Goal: Task Accomplishment & Management: Manage account settings

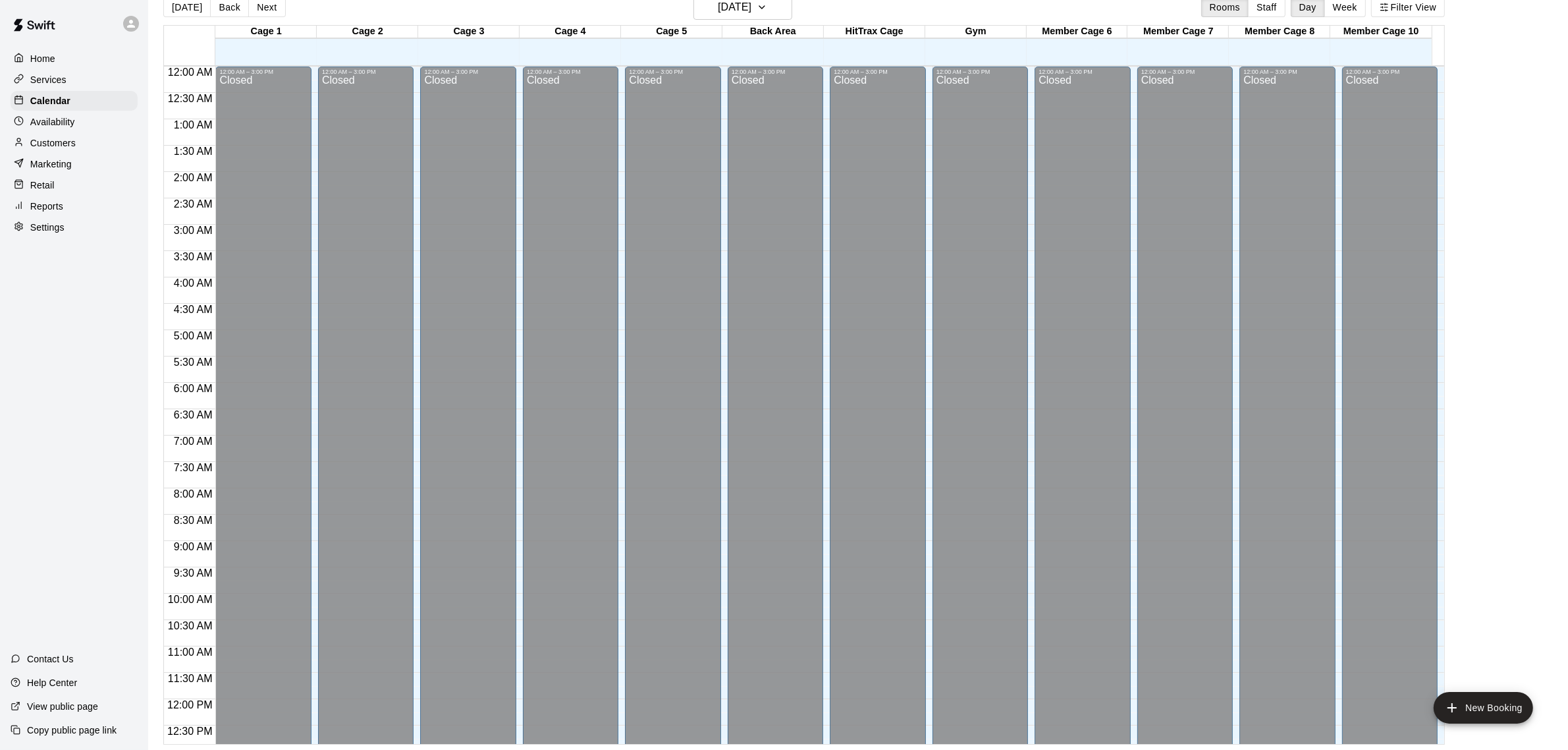
scroll to position [588, 0]
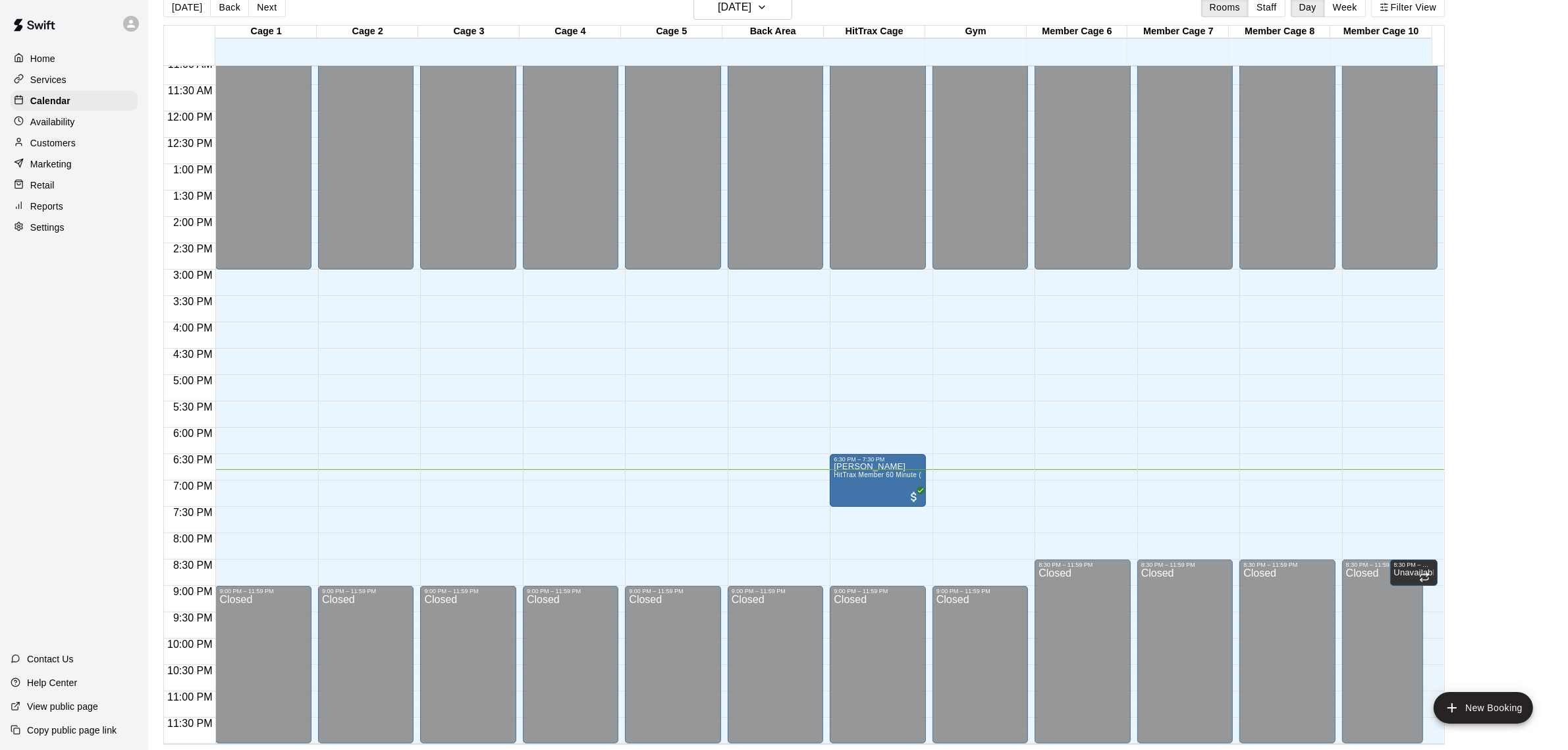
click at [1547, 360] on main "[DATE] Back [DATE][DATE] Rooms Staff Day Week Filter View Cage 1 12 Tue Cage 2 …" at bounding box center [858, 370] width 1409 height 750
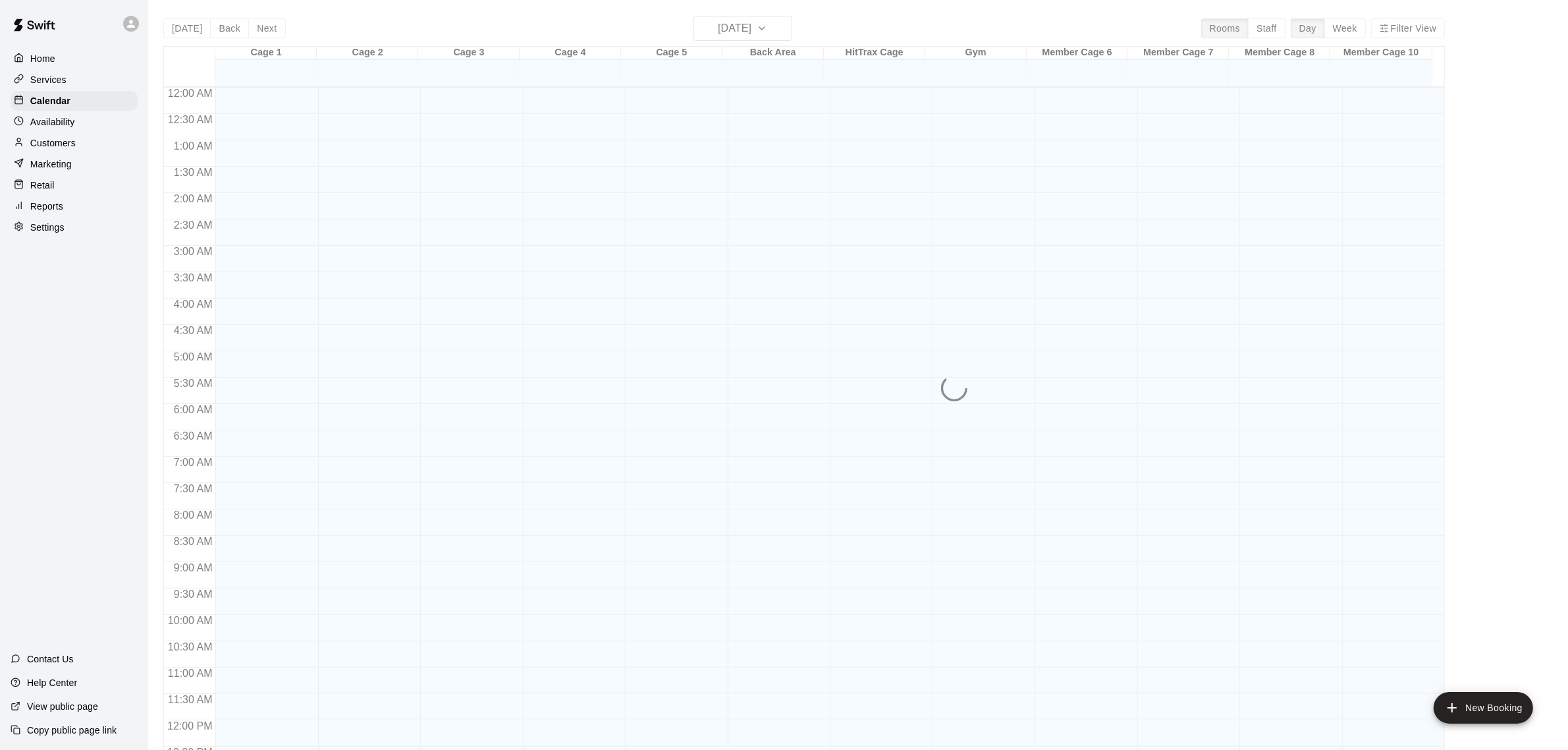
scroll to position [548, 0]
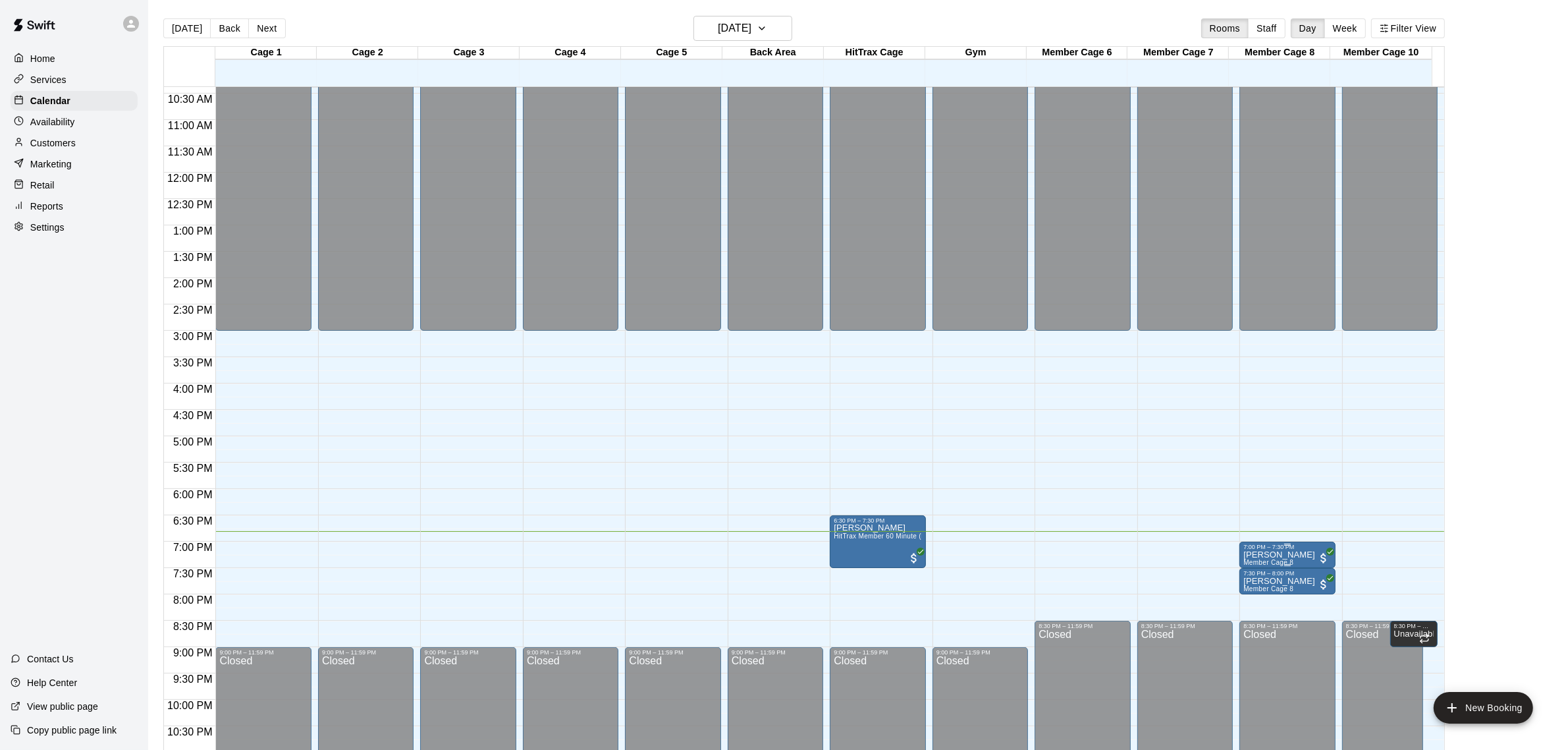
click at [1266, 555] on p "[PERSON_NAME]" at bounding box center [1280, 555] width 71 height 0
click at [1250, 601] on img "edit" at bounding box center [1255, 601] width 15 height 15
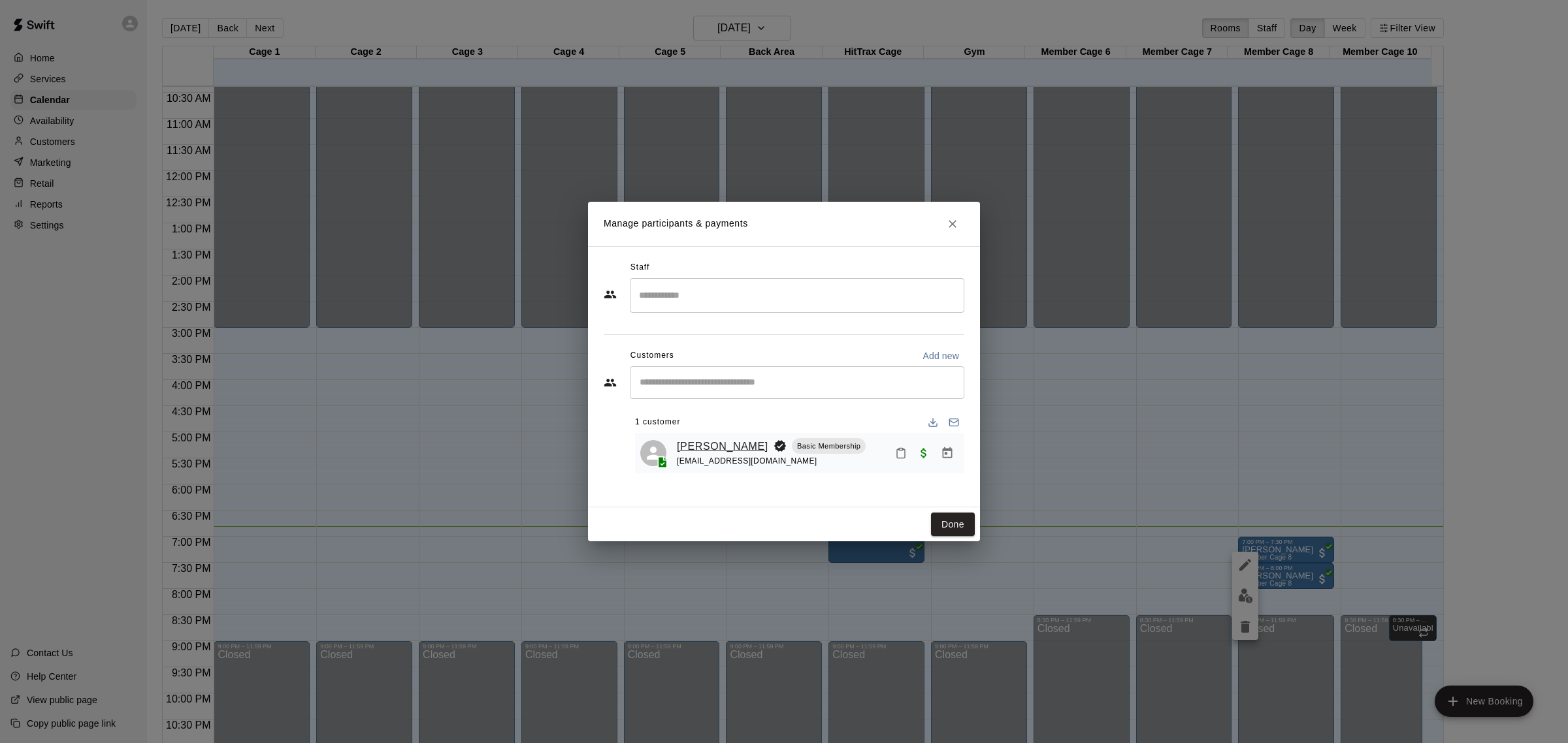
click at [713, 444] on link "[PERSON_NAME]" at bounding box center [723, 447] width 92 height 17
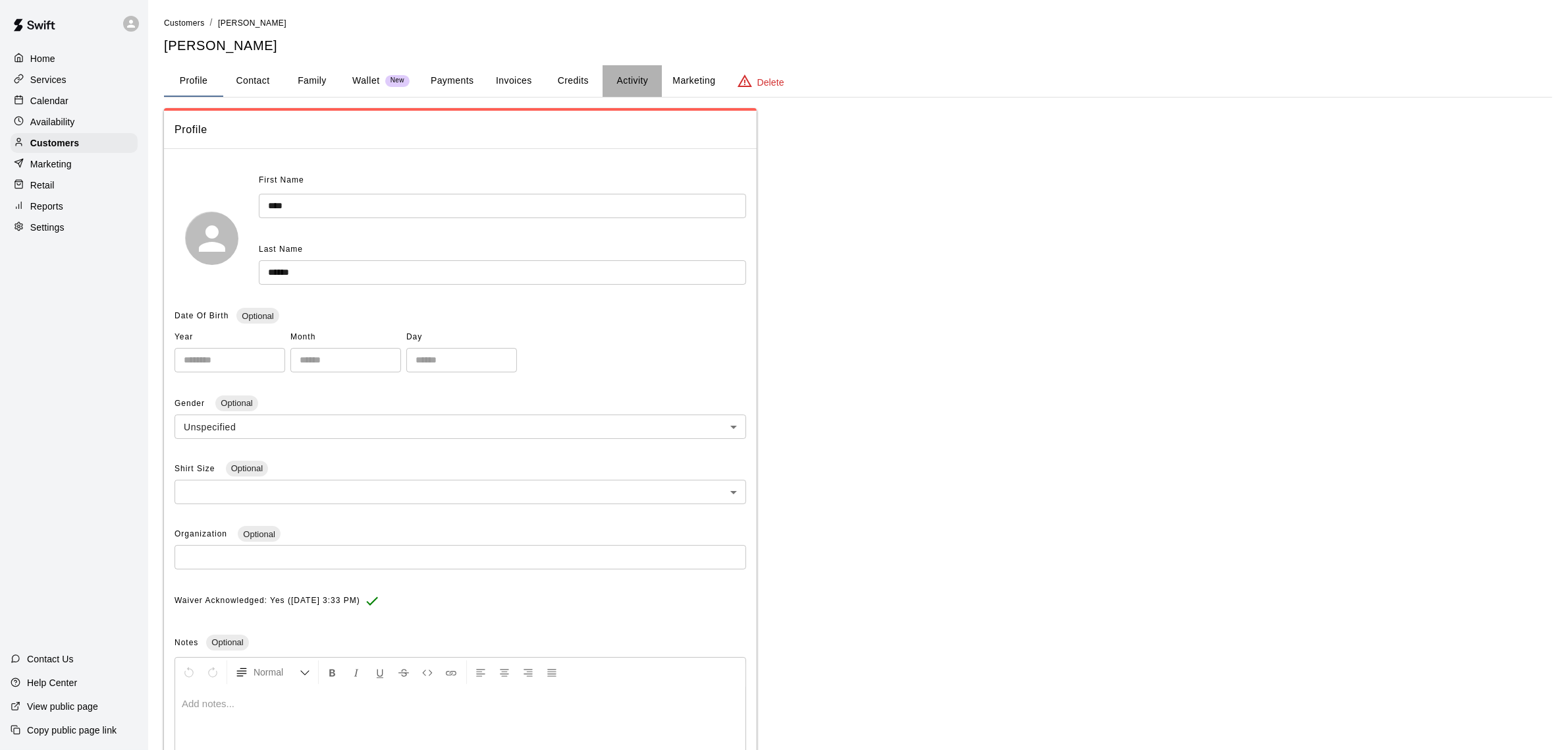
click at [637, 78] on button "Activity" at bounding box center [633, 81] width 59 height 31
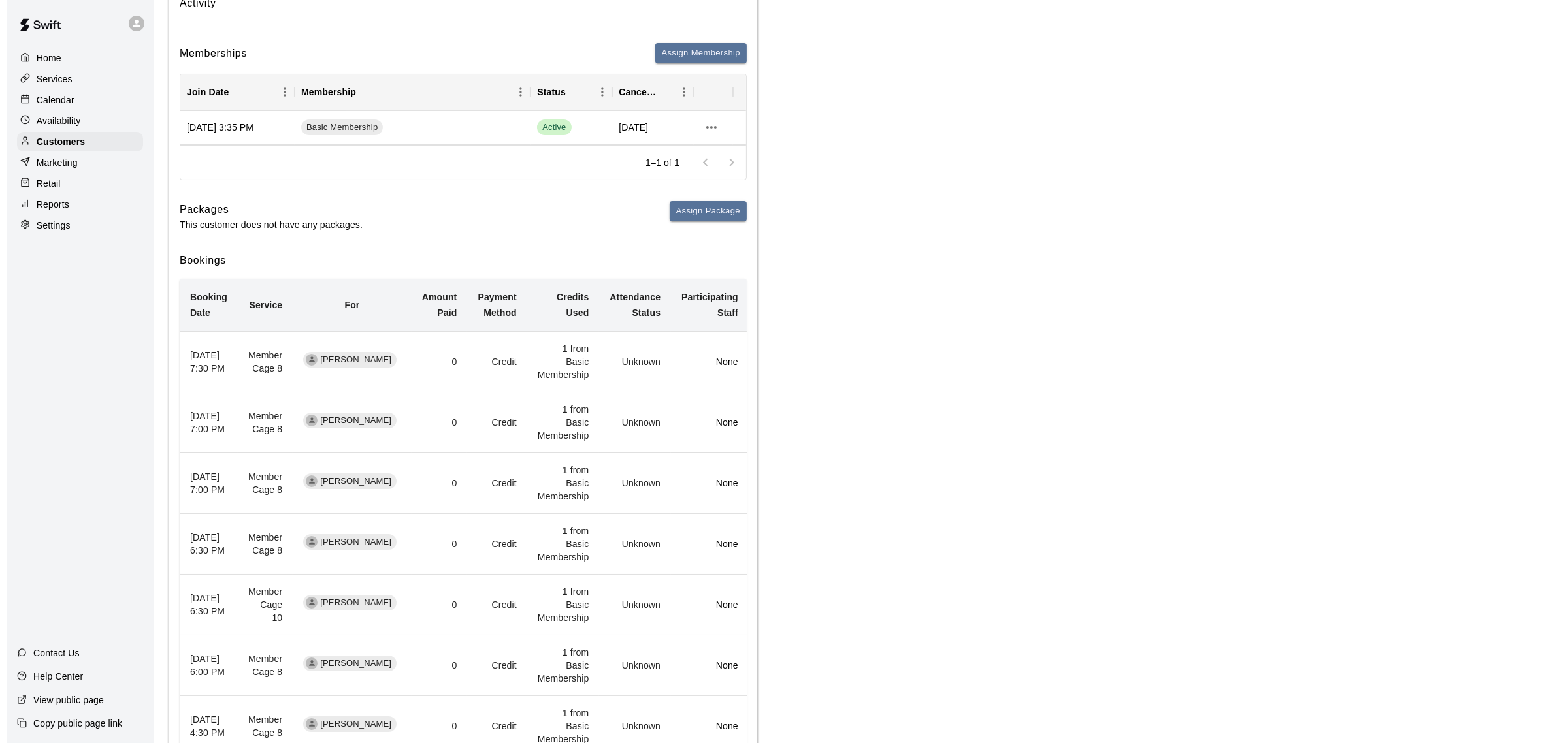
scroll to position [410, 0]
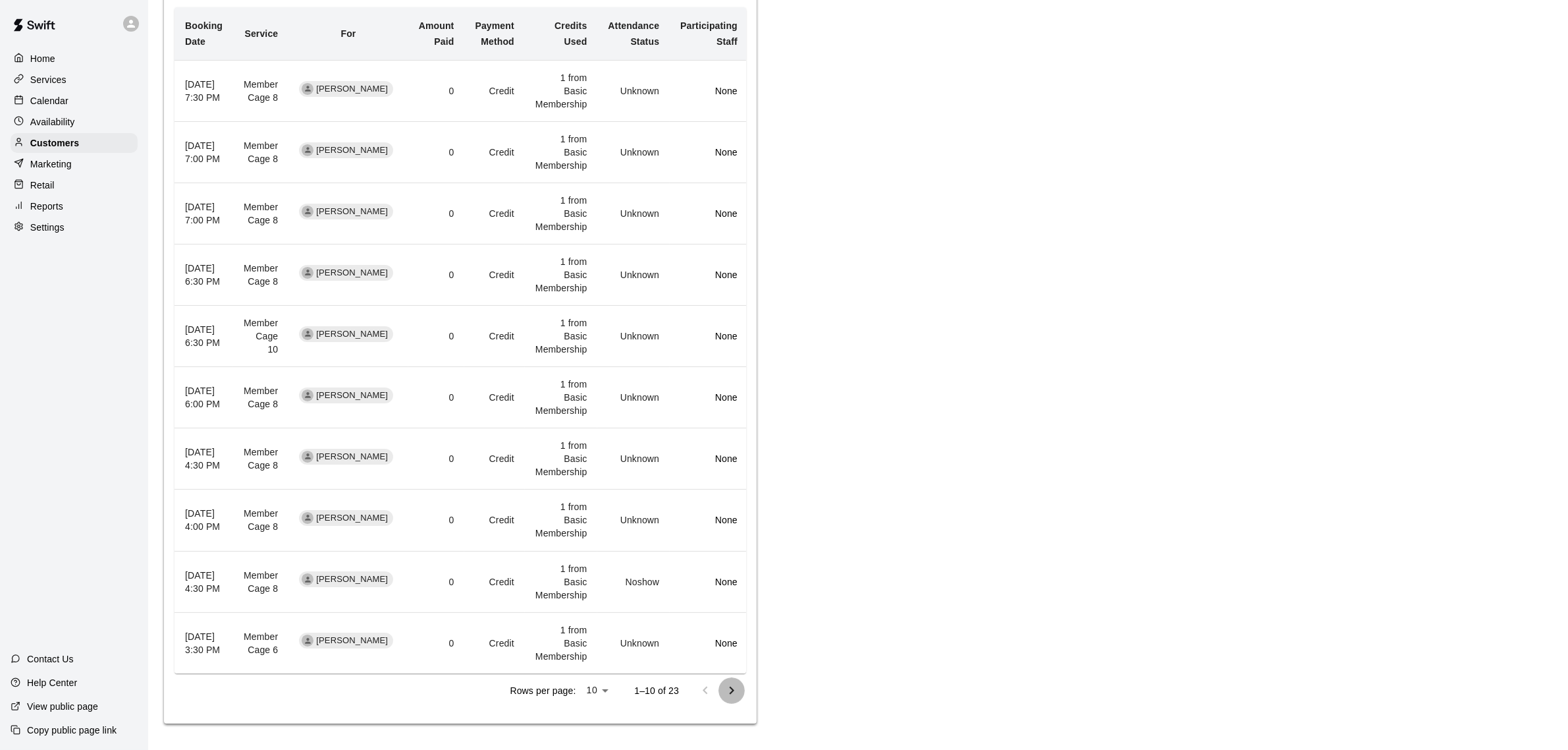
click at [733, 695] on icon "Go to next page" at bounding box center [732, 691] width 16 height 16
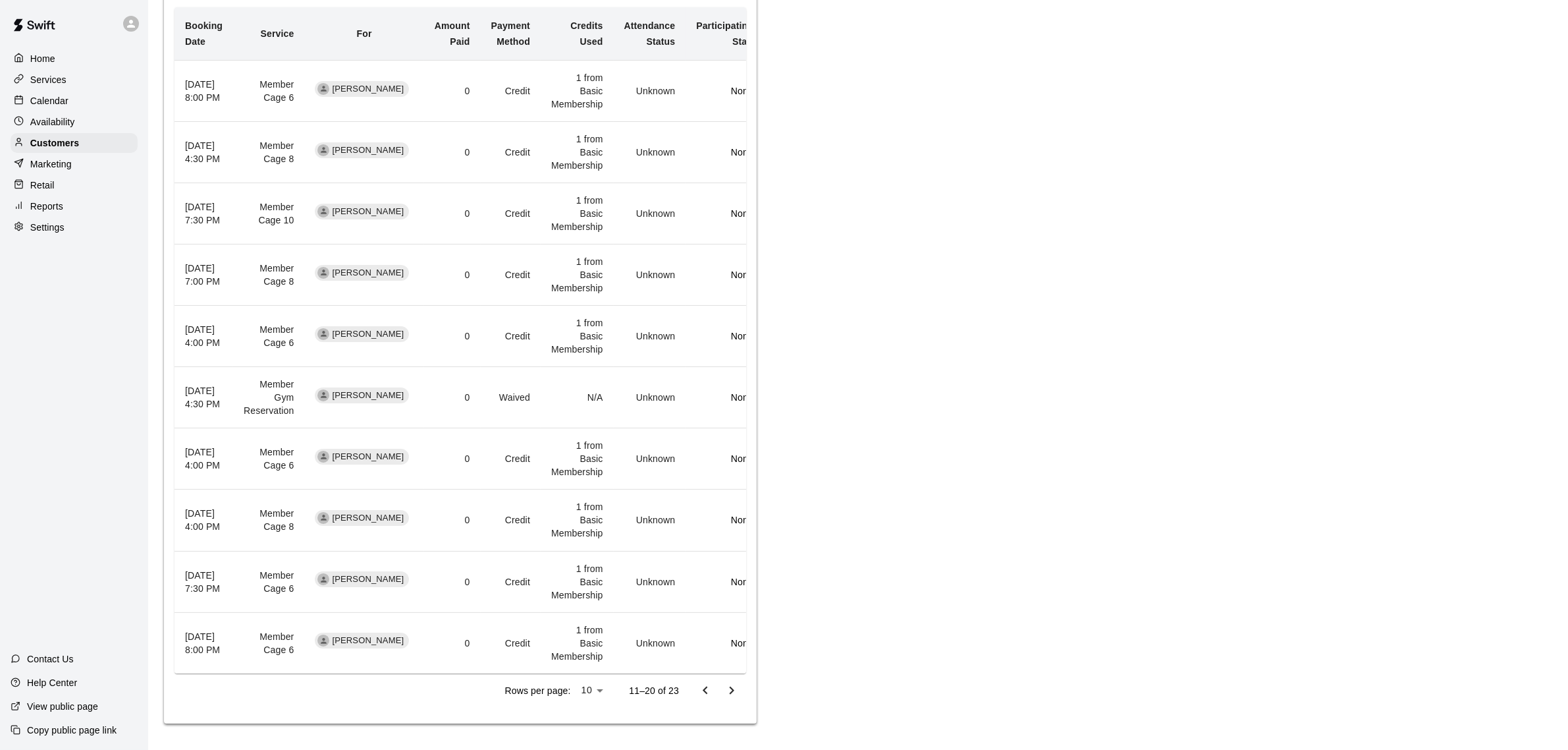
click at [601, 689] on body "Home Services Calendar Availability Customers Marketing Retail Reports Settings…" at bounding box center [784, 174] width 1568 height 1151
click at [597, 725] on li "25" at bounding box center [593, 723] width 32 height 22
type input "**"
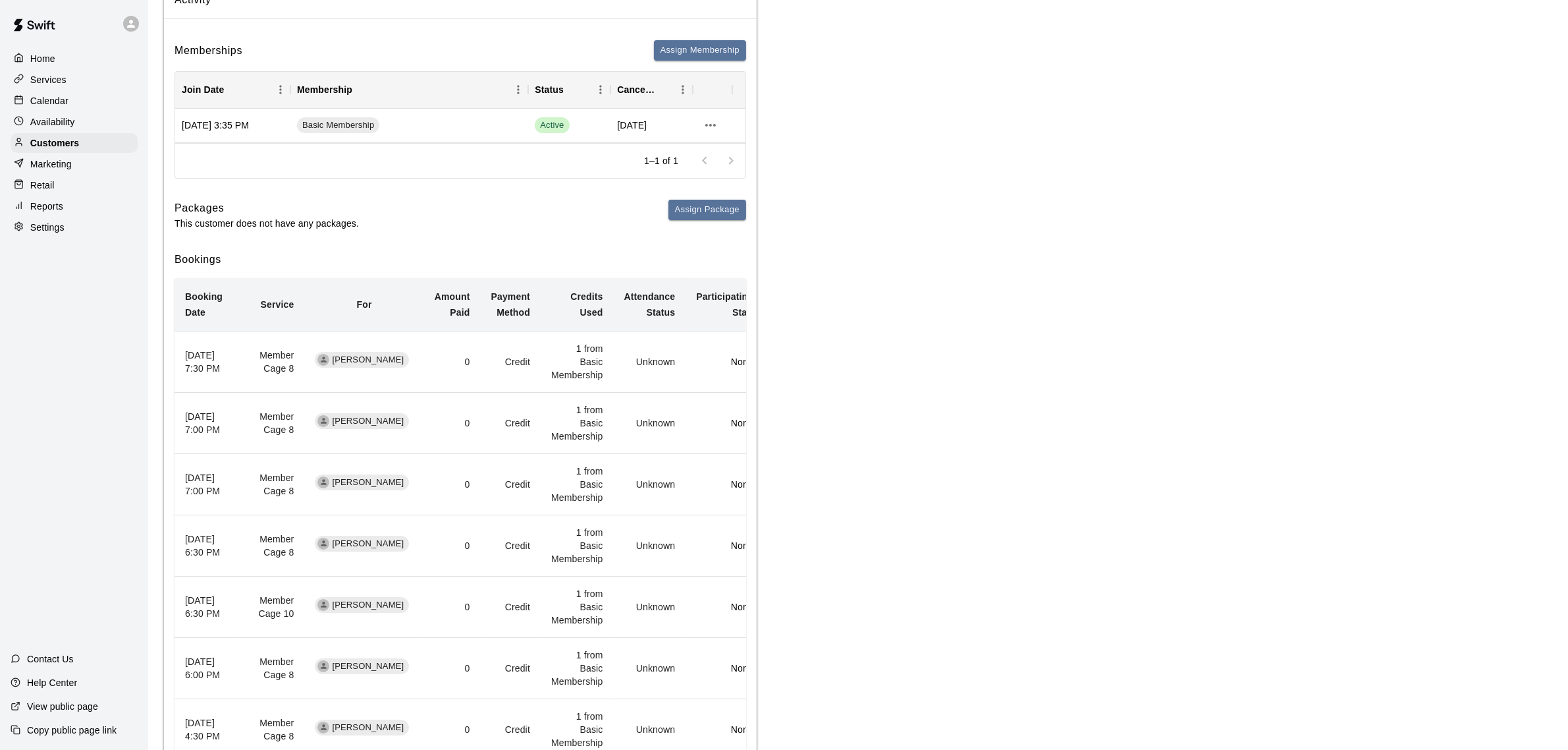
scroll to position [0, 0]
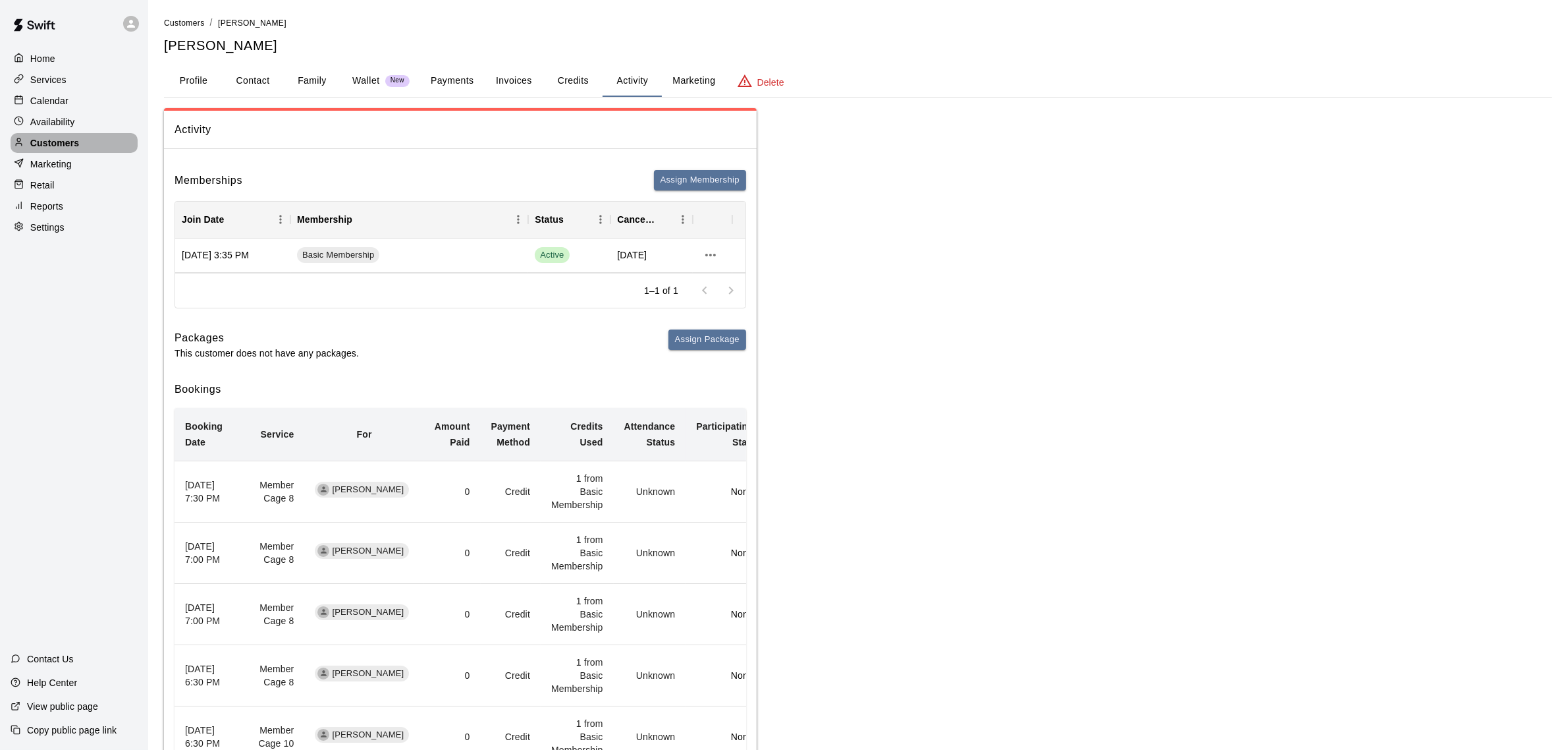
click at [56, 142] on p "Customers" at bounding box center [55, 142] width 49 height 13
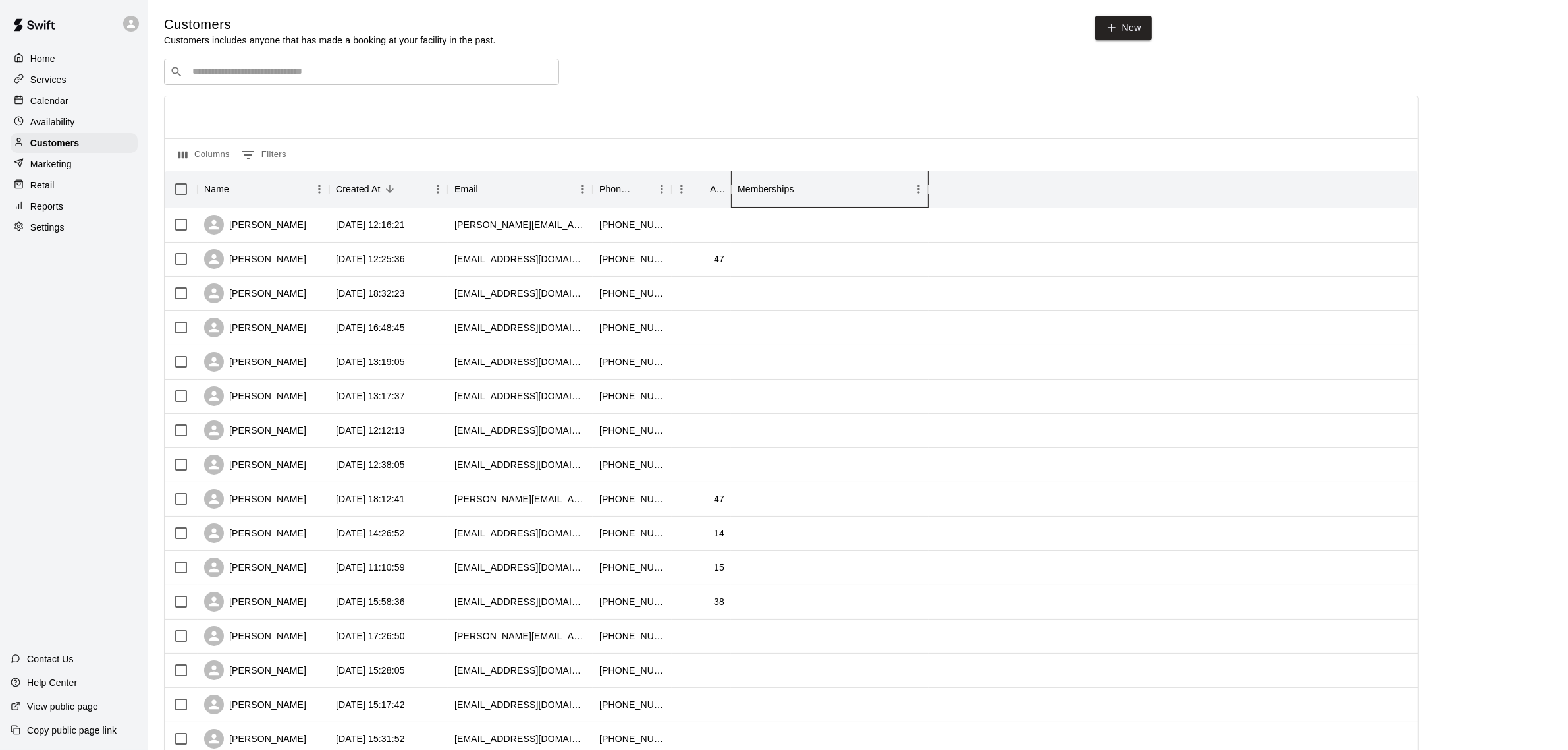
click at [776, 191] on div "Memberships" at bounding box center [765, 189] width 57 height 37
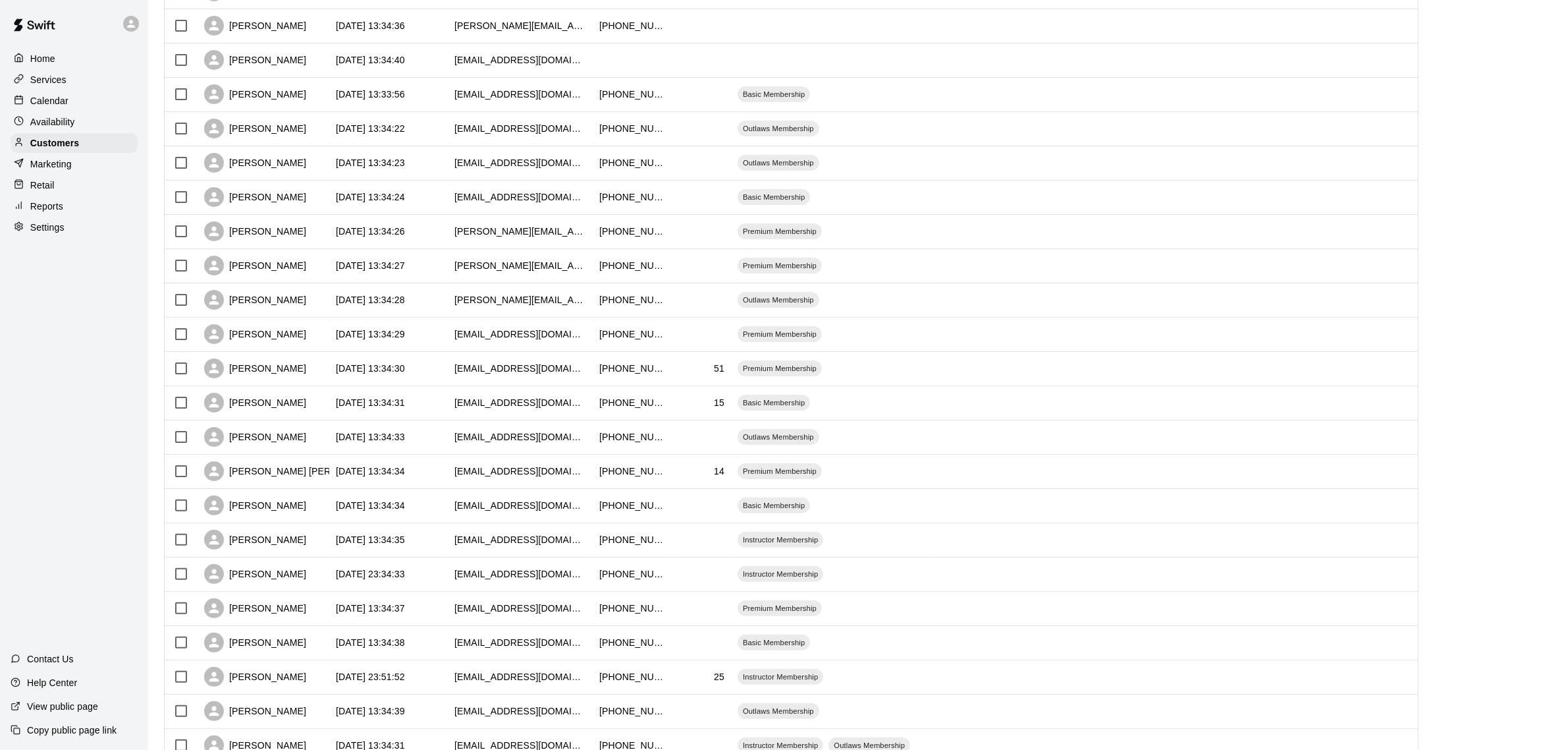
scroll to position [330, 0]
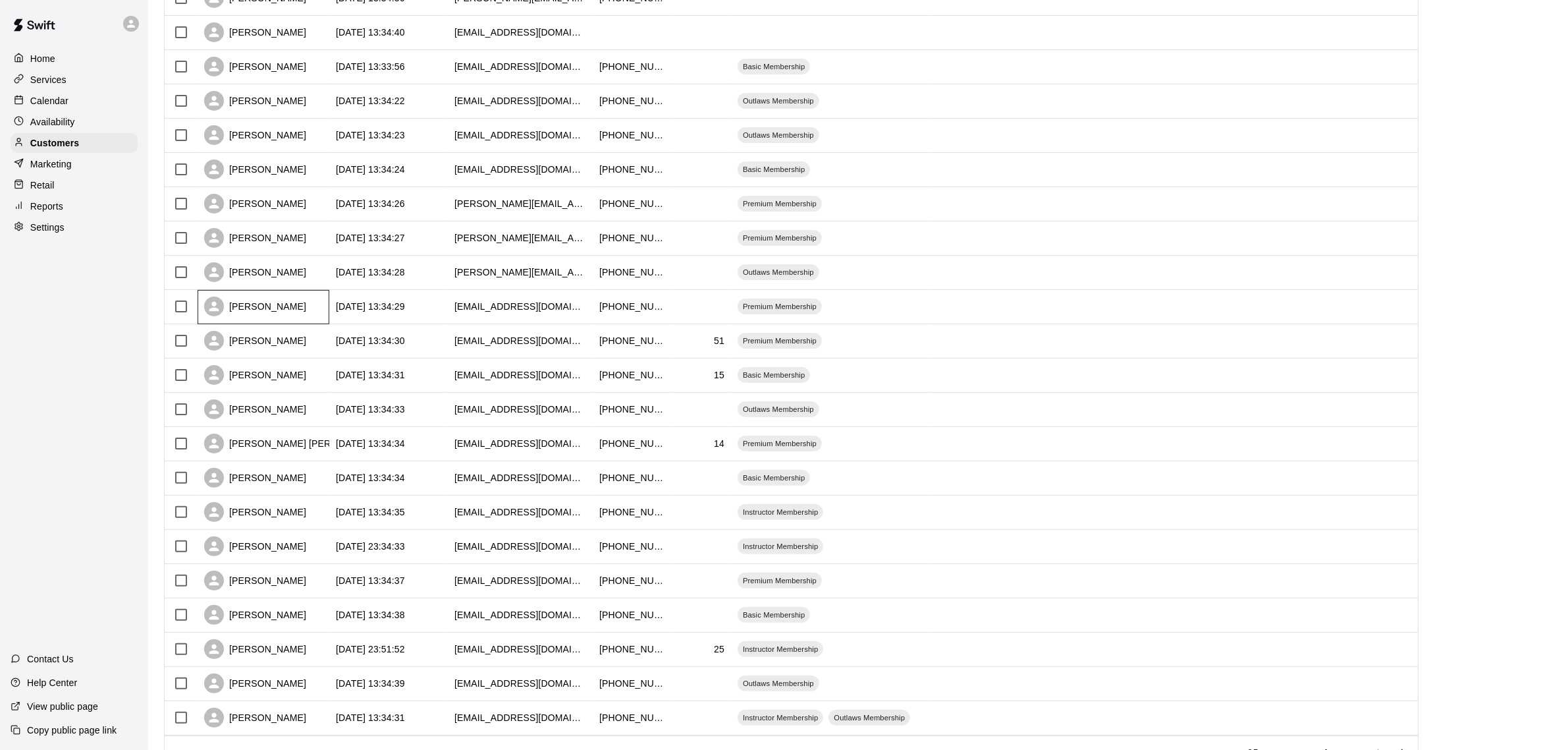
click at [261, 311] on div "[PERSON_NAME]" at bounding box center [255, 306] width 102 height 20
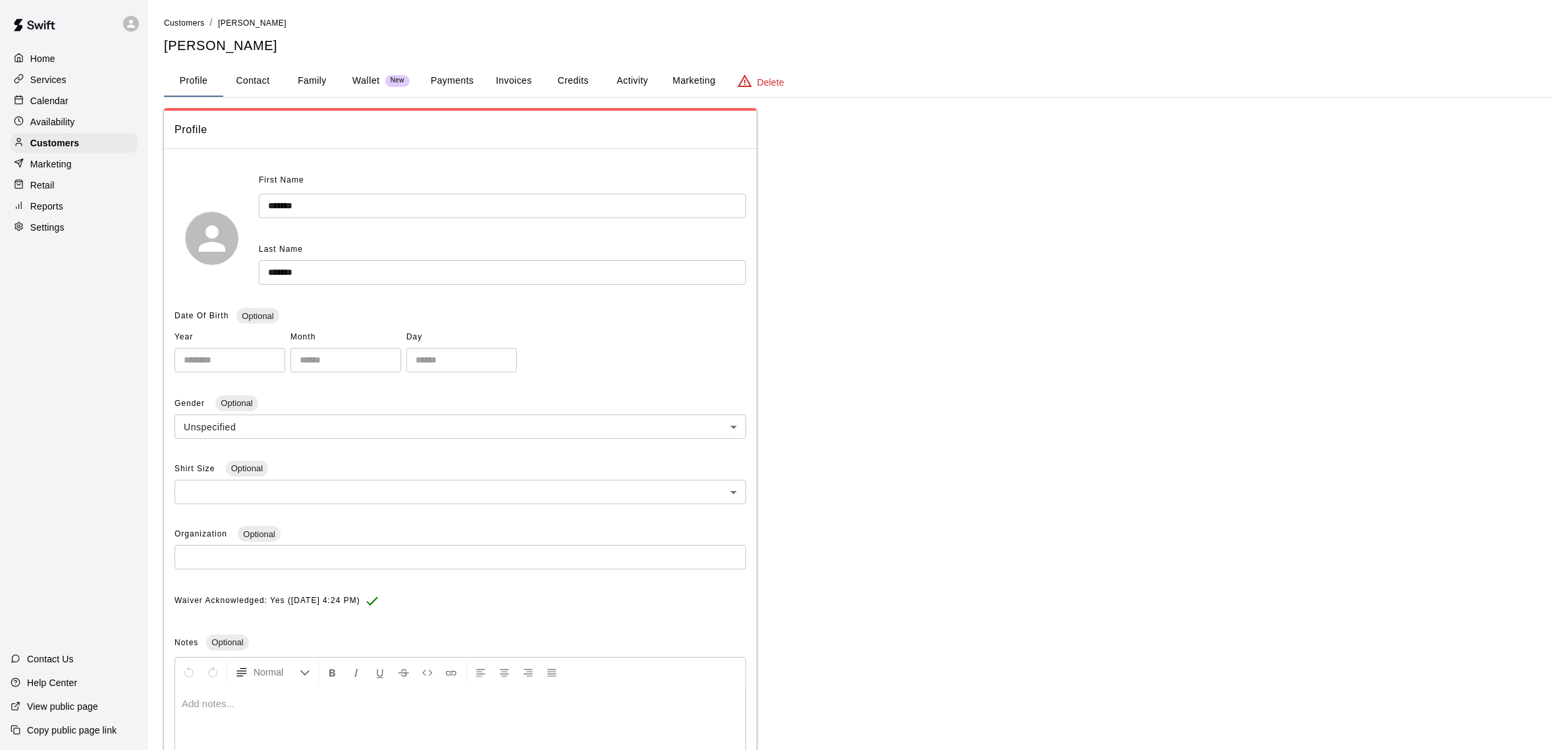
click at [640, 82] on button "Activity" at bounding box center [633, 81] width 59 height 31
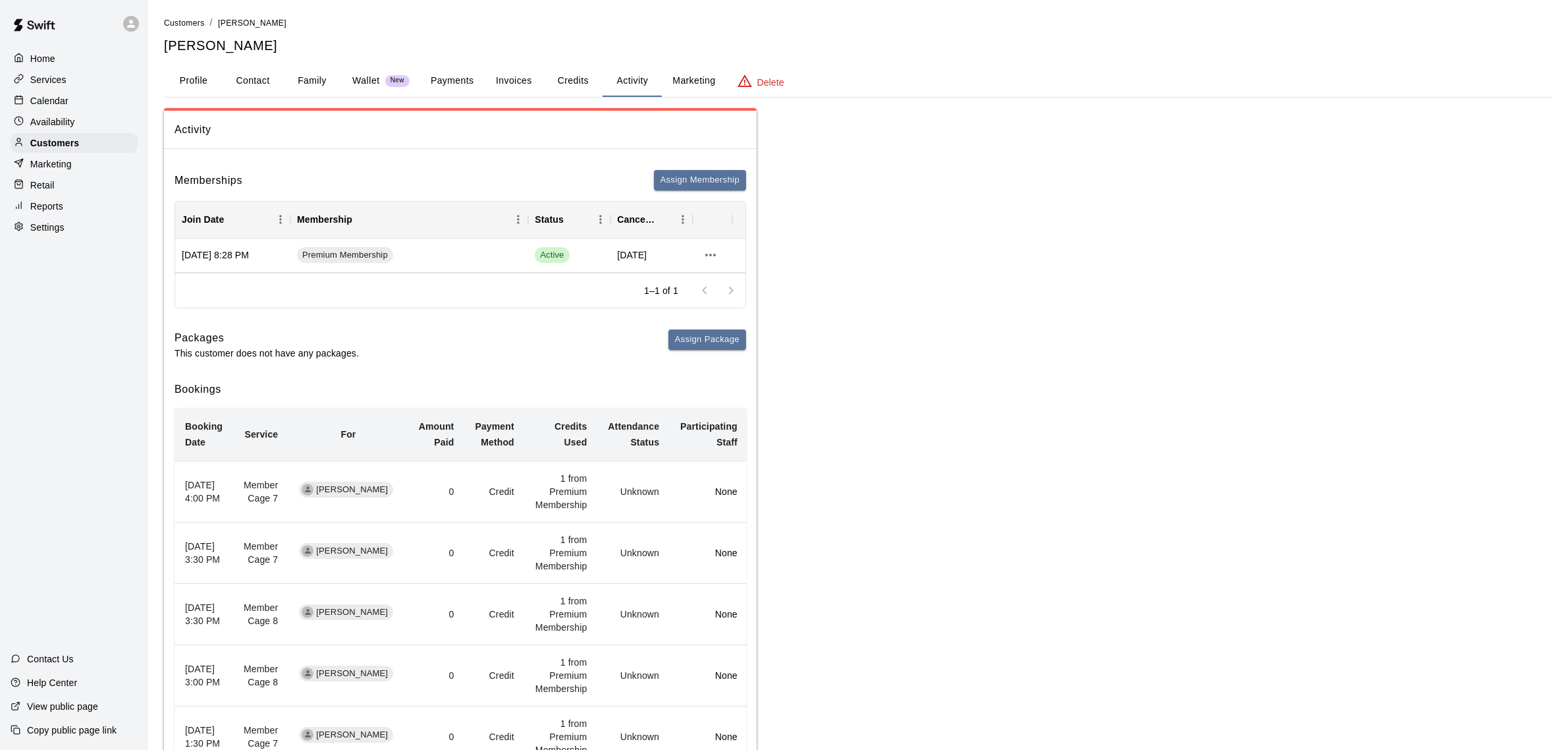
click at [187, 76] on button "Profile" at bounding box center [193, 81] width 59 height 31
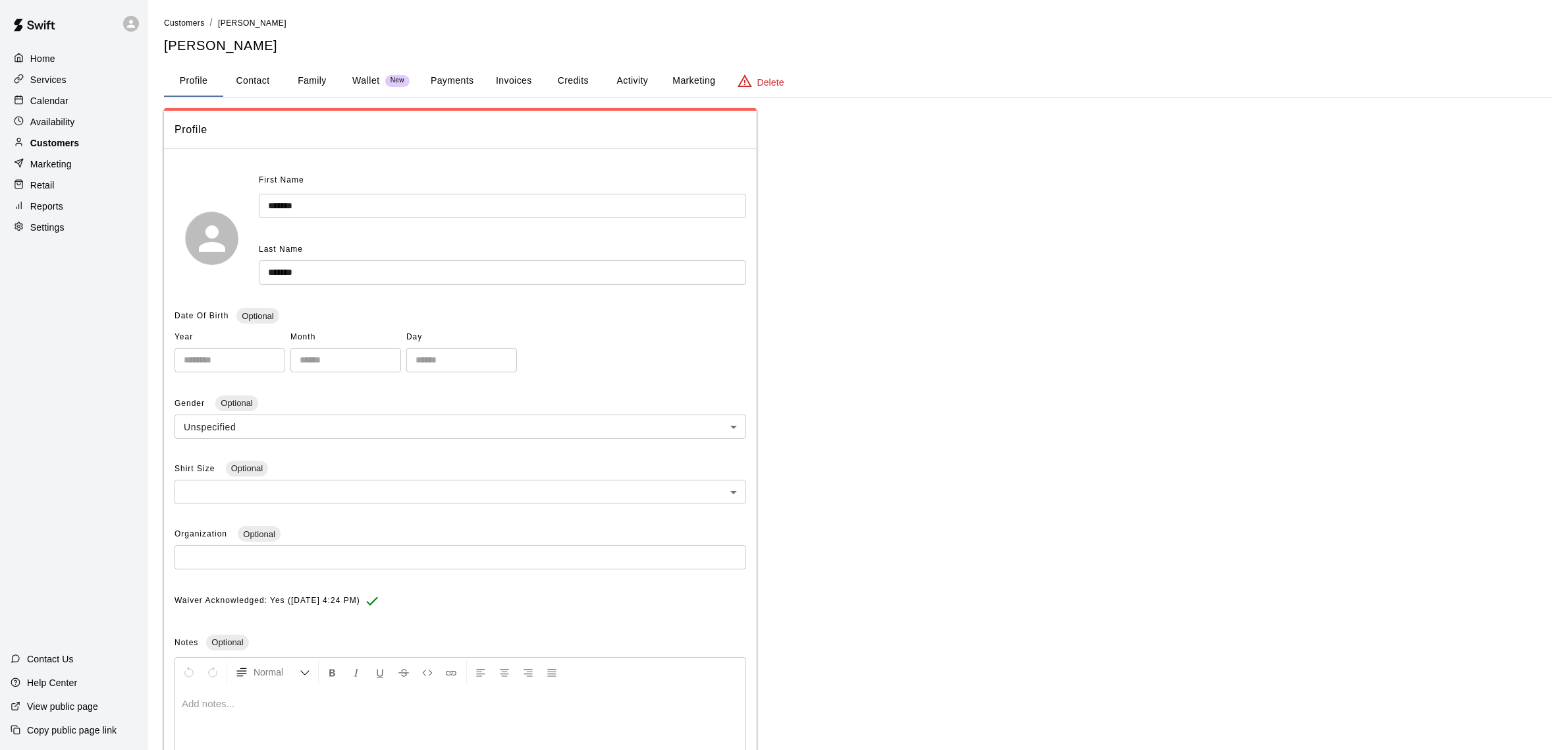
click at [44, 144] on p "Customers" at bounding box center [55, 142] width 49 height 13
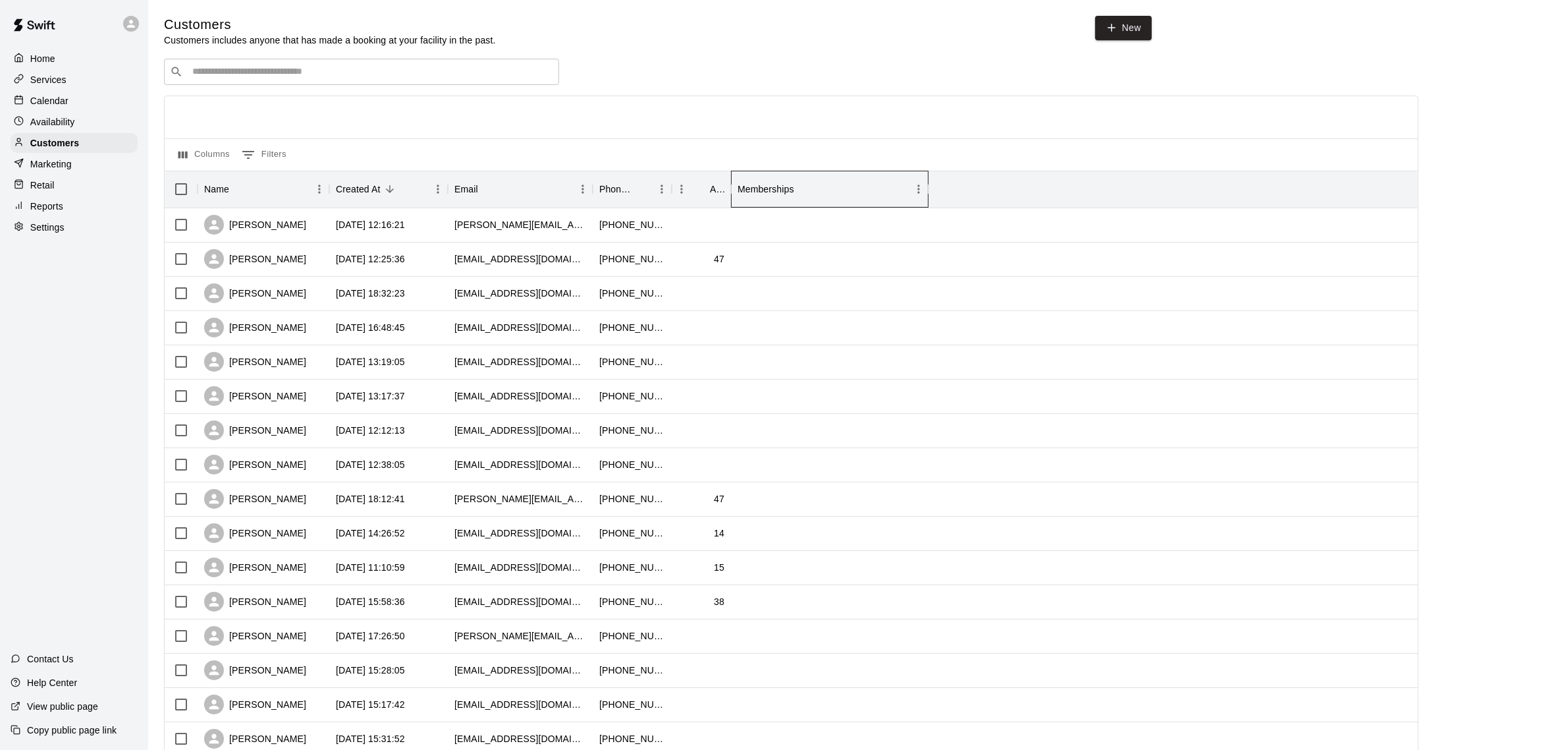
click at [774, 183] on div "Memberships" at bounding box center [765, 189] width 57 height 37
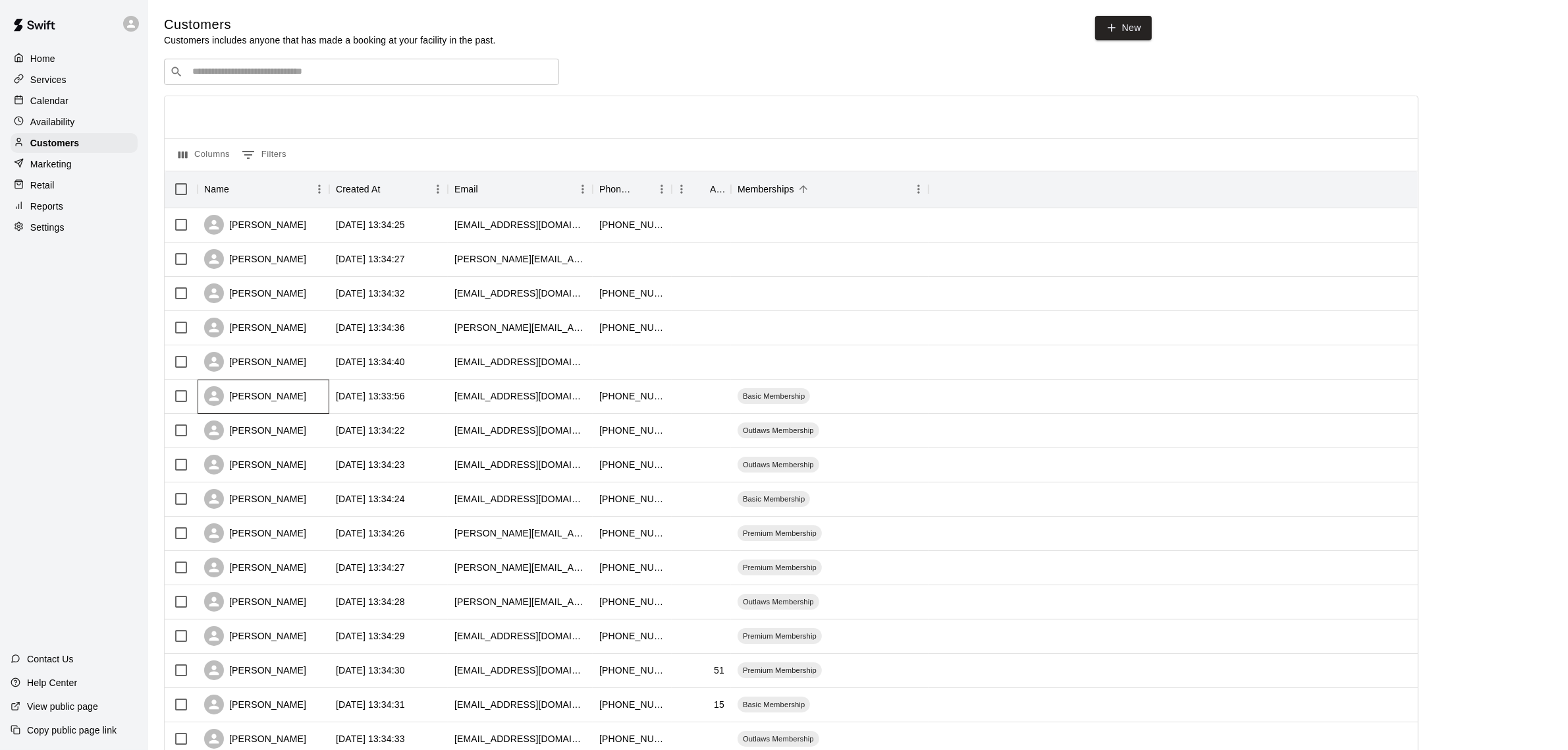
click at [274, 395] on div "[PERSON_NAME]" at bounding box center [255, 396] width 102 height 20
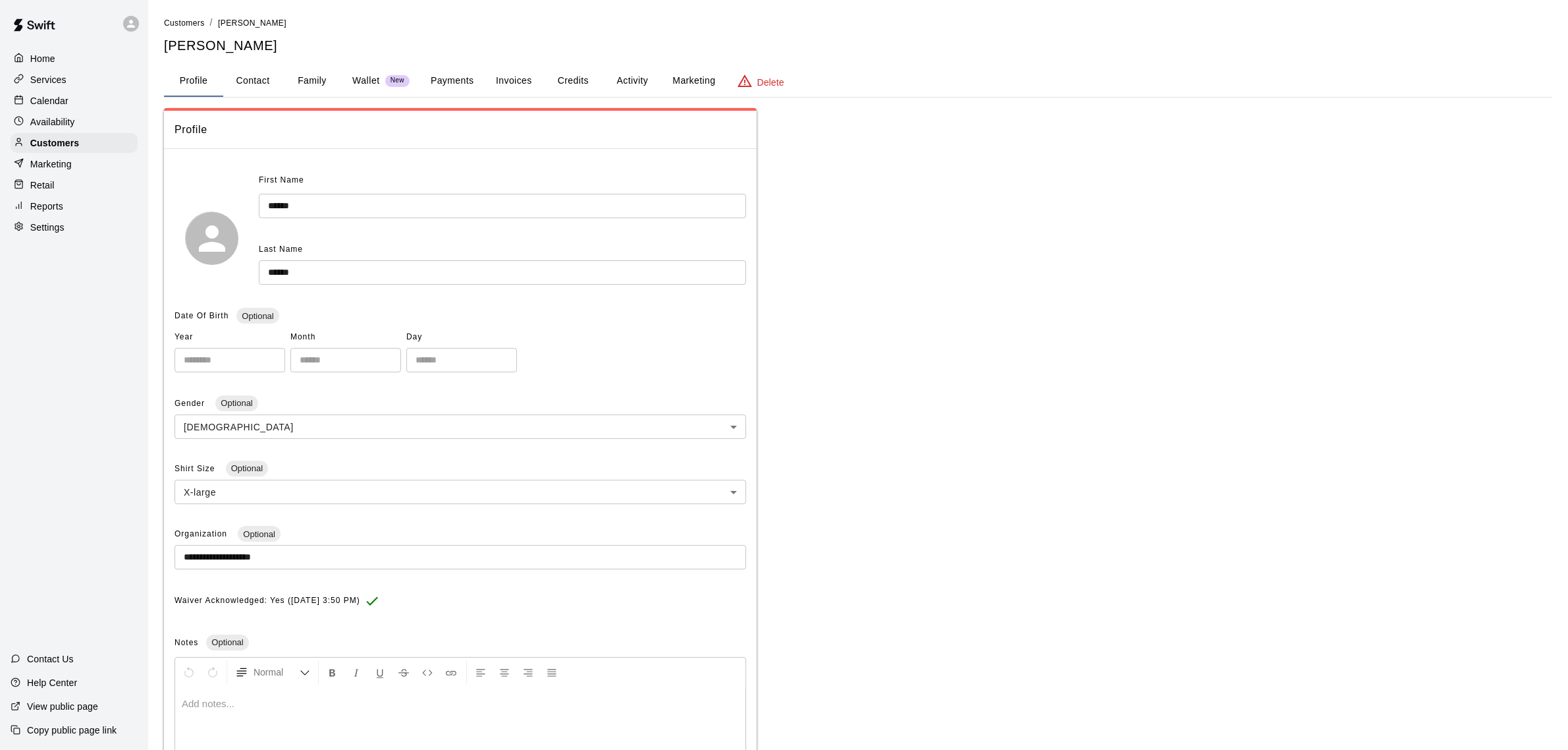
click at [635, 83] on button "Activity" at bounding box center [633, 81] width 59 height 31
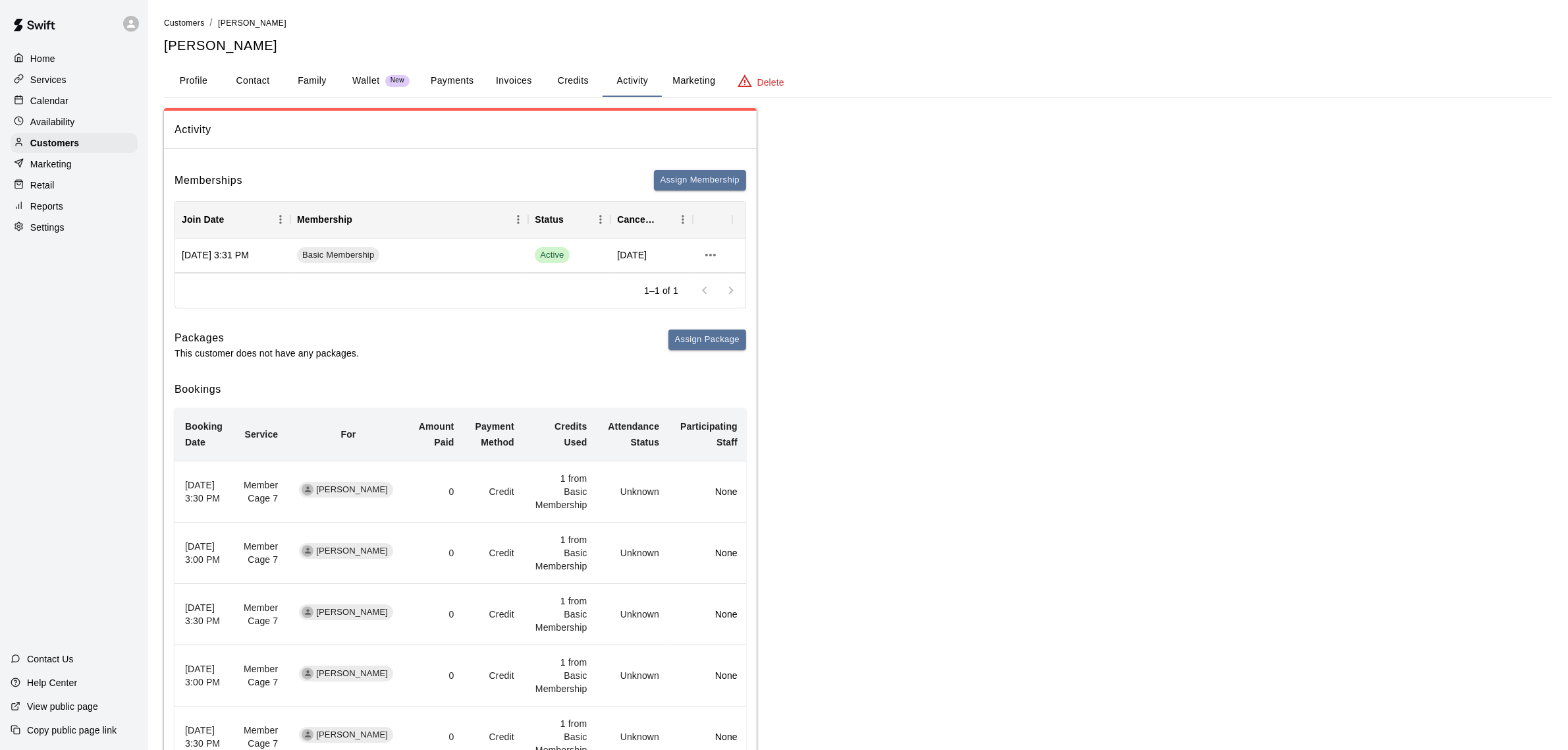
click at [42, 209] on p "Reports" at bounding box center [47, 206] width 33 height 13
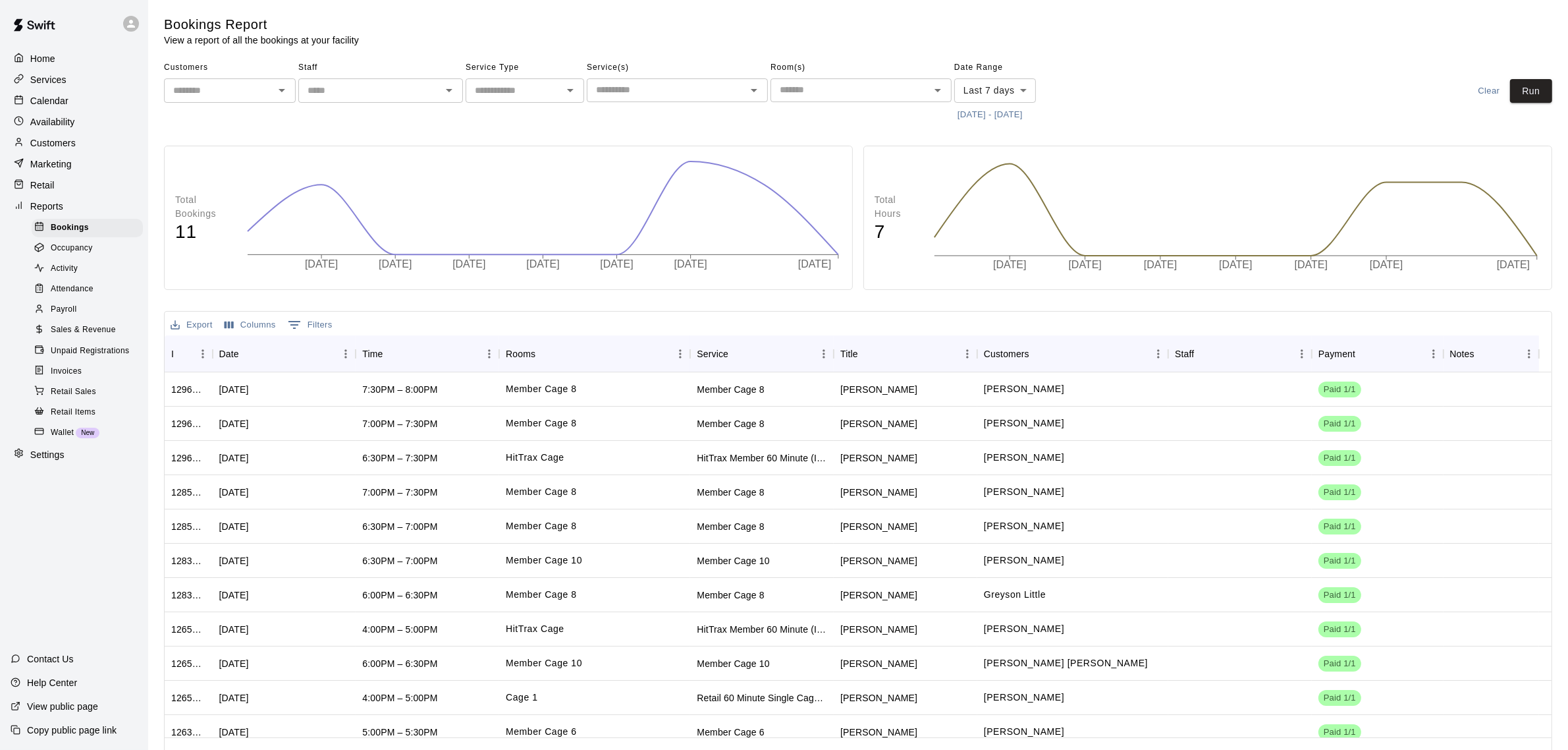
click at [560, 99] on div "​" at bounding box center [525, 91] width 119 height 24
click at [670, 96] on input "text" at bounding box center [667, 90] width 152 height 17
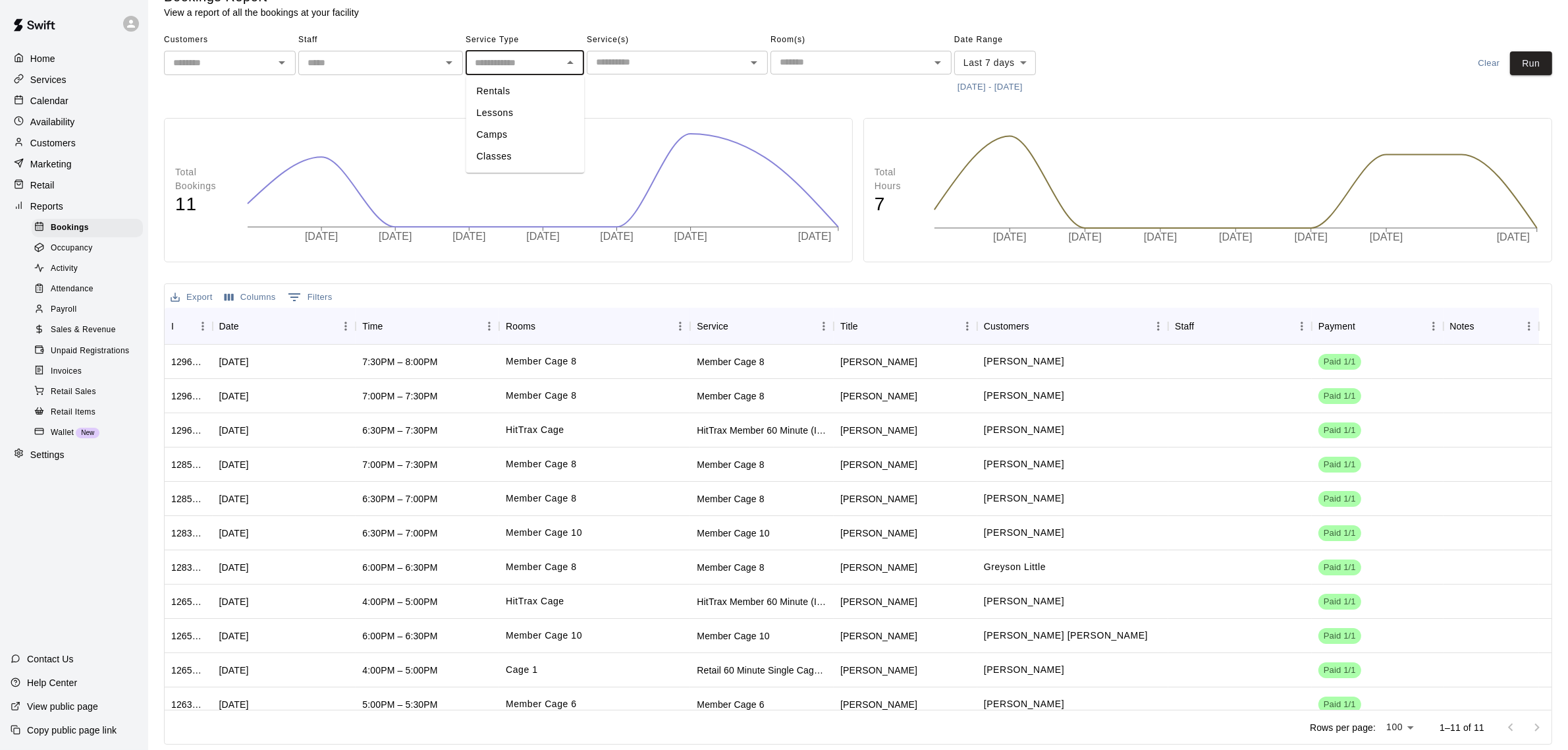
click at [518, 64] on input "text" at bounding box center [514, 63] width 89 height 17
click at [410, 64] on input "text" at bounding box center [370, 63] width 135 height 17
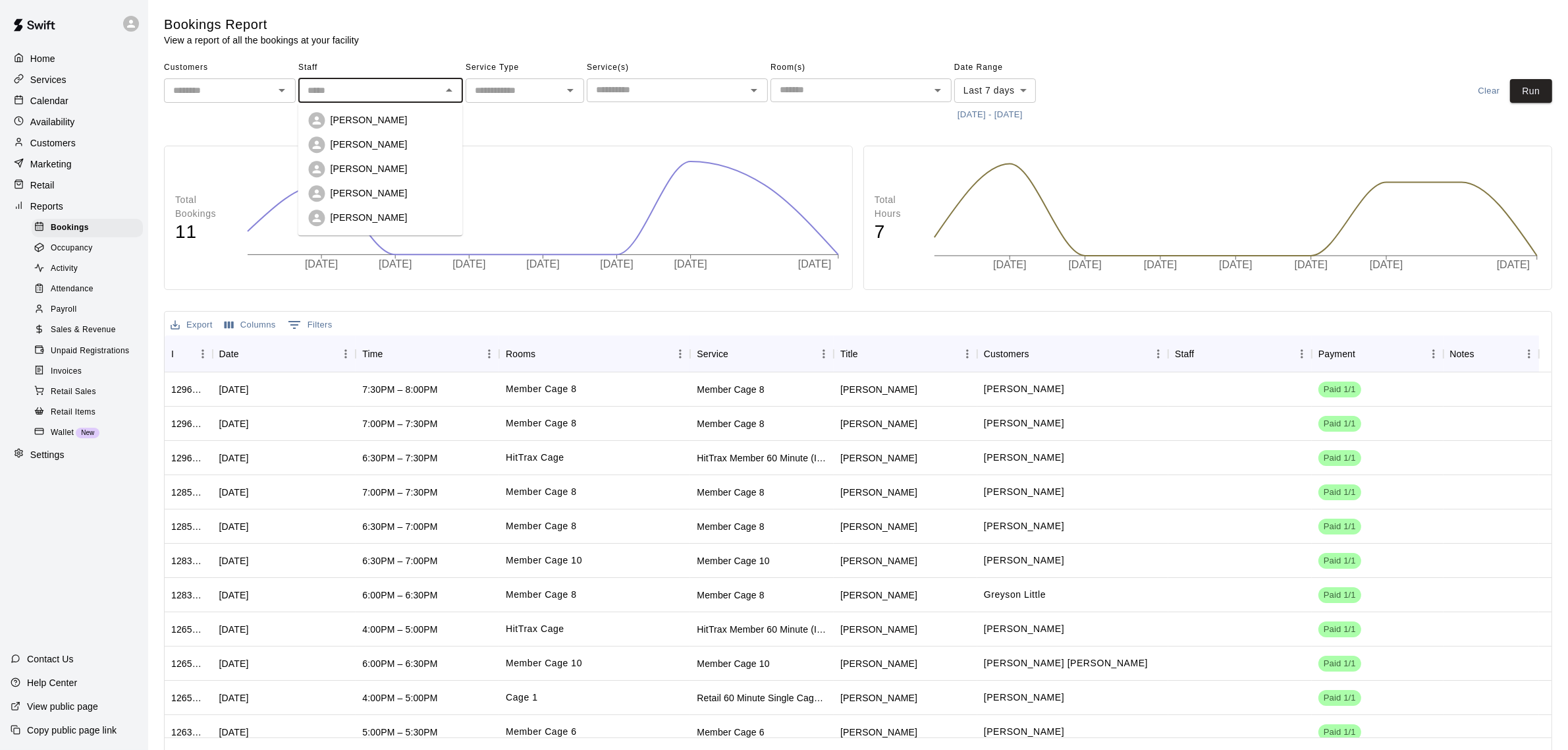
click at [753, 17] on div "Bookings Report View a report of all the bookings at your facility" at bounding box center [526, 31] width 724 height 31
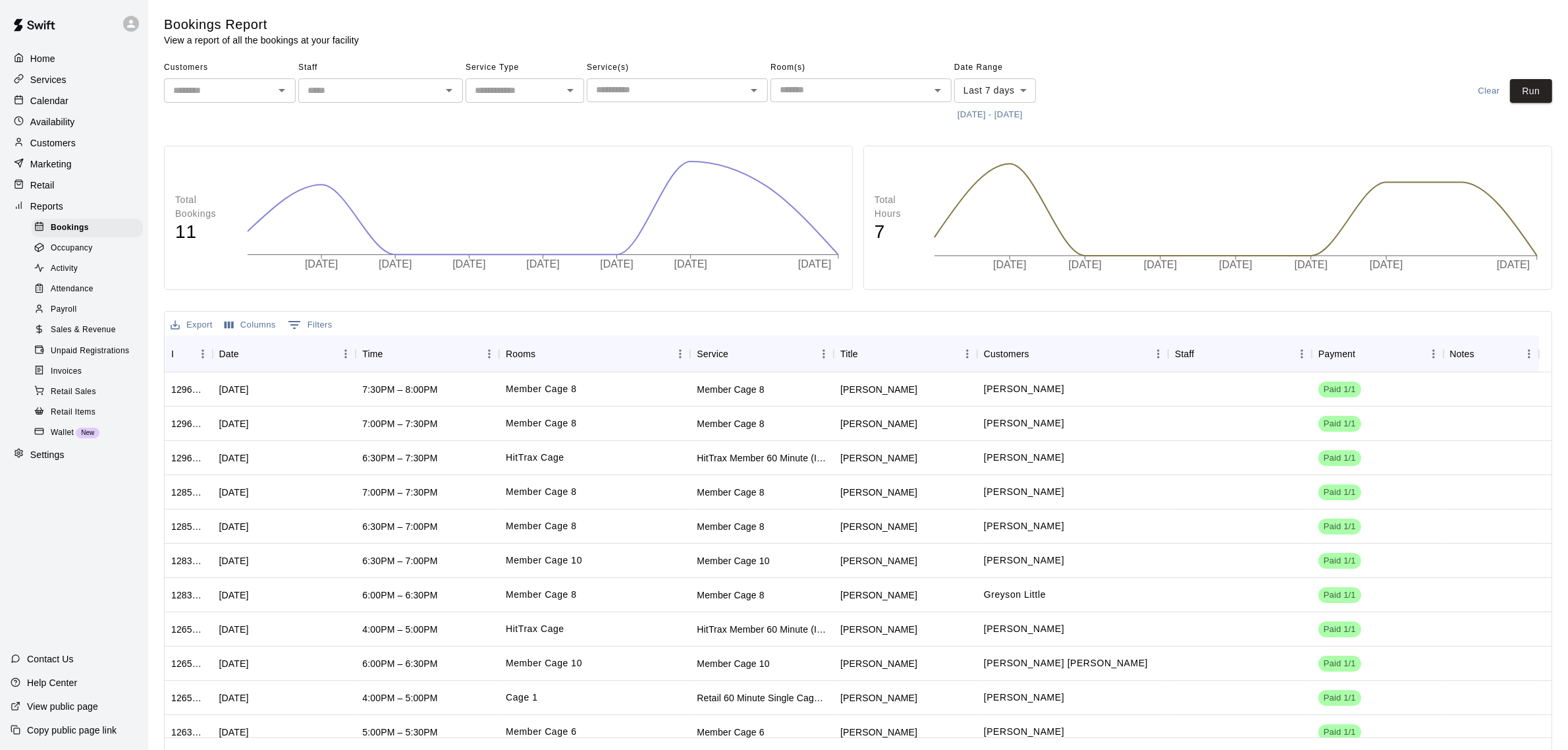
click at [859, 91] on input "text" at bounding box center [851, 90] width 152 height 17
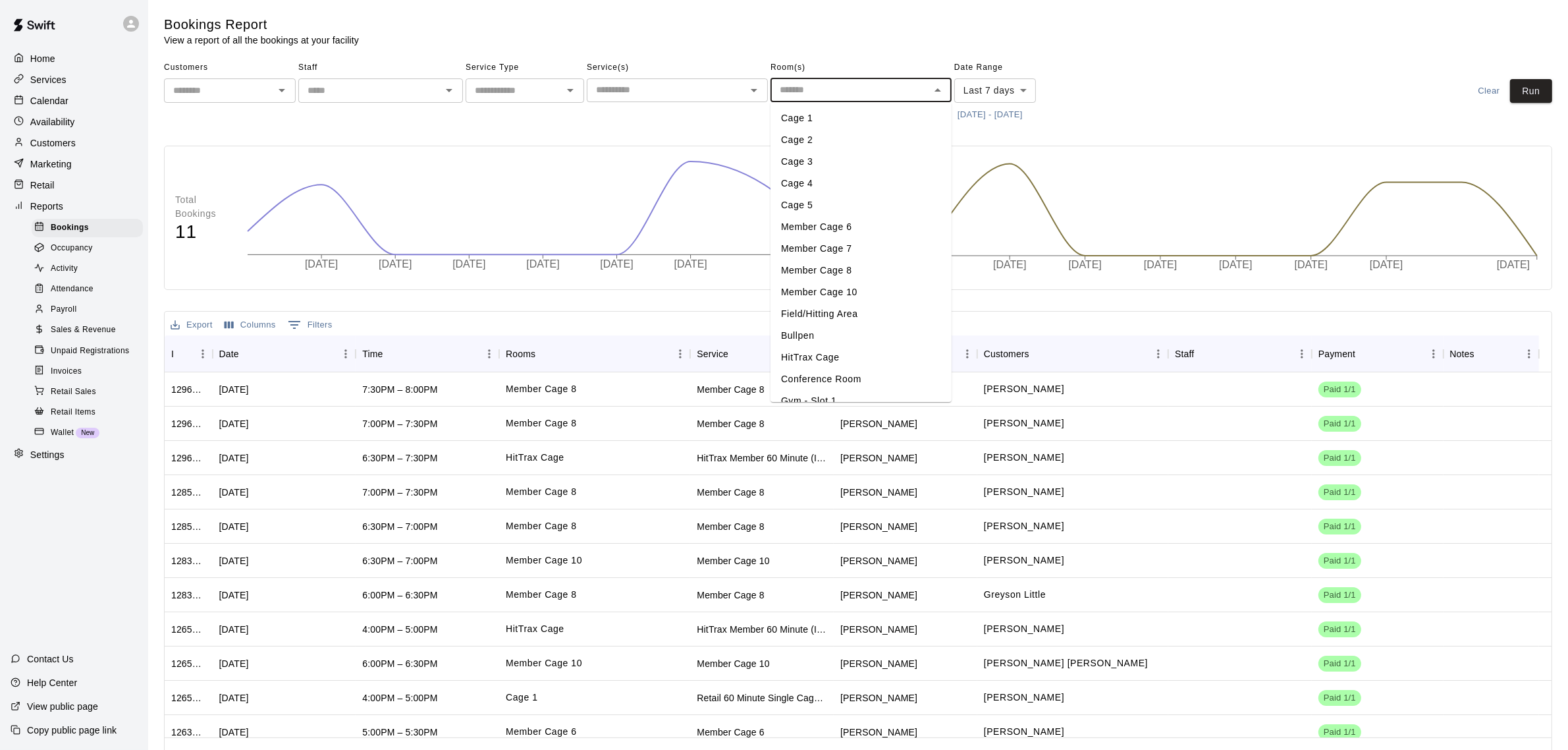
click at [811, 31] on div "Bookings Report View a report of all the bookings at your facility" at bounding box center [526, 31] width 724 height 31
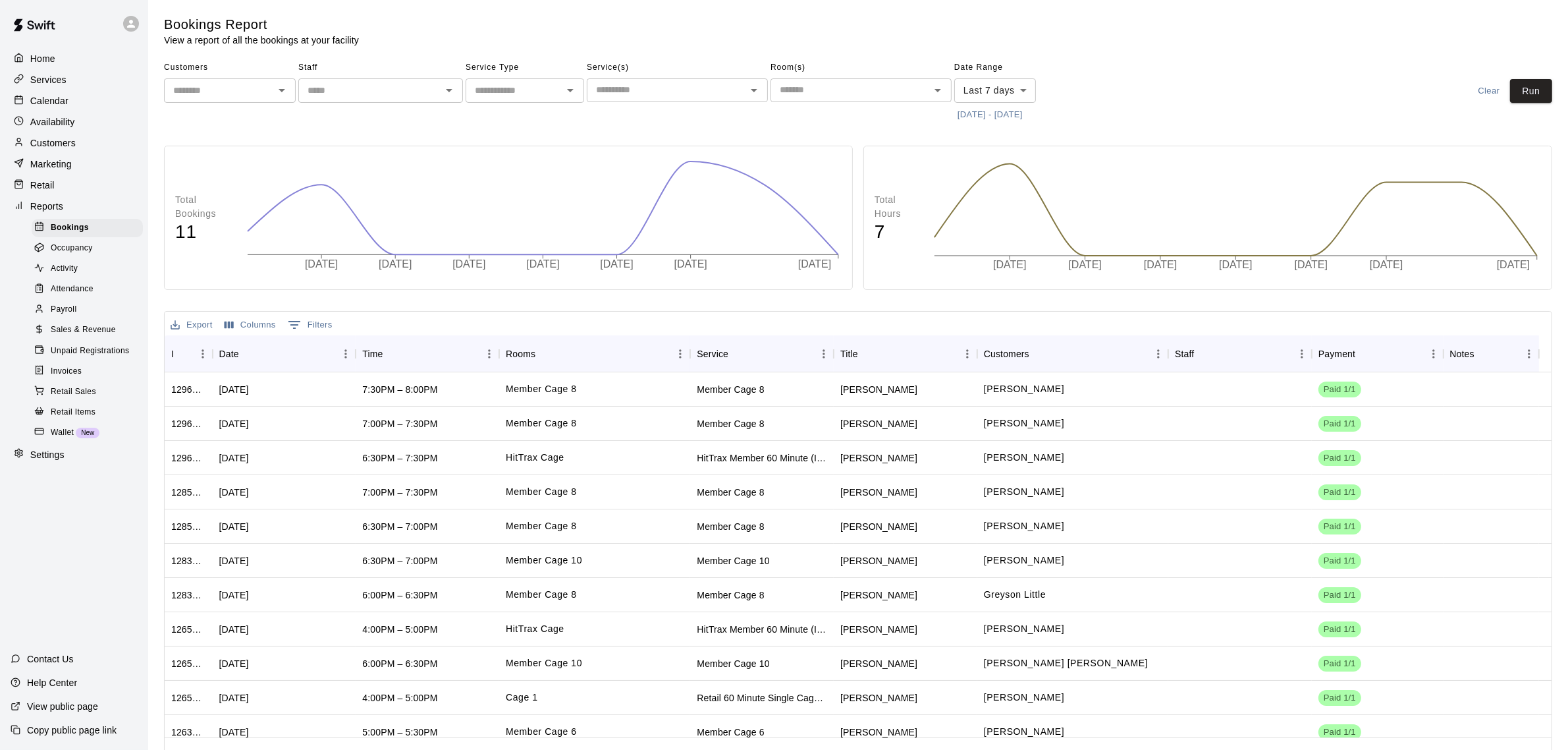
click at [70, 276] on span "Activity" at bounding box center [64, 269] width 27 height 13
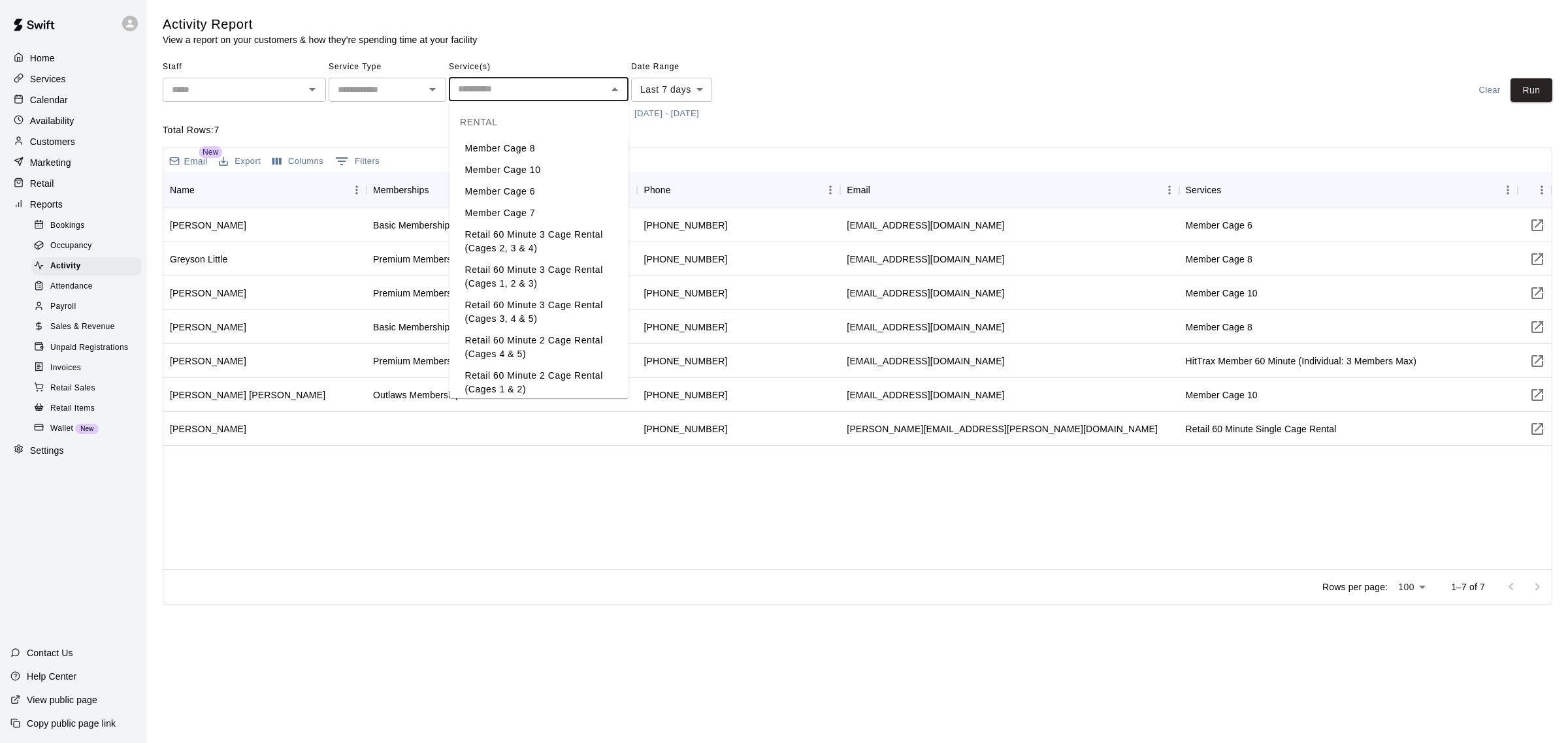
click at [554, 90] on input "text" at bounding box center [528, 89] width 150 height 16
click at [523, 279] on li "DHB Membership" at bounding box center [539, 282] width 180 height 22
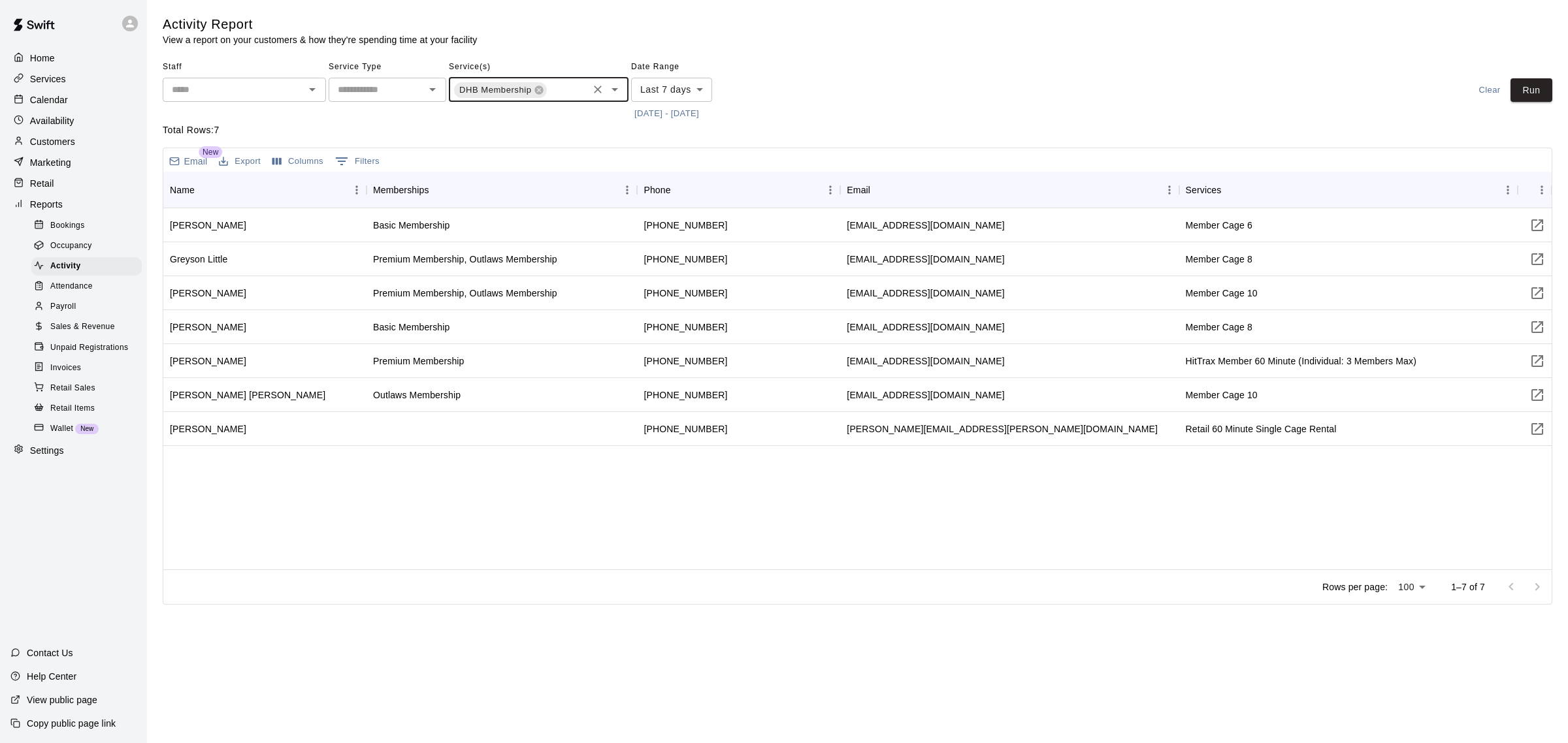
click at [569, 84] on input "text" at bounding box center [567, 91] width 38 height 16
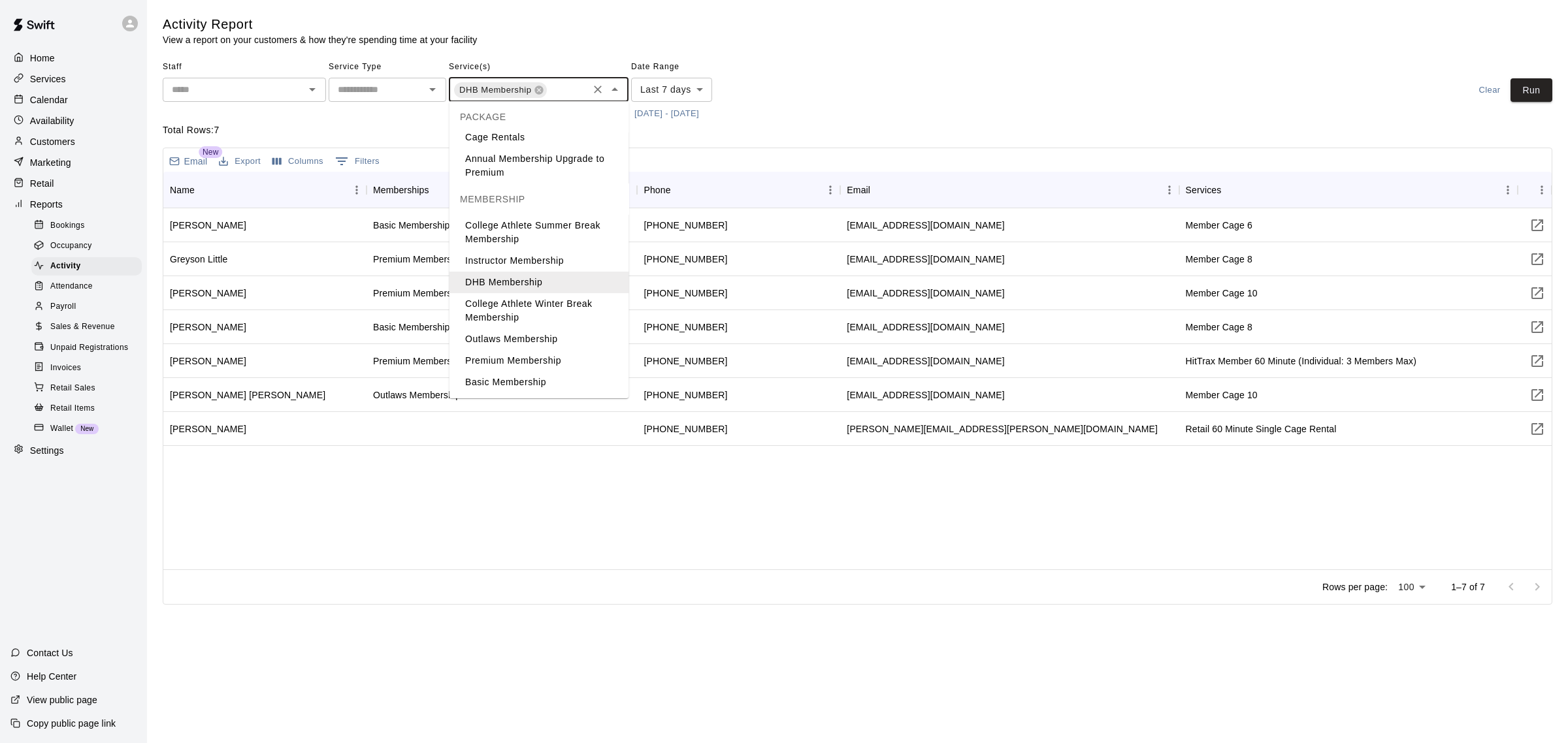
click at [547, 346] on li "Outlaws Membership" at bounding box center [539, 339] width 180 height 22
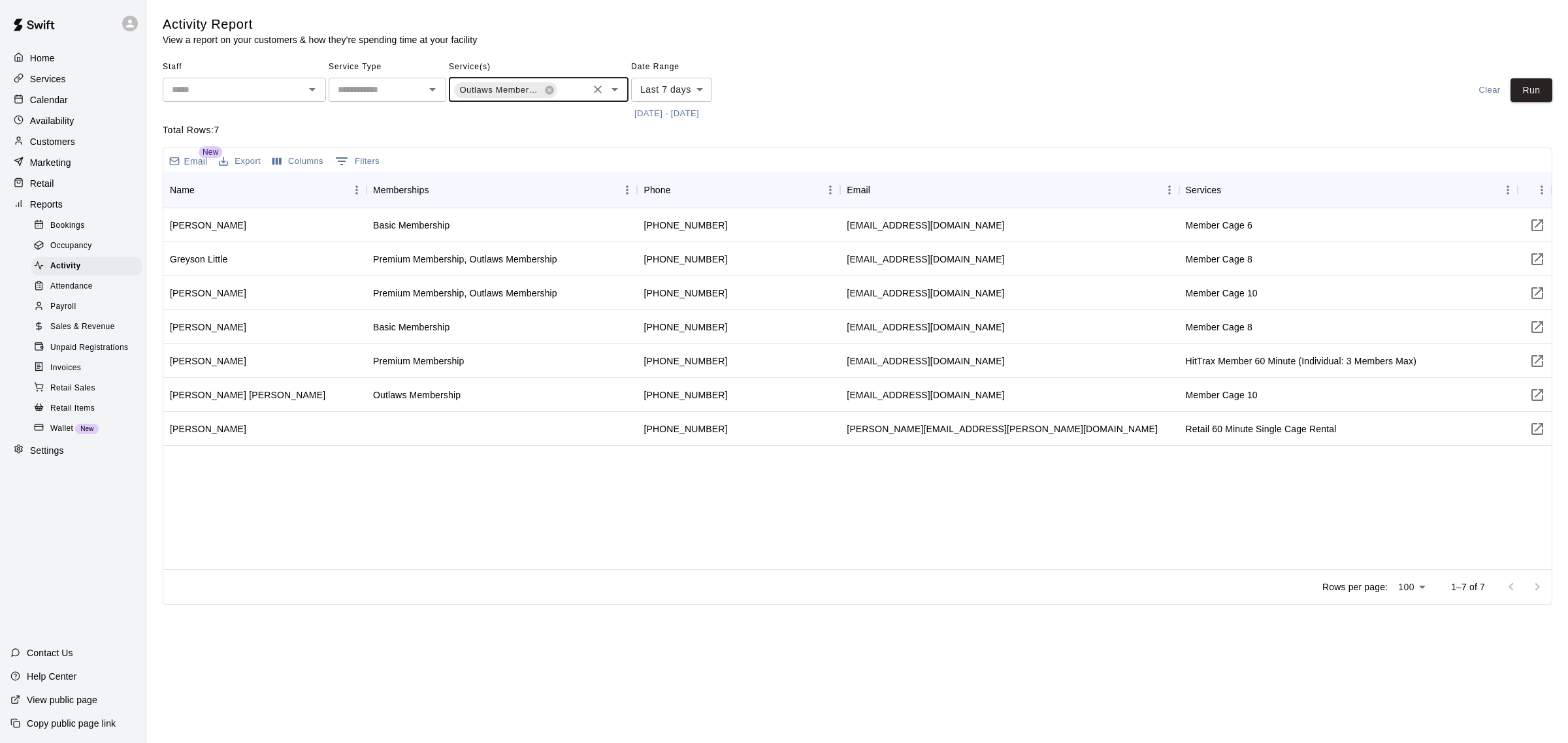
click at [699, 88] on body "Home Services Calendar Availability Customers Marketing Retail Reports Bookings…" at bounding box center [784, 305] width 1568 height 610
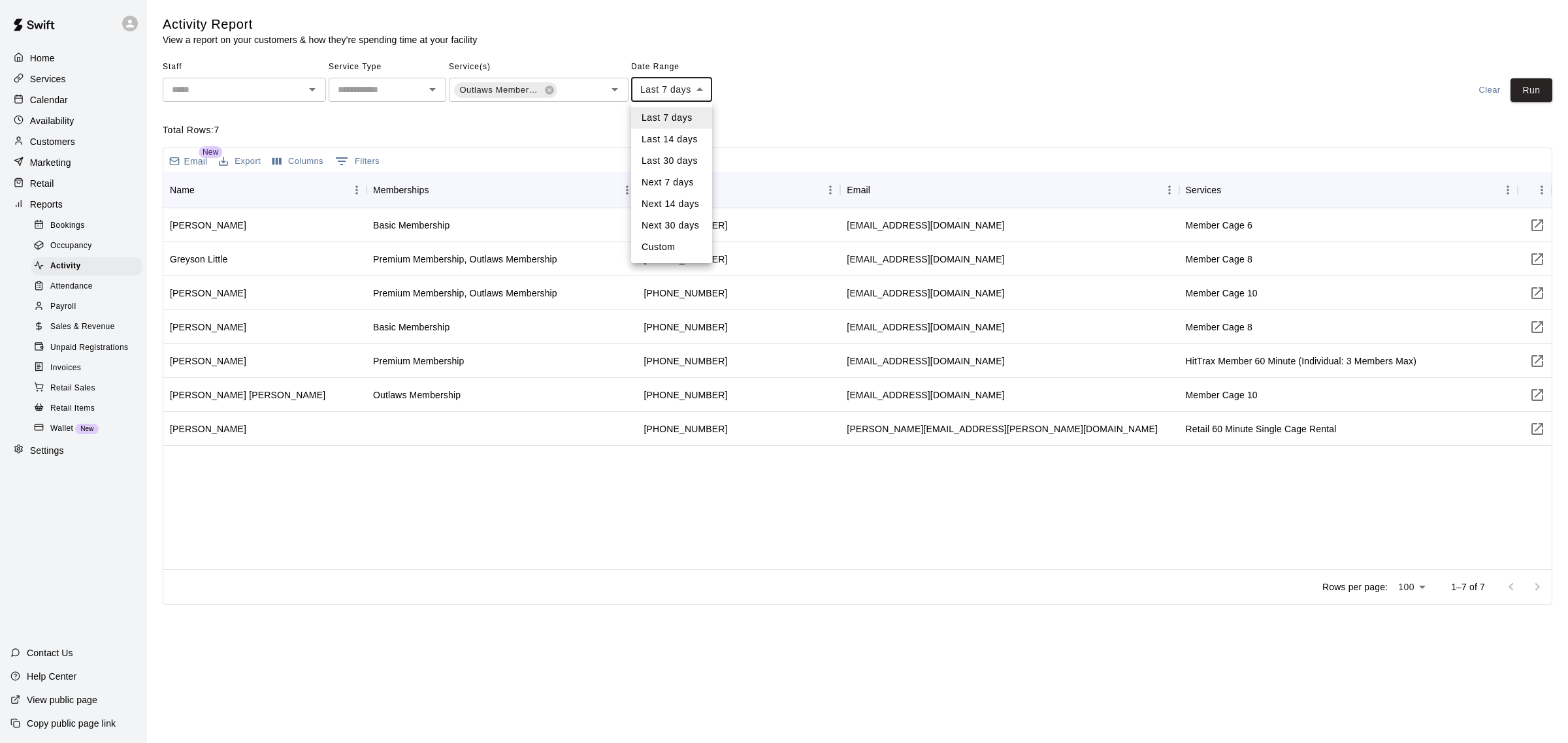
click at [683, 252] on li "Custom" at bounding box center [672, 247] width 81 height 22
type input "******"
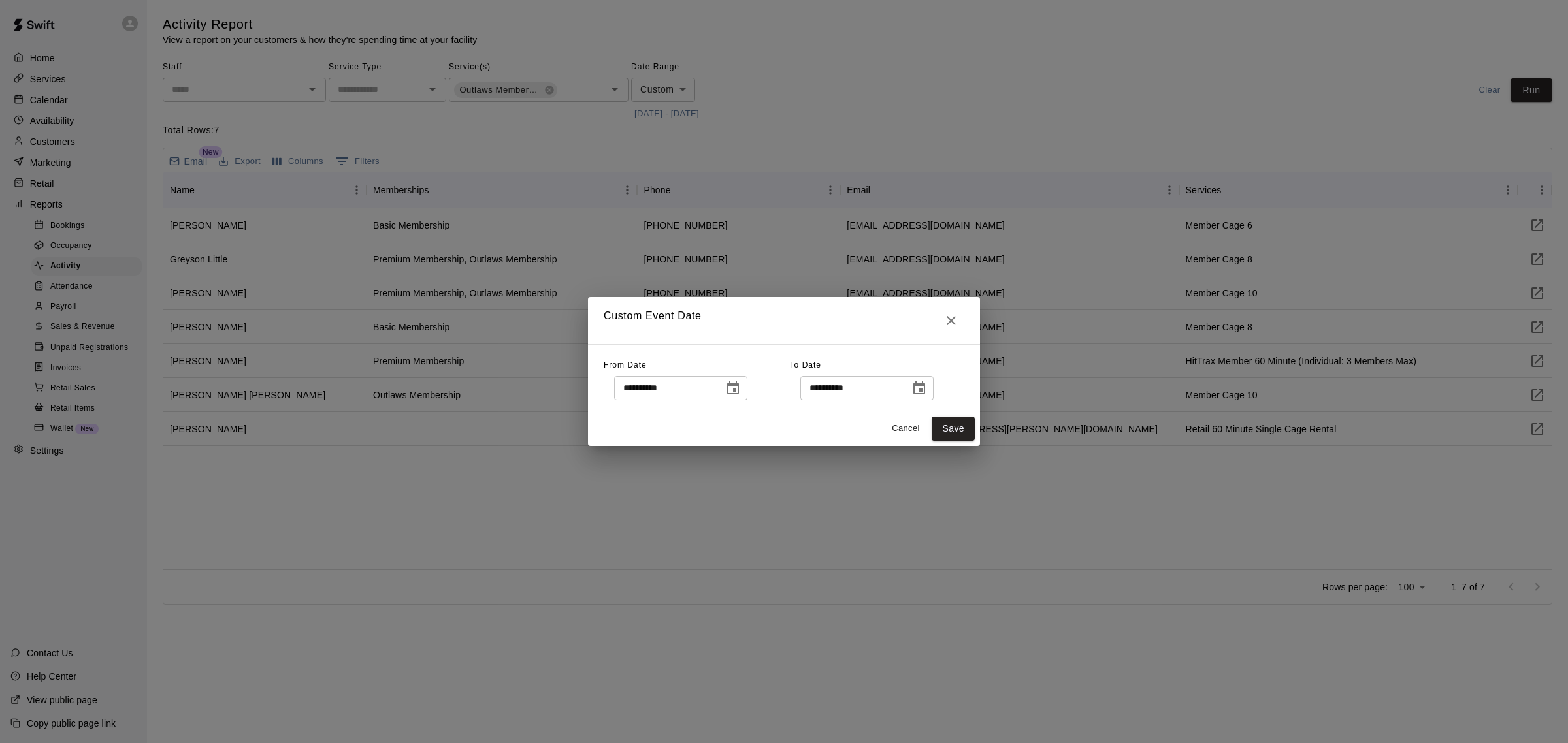
click at [741, 390] on icon "Choose date, selected date is Aug 5, 2025" at bounding box center [733, 389] width 16 height 16
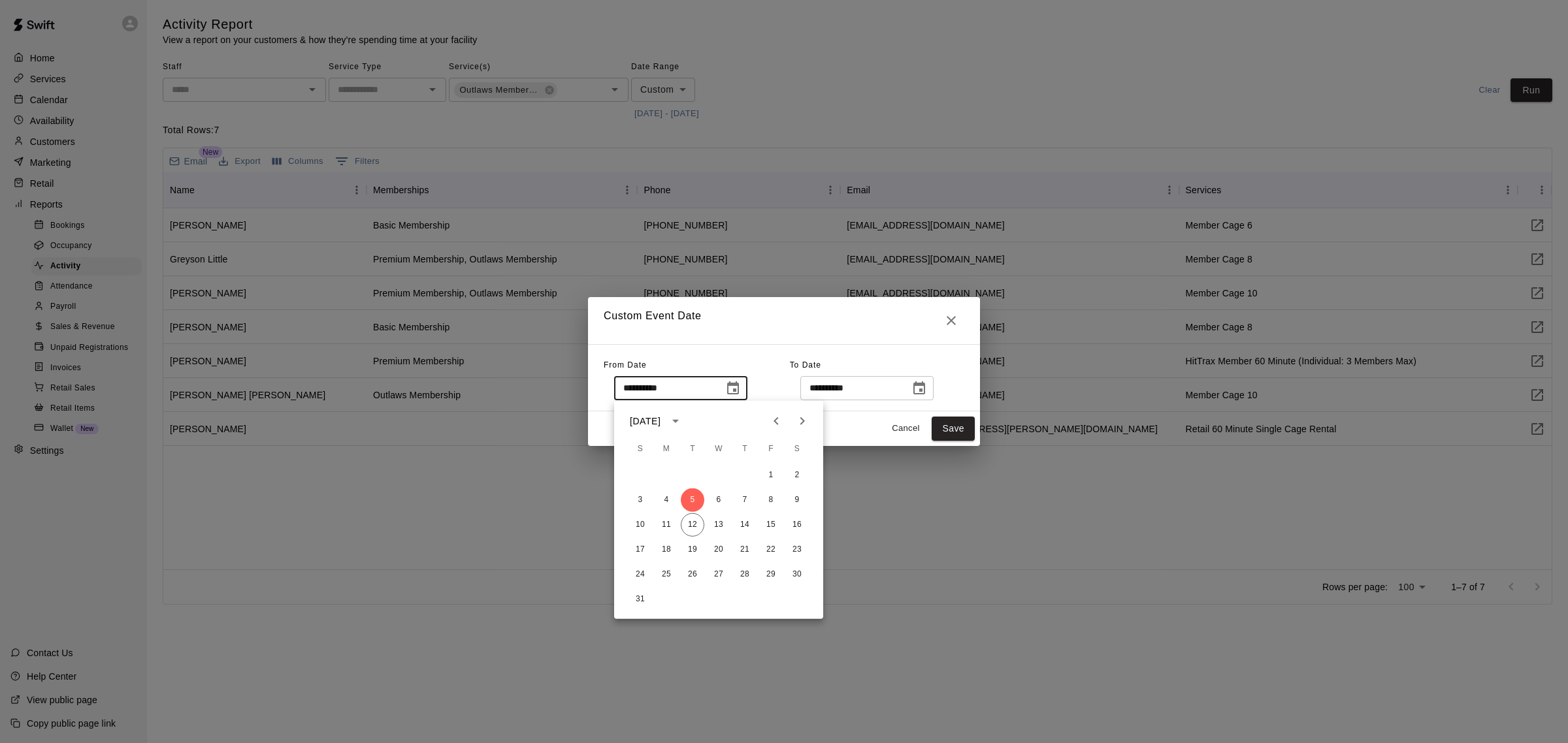
click at [782, 422] on icon "Previous month" at bounding box center [776, 421] width 16 height 16
click at [684, 418] on icon "calendar view is open, switch to year view" at bounding box center [675, 421] width 16 height 16
click at [645, 528] on button "2024" at bounding box center [642, 527] width 47 height 23
type input "**********"
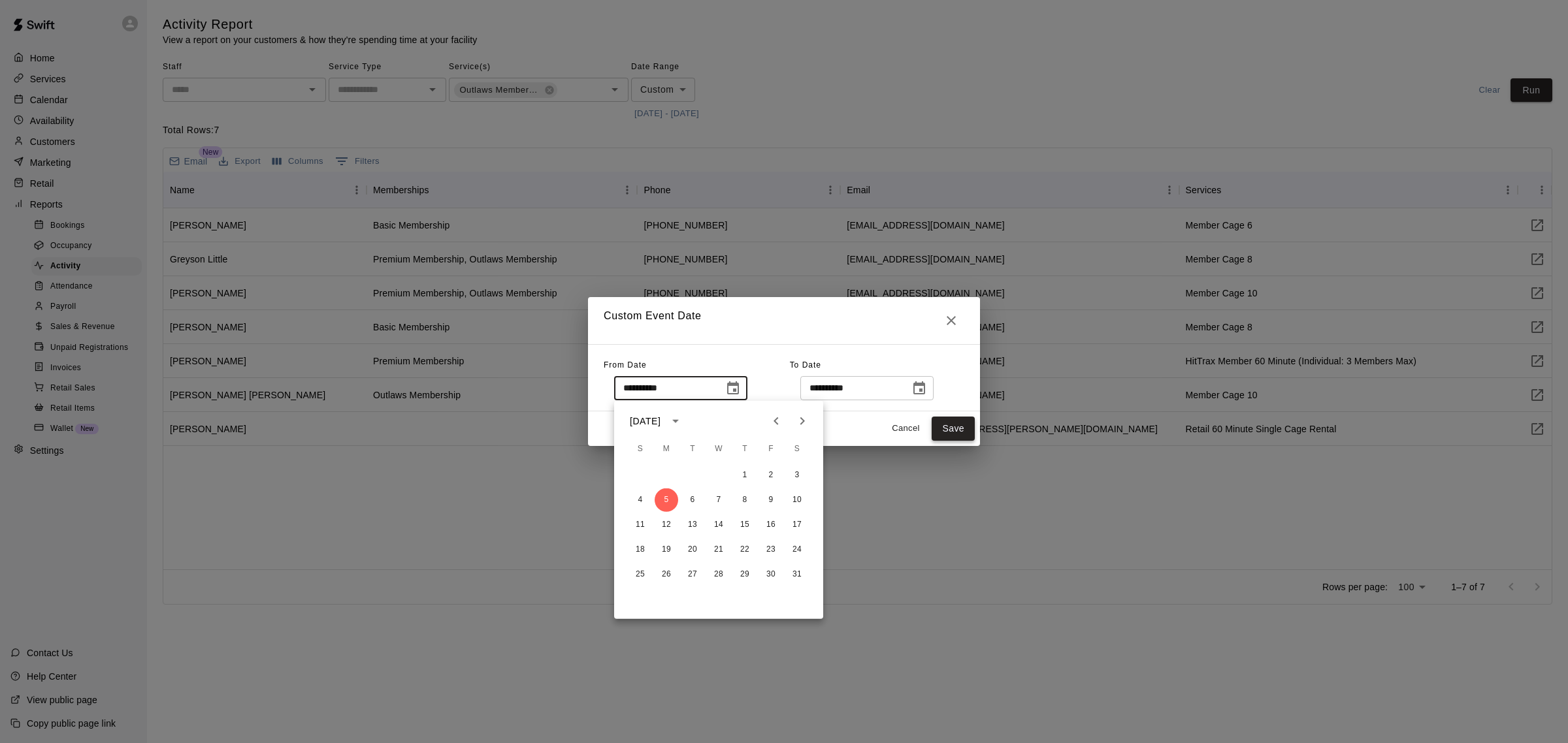
click at [948, 429] on button "Save" at bounding box center [953, 429] width 43 height 24
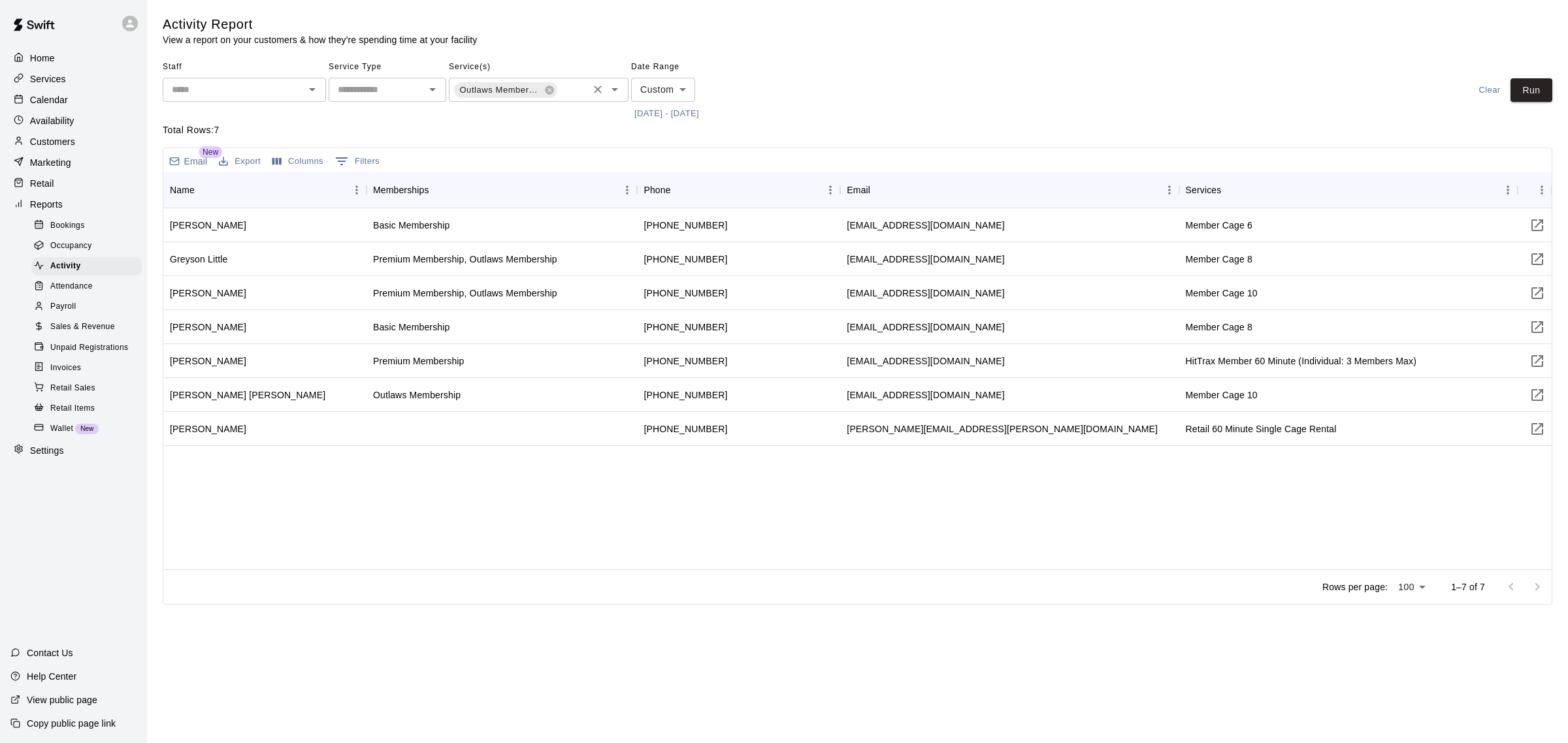
click at [574, 86] on div "DHB Membership Outlaws Membership ​" at bounding box center [539, 90] width 180 height 24
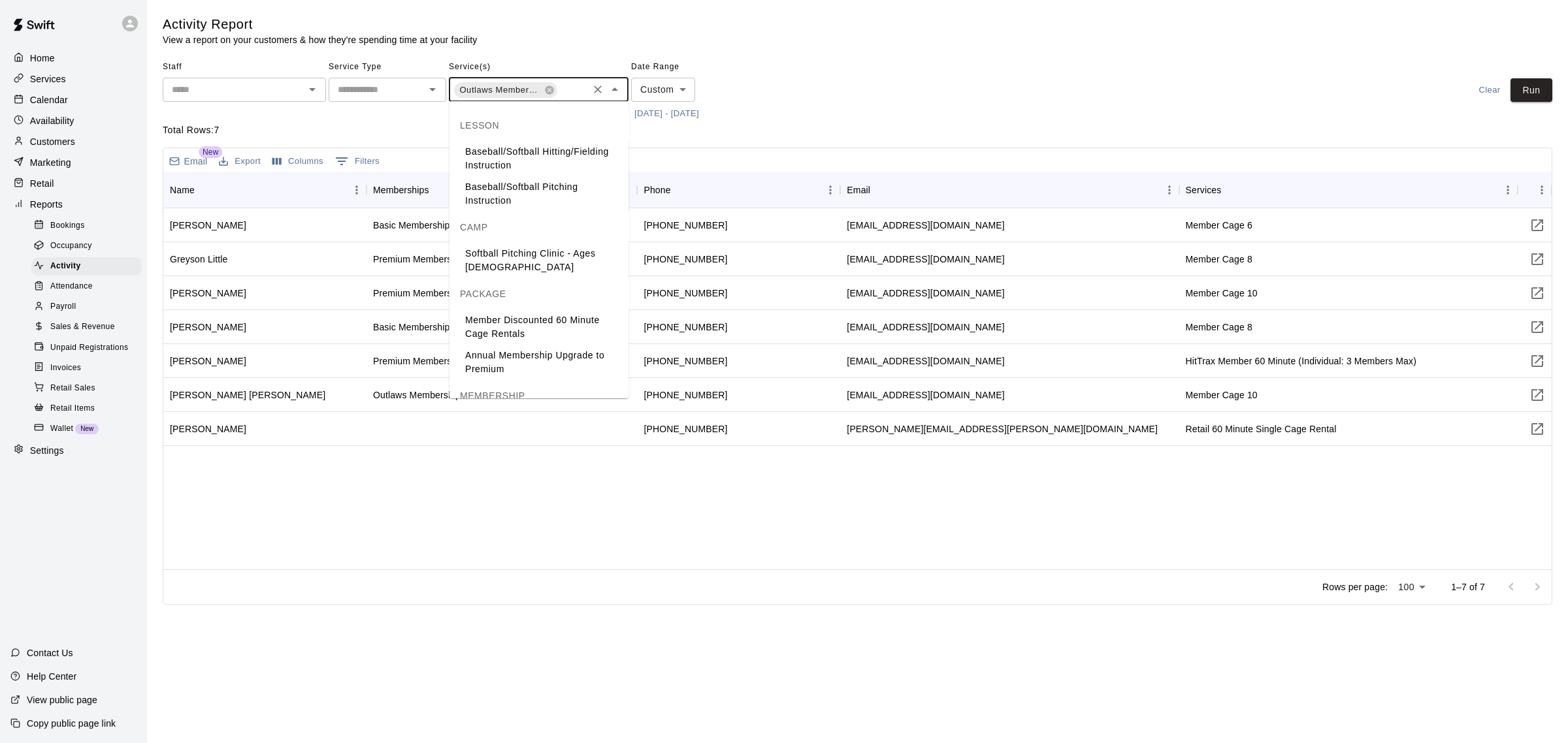
scroll to position [1121, 0]
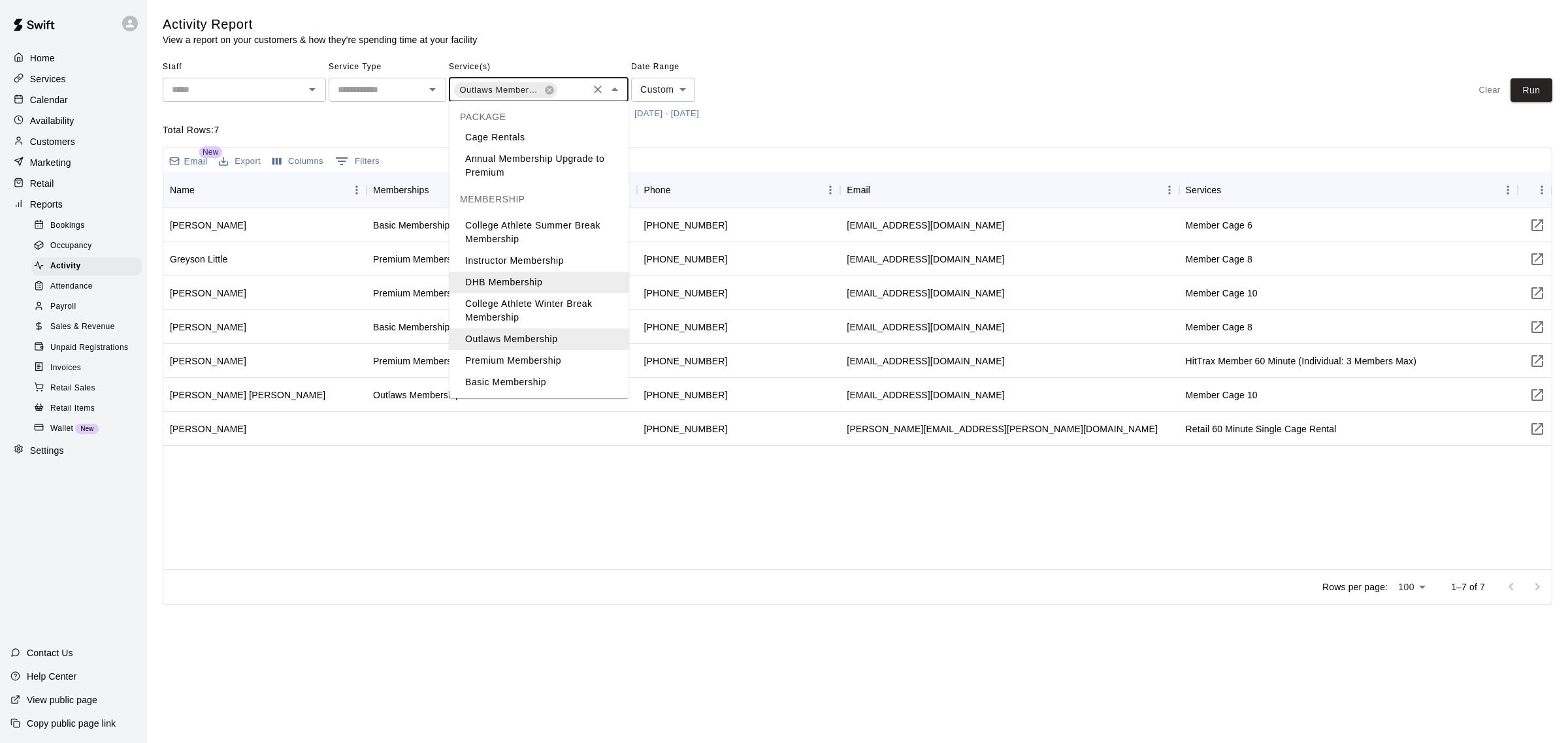
click at [523, 362] on li "Premium Membership" at bounding box center [539, 360] width 180 height 22
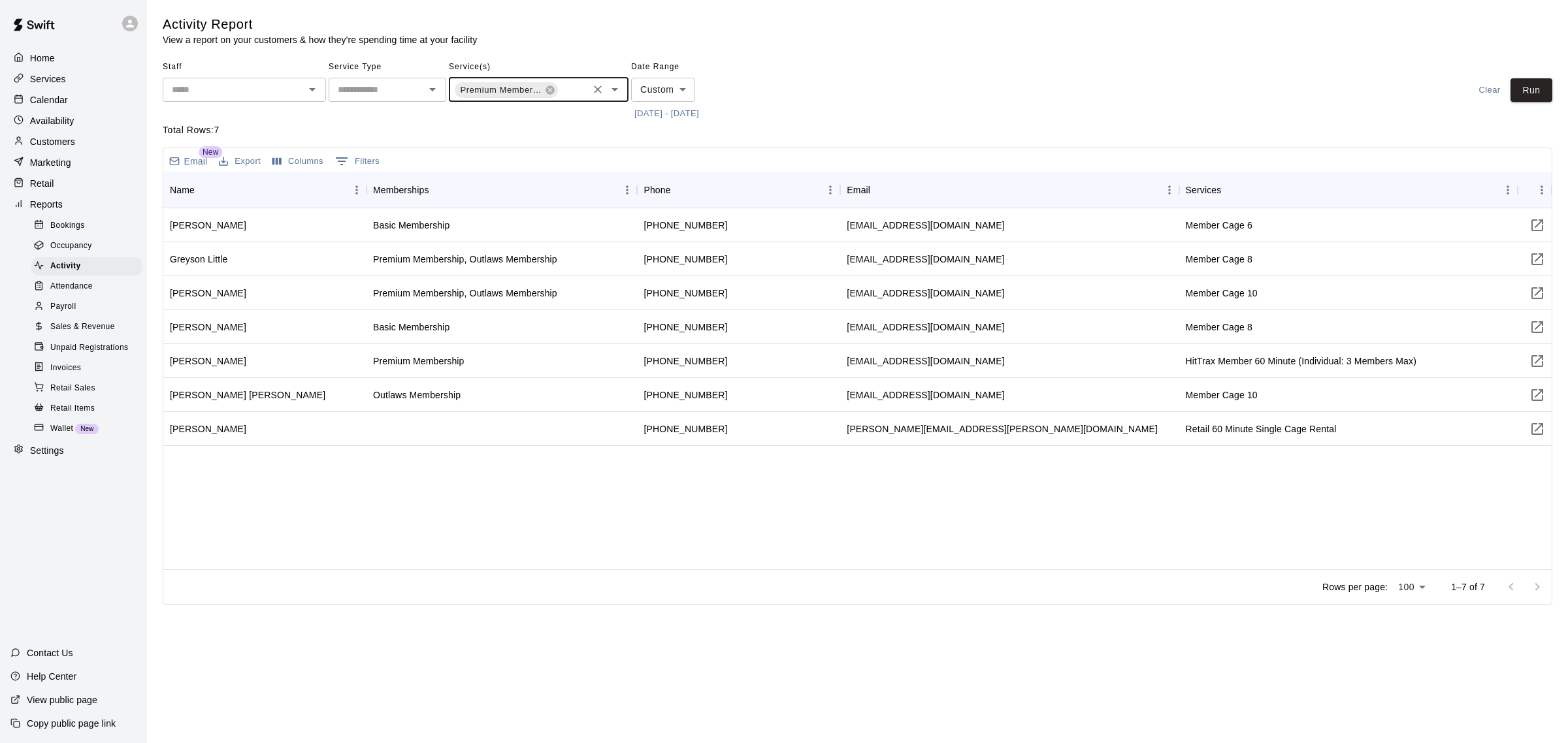
click at [571, 86] on input "text" at bounding box center [572, 91] width 28 height 16
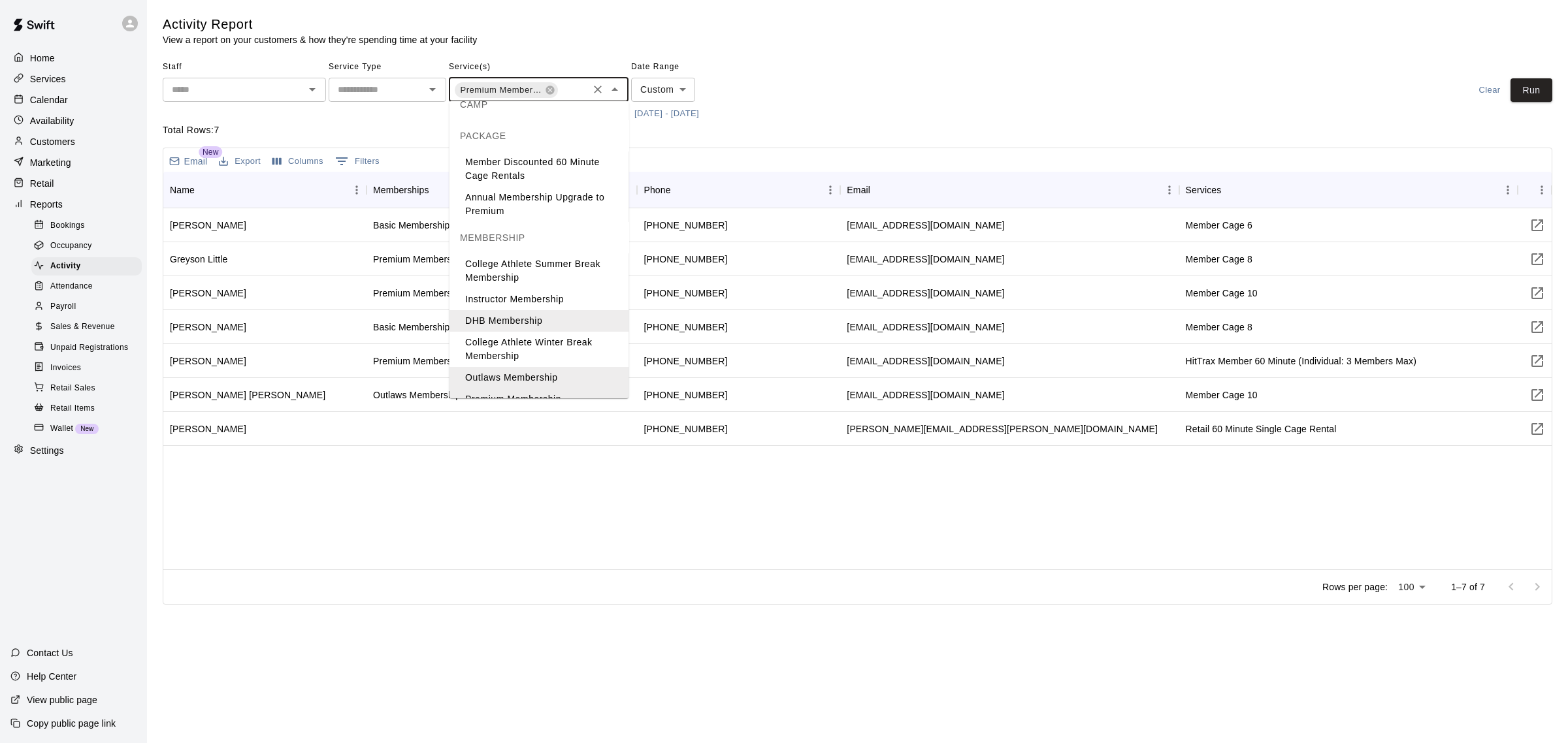
scroll to position [1121, 0]
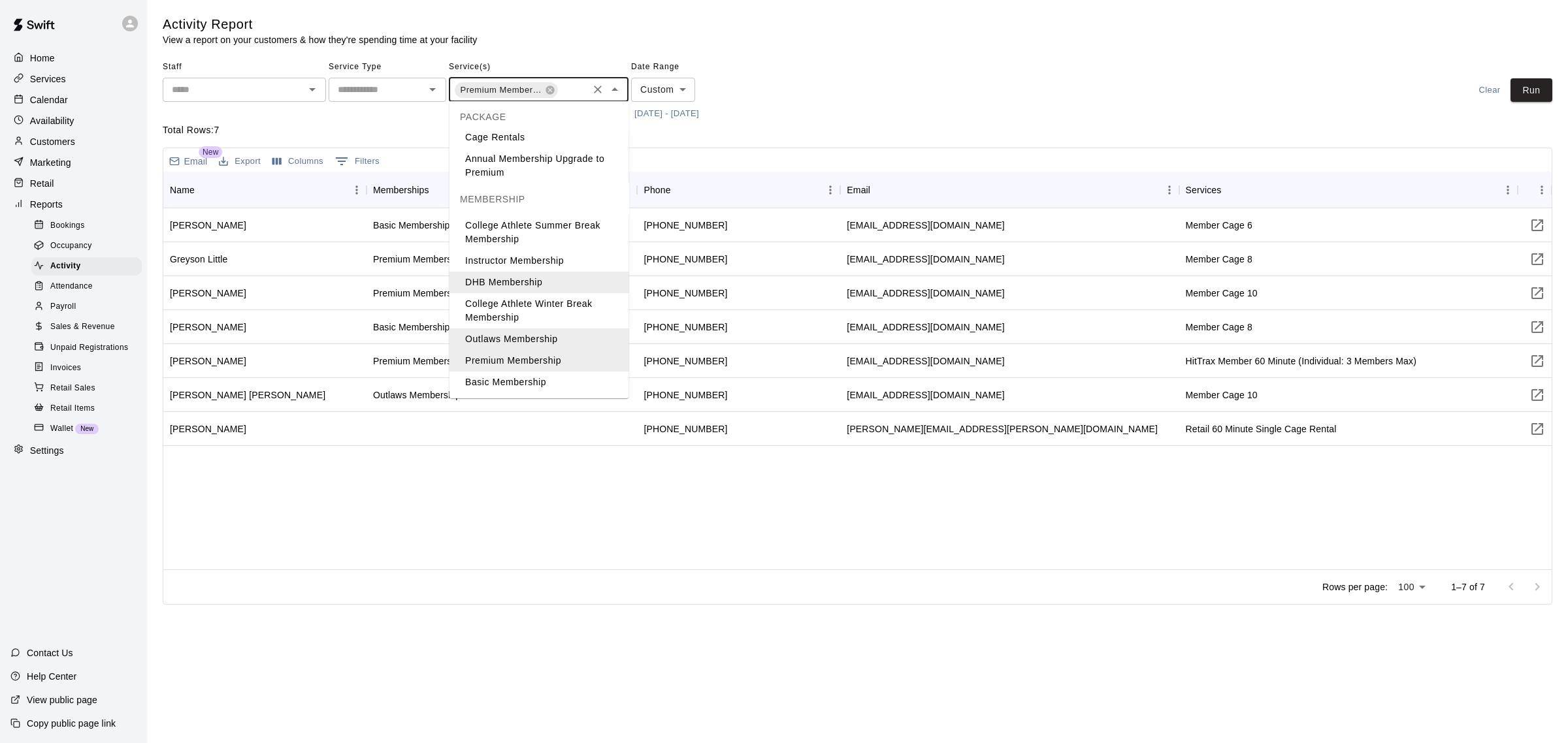
click at [536, 383] on li "Basic Membership" at bounding box center [539, 382] width 180 height 22
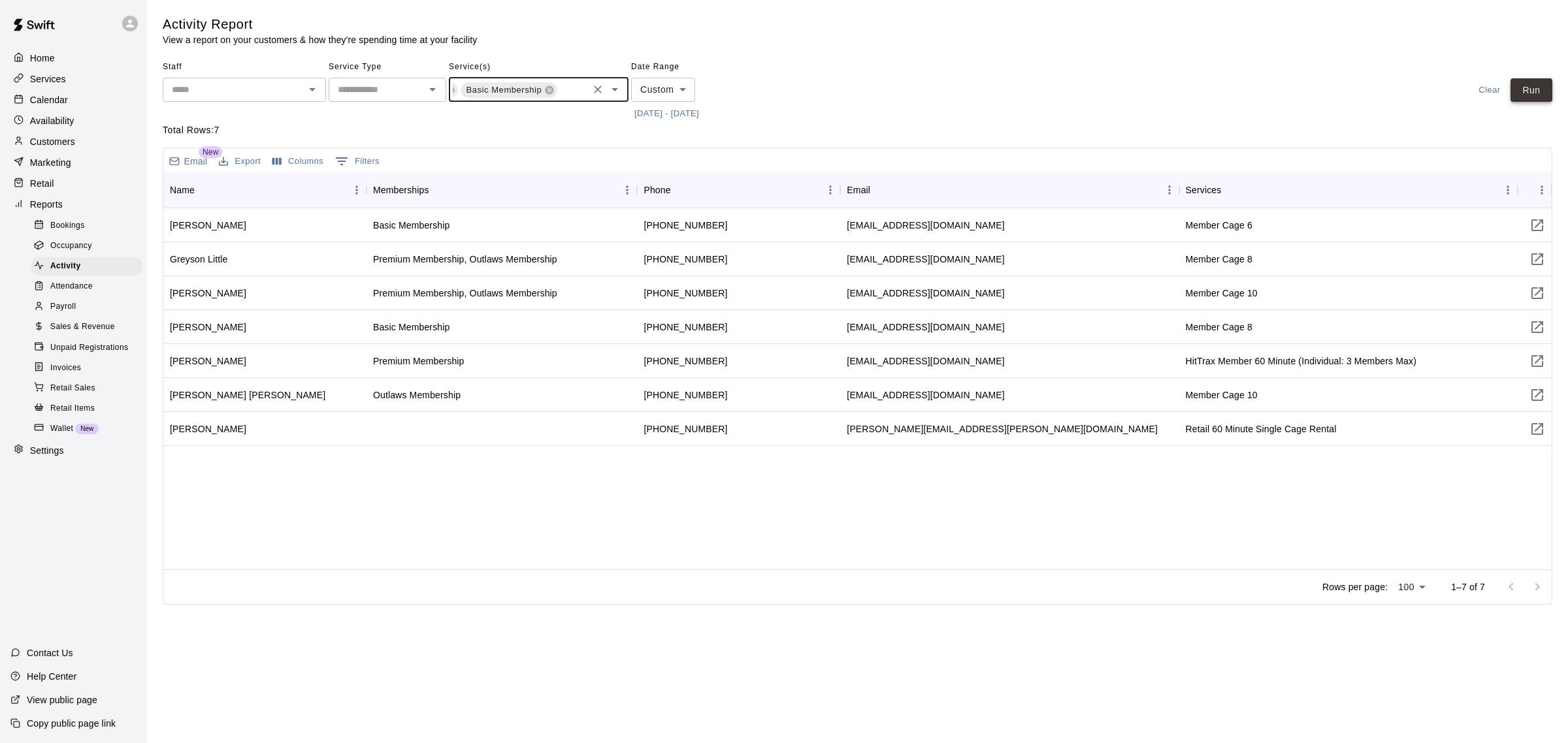
click at [1535, 89] on button "Run" at bounding box center [1531, 91] width 41 height 24
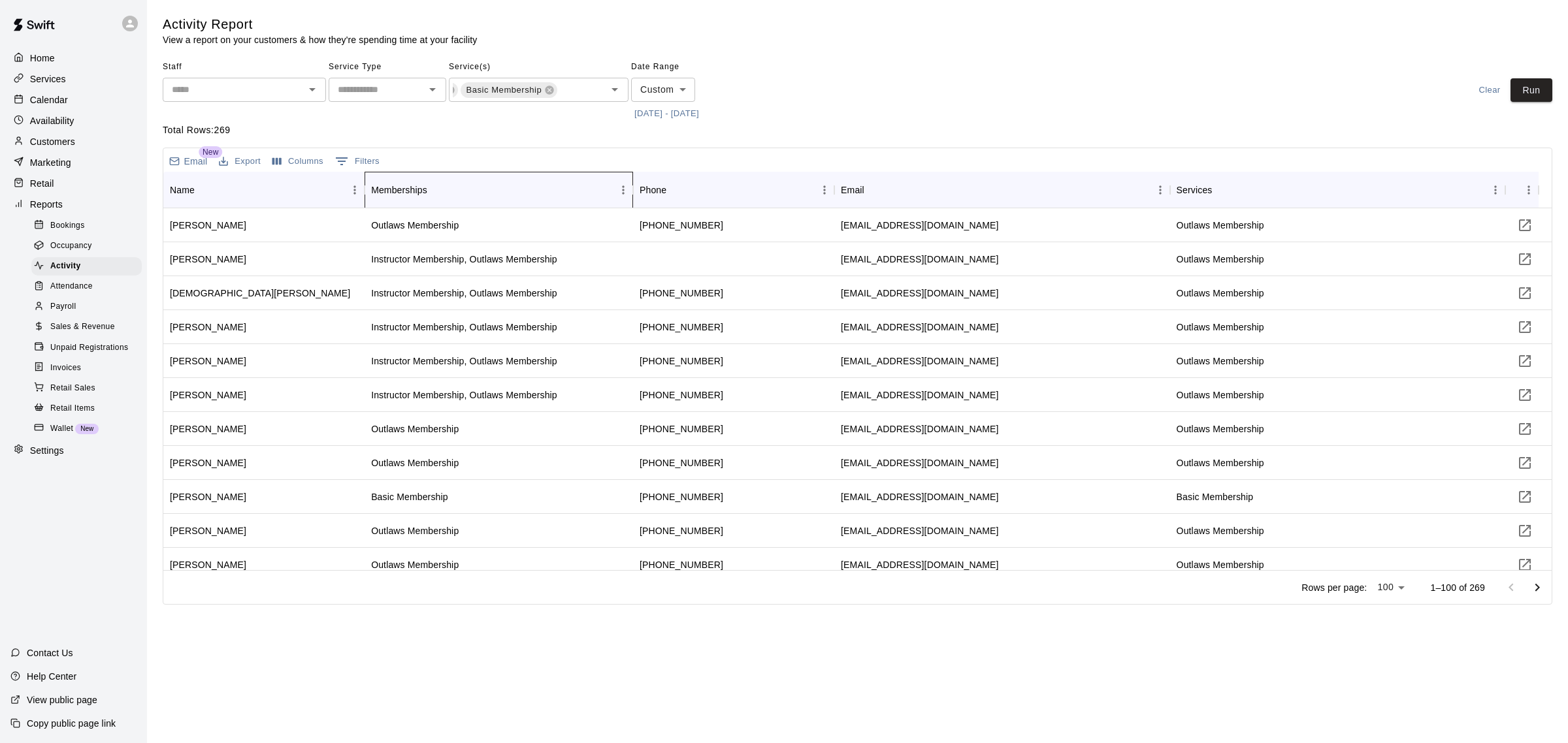
click at [423, 189] on div "Memberships" at bounding box center [398, 190] width 56 height 36
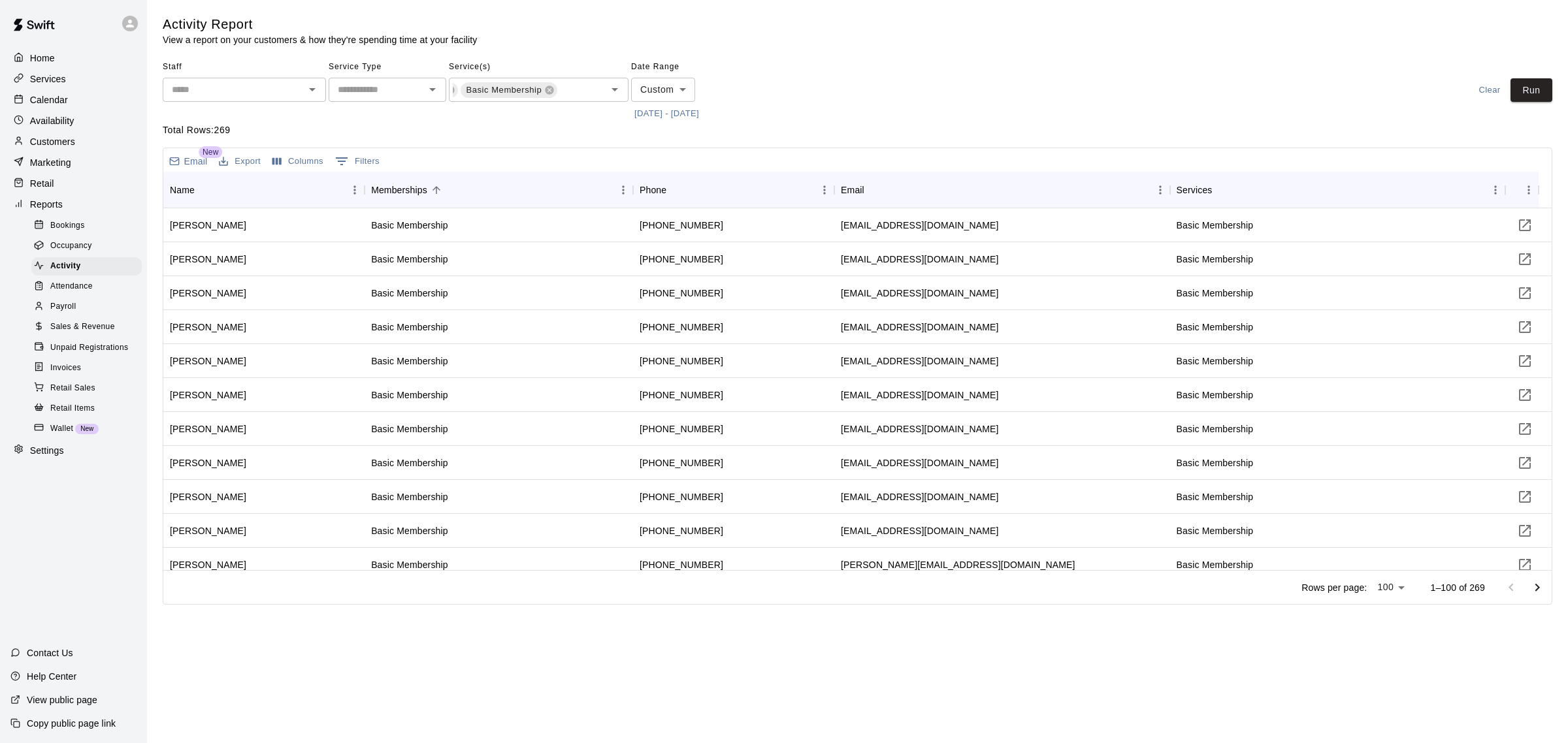
click at [296, 157] on button "Columns" at bounding box center [297, 161] width 58 height 20
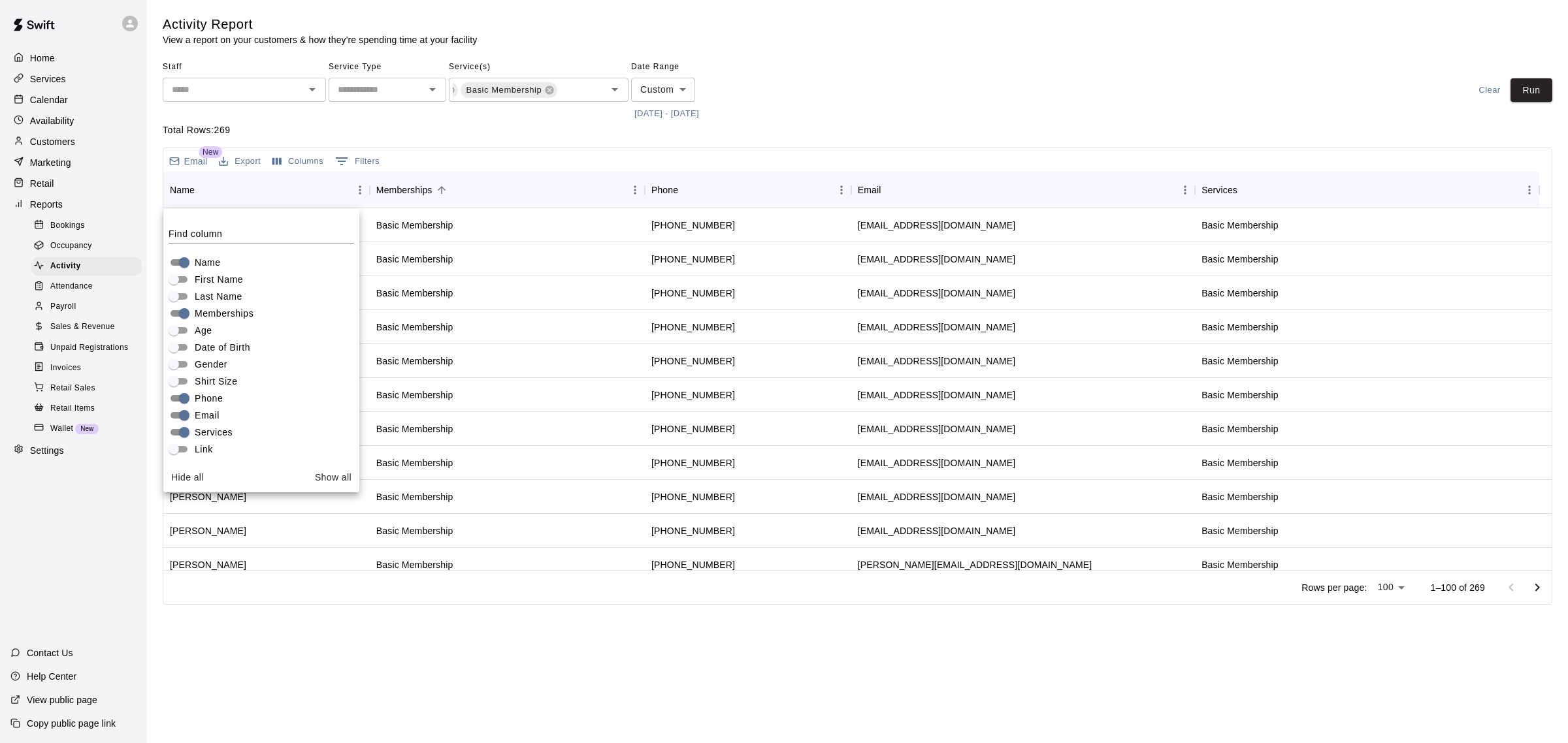
click at [915, 103] on div "Staff ​ Service Type ​ Service(s) DHB Membership Outlaws Membership Premium Mem…" at bounding box center [857, 91] width 1390 height 67
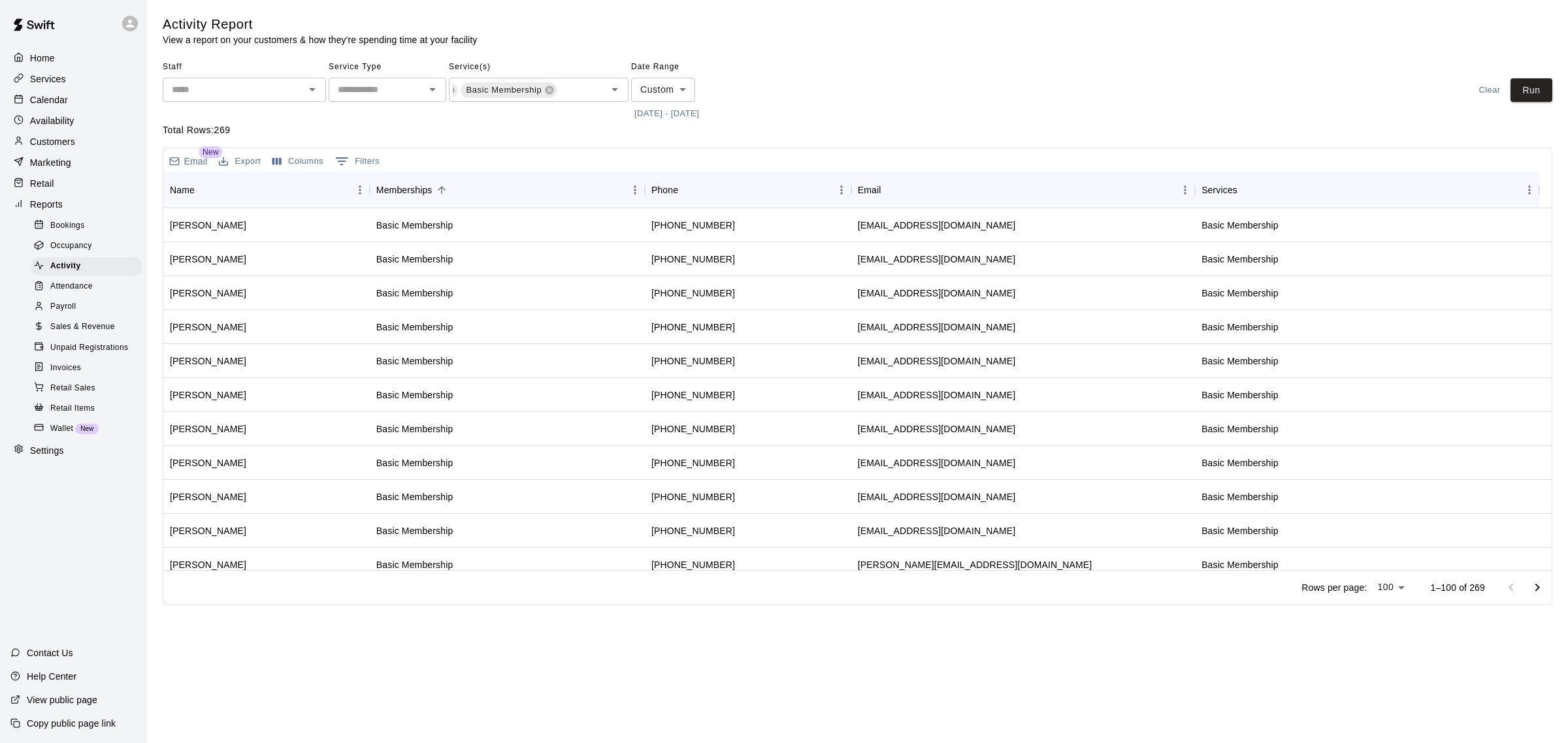
click at [337, 162] on icon "Show filters" at bounding box center [341, 162] width 16 height 16
click at [277, 234] on select "**********" at bounding box center [239, 234] width 98 height 19
click at [883, 79] on div "Staff ​ Service Type ​ Service(s) DHB Membership Outlaws Membership Premium Mem…" at bounding box center [857, 91] width 1390 height 67
click at [73, 333] on span "Sales & Revenue" at bounding box center [82, 327] width 65 height 13
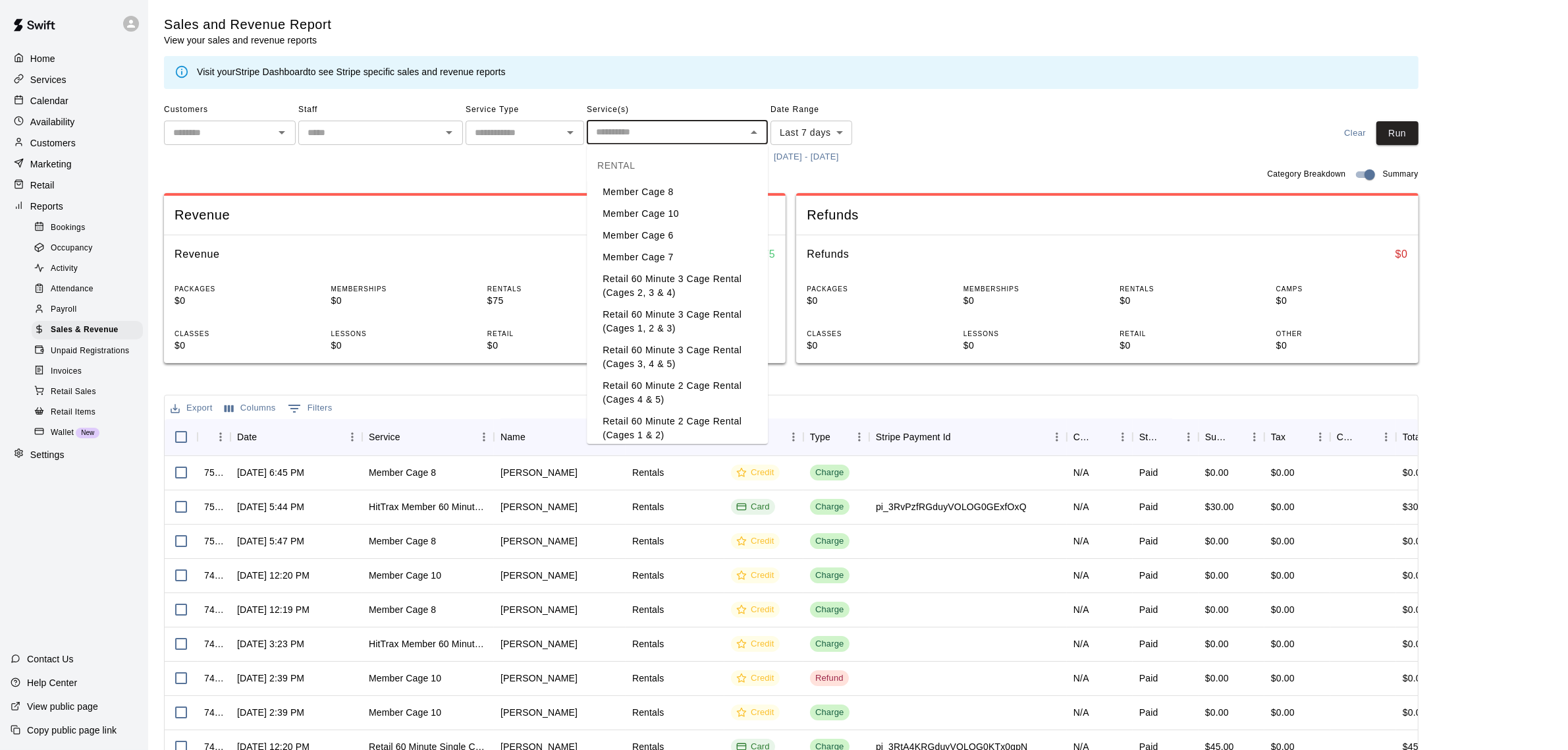
click at [668, 139] on input "text" at bounding box center [667, 132] width 152 height 17
click at [673, 278] on li "College Athlete Summer Break Membership" at bounding box center [677, 276] width 181 height 36
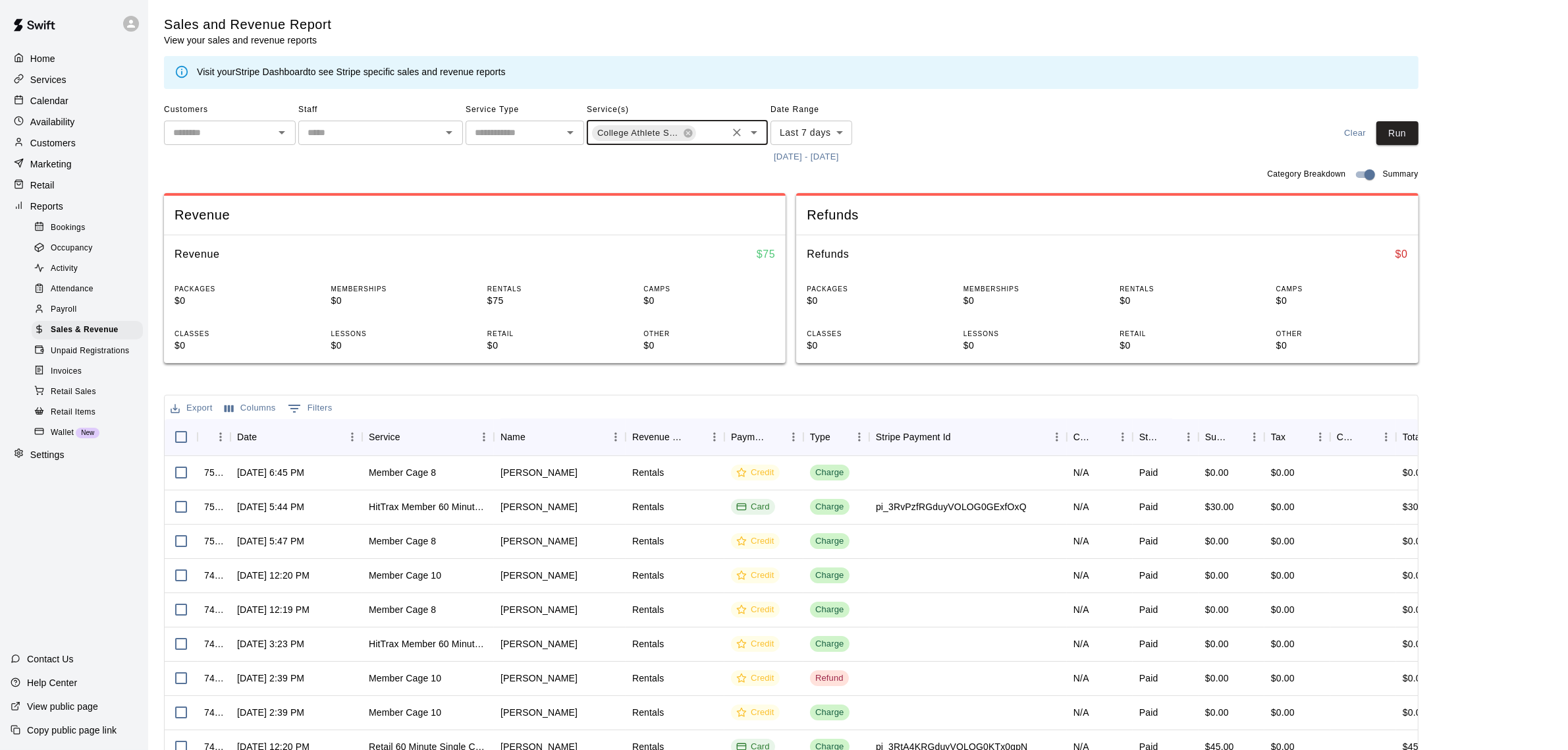
click at [703, 126] on input "text" at bounding box center [711, 133] width 28 height 17
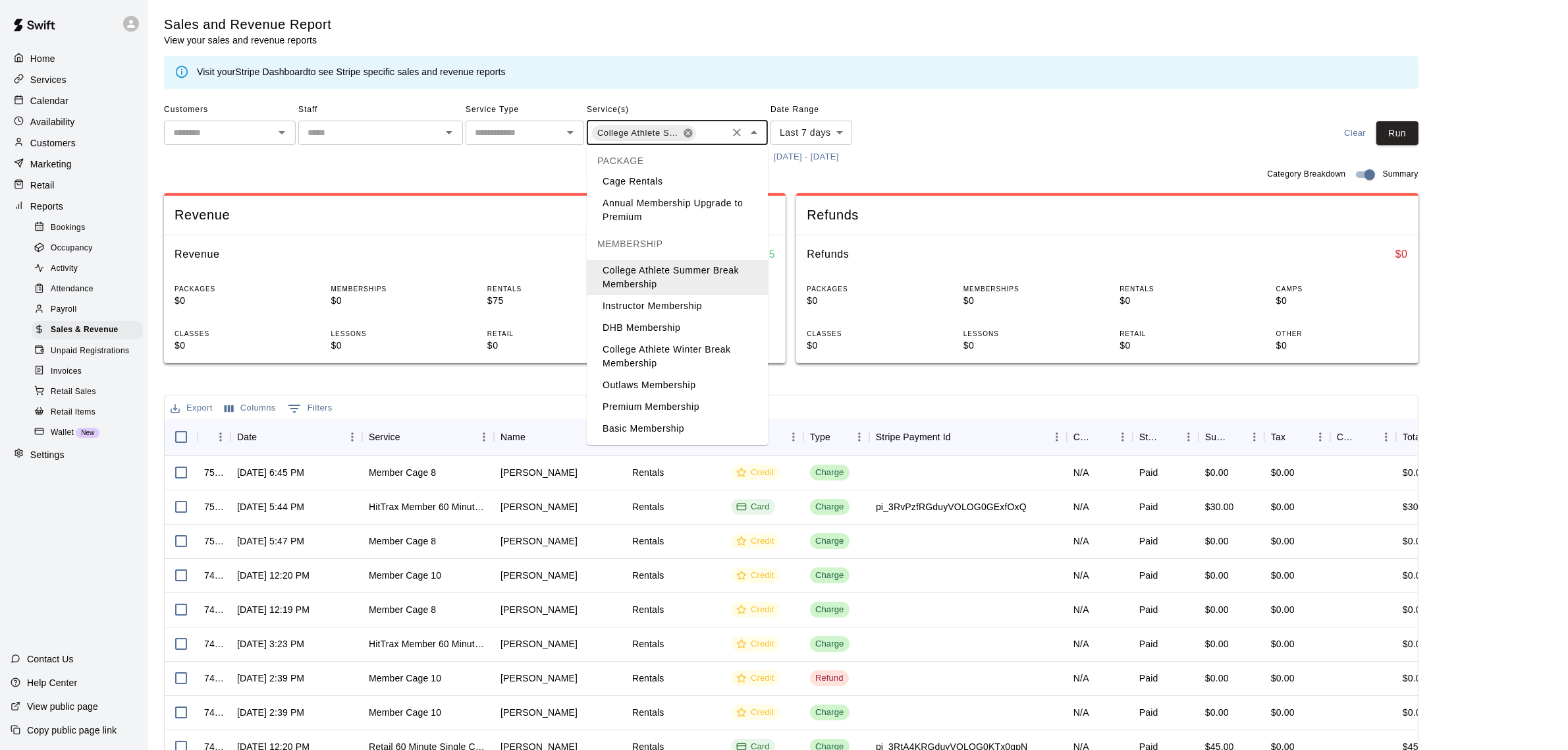
click at [689, 135] on icon at bounding box center [688, 133] width 9 height 9
click at [673, 326] on li "DHB Membership" at bounding box center [677, 327] width 181 height 22
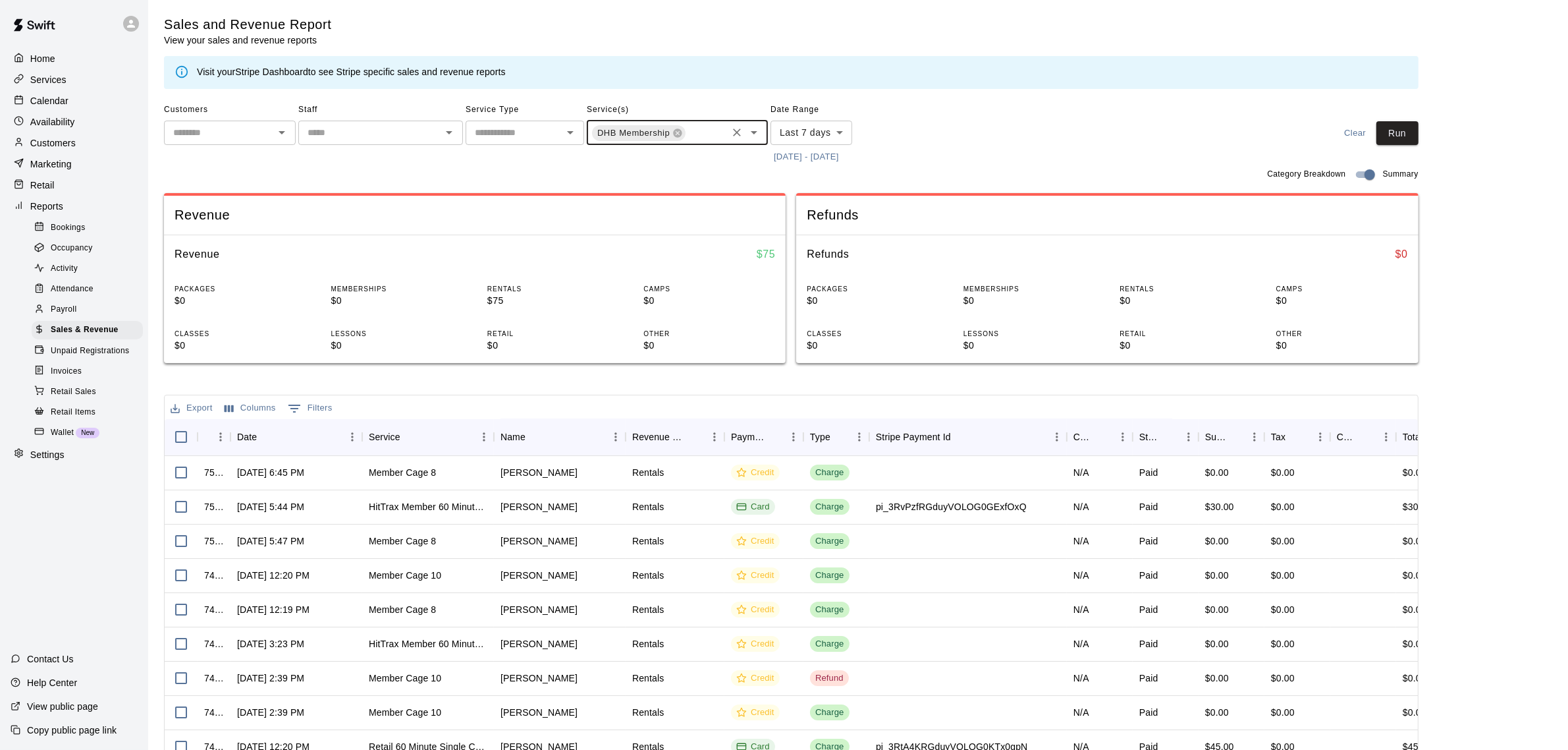
click at [818, 130] on body "Home Services Calendar Availability Customers Marketing Retail Reports Bookings…" at bounding box center [784, 431] width 1568 height 862
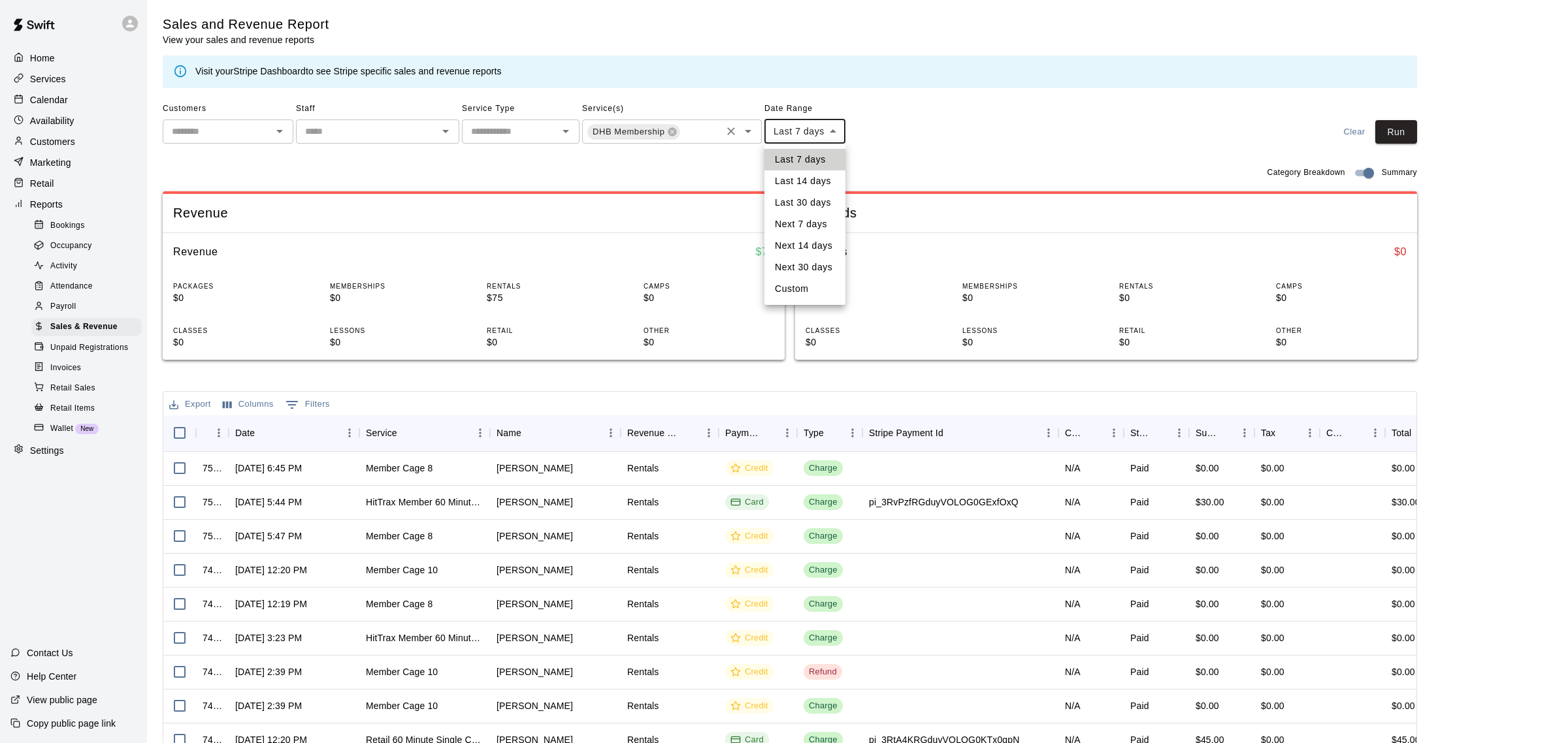
click at [808, 286] on li "Custom" at bounding box center [805, 289] width 81 height 22
type input "******"
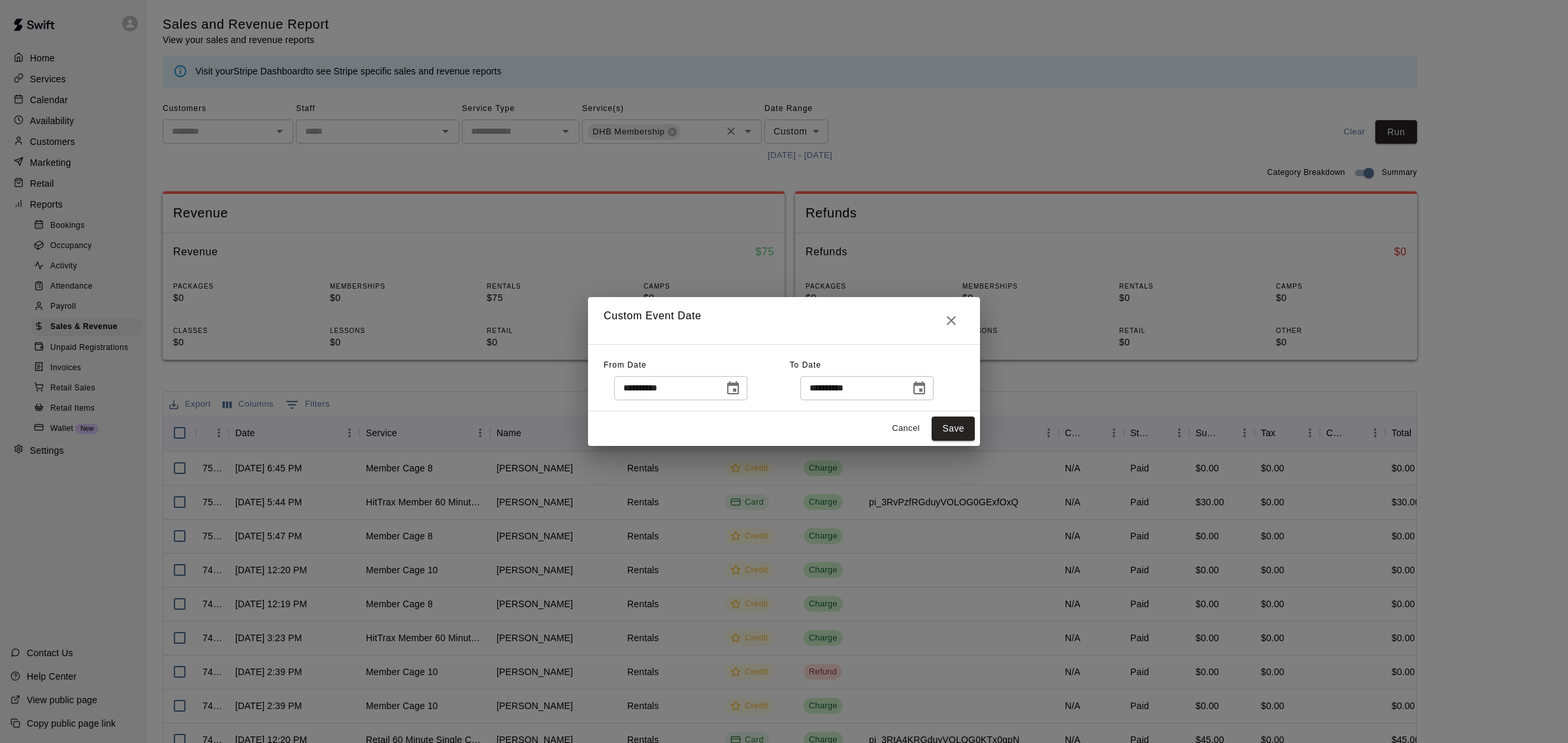
click at [739, 393] on icon "Choose date, selected date is Aug 5, 2025" at bounding box center [733, 387] width 12 height 13
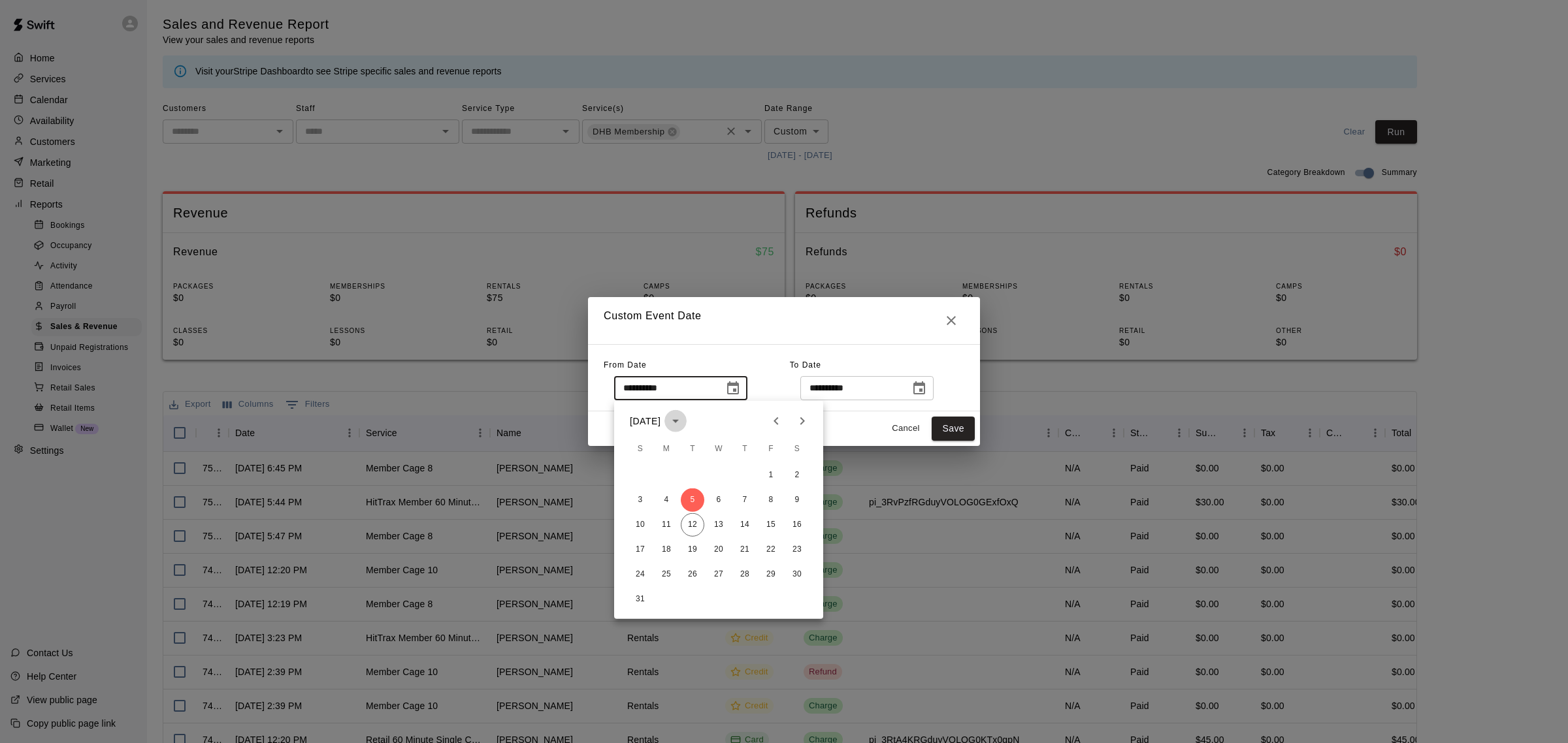
click at [684, 421] on icon "calendar view is open, switch to year view" at bounding box center [675, 421] width 16 height 16
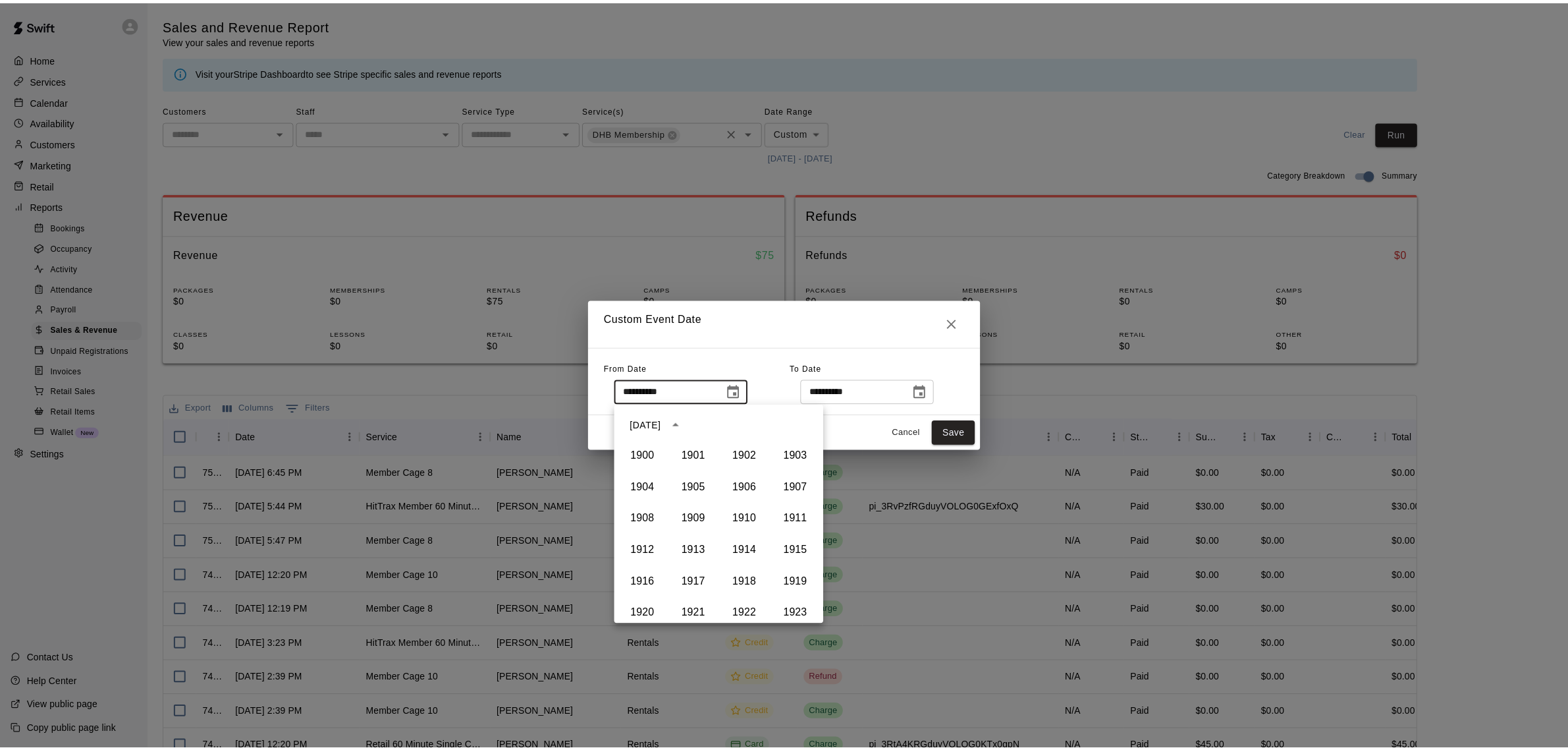
scroll to position [904, 0]
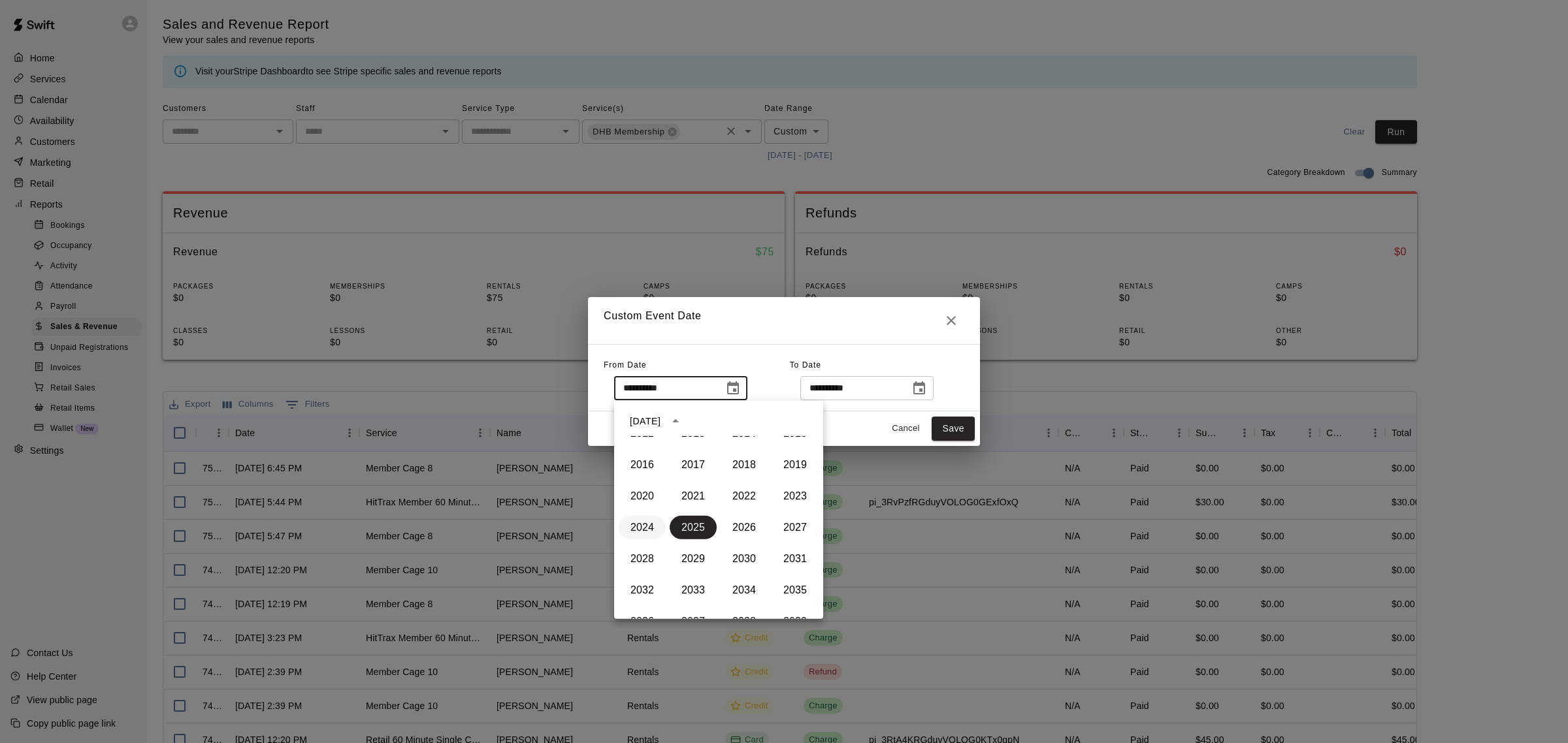
click at [628, 529] on button "2024" at bounding box center [642, 527] width 47 height 23
click at [804, 418] on icon "Next month" at bounding box center [802, 421] width 16 height 16
click at [641, 474] on button "1" at bounding box center [640, 475] width 23 height 23
type input "**********"
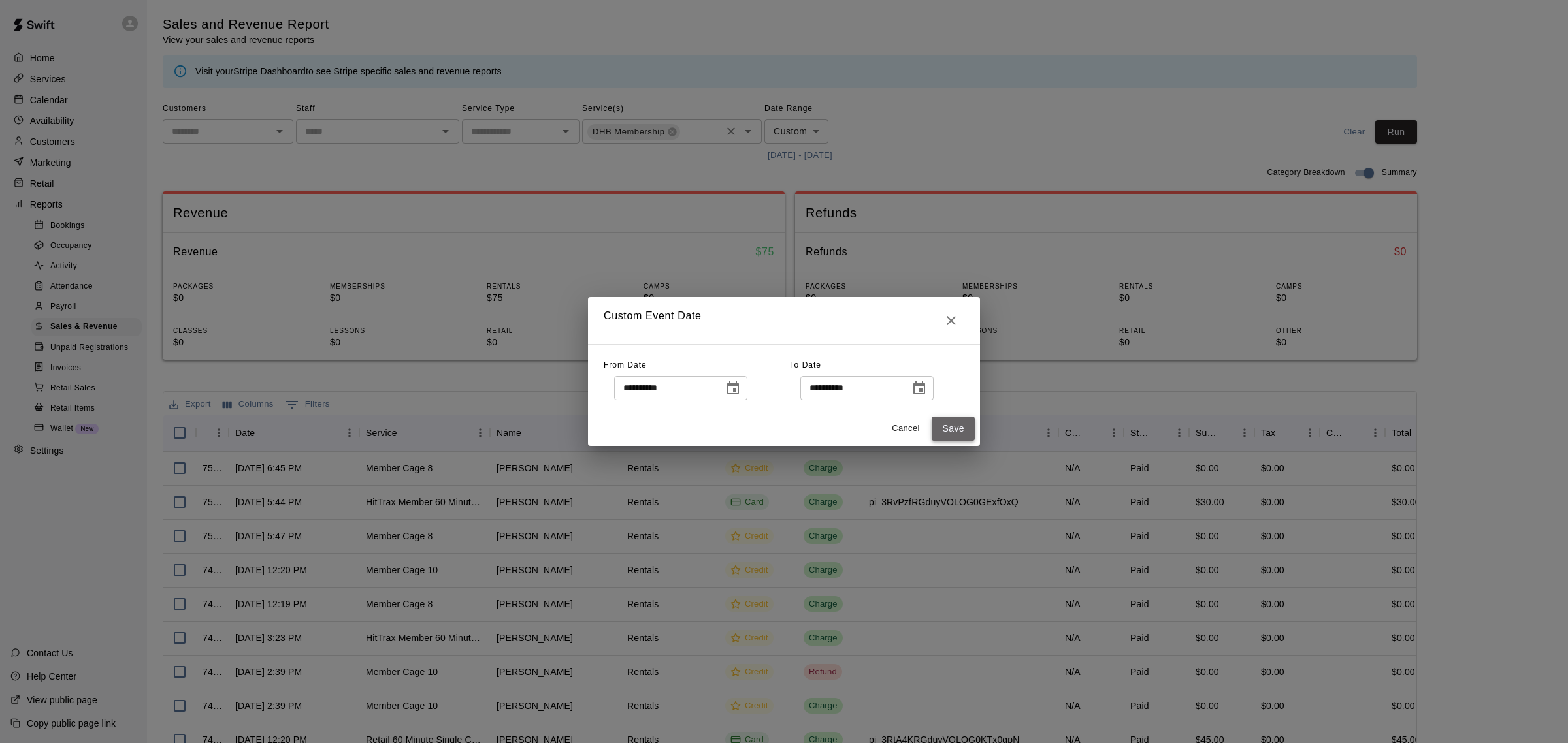
click at [948, 438] on button "Save" at bounding box center [953, 429] width 43 height 24
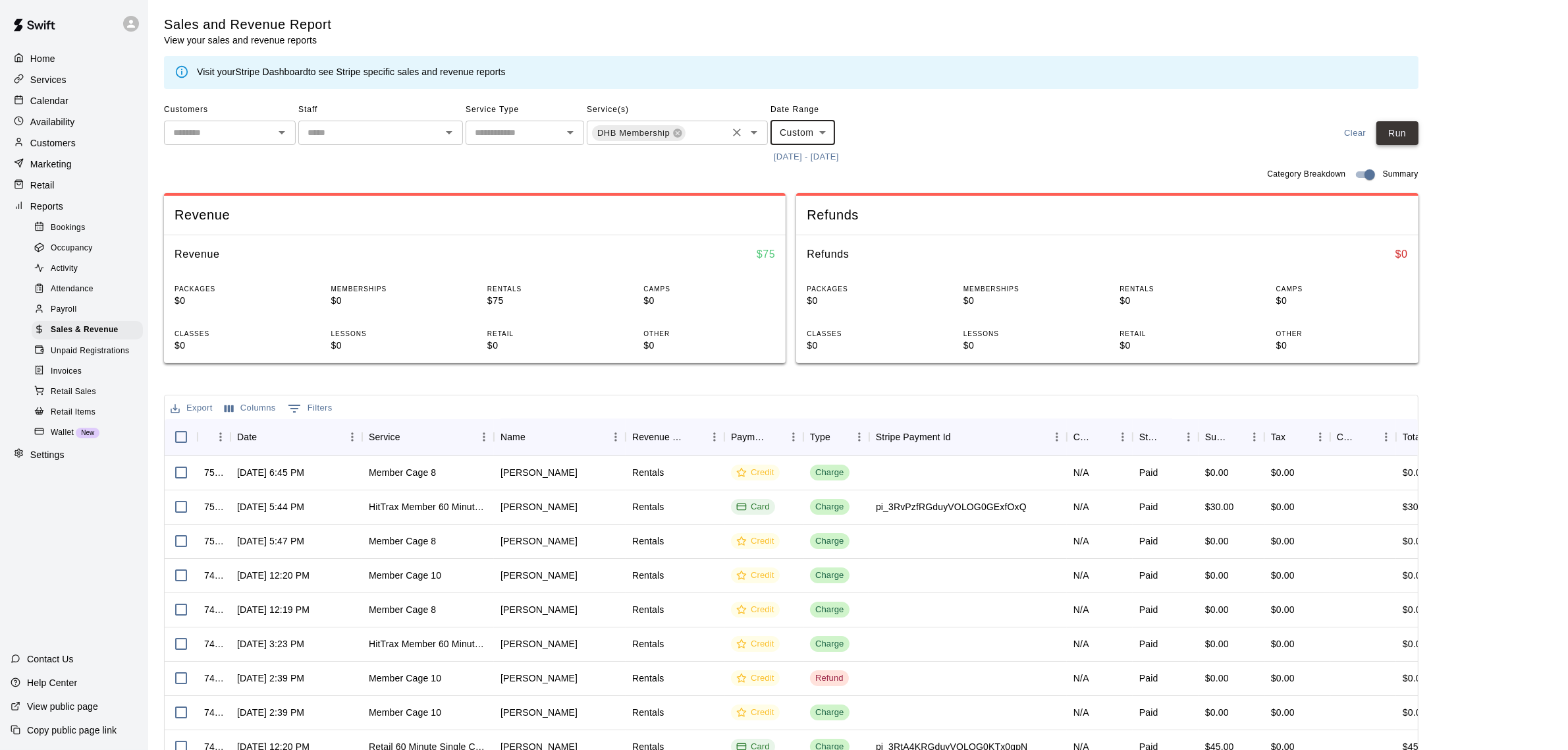
click at [1410, 133] on button "Run" at bounding box center [1398, 133] width 42 height 24
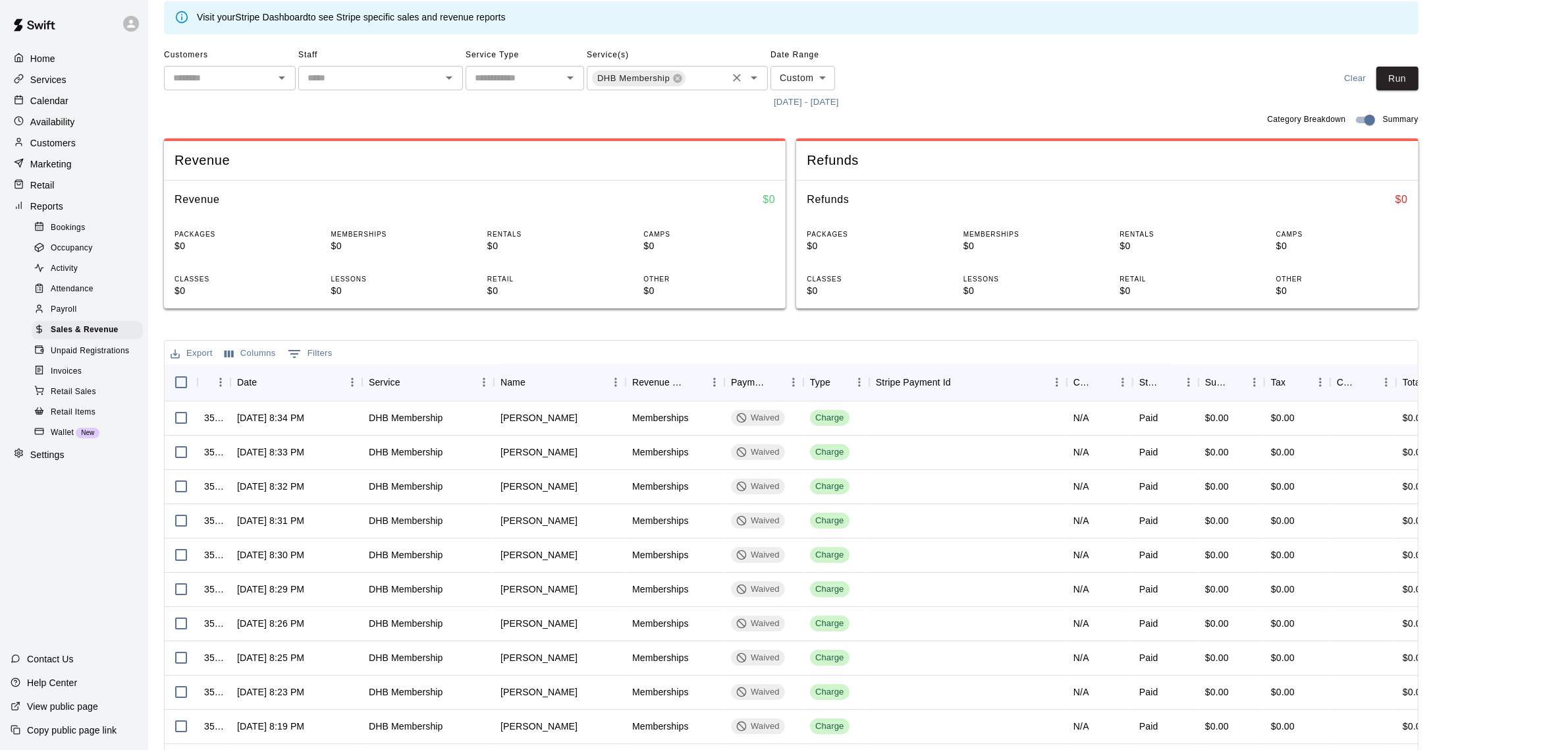
scroll to position [0, 0]
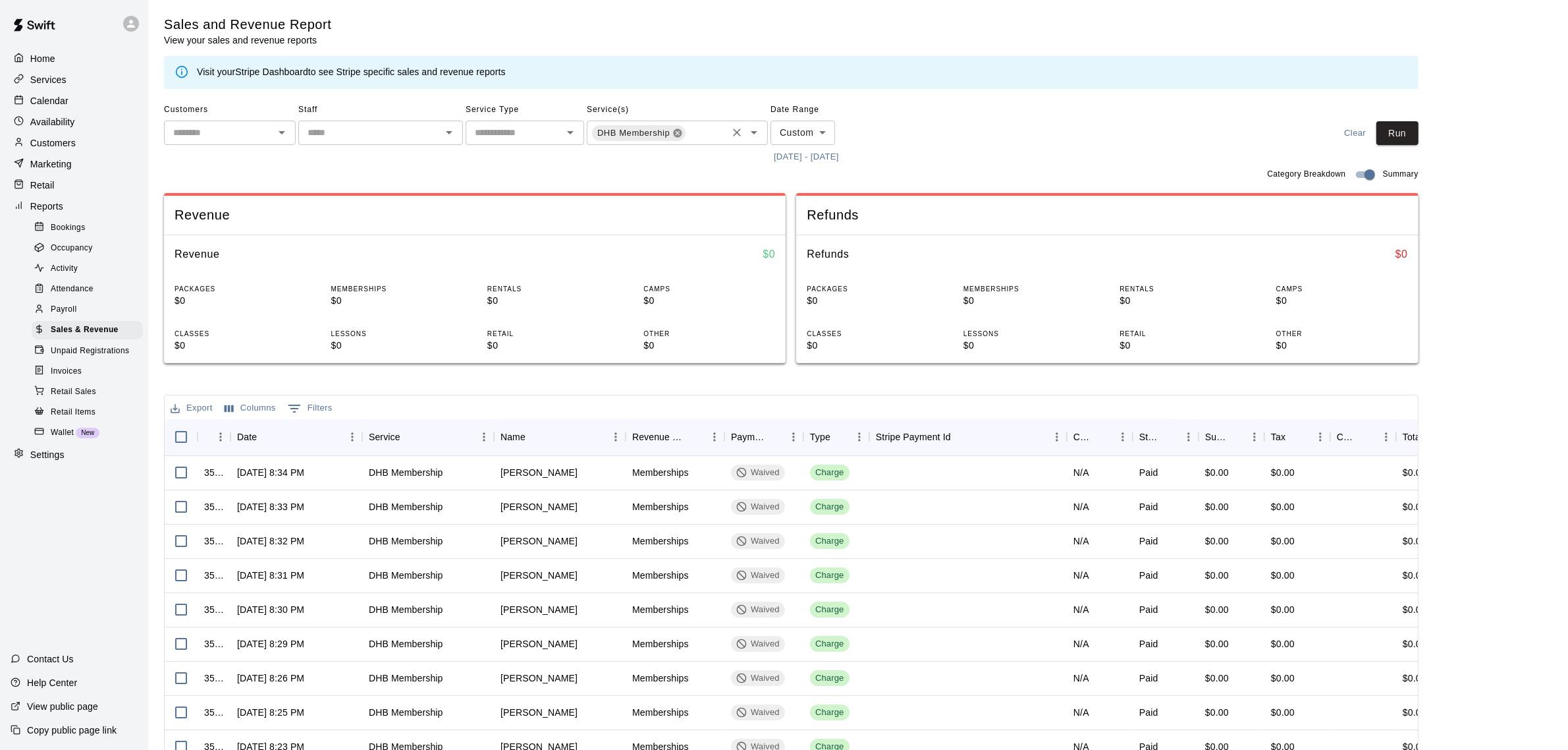
click at [675, 132] on icon at bounding box center [678, 133] width 9 height 9
click at [679, 132] on input "text" at bounding box center [667, 132] width 152 height 17
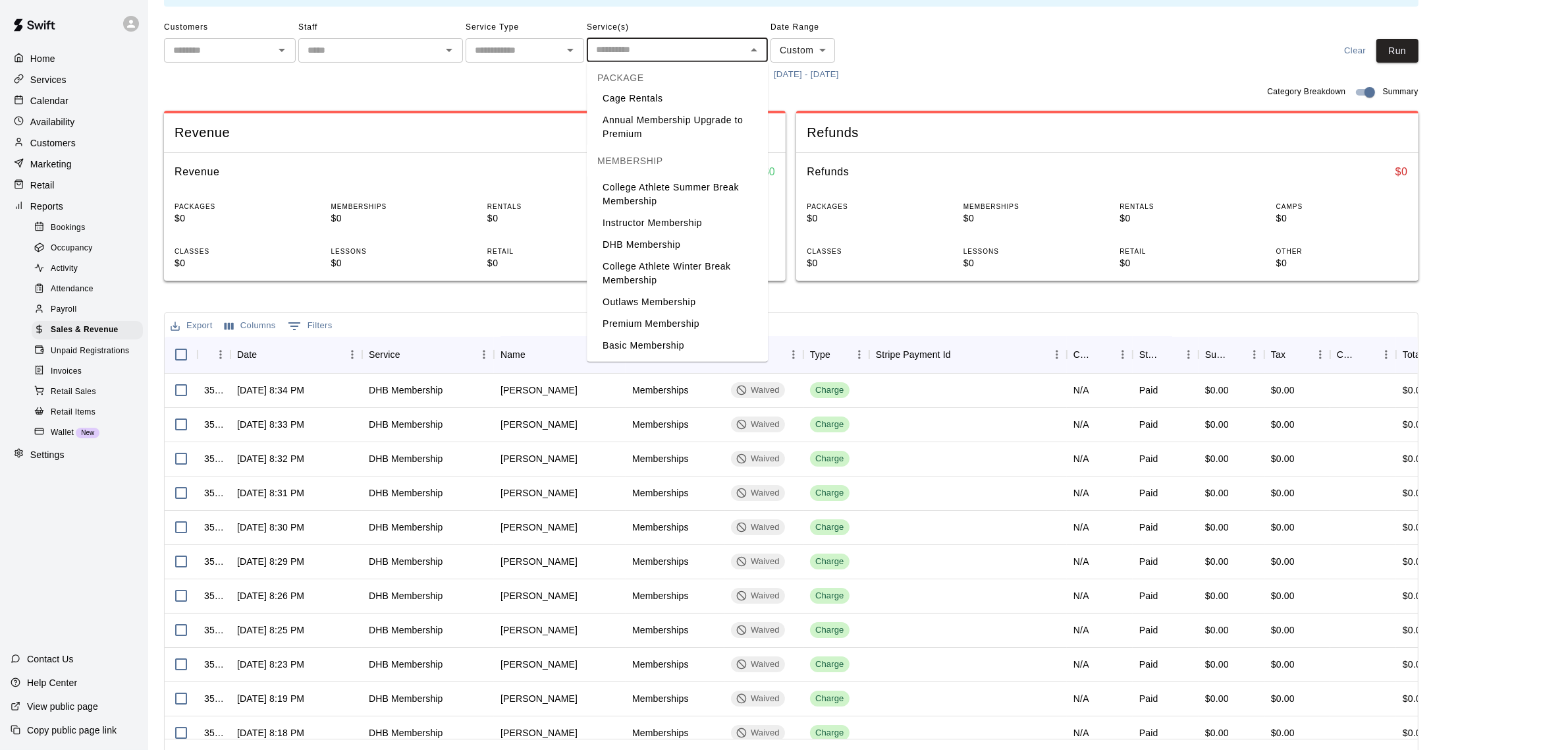
scroll to position [110, 0]
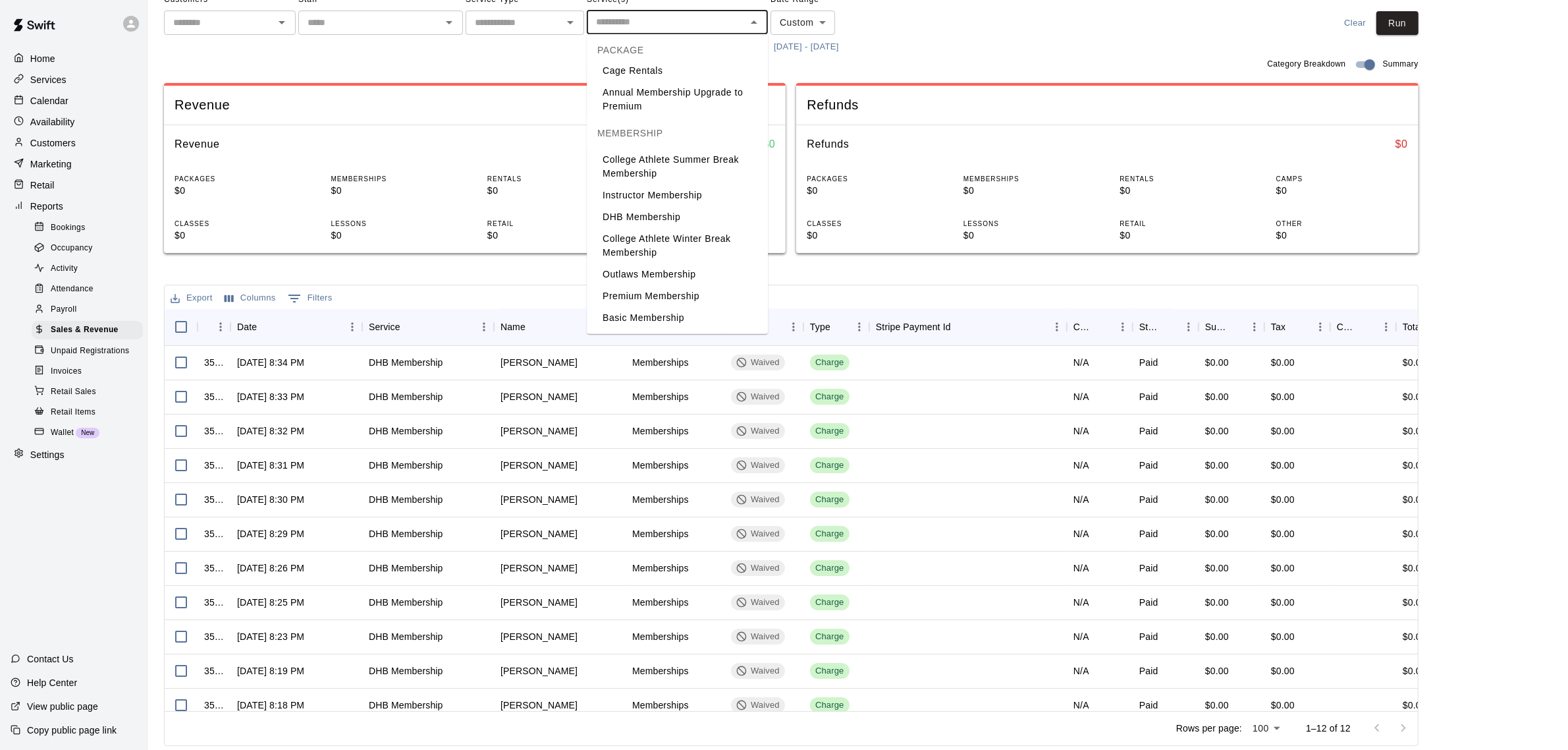
click at [669, 269] on li "Outlaws Membership" at bounding box center [677, 274] width 181 height 22
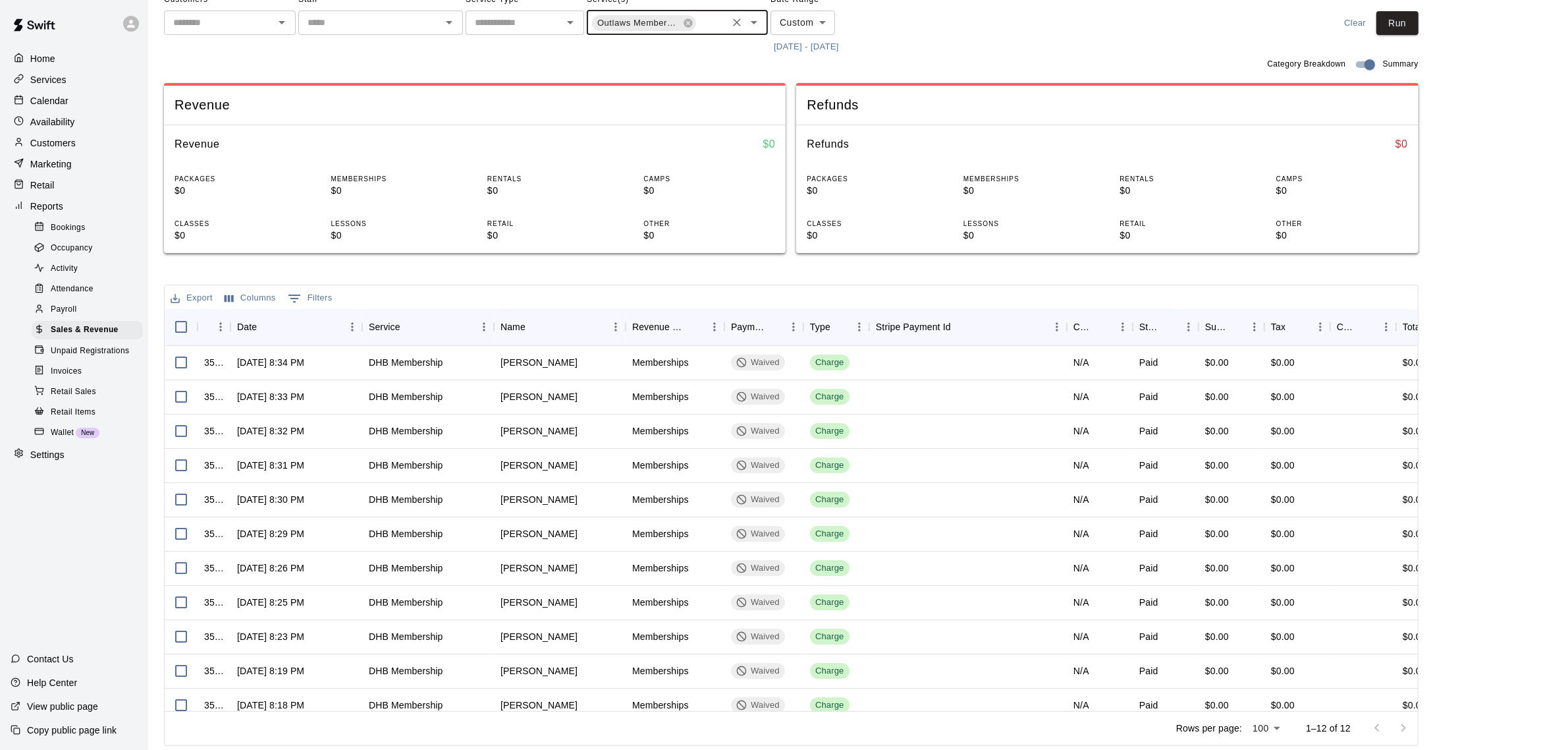
scroll to position [0, 0]
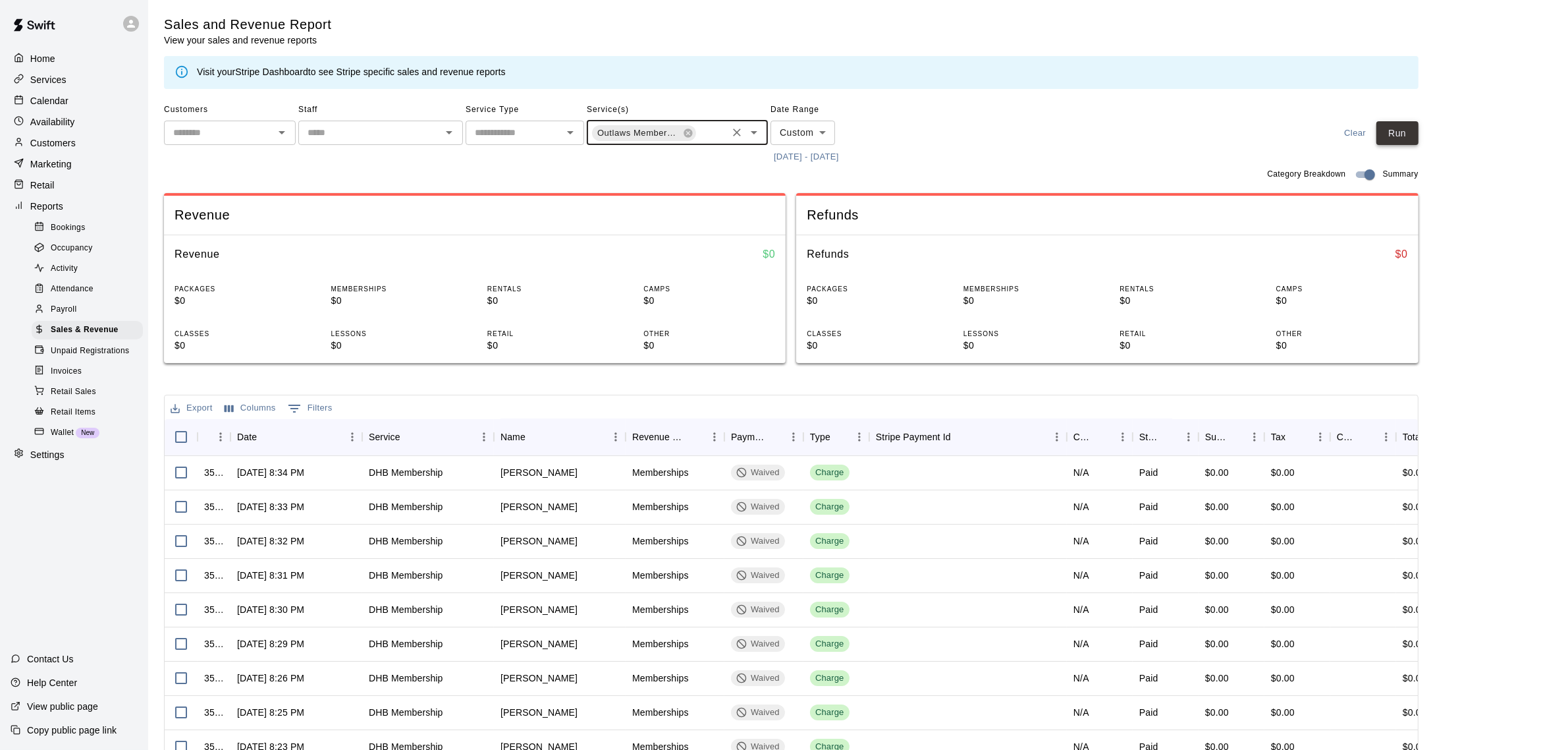
click at [1408, 135] on button "Run" at bounding box center [1398, 133] width 42 height 24
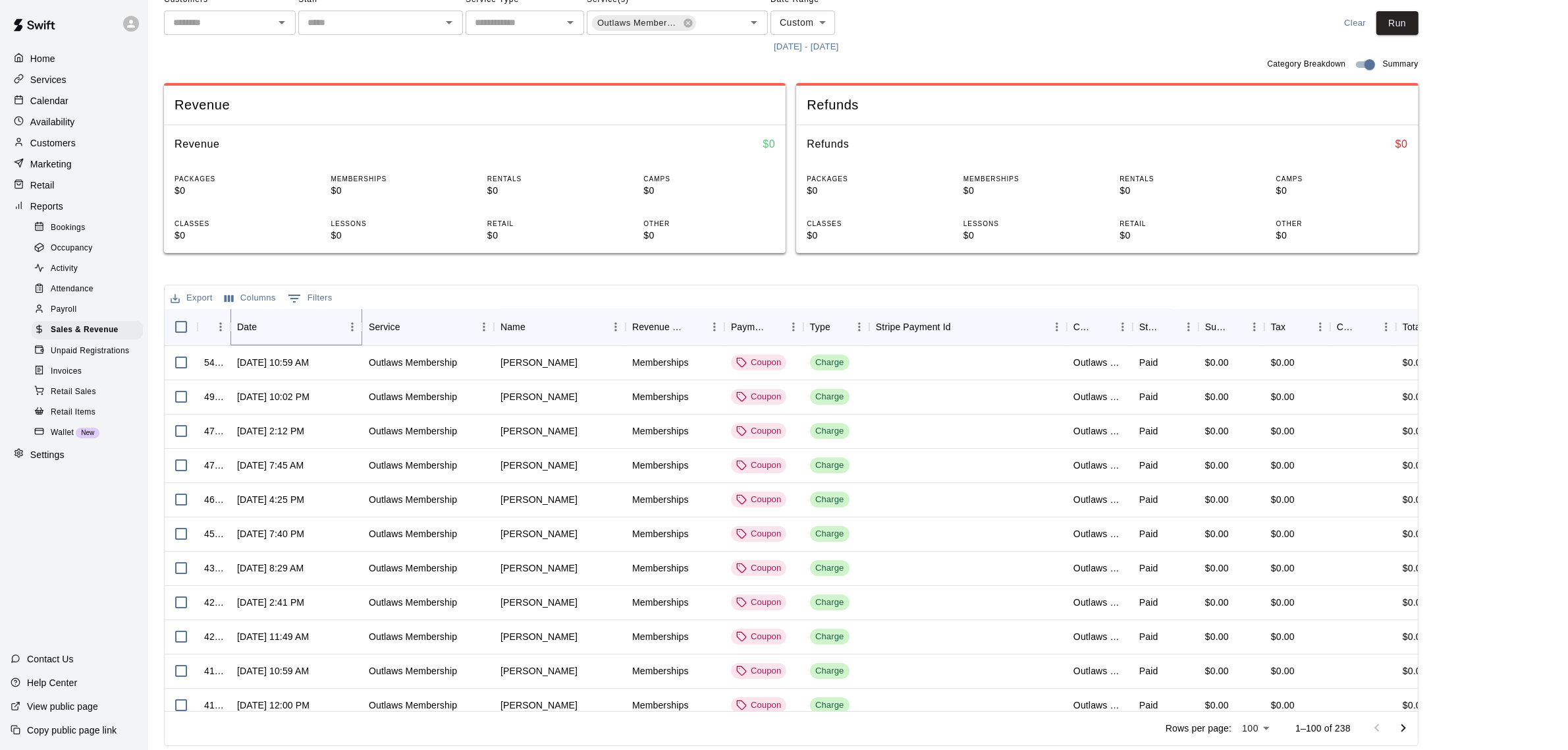
click at [261, 327] on icon "Sort" at bounding box center [267, 327] width 12 height 12
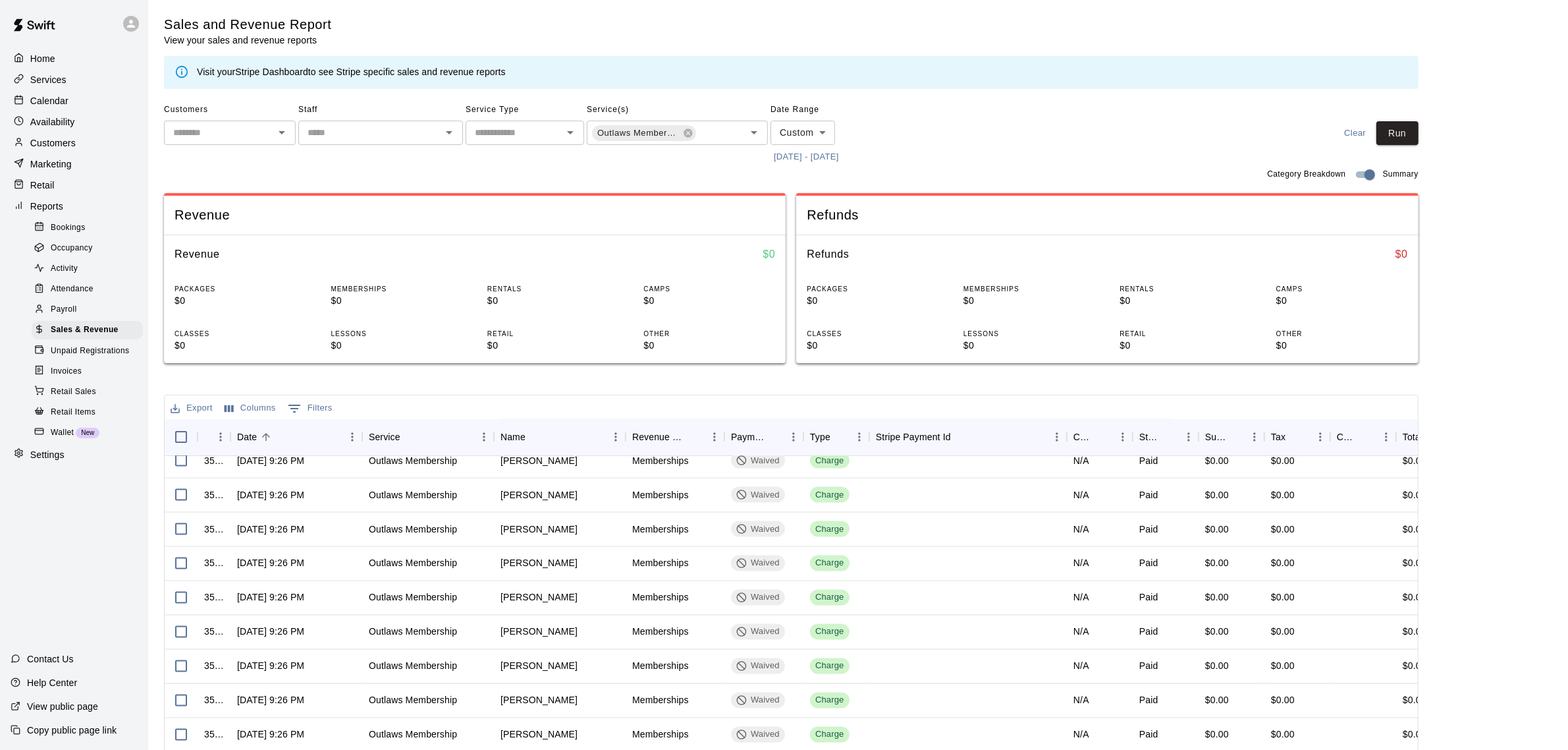
click at [182, 406] on button "Export" at bounding box center [192, 407] width 49 height 20
click at [208, 436] on li "Download as CSV" at bounding box center [218, 434] width 101 height 22
click at [822, 135] on body "Home Services Calendar Availability Customers Marketing Retail Reports Bookings…" at bounding box center [784, 431] width 1568 height 862
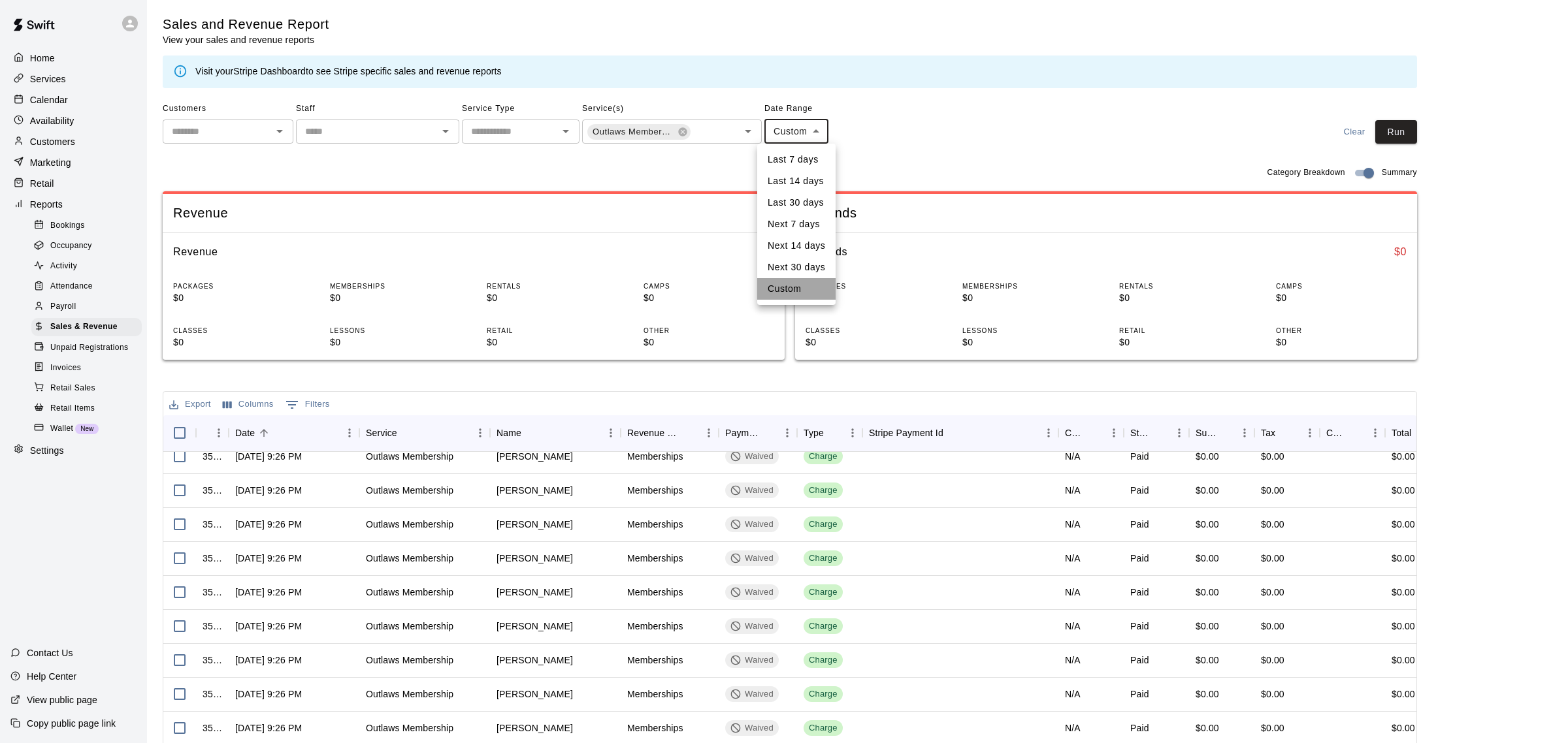
click at [800, 289] on li "Custom" at bounding box center [796, 289] width 79 height 22
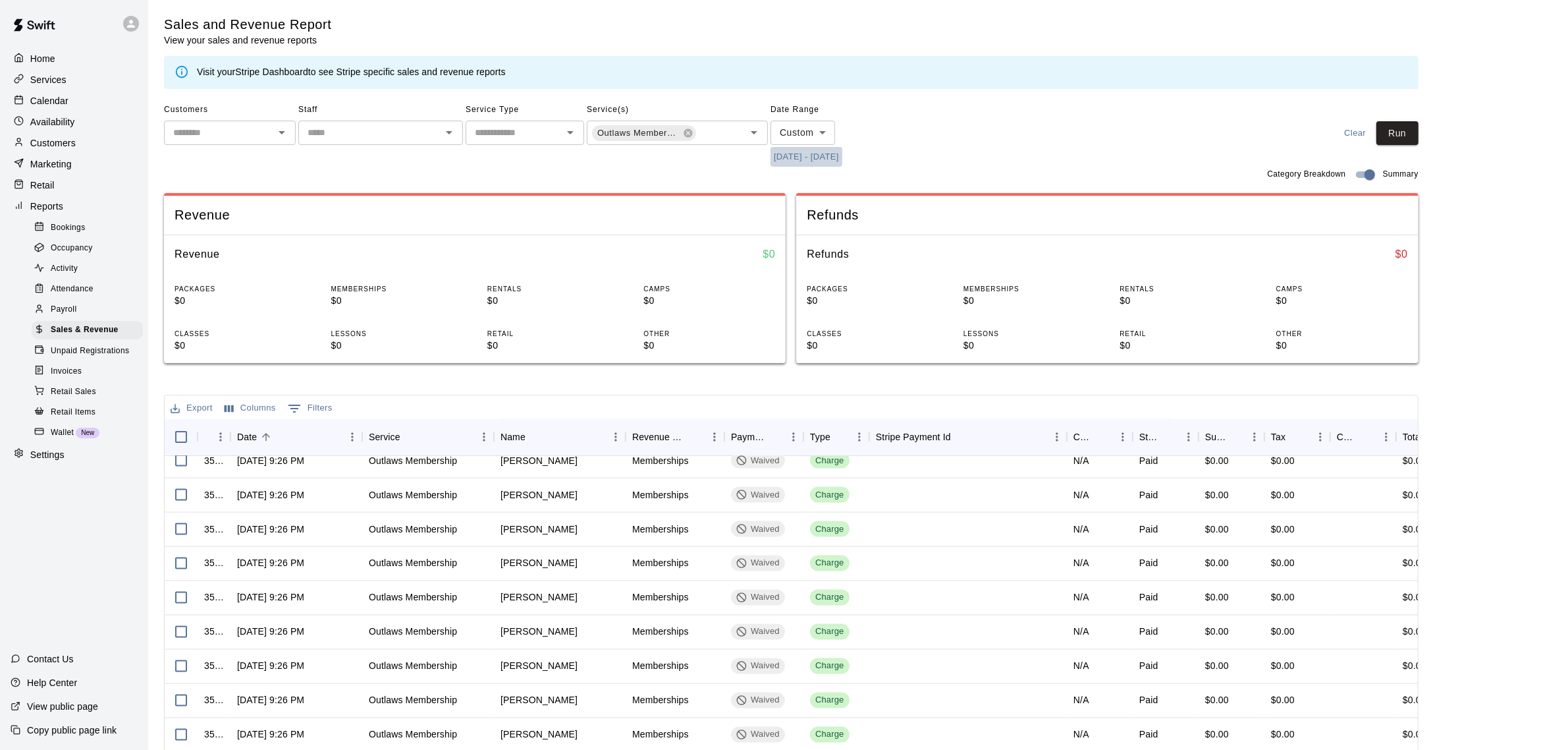
click at [794, 155] on button "[DATE] - [DATE]" at bounding box center [806, 157] width 71 height 20
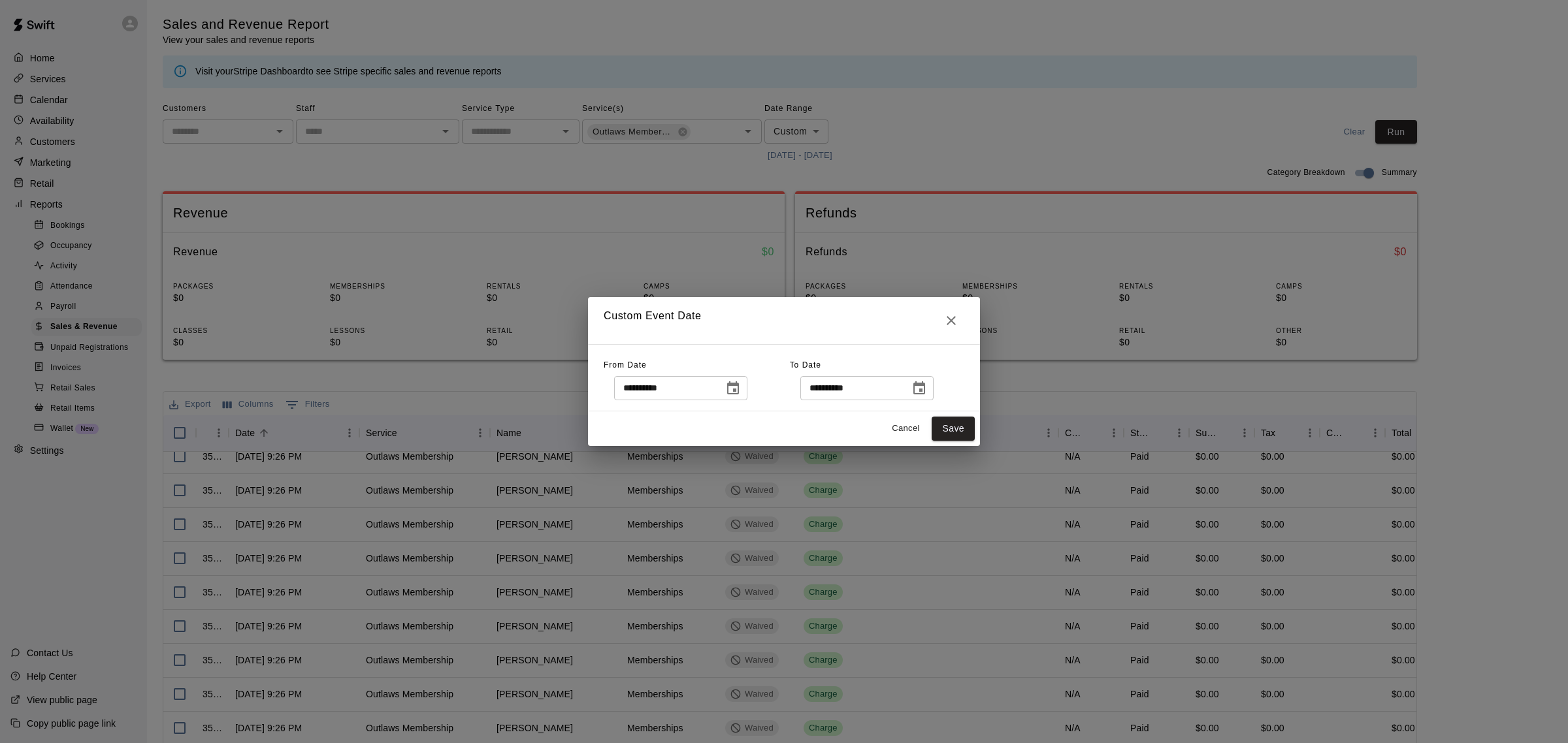
click at [739, 383] on icon "Choose date, selected date is Sep 1, 2024" at bounding box center [733, 387] width 12 height 13
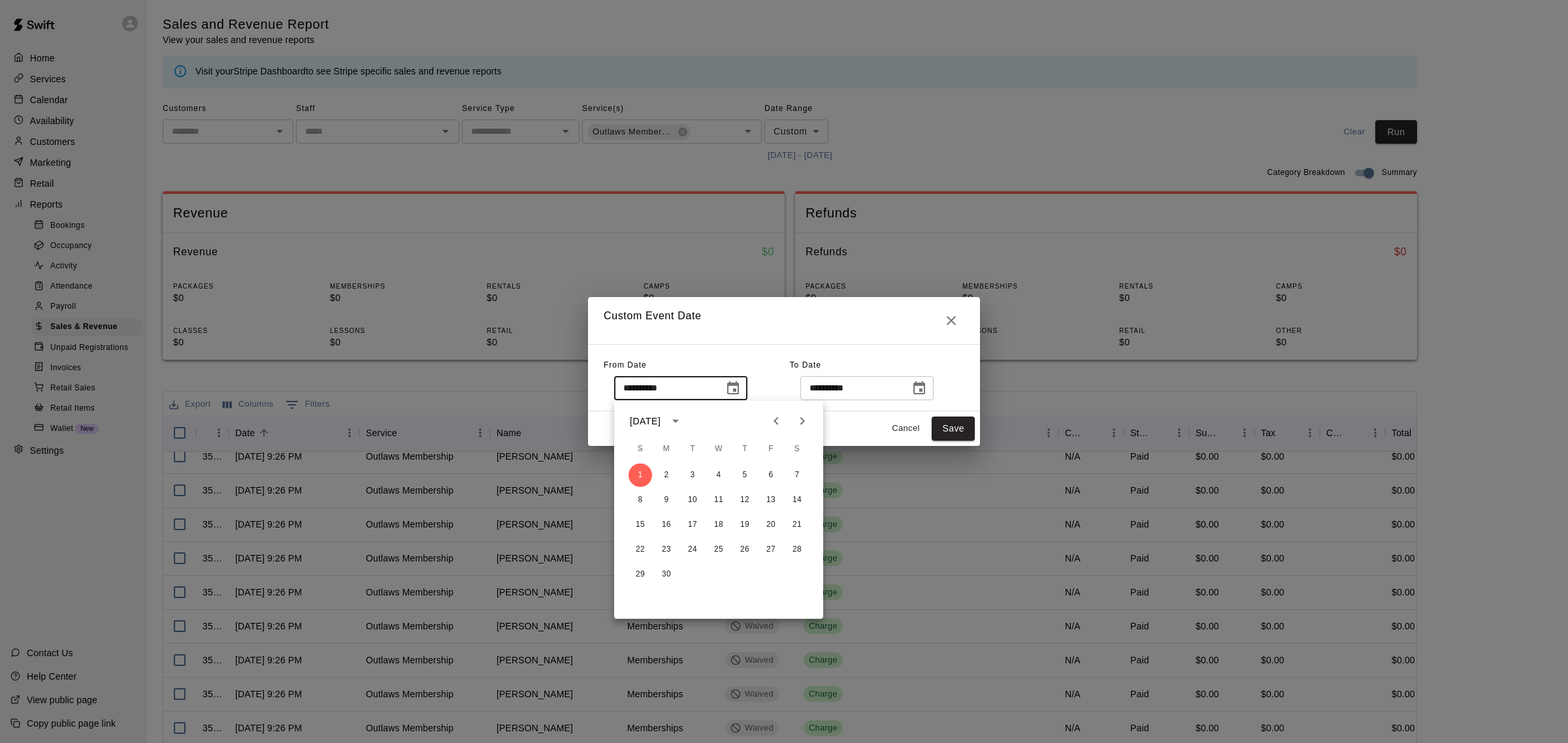
click at [776, 421] on icon "Previous month" at bounding box center [776, 421] width 16 height 16
click at [743, 477] on button "1" at bounding box center [744, 475] width 23 height 23
type input "**********"
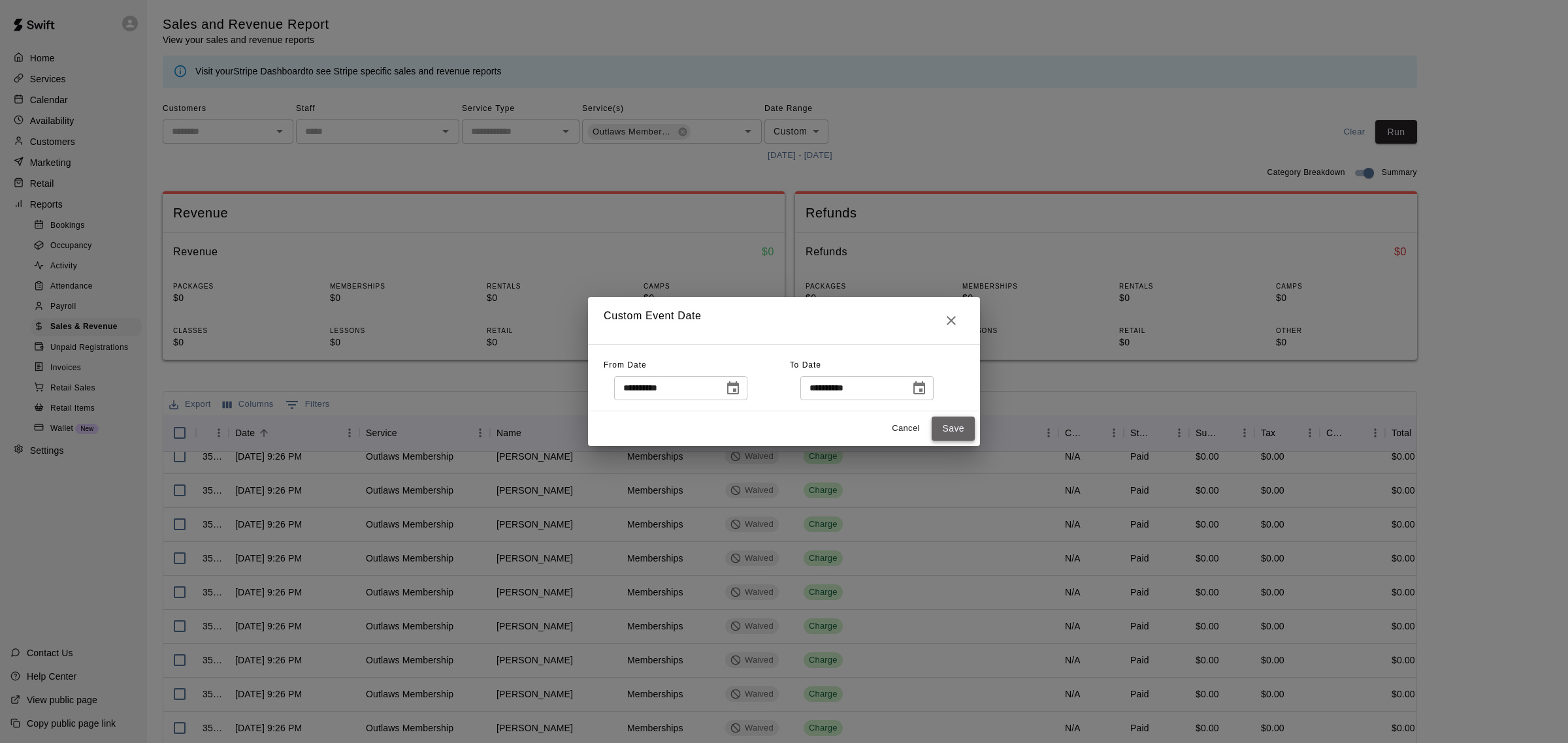
click at [948, 429] on button "Save" at bounding box center [953, 429] width 43 height 24
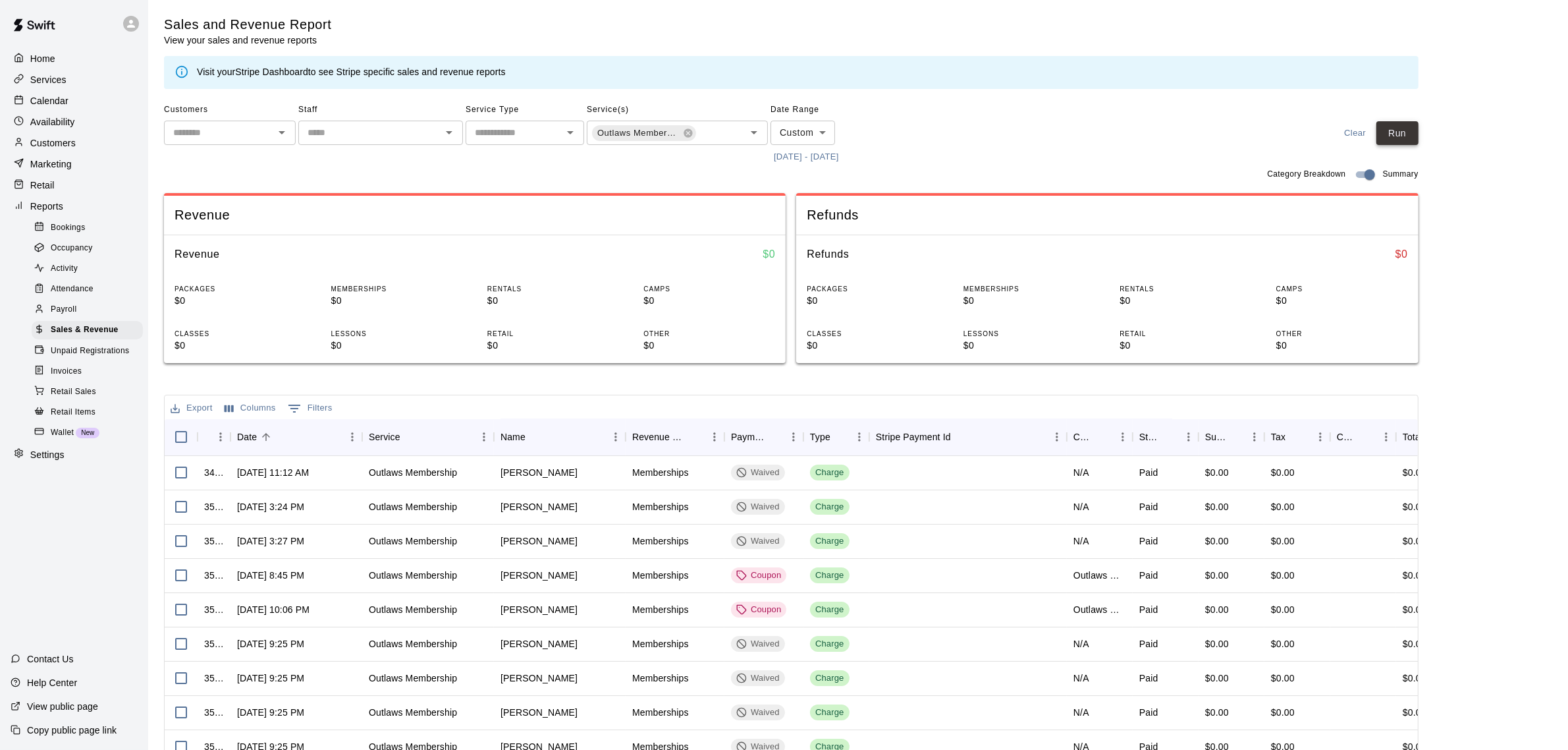
click at [1416, 133] on button "Run" at bounding box center [1398, 133] width 42 height 24
click at [246, 436] on div "Date" at bounding box center [247, 437] width 20 height 37
click at [248, 399] on button "Columns" at bounding box center [250, 407] width 58 height 20
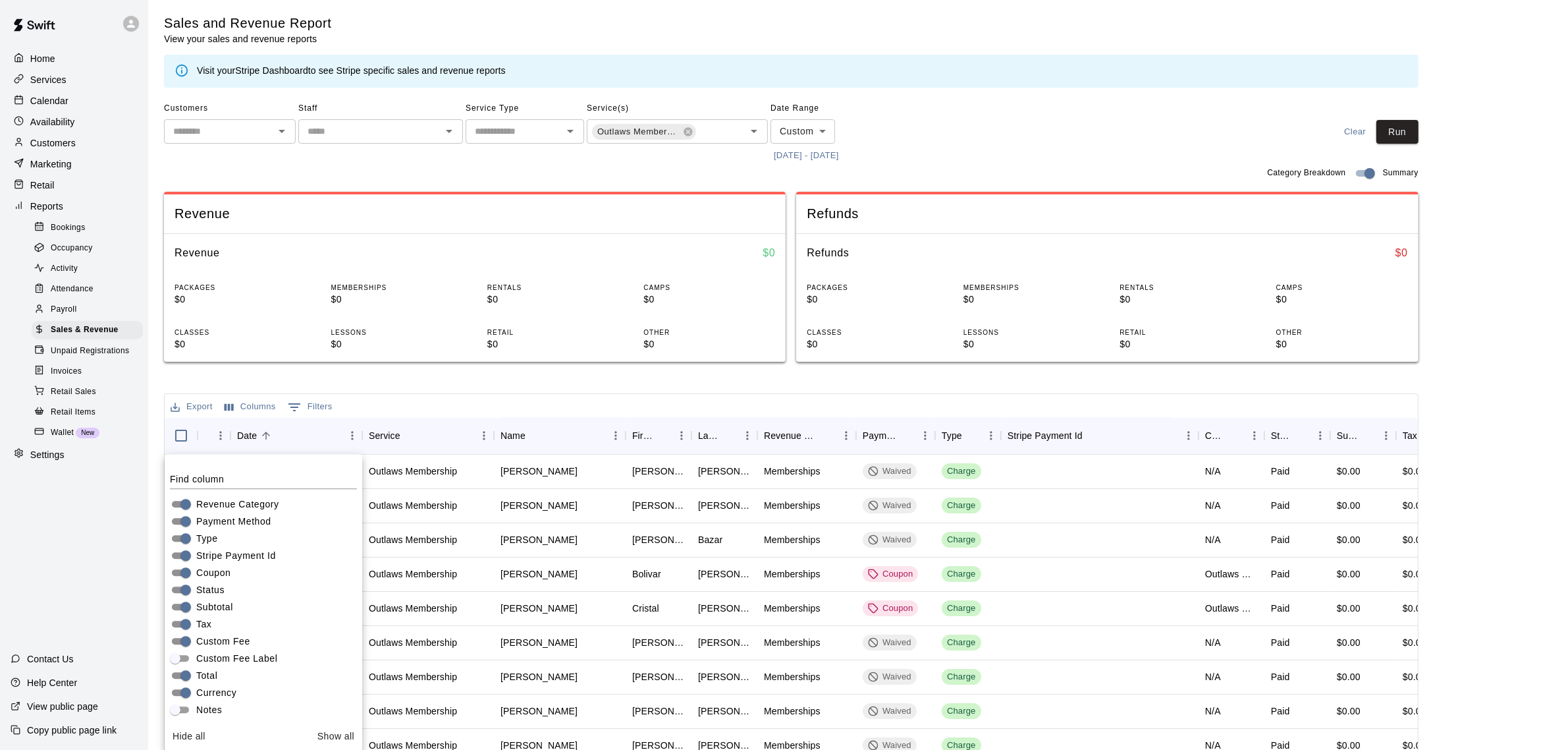
scroll to position [177, 0]
click at [1474, 583] on main "Sales and Revenue Report View your sales and revenue reports Visit your Stripe …" at bounding box center [858, 435] width 1388 height 841
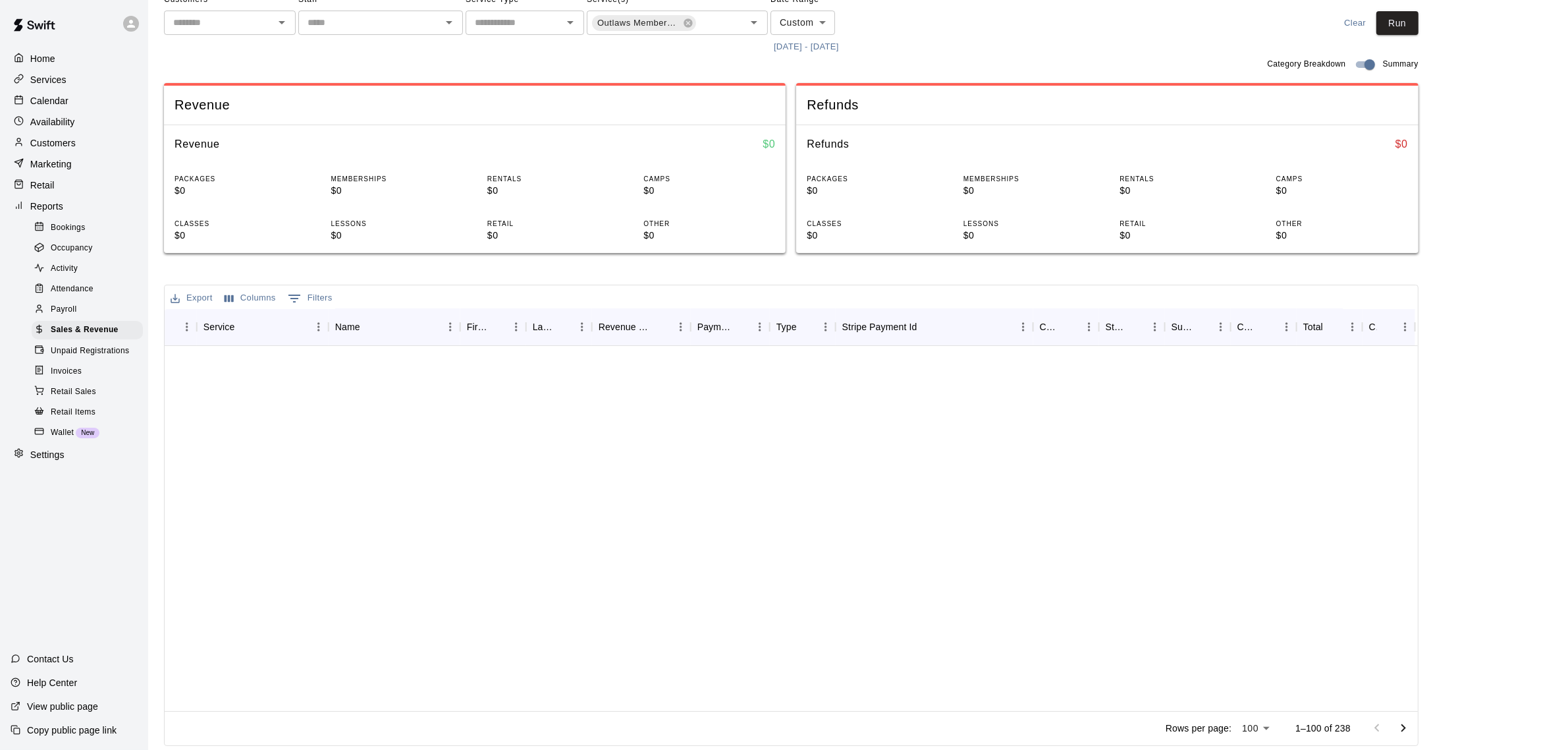
scroll to position [0, 166]
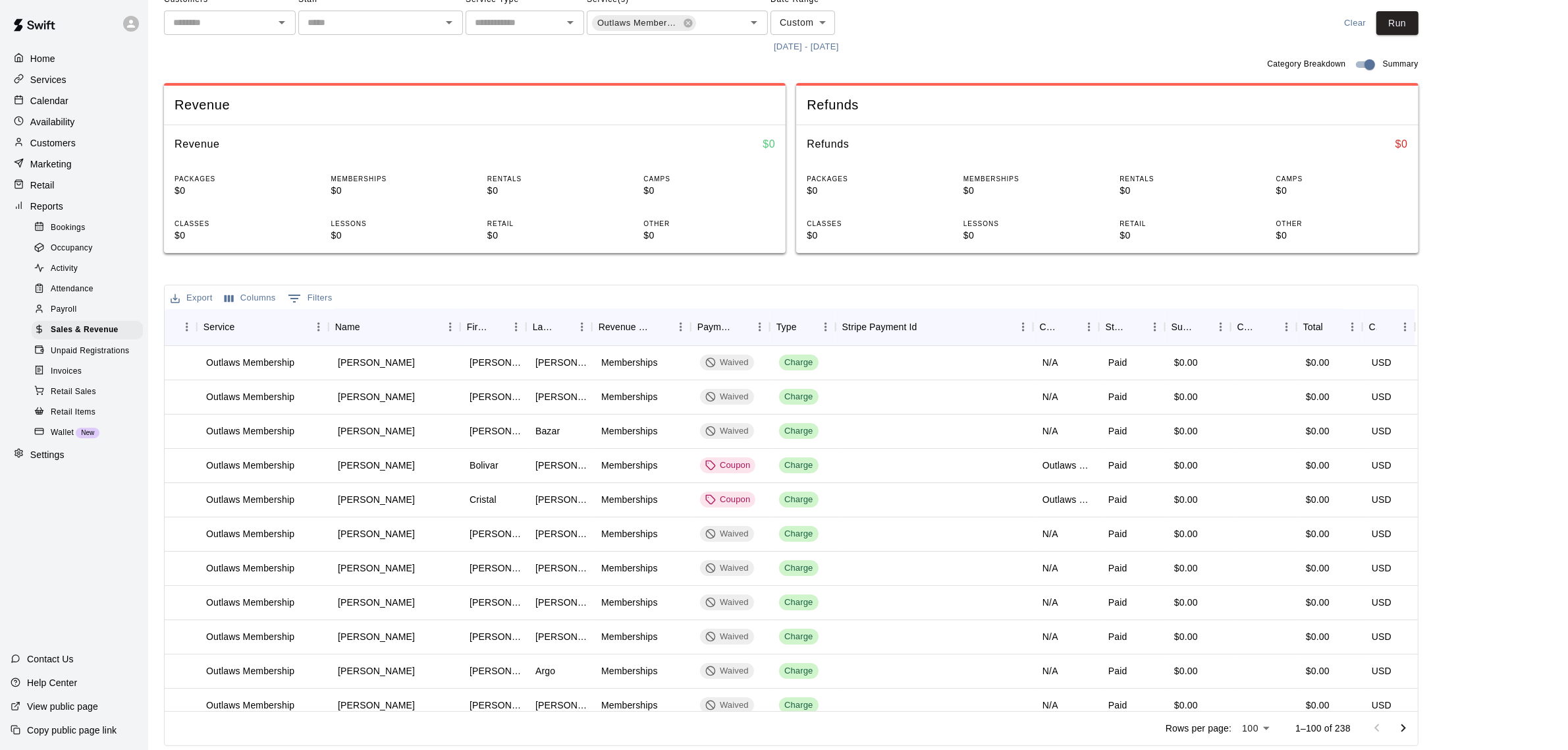
click at [252, 289] on button "Columns" at bounding box center [250, 297] width 58 height 20
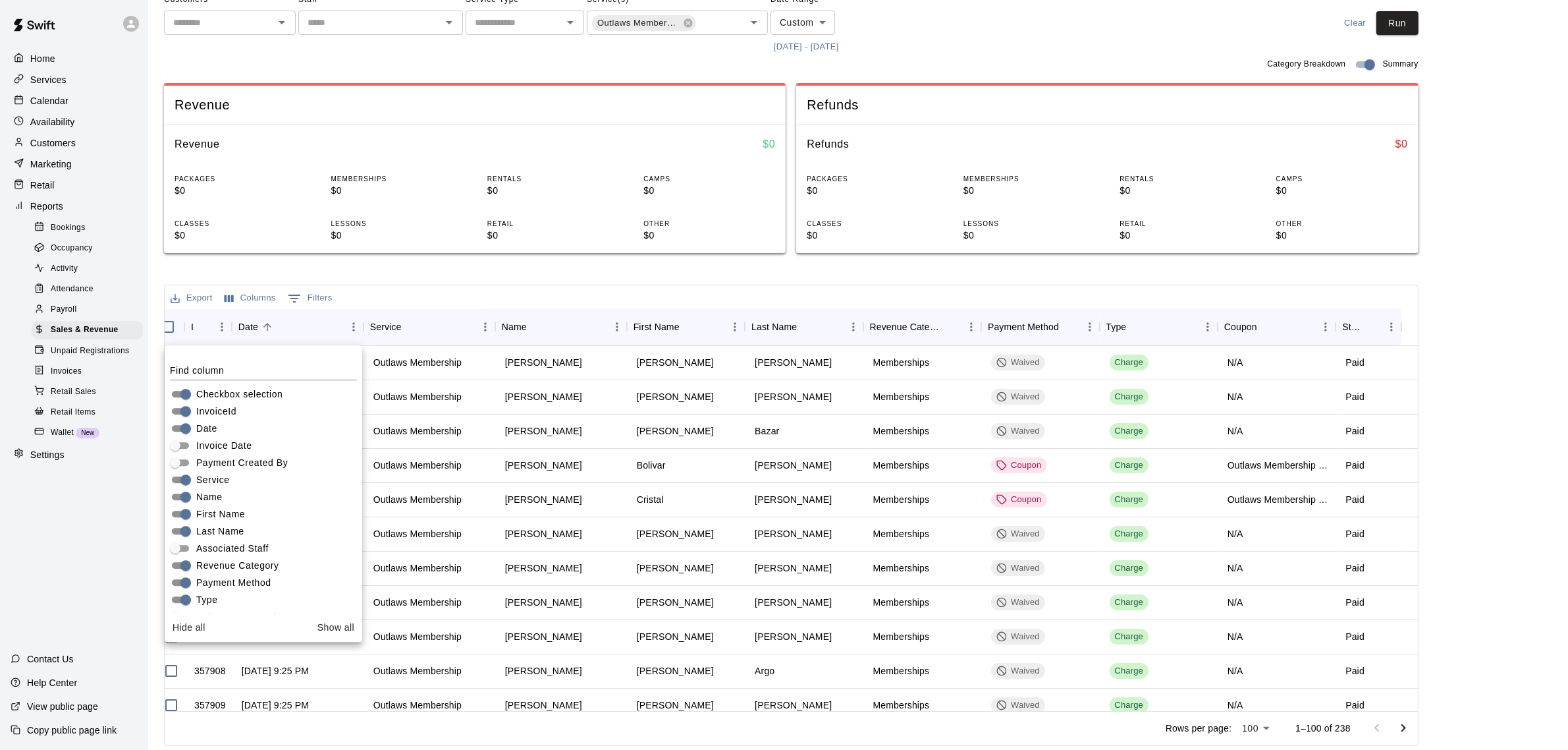
scroll to position [0, 0]
click at [518, 288] on div "Export Columns 0 Filters" at bounding box center [791, 297] width 1253 height 24
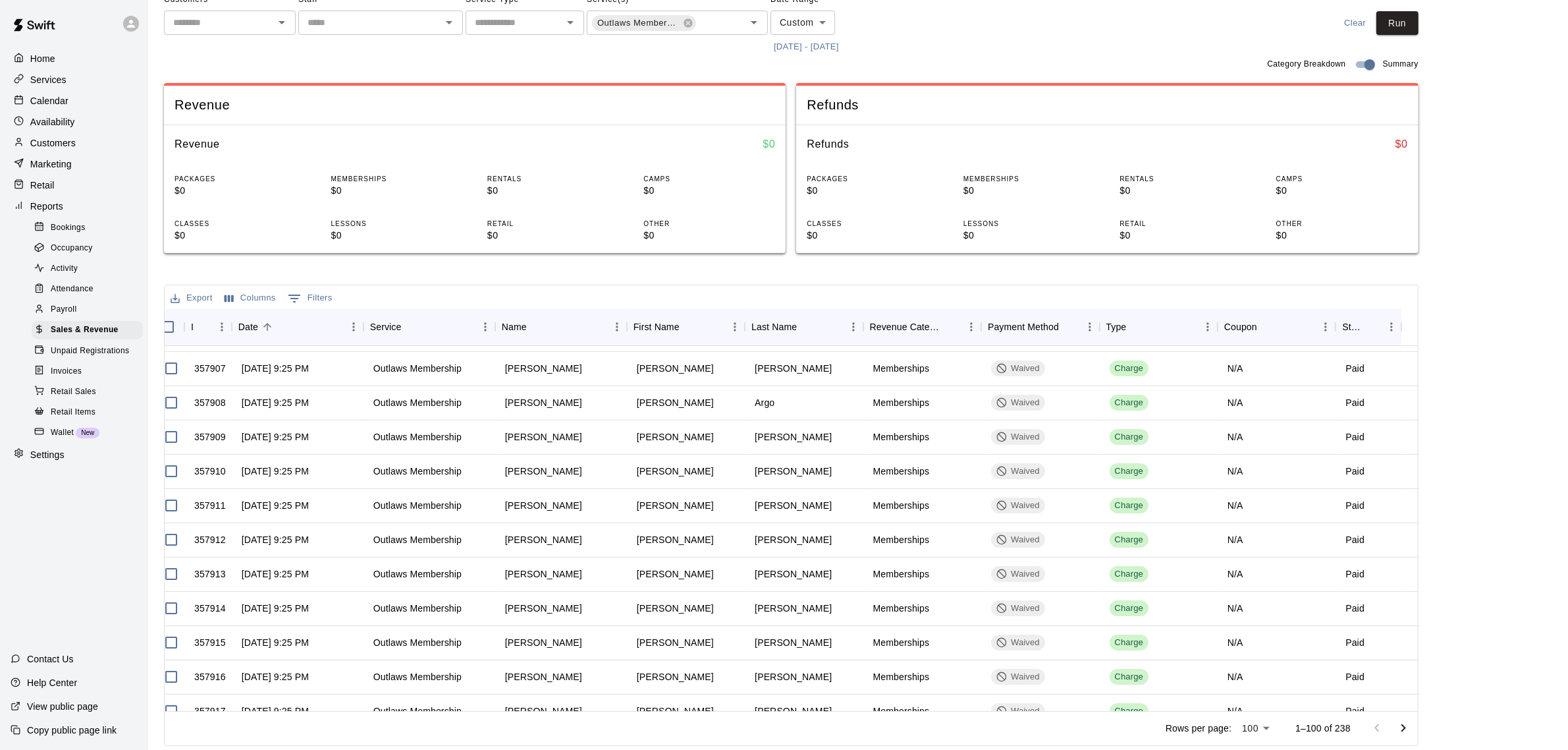
scroll to position [330, 13]
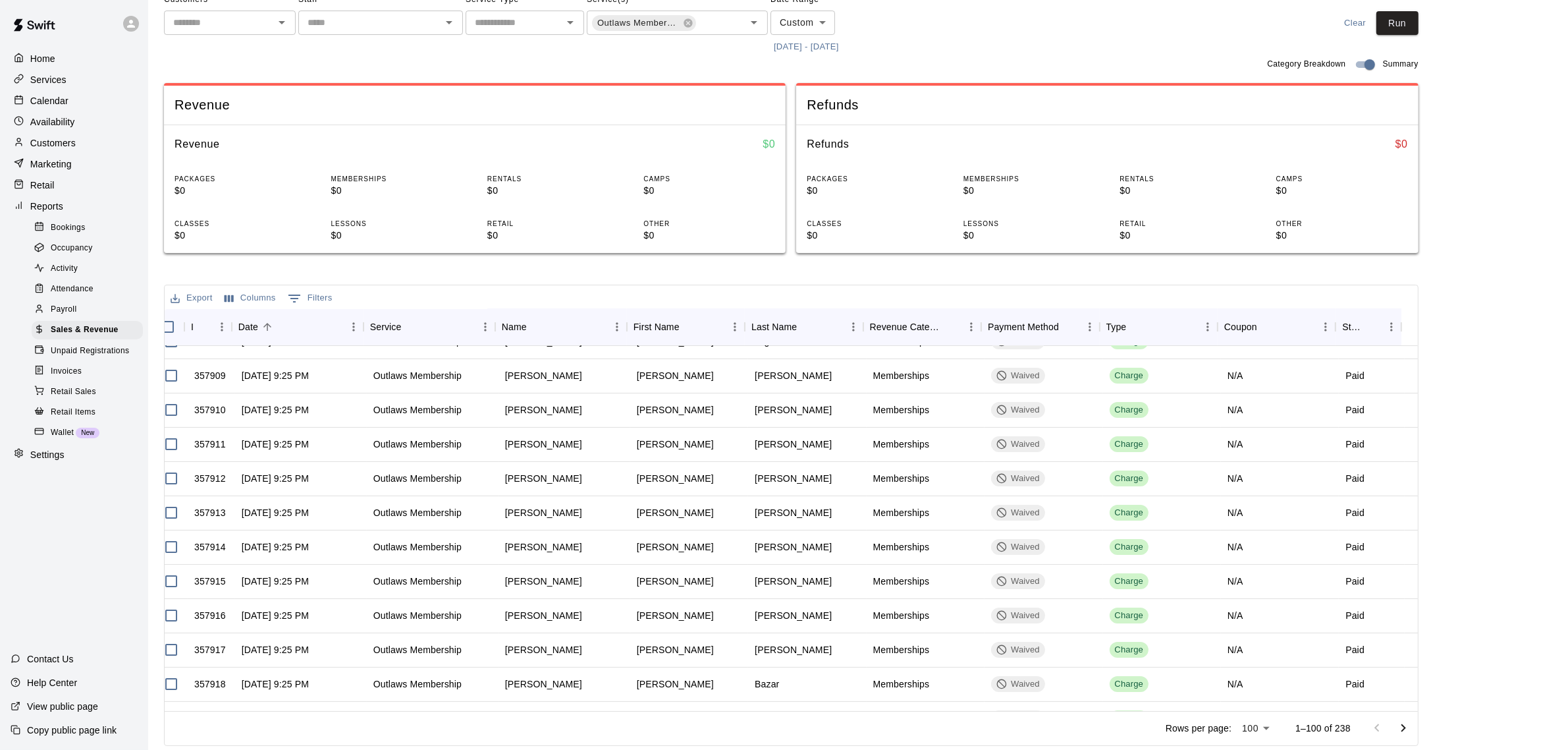
click at [248, 290] on button "Columns" at bounding box center [250, 297] width 58 height 20
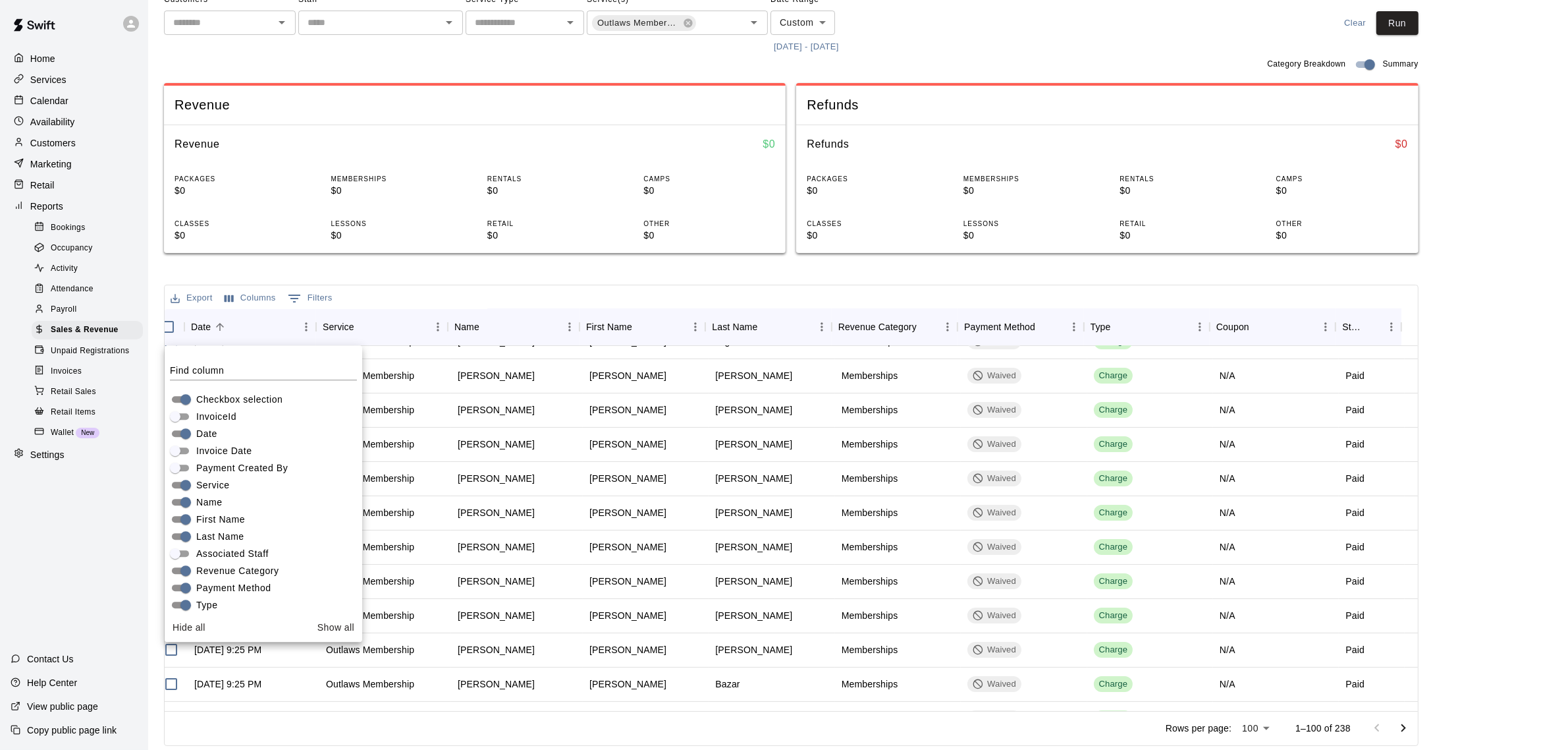
scroll to position [261, 13]
click at [516, 298] on div "Export Columns 0 Filters" at bounding box center [791, 297] width 1253 height 24
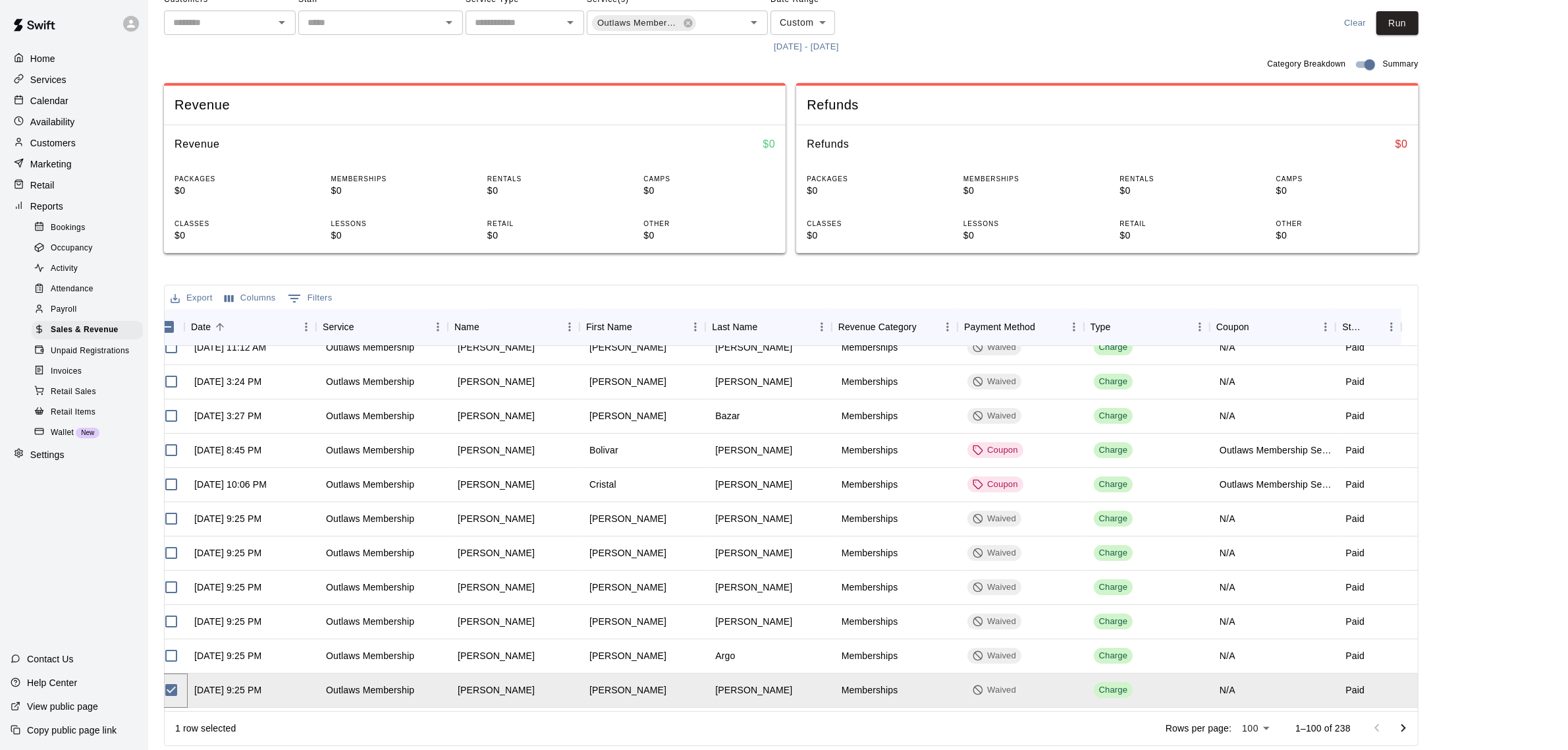
scroll to position [14, 13]
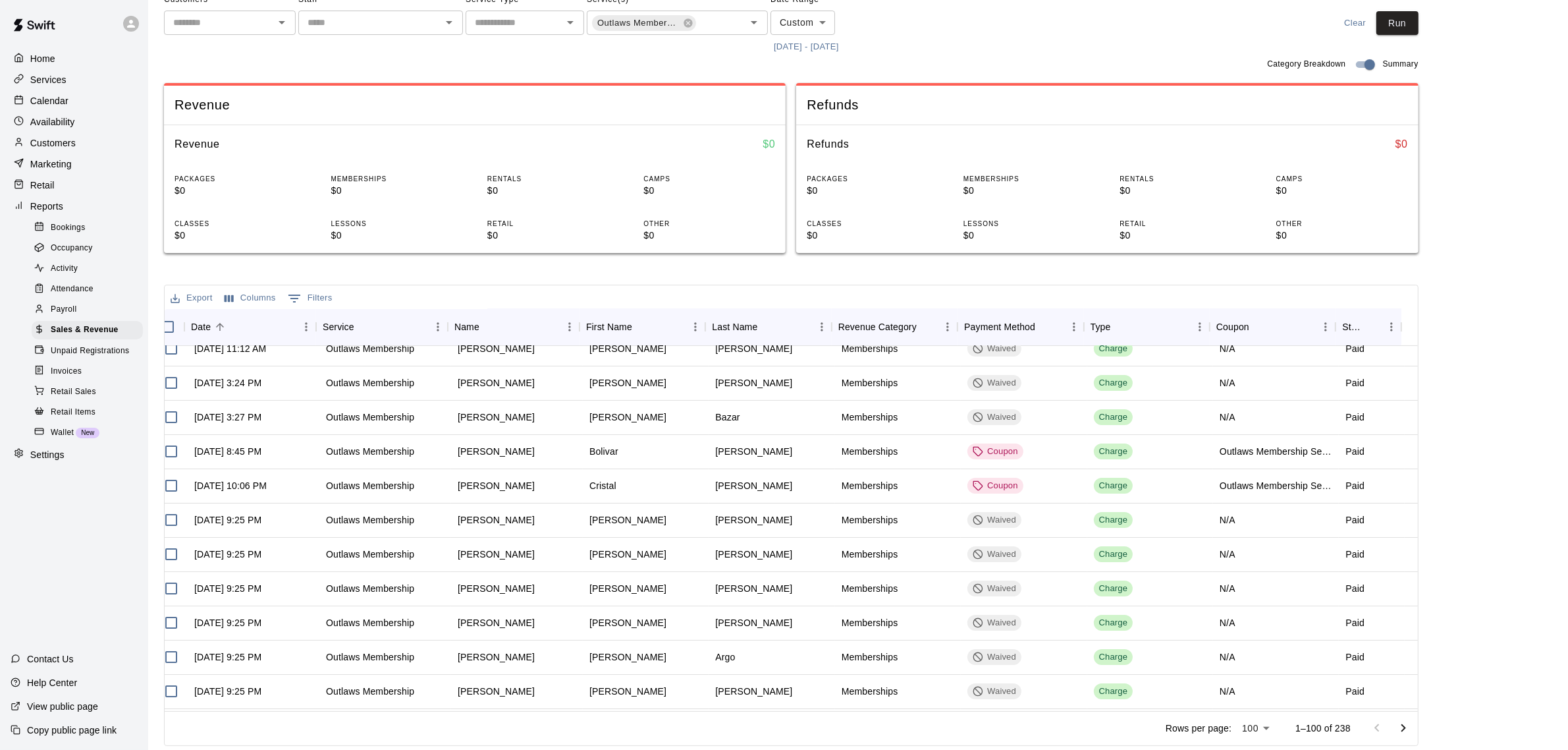
click at [254, 297] on button "Columns" at bounding box center [250, 297] width 58 height 20
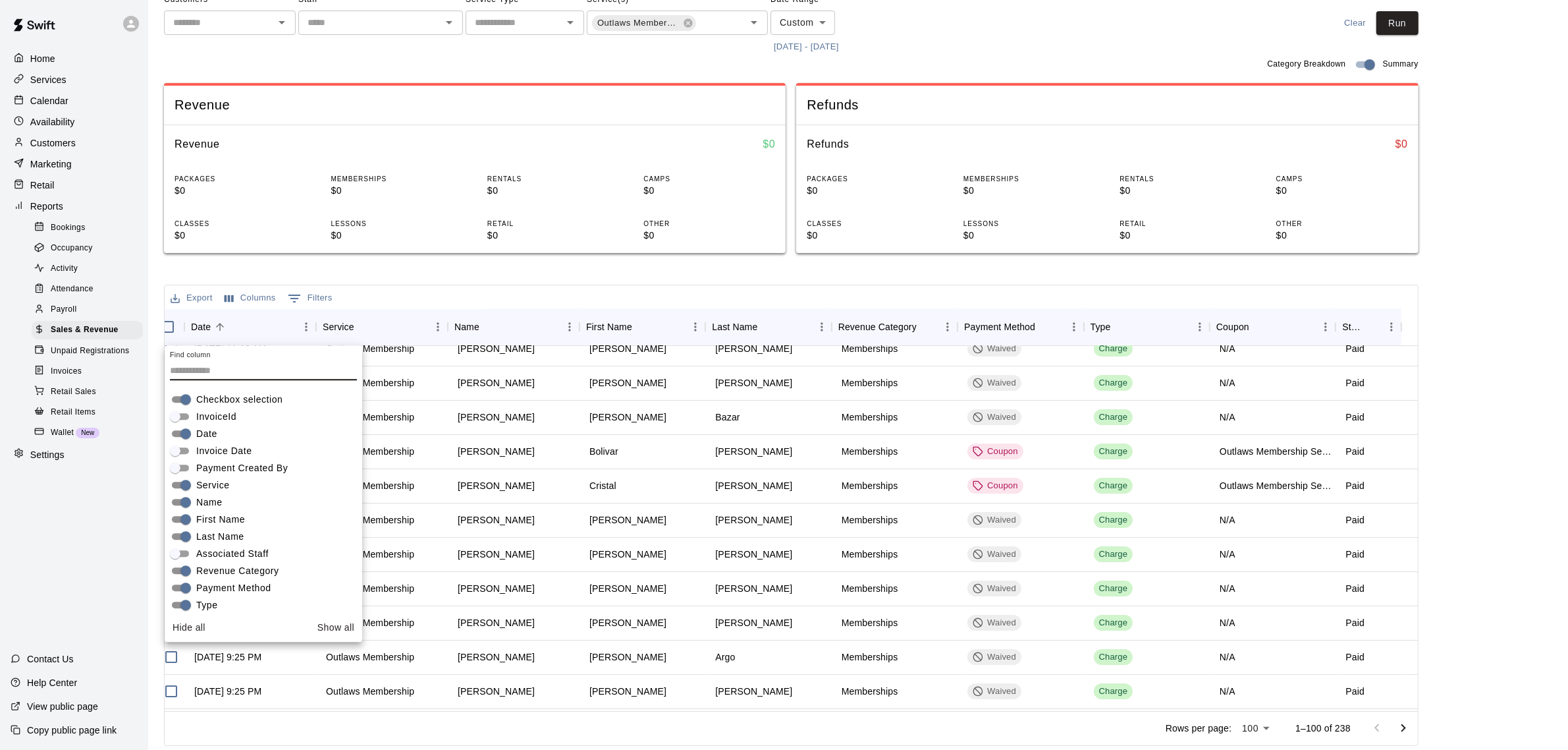
click at [225, 406] on span "Checkbox selection" at bounding box center [239, 399] width 86 height 14
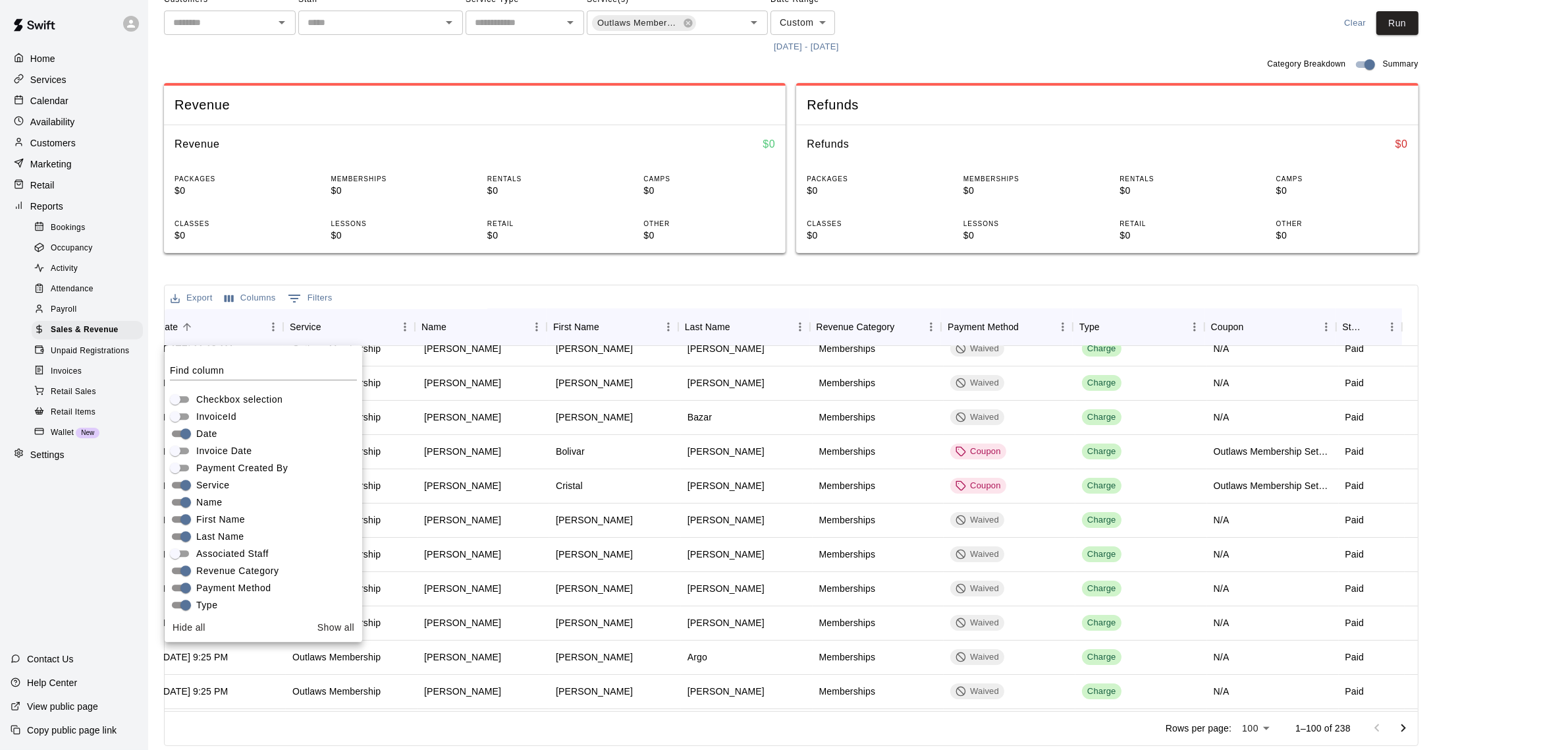
click at [520, 280] on div "Sales and Revenue Report View your sales and revenue reports Visit your Stripe …" at bounding box center [791, 326] width 1255 height 841
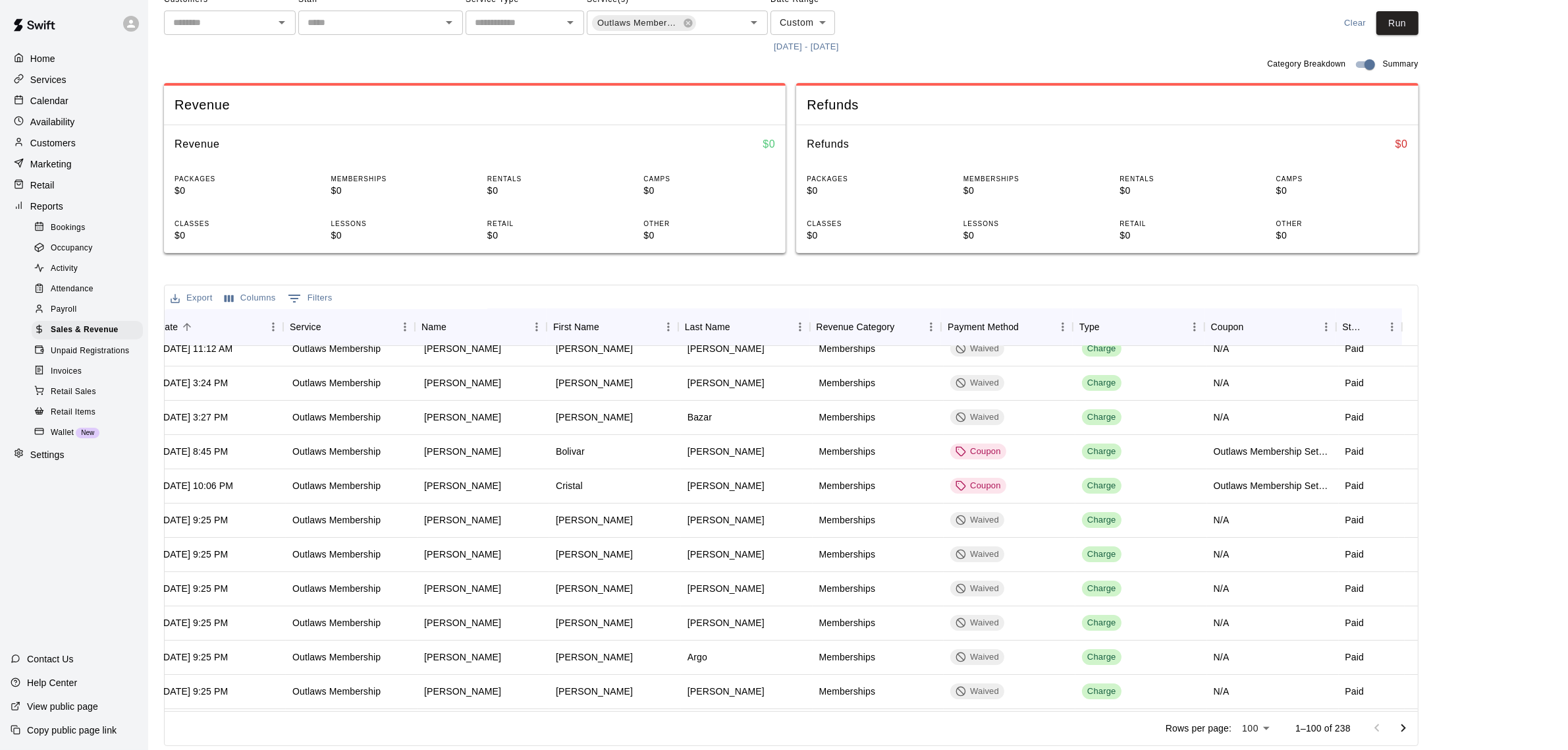
click at [193, 298] on button "Export" at bounding box center [192, 297] width 49 height 20
click at [195, 321] on li "Download as CSV" at bounding box center [218, 324] width 101 height 22
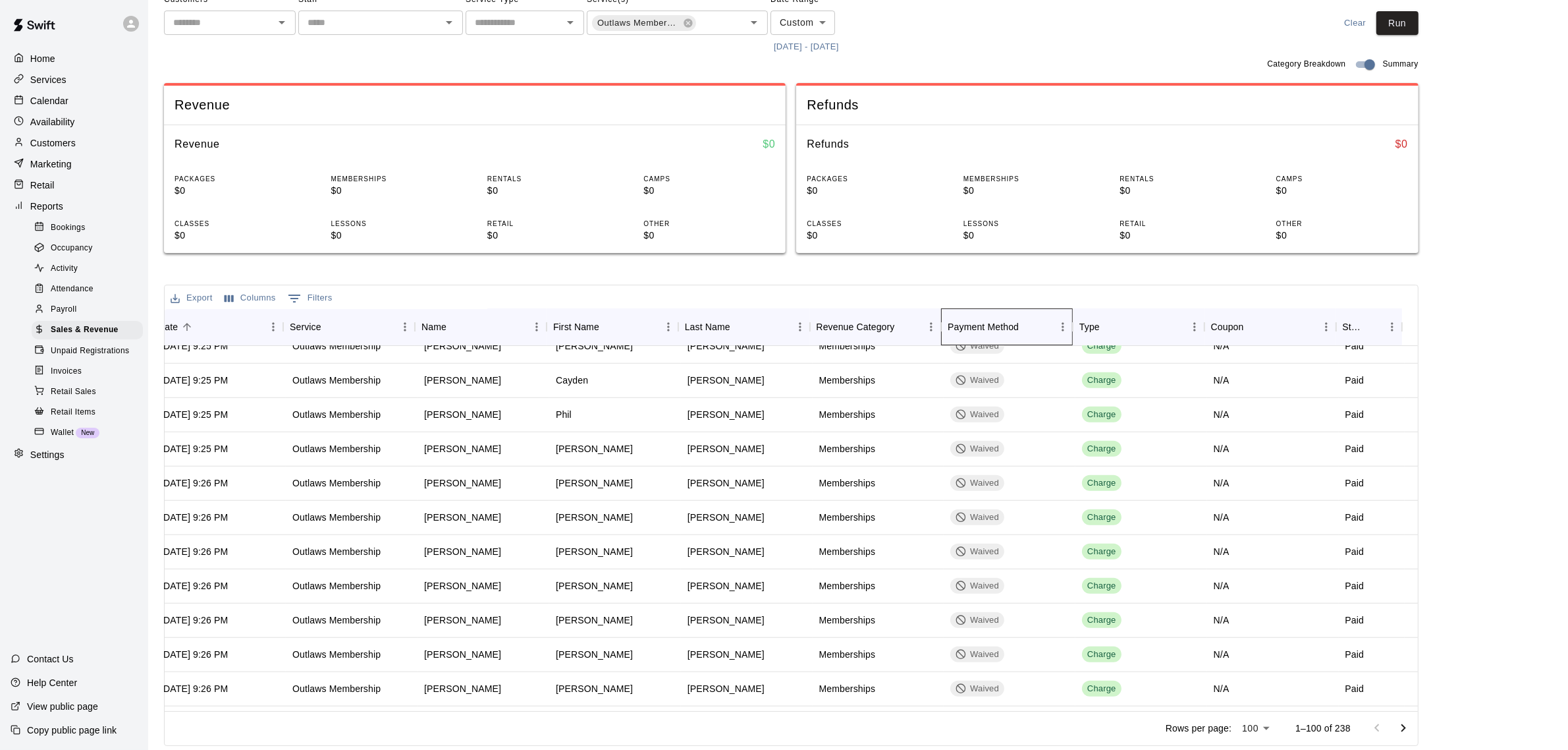
click at [1002, 330] on div "Payment Method" at bounding box center [984, 327] width 71 height 37
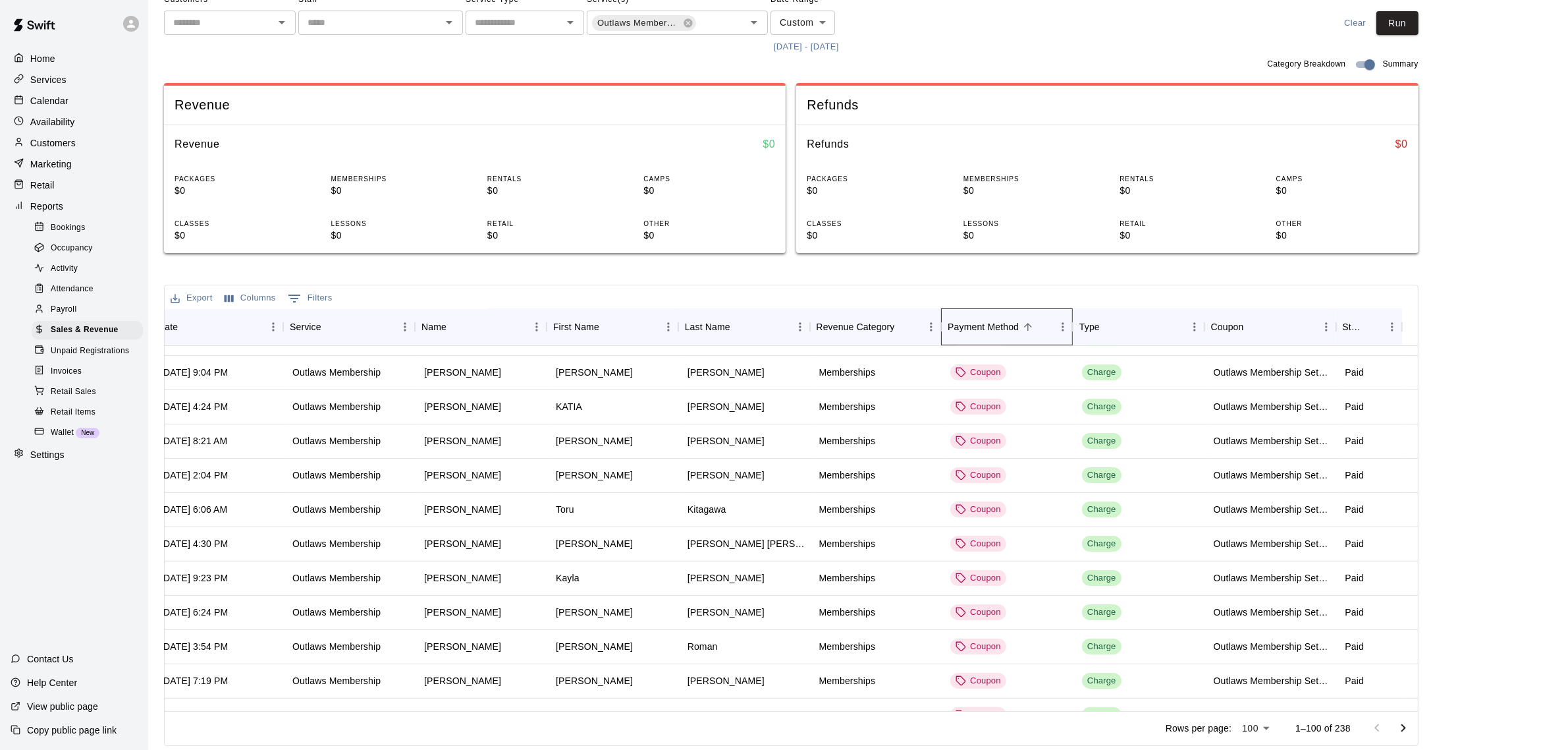
scroll to position [576, 13]
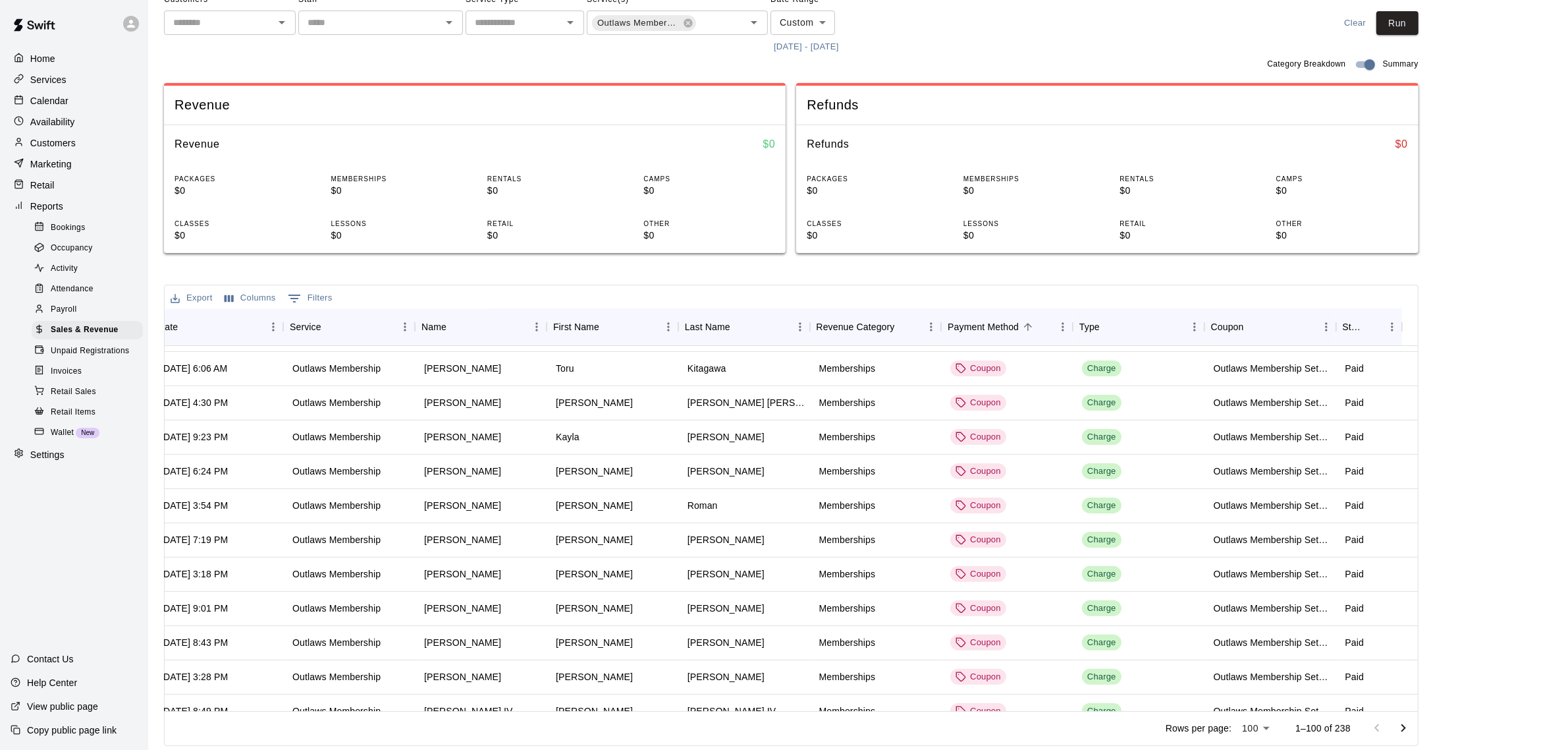
click at [61, 165] on p "Marketing" at bounding box center [51, 164] width 42 height 13
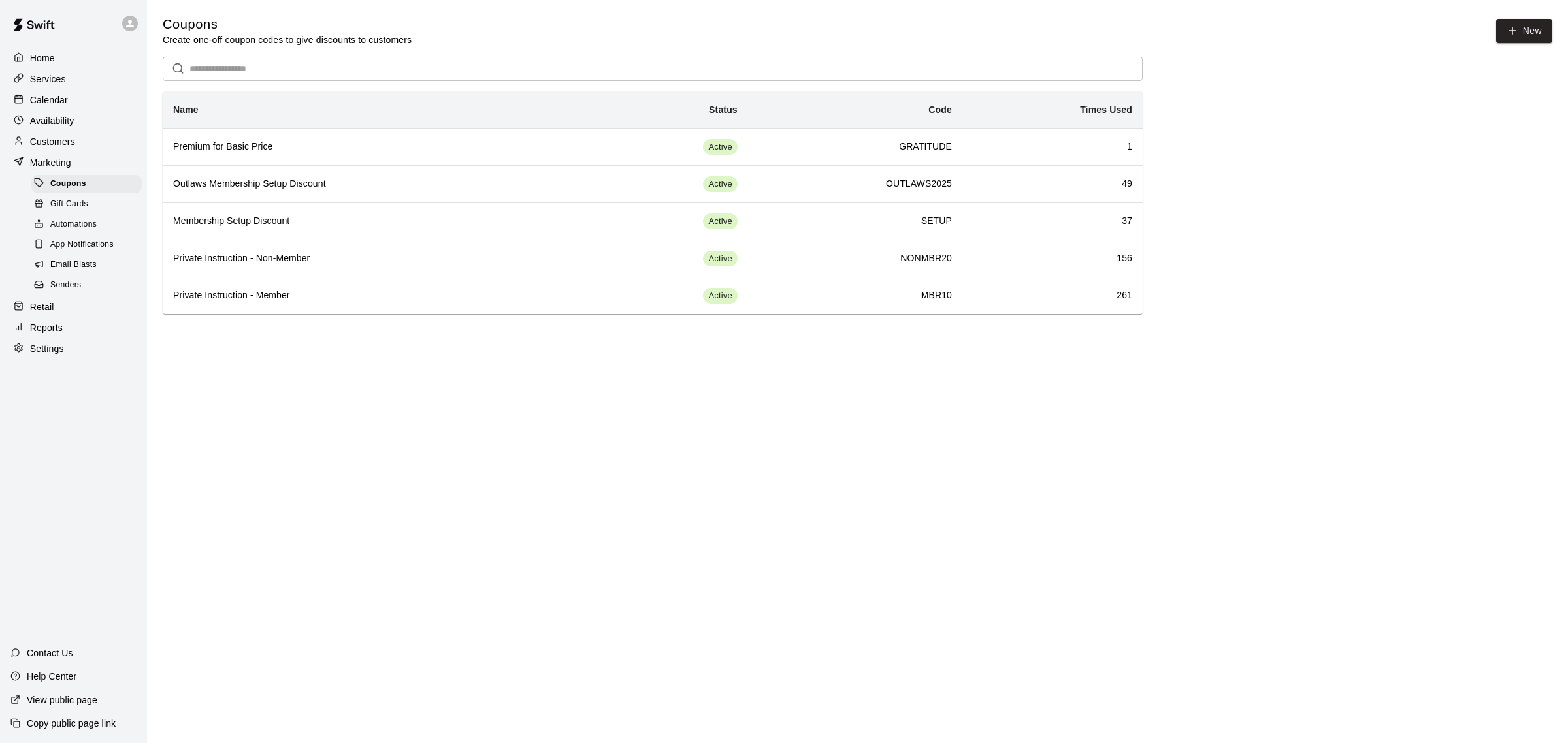
click at [61, 146] on p "Customers" at bounding box center [53, 141] width 45 height 13
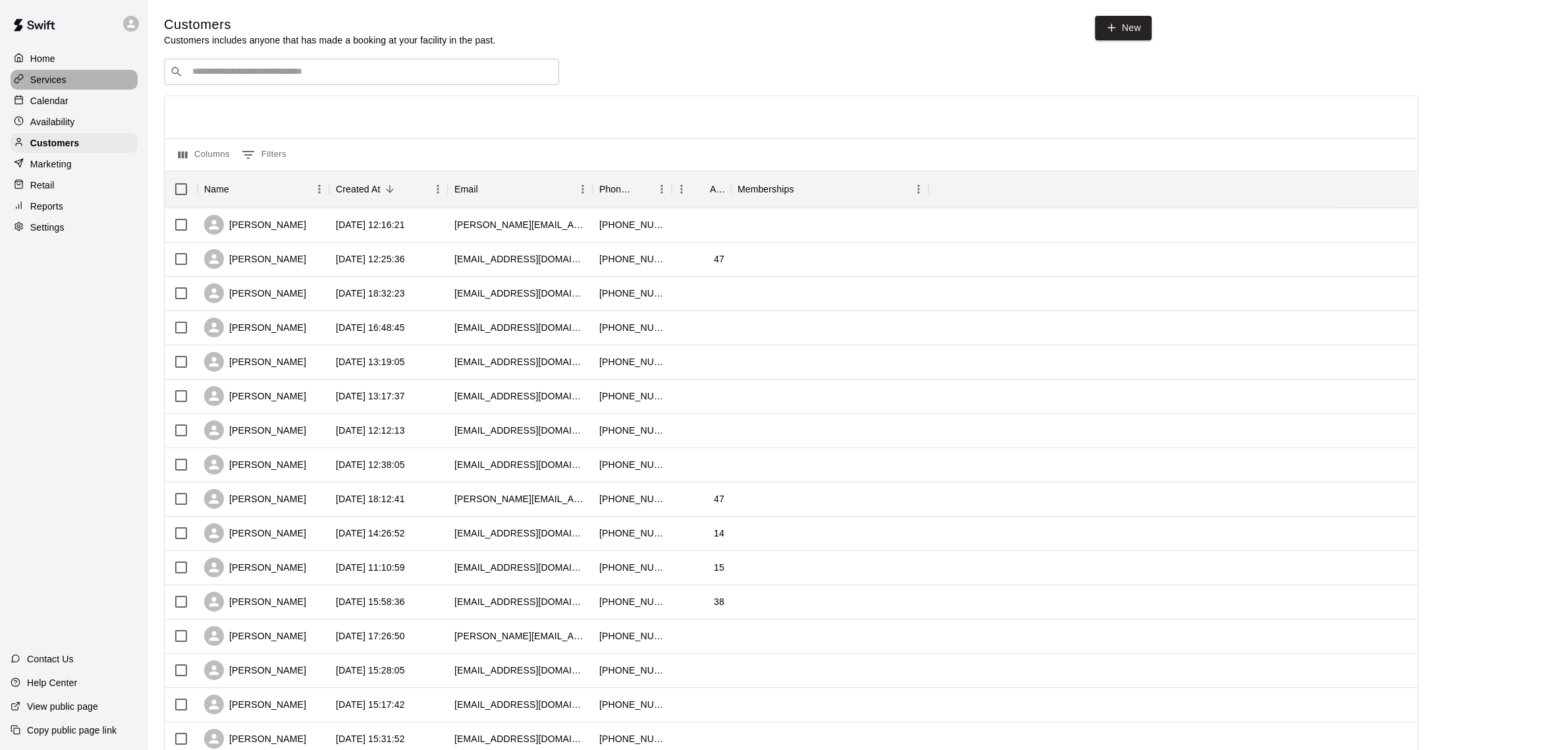
click at [51, 74] on p "Services" at bounding box center [49, 79] width 37 height 13
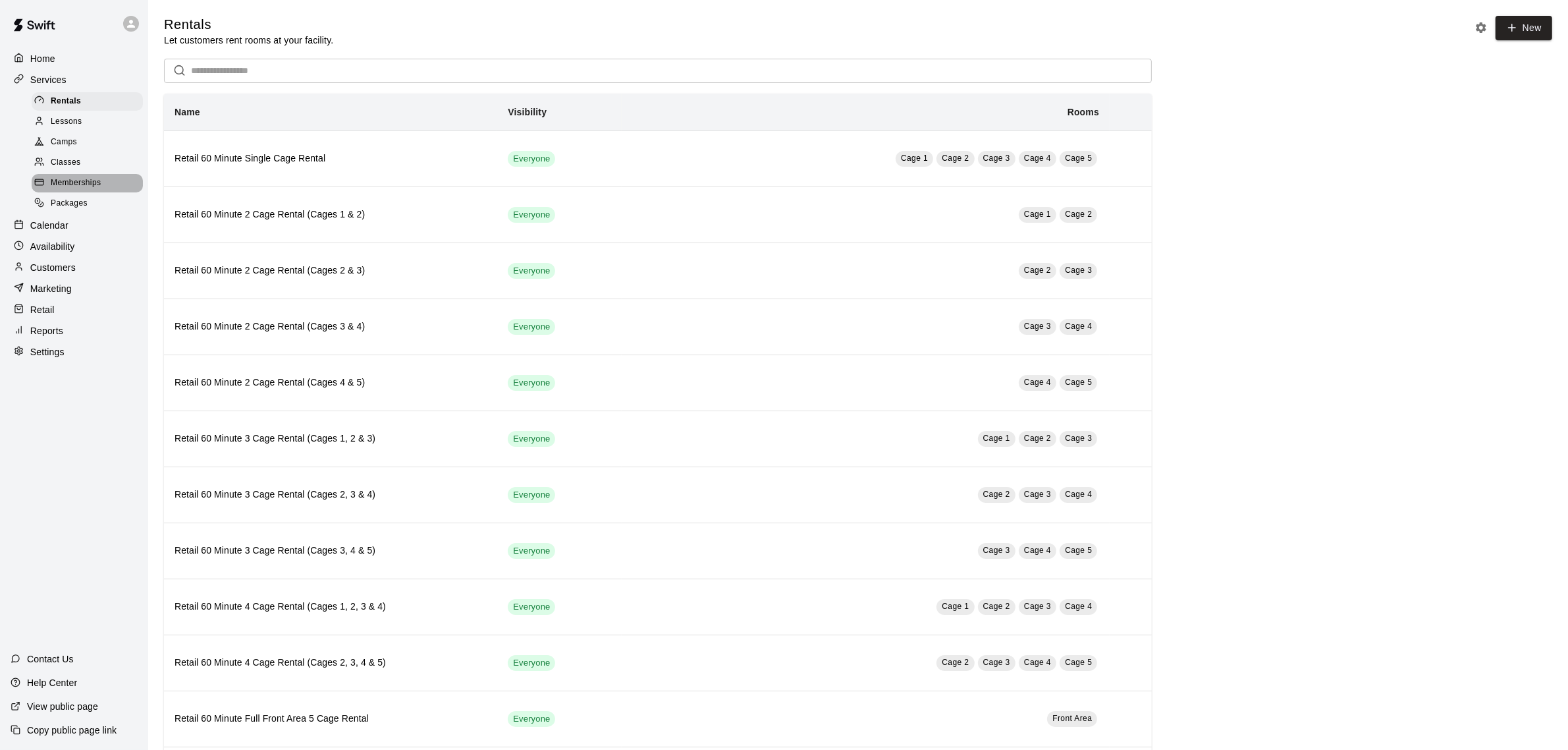
click at [55, 187] on span "Memberships" at bounding box center [75, 183] width 50 height 13
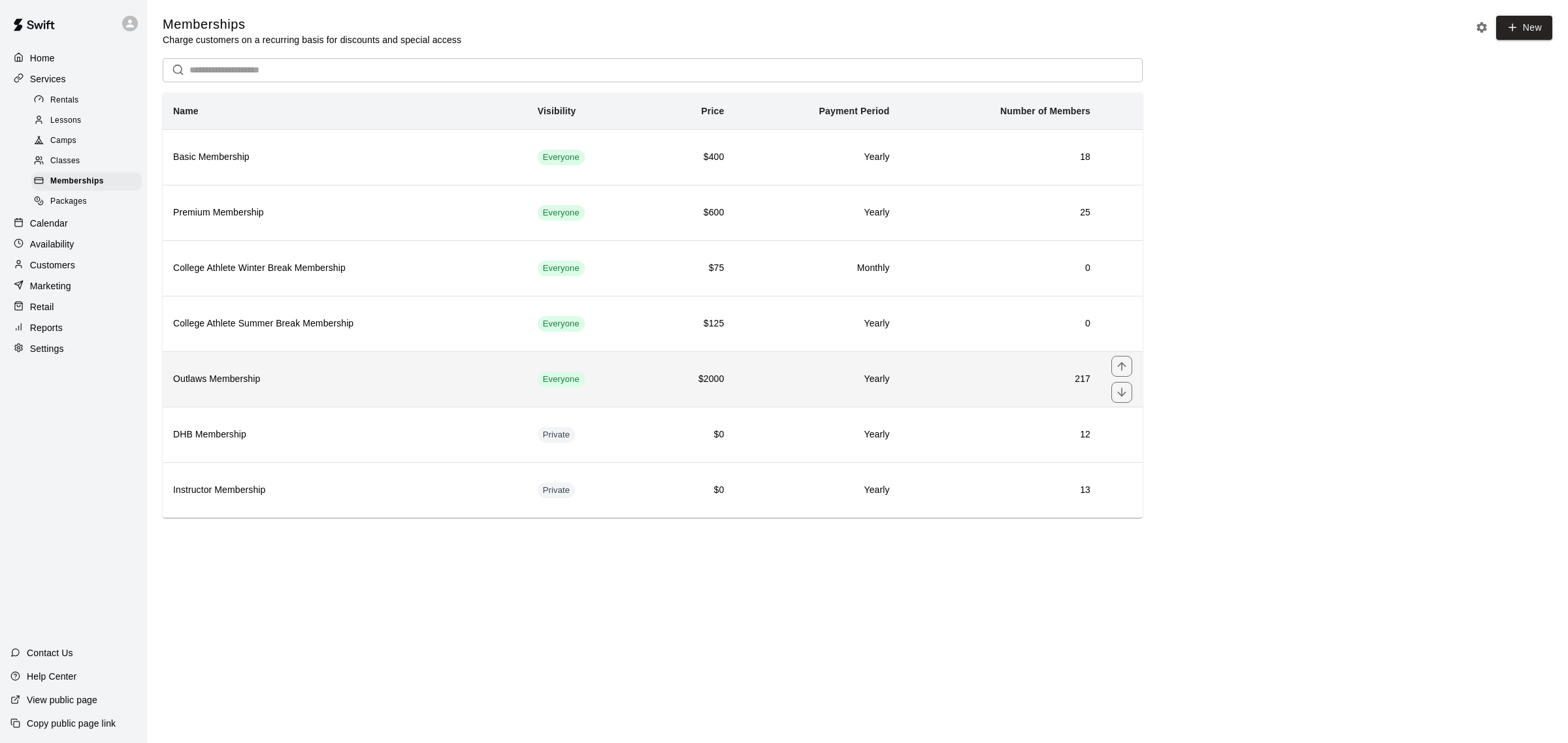
click at [240, 384] on h6 "Outlaws Membership" at bounding box center [345, 379] width 344 height 15
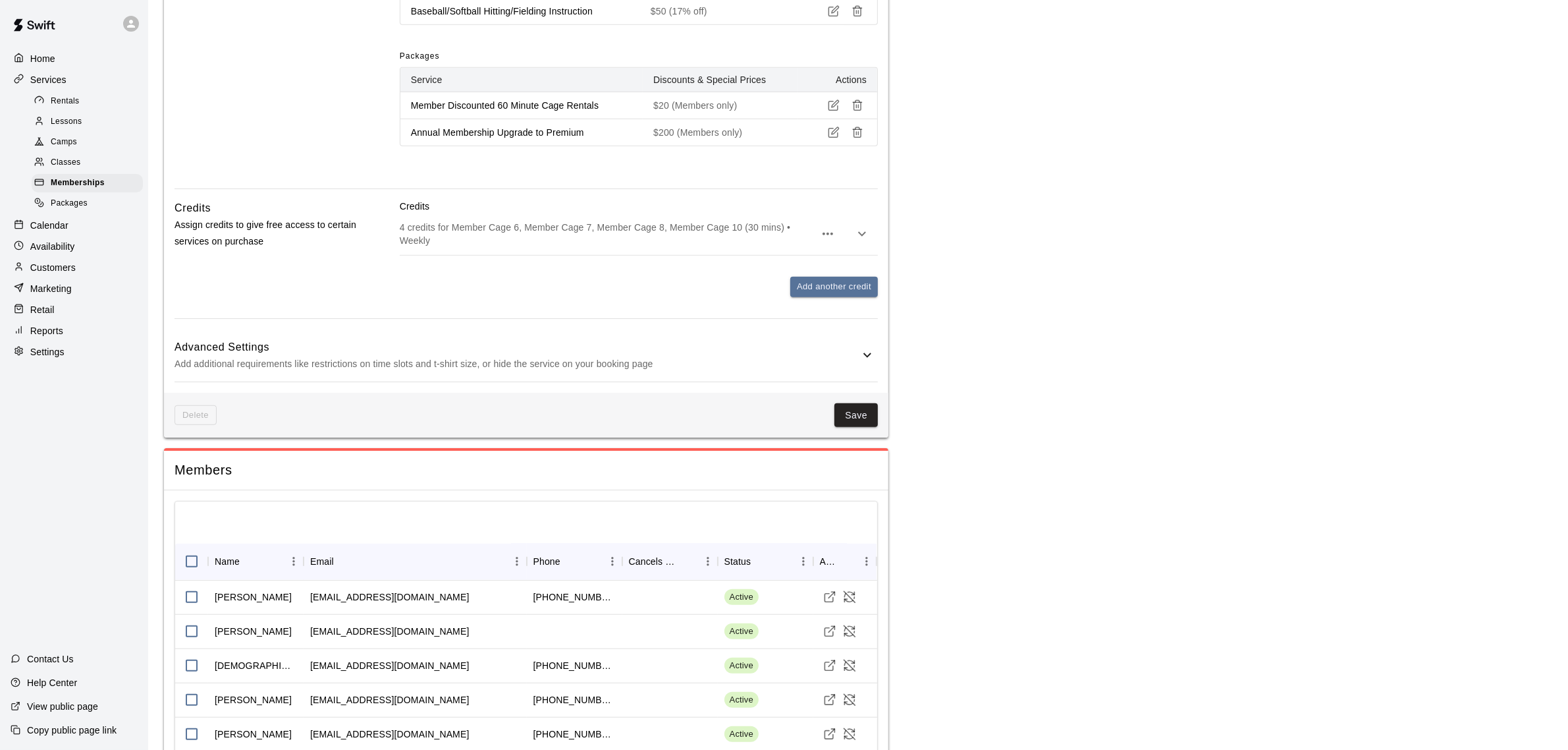
scroll to position [1154, 0]
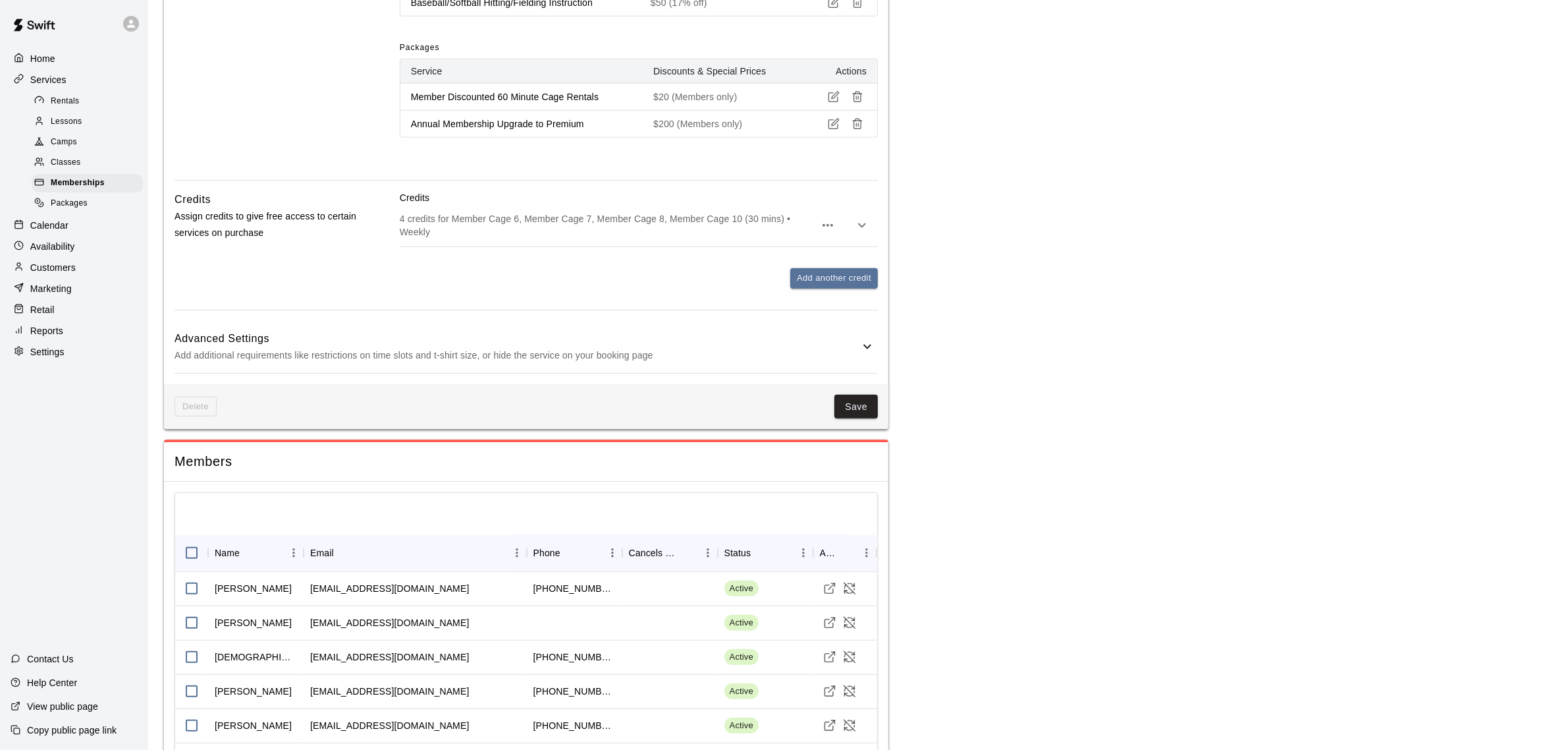
click at [867, 355] on icon at bounding box center [867, 346] width 16 height 16
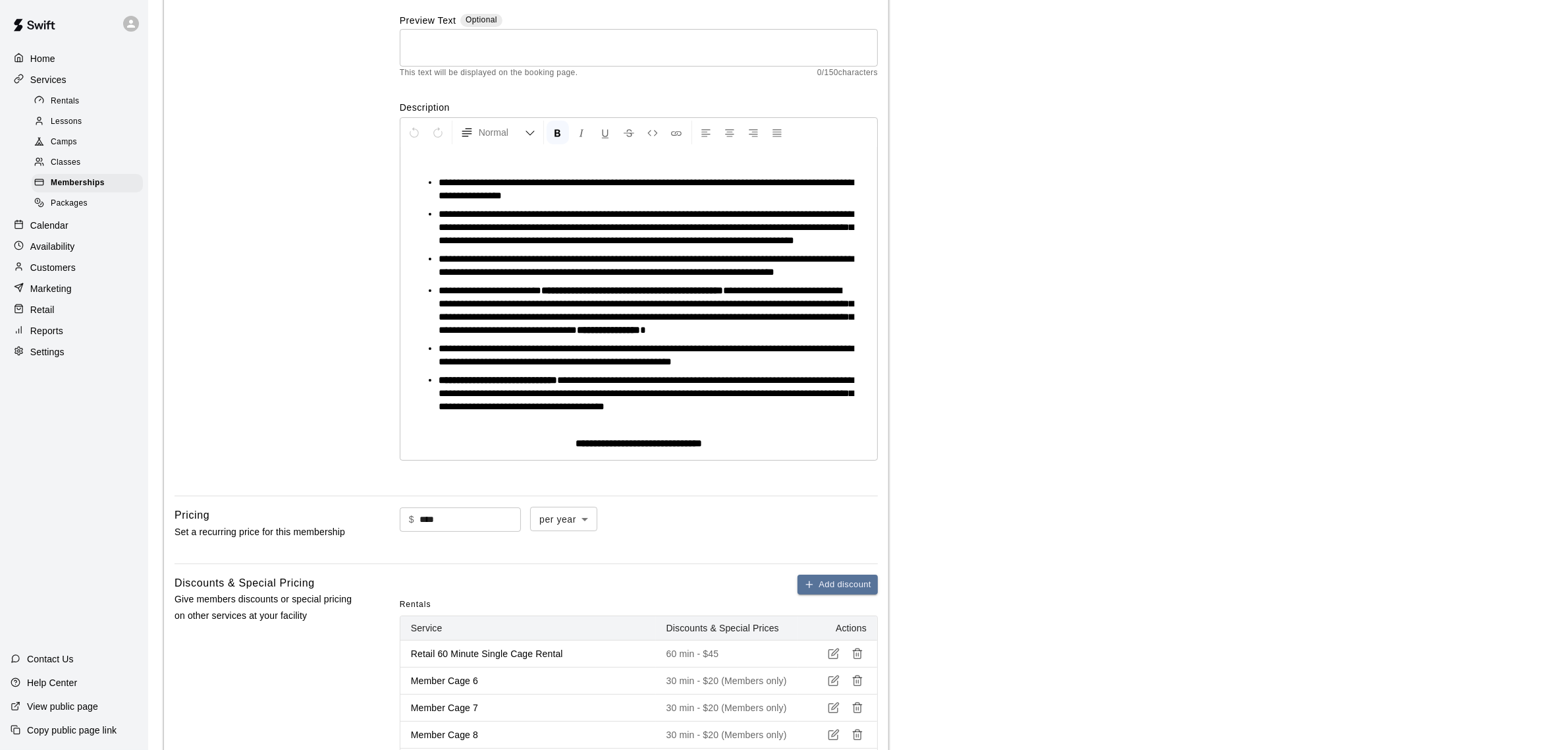
scroll to position [0, 0]
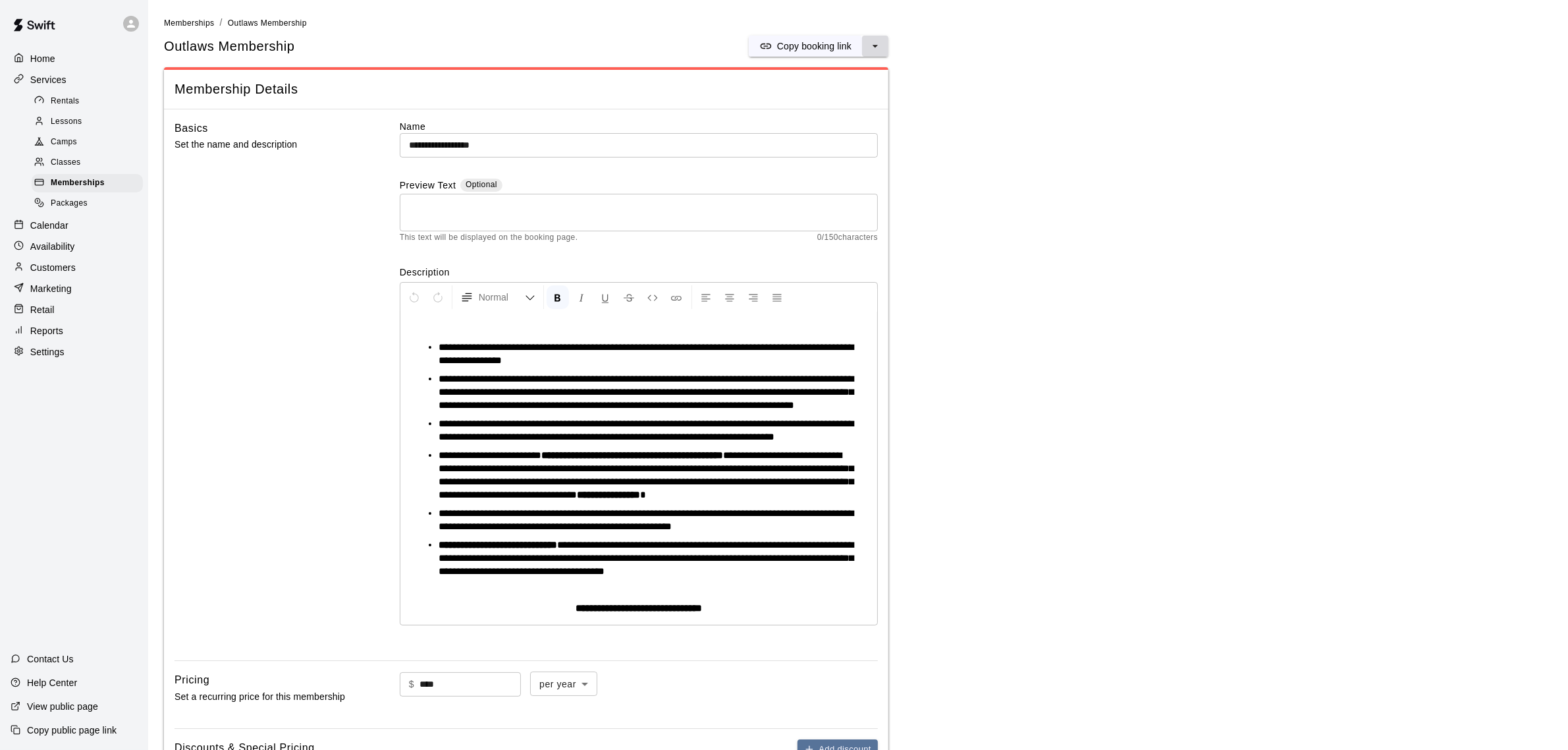
click at [879, 43] on icon "select merge strategy" at bounding box center [875, 45] width 13 height 13
click at [866, 92] on h6 "Duplicate membership" at bounding box center [827, 95] width 93 height 15
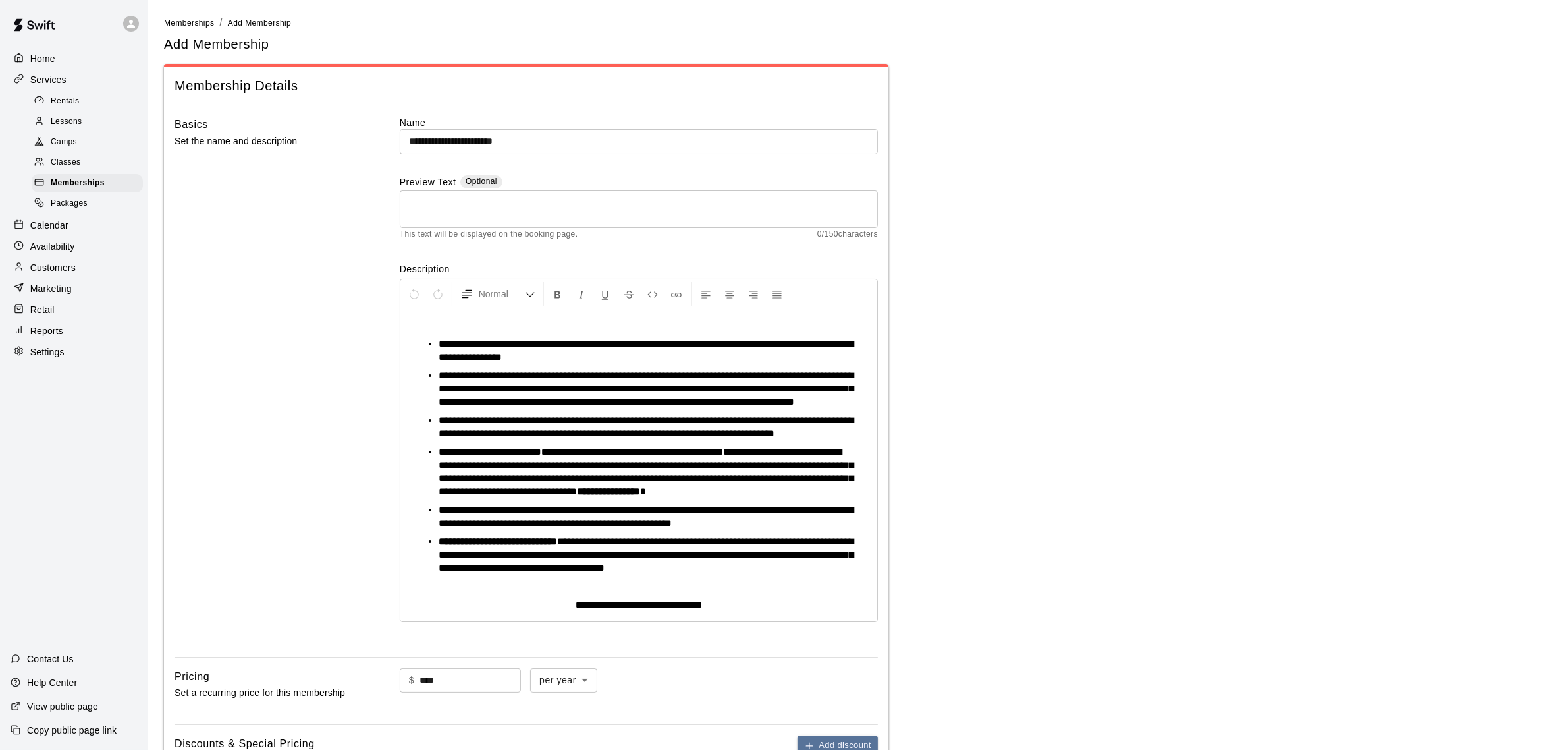
click at [525, 136] on input "**********" at bounding box center [639, 141] width 479 height 24
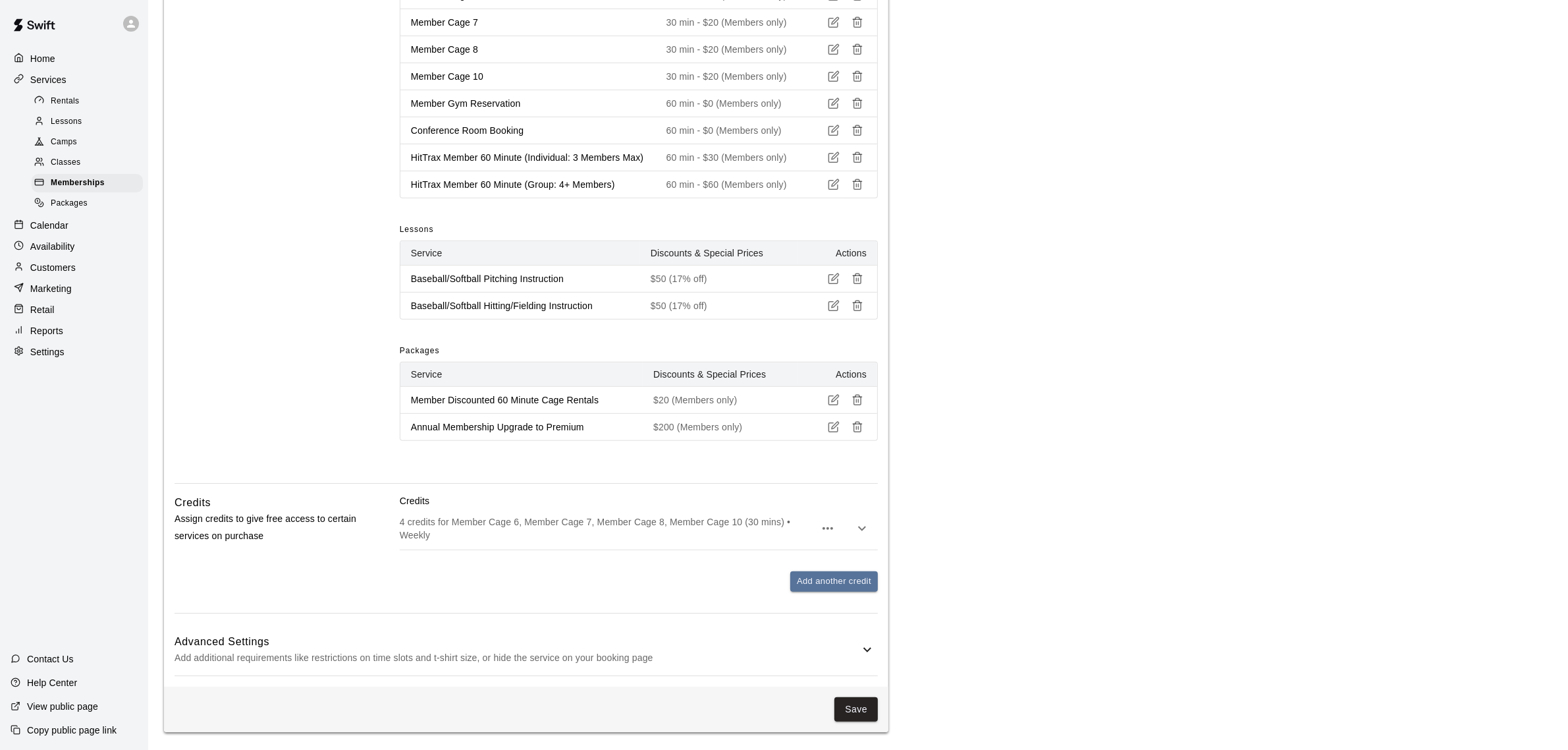
scroll to position [897, 0]
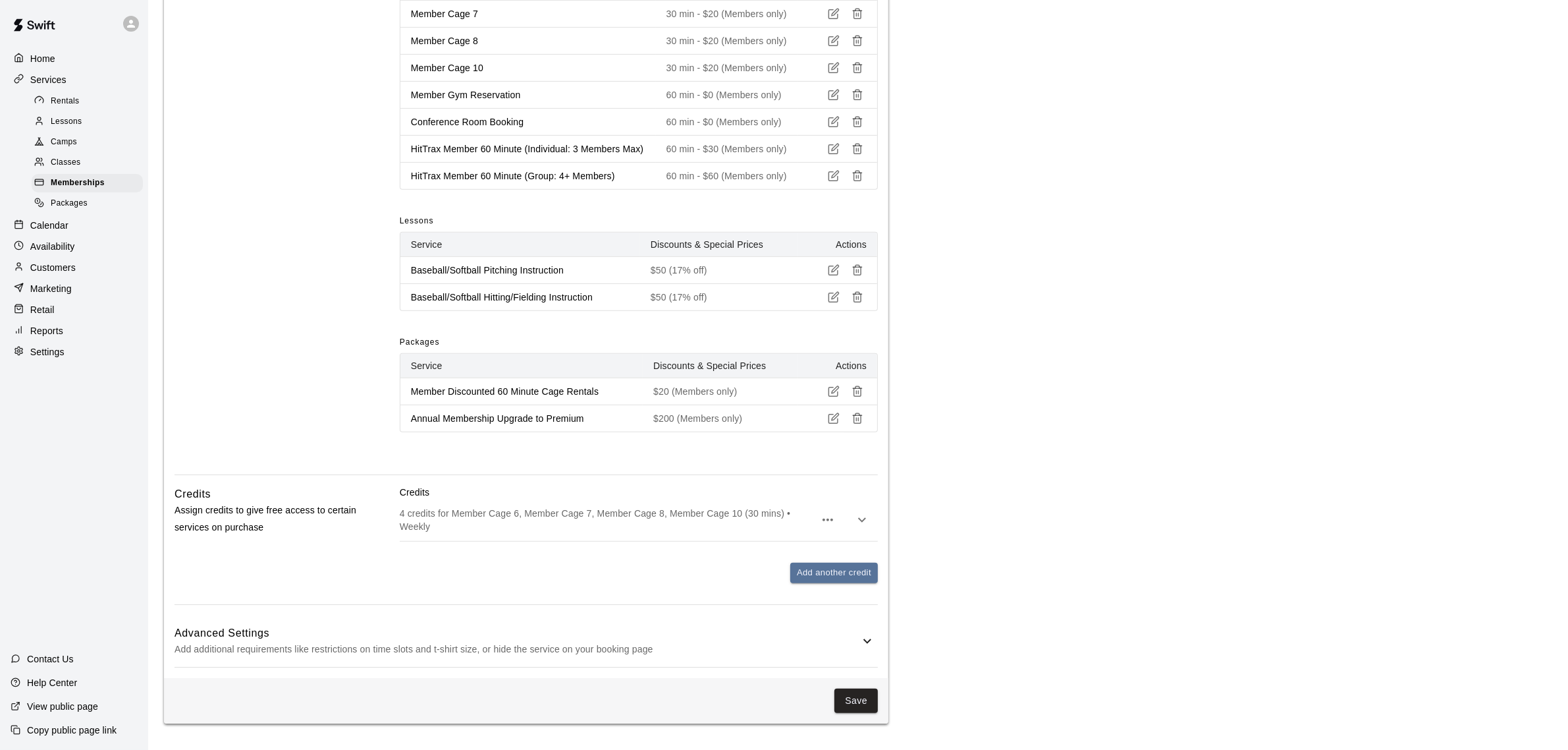
type input "**********"
click at [872, 637] on icon at bounding box center [867, 641] width 16 height 16
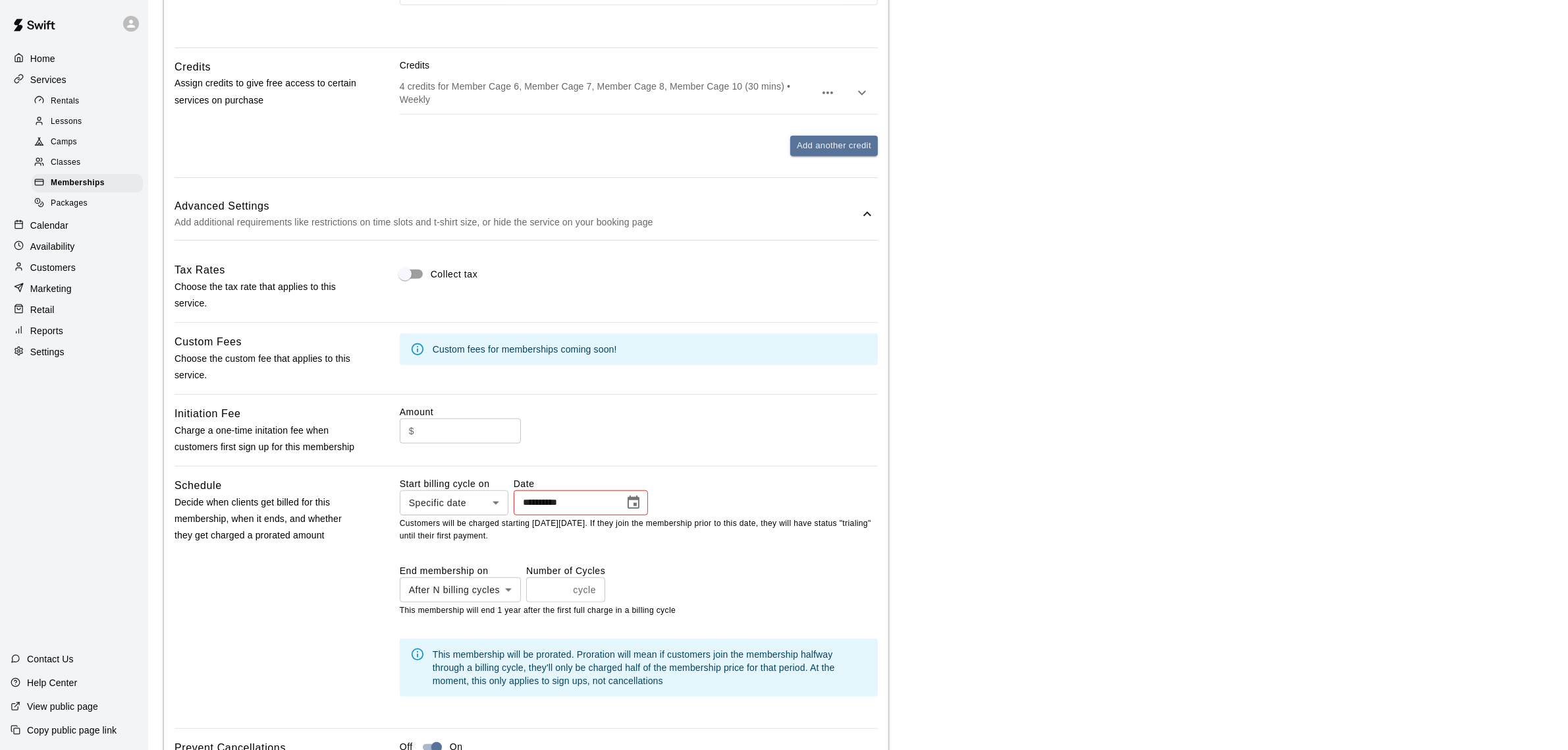
scroll to position [1310, 0]
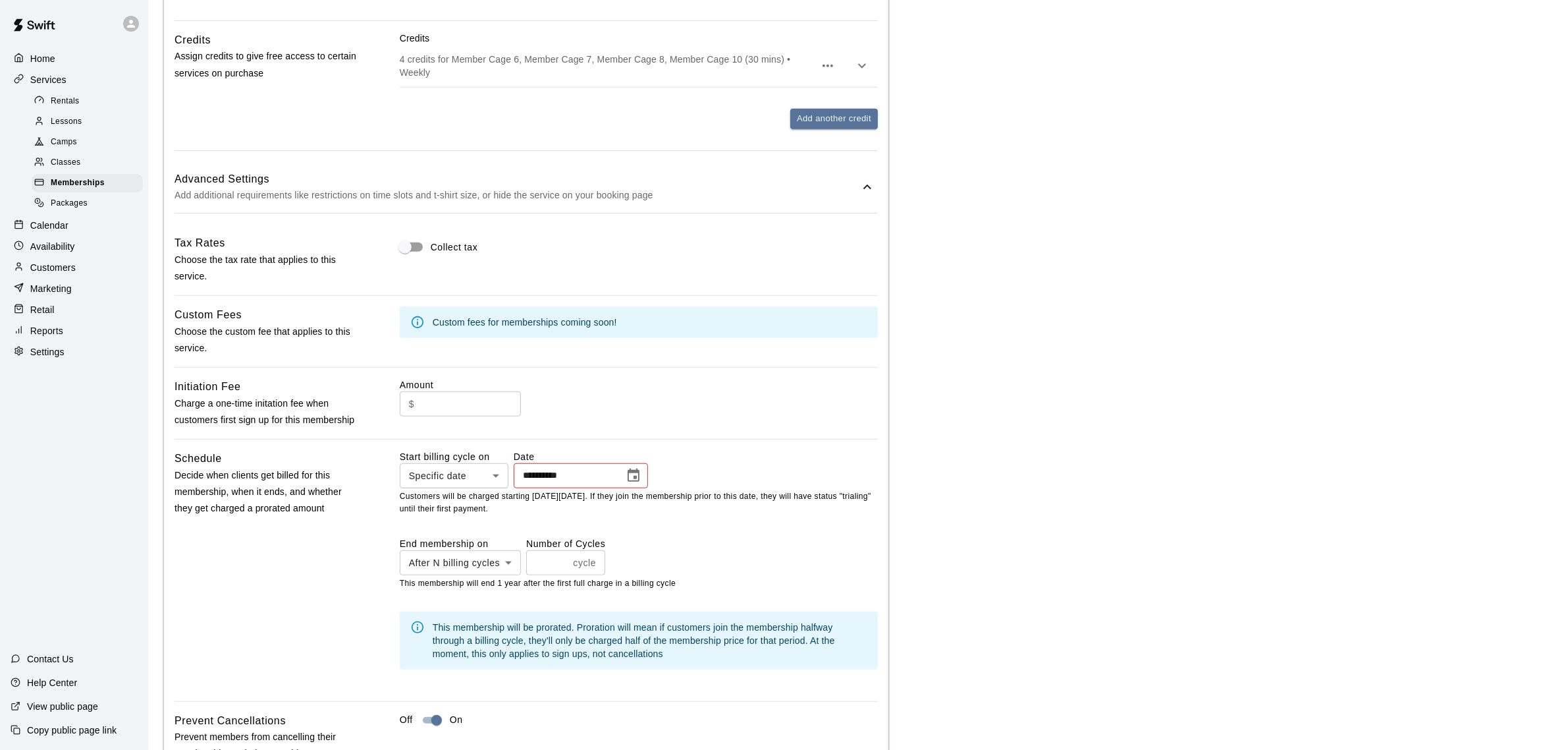
click at [641, 484] on icon "Choose date, selected date is Sep 1, 2024" at bounding box center [634, 476] width 16 height 16
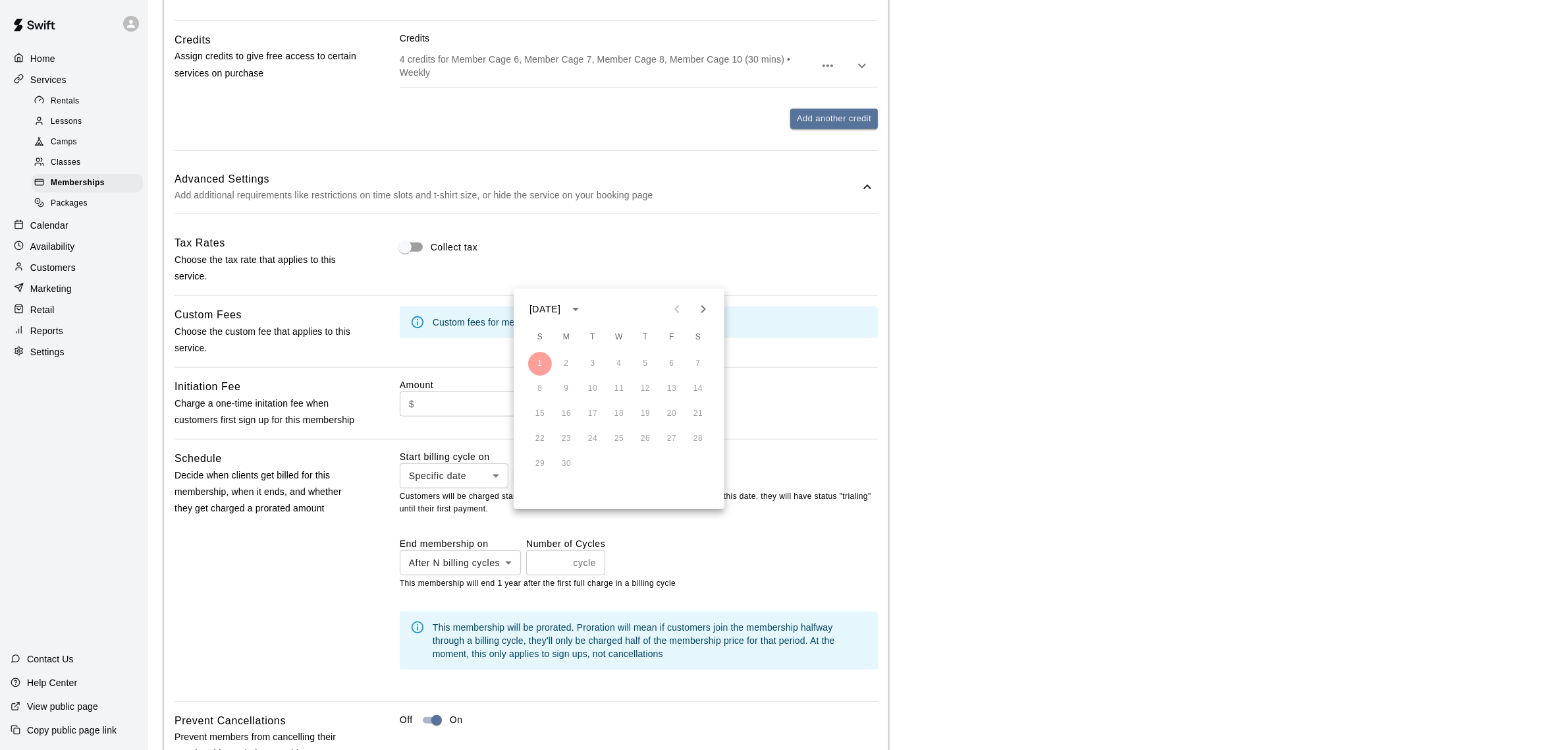
click at [560, 310] on div "[DATE]" at bounding box center [546, 310] width 31 height 14
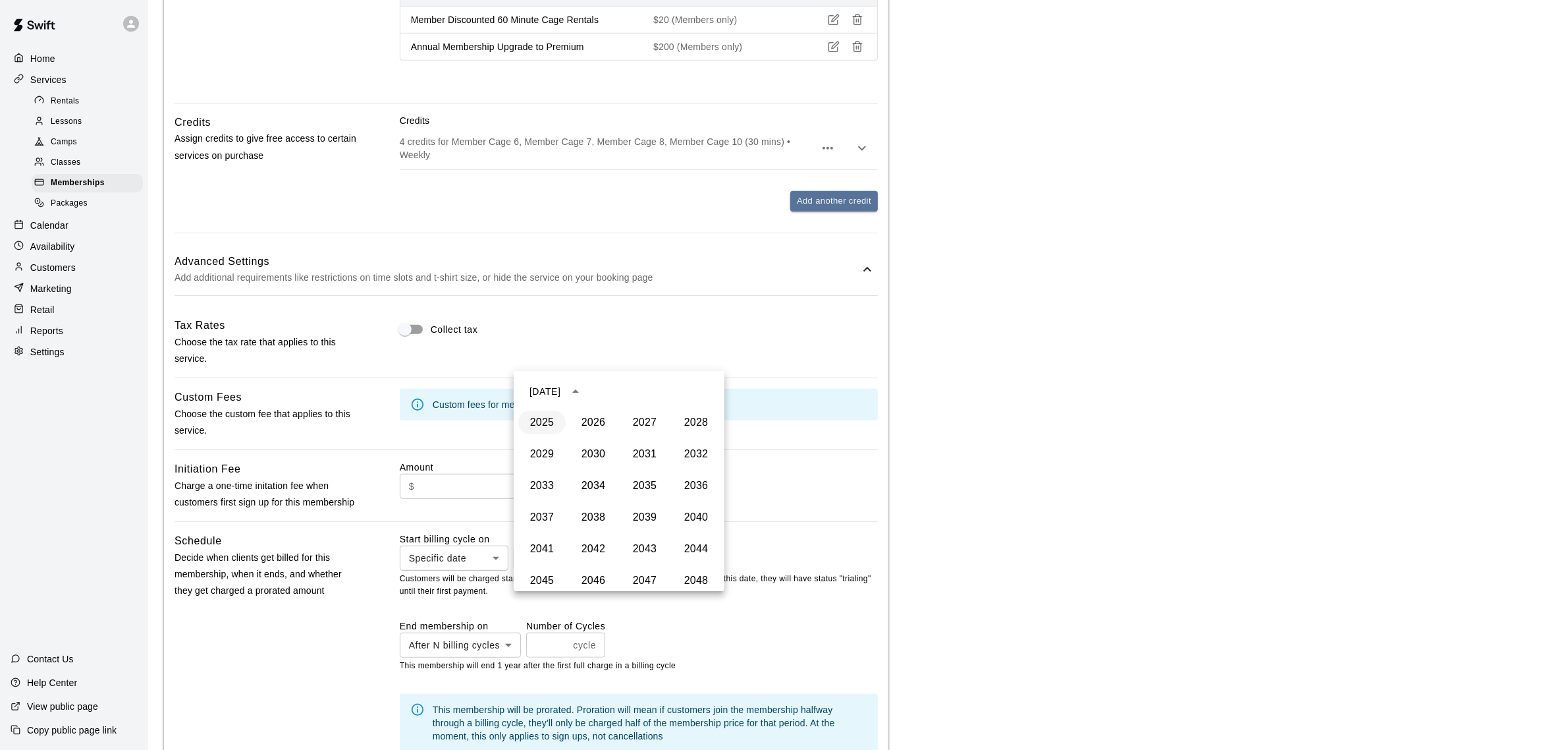
click at [537, 422] on button "2025" at bounding box center [542, 422] width 47 height 24
type input "**********"
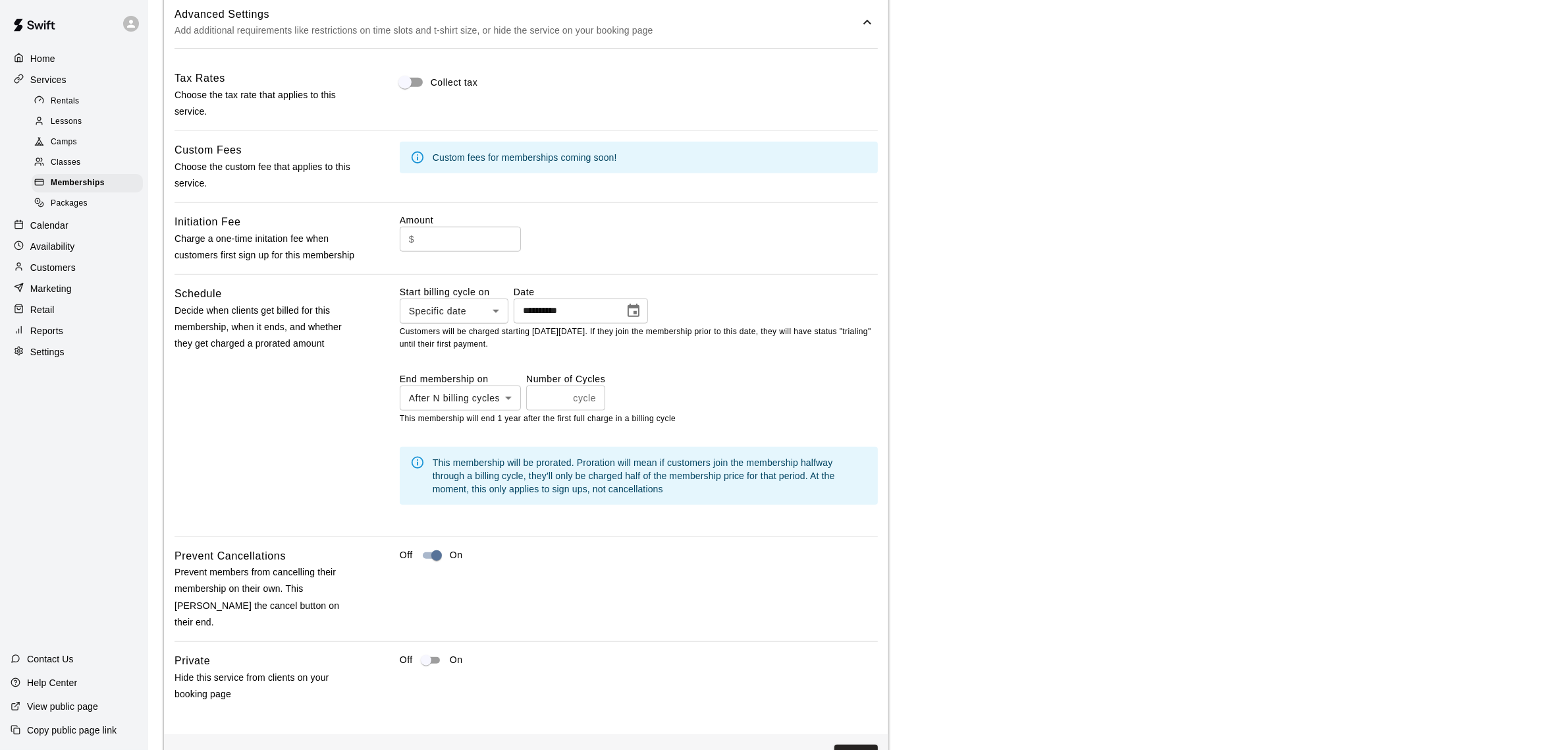
scroll to position [1558, 0]
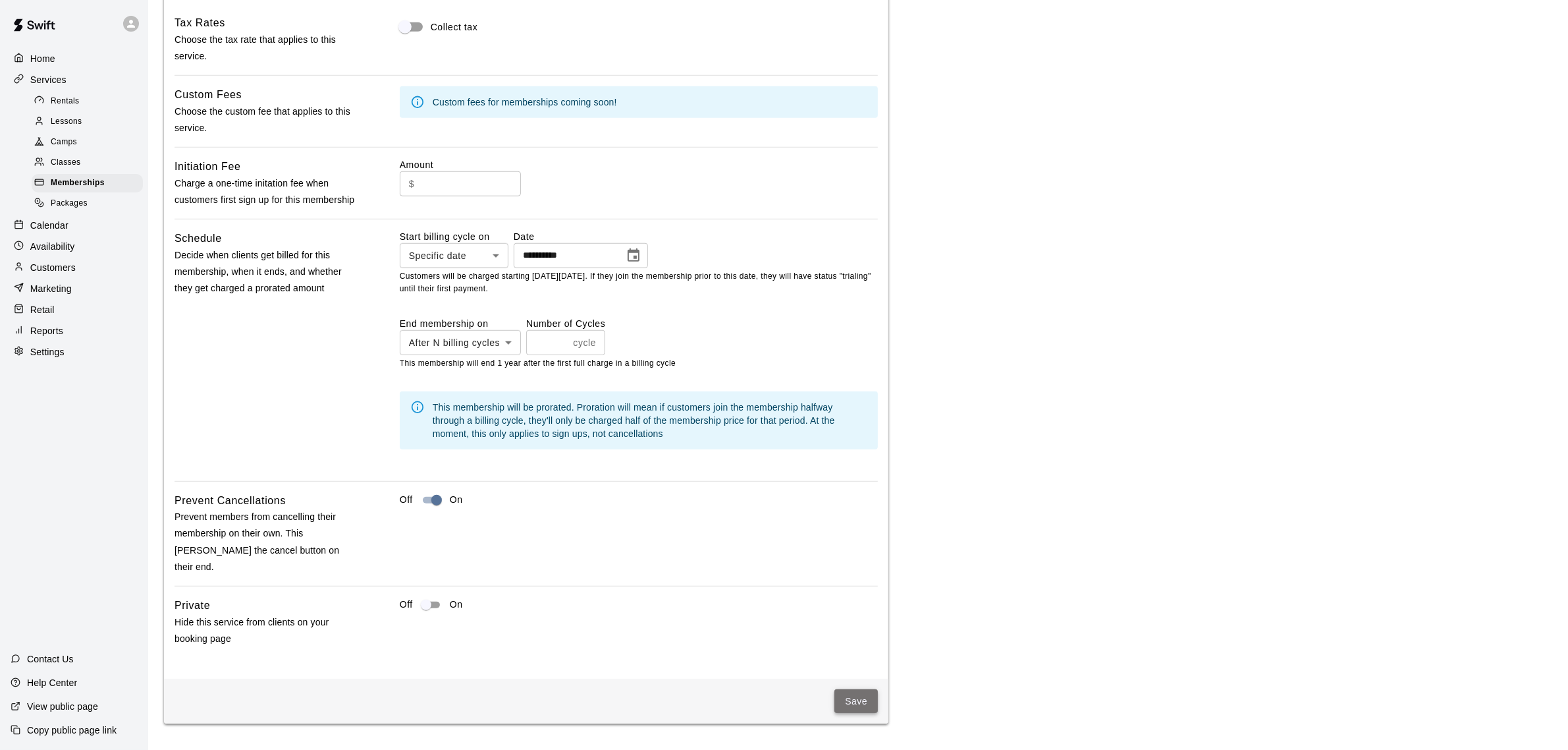
click at [846, 699] on button "Save" at bounding box center [857, 702] width 44 height 24
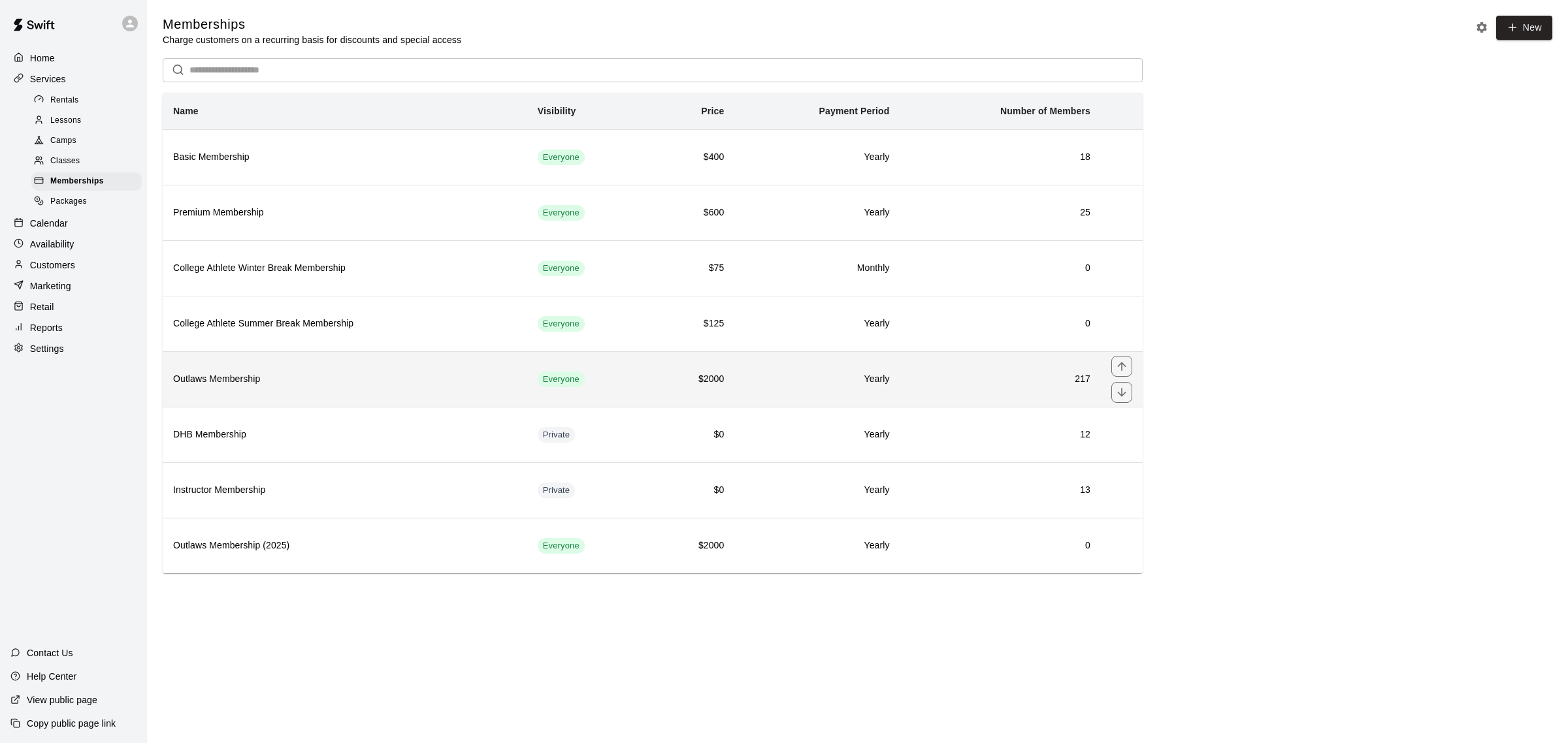
click at [233, 385] on h6 "Outlaws Membership" at bounding box center [345, 379] width 344 height 15
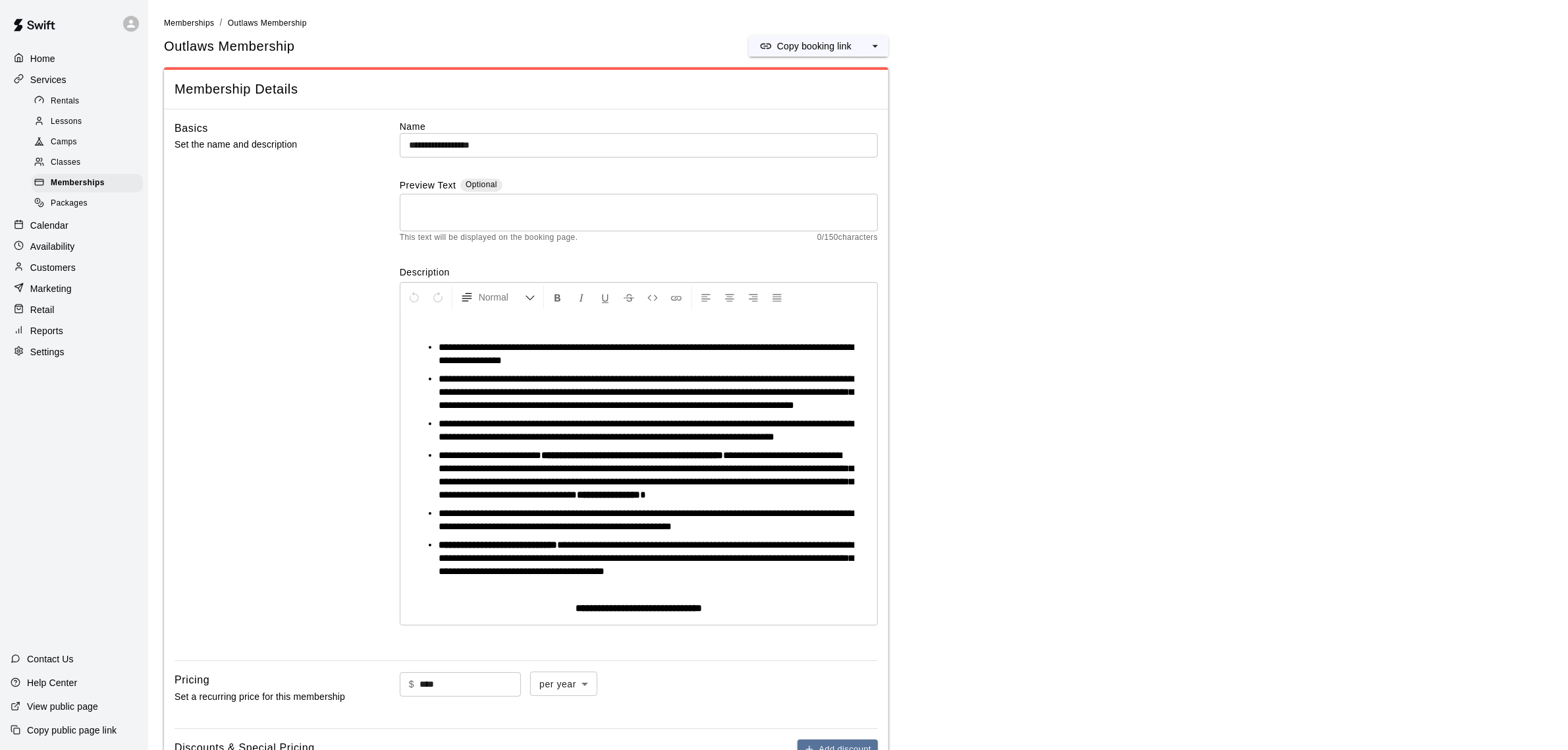
click at [540, 142] on input "**********" at bounding box center [639, 146] width 479 height 24
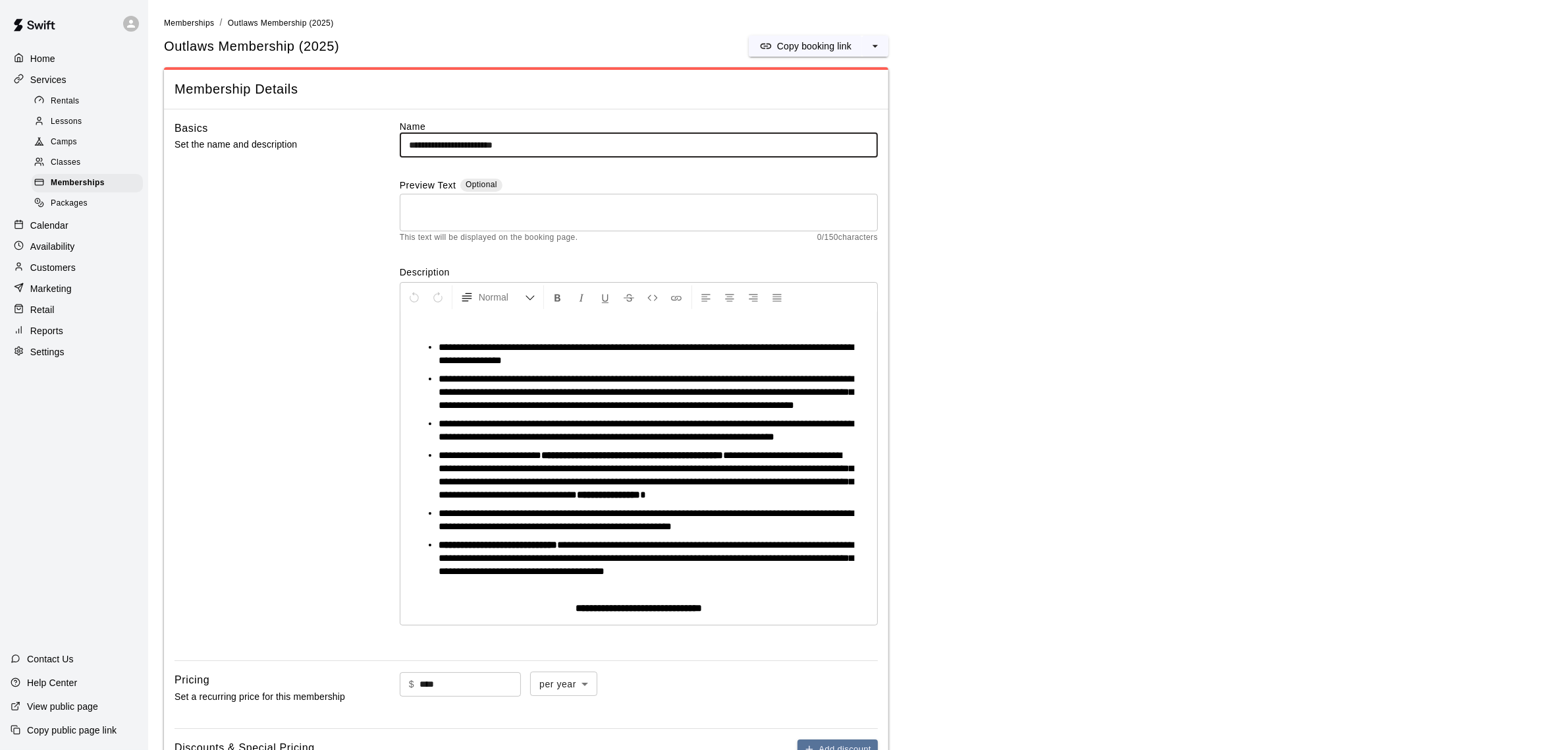
click at [525, 143] on input "**********" at bounding box center [639, 146] width 479 height 24
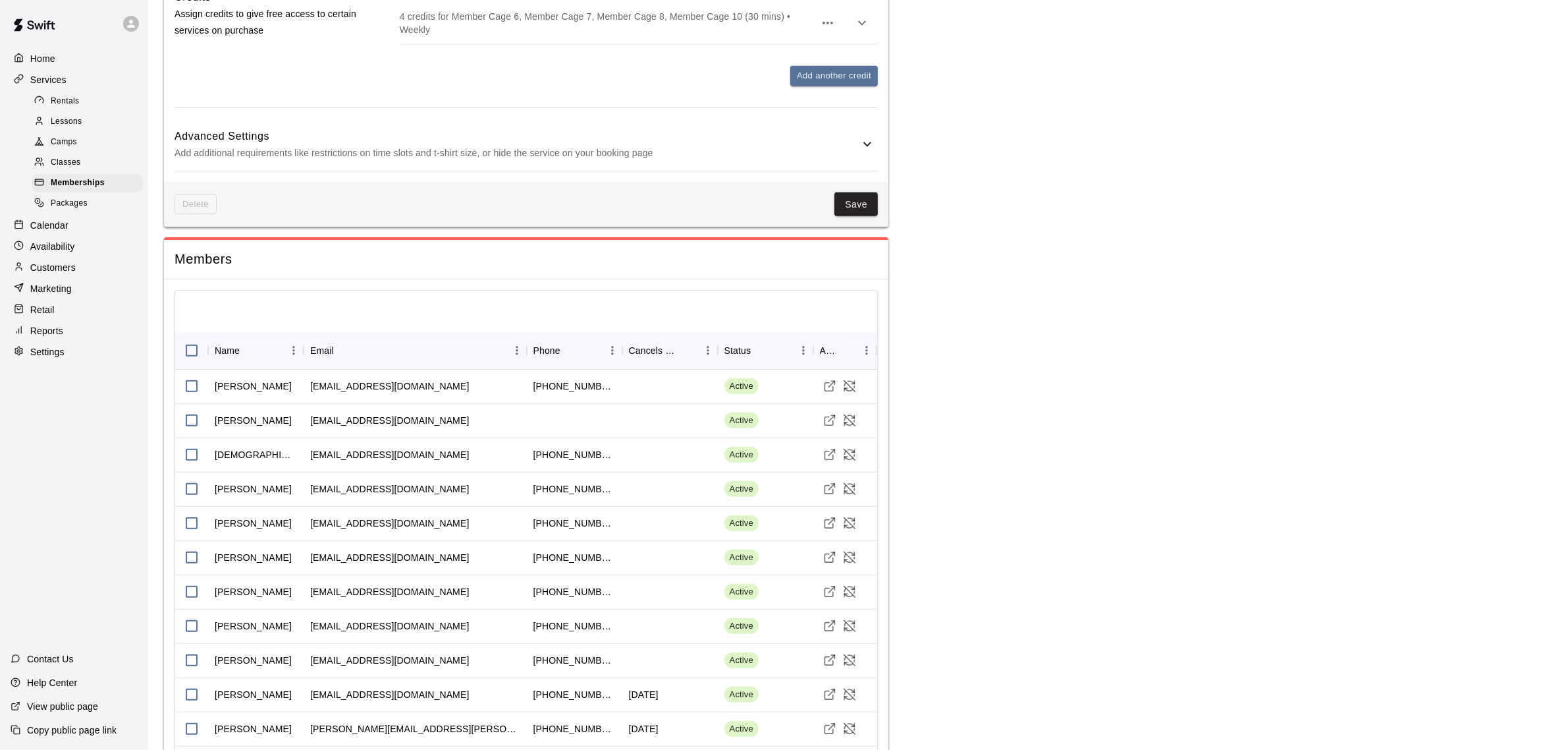
scroll to position [1319, 0]
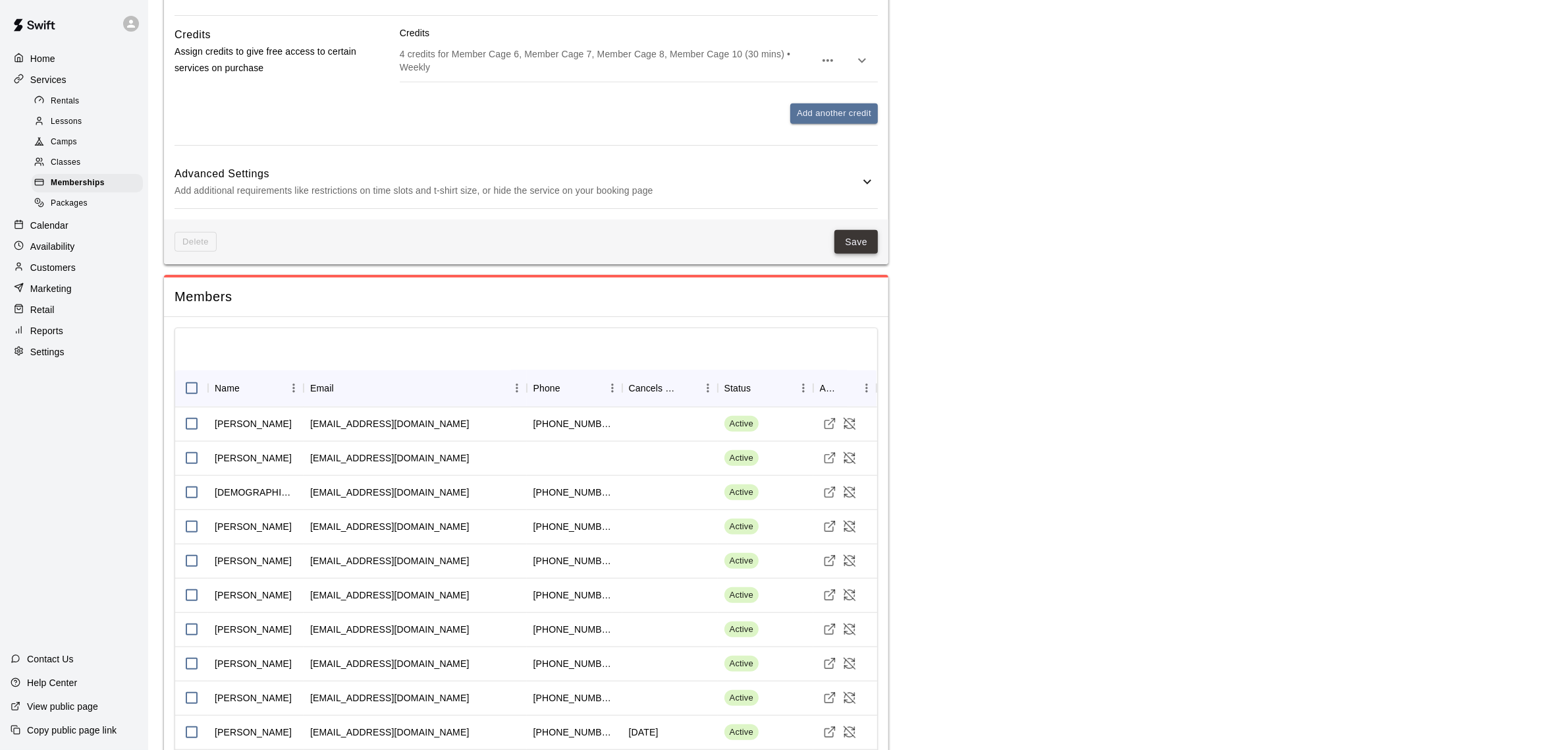
type input "**********"
click at [854, 255] on button "Save" at bounding box center [857, 242] width 44 height 24
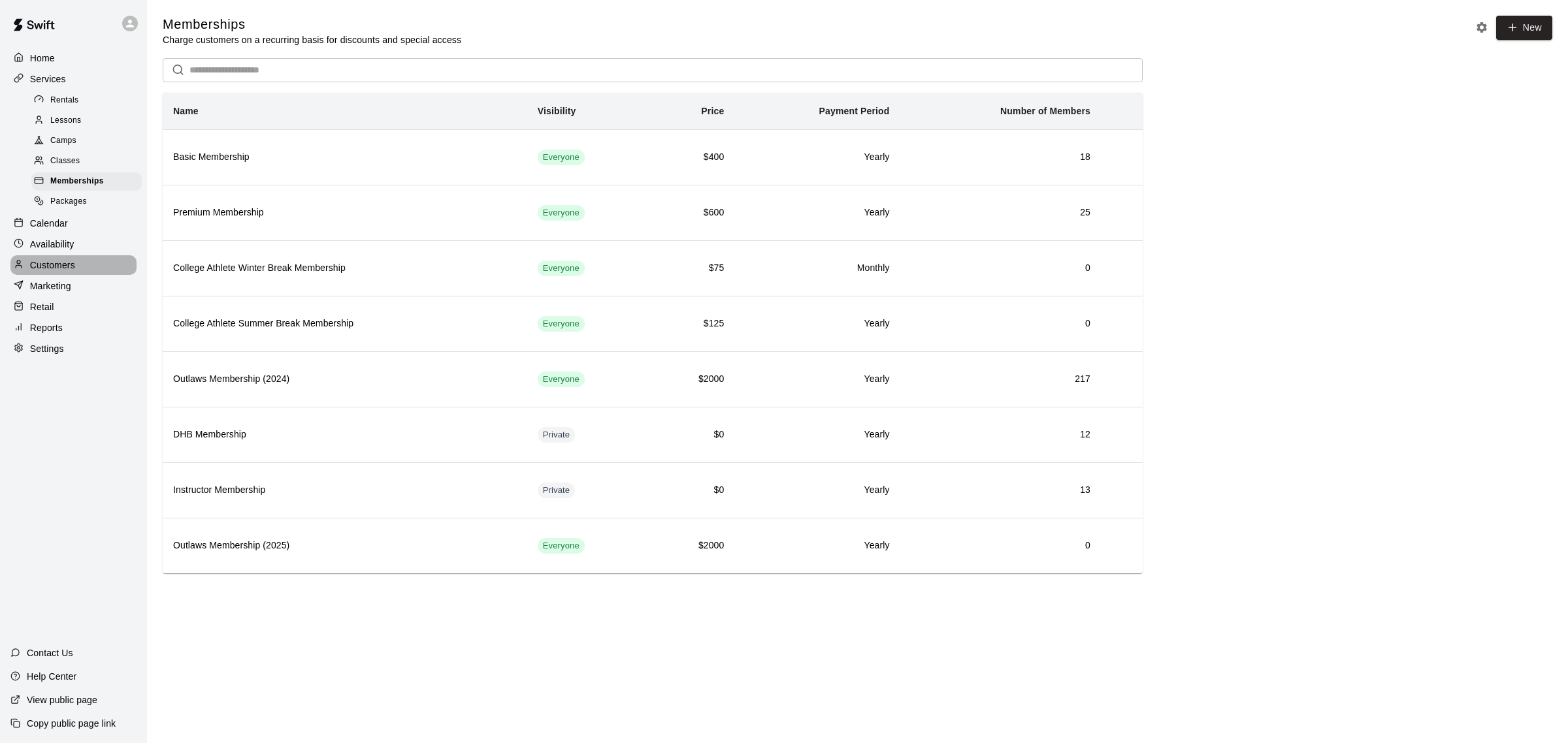
click at [61, 271] on p "Customers" at bounding box center [53, 264] width 45 height 13
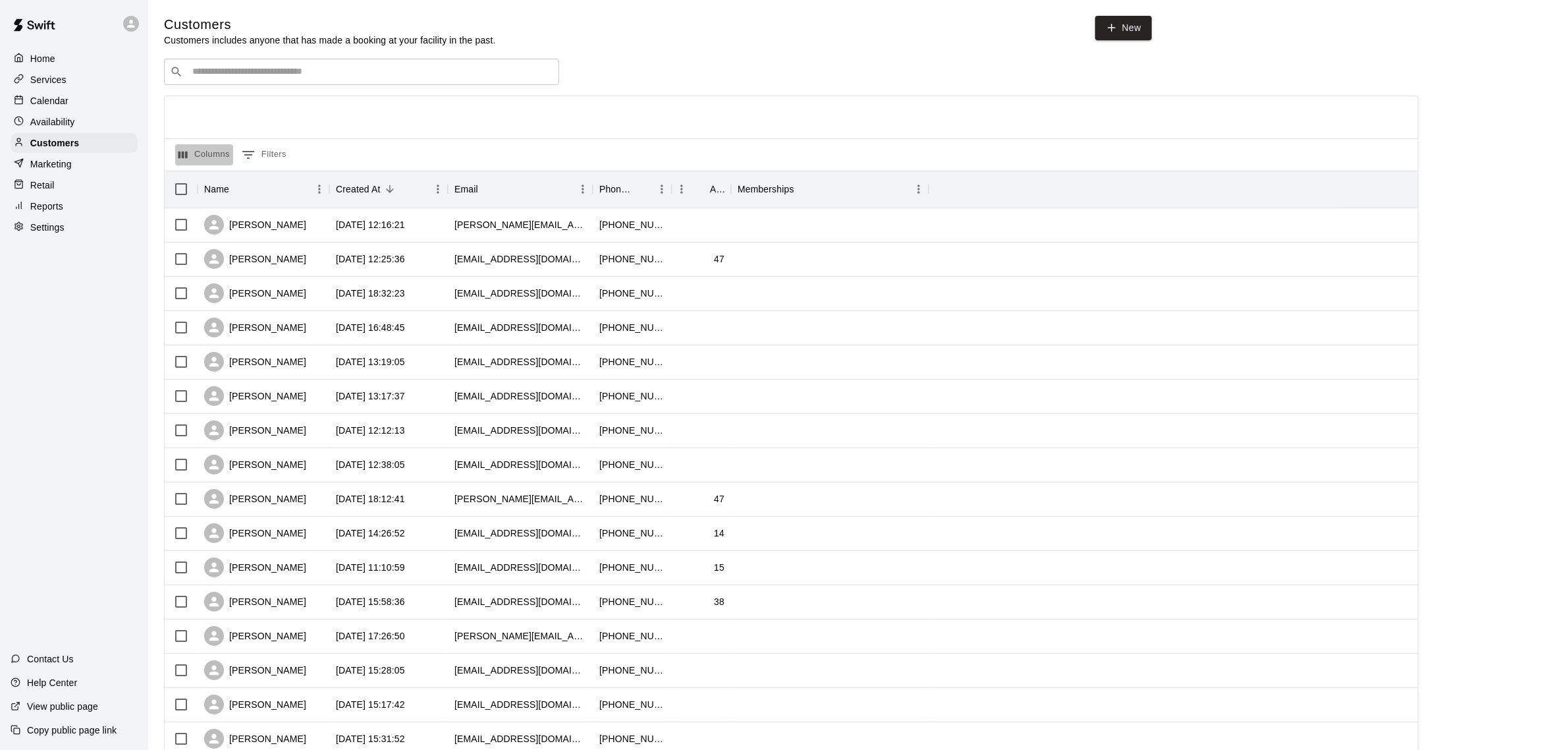
click at [213, 155] on button "Columns" at bounding box center [204, 155] width 58 height 21
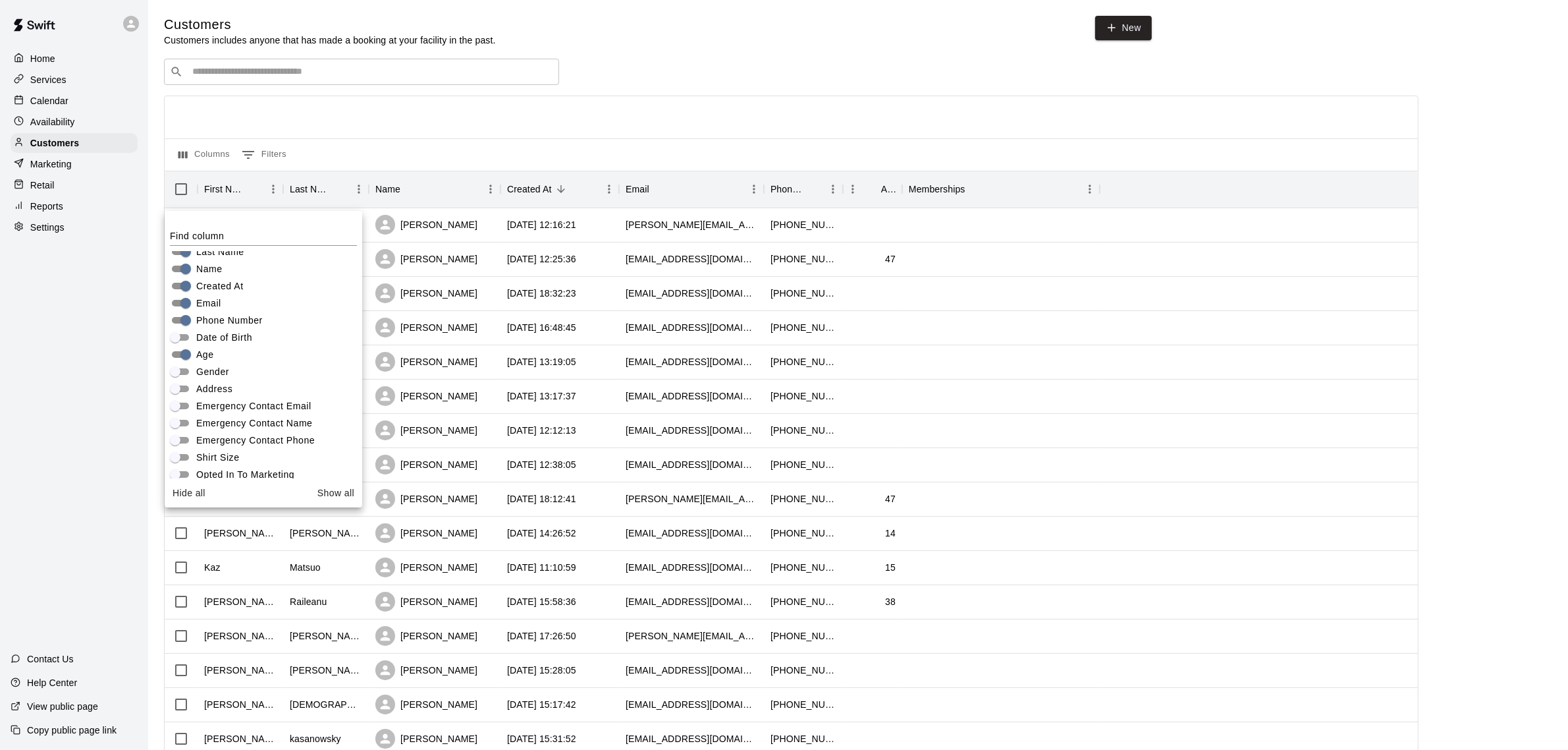
scroll to position [91, 0]
click at [516, 123] on div at bounding box center [791, 117] width 1253 height 42
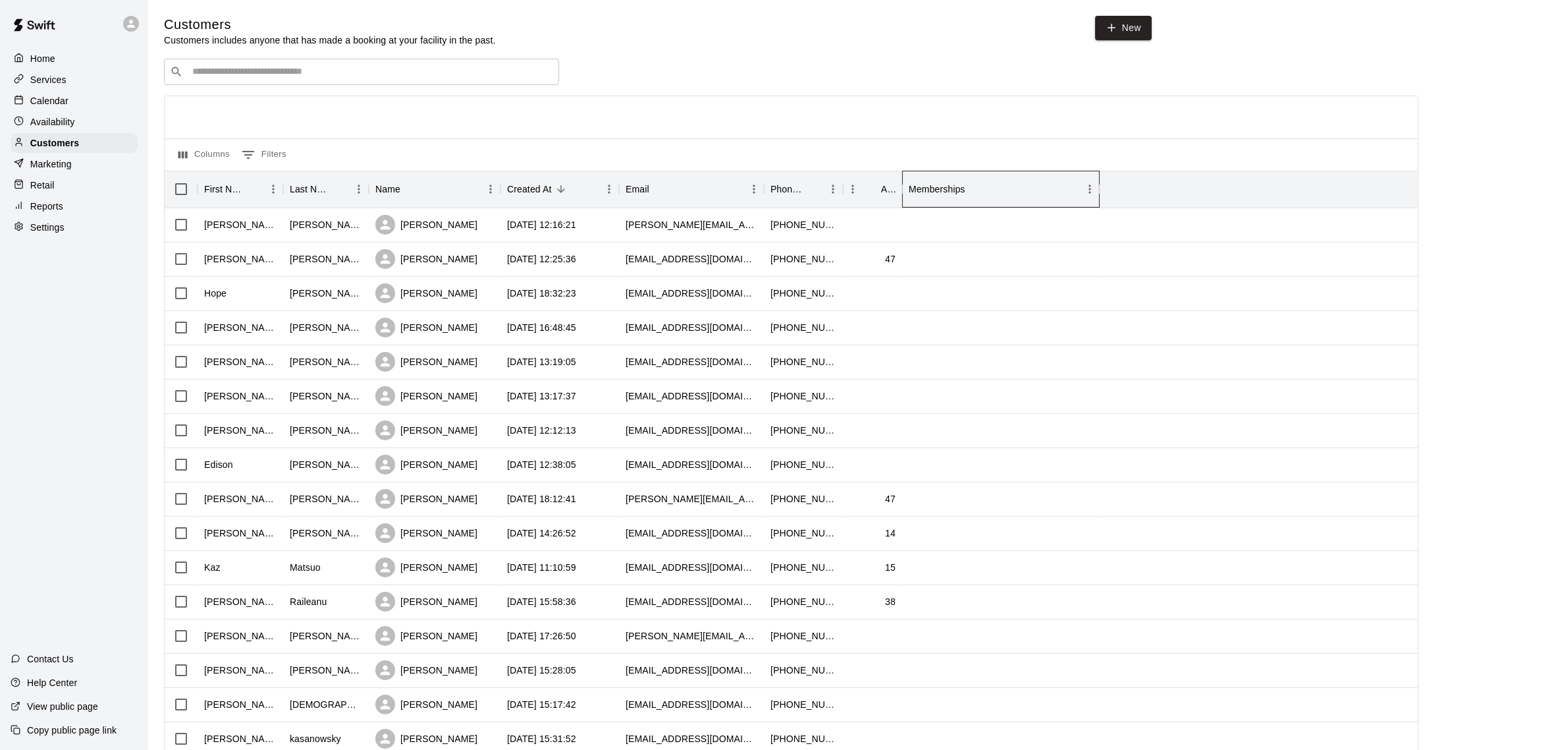
click at [955, 193] on div "Memberships" at bounding box center [937, 189] width 57 height 37
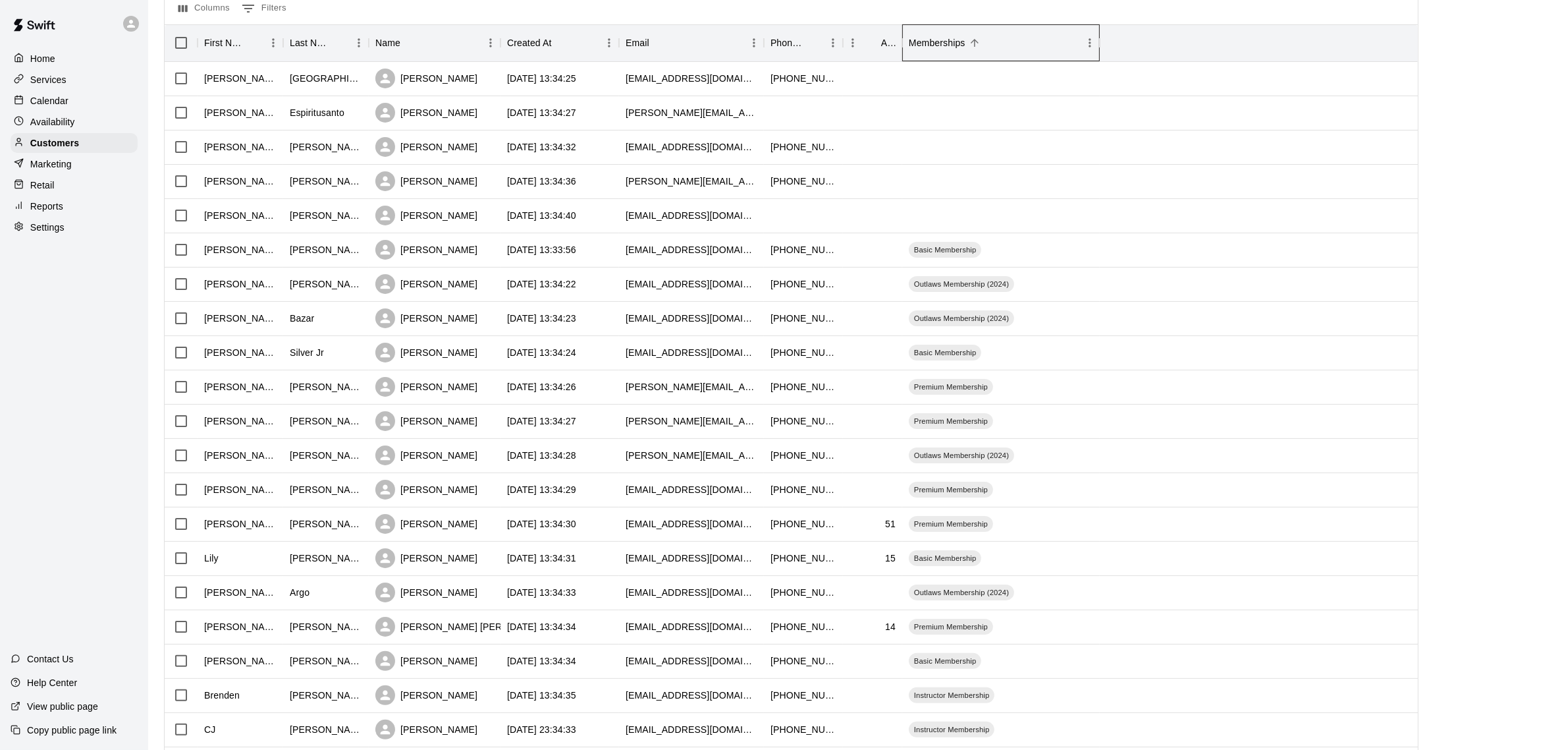
scroll to position [165, 0]
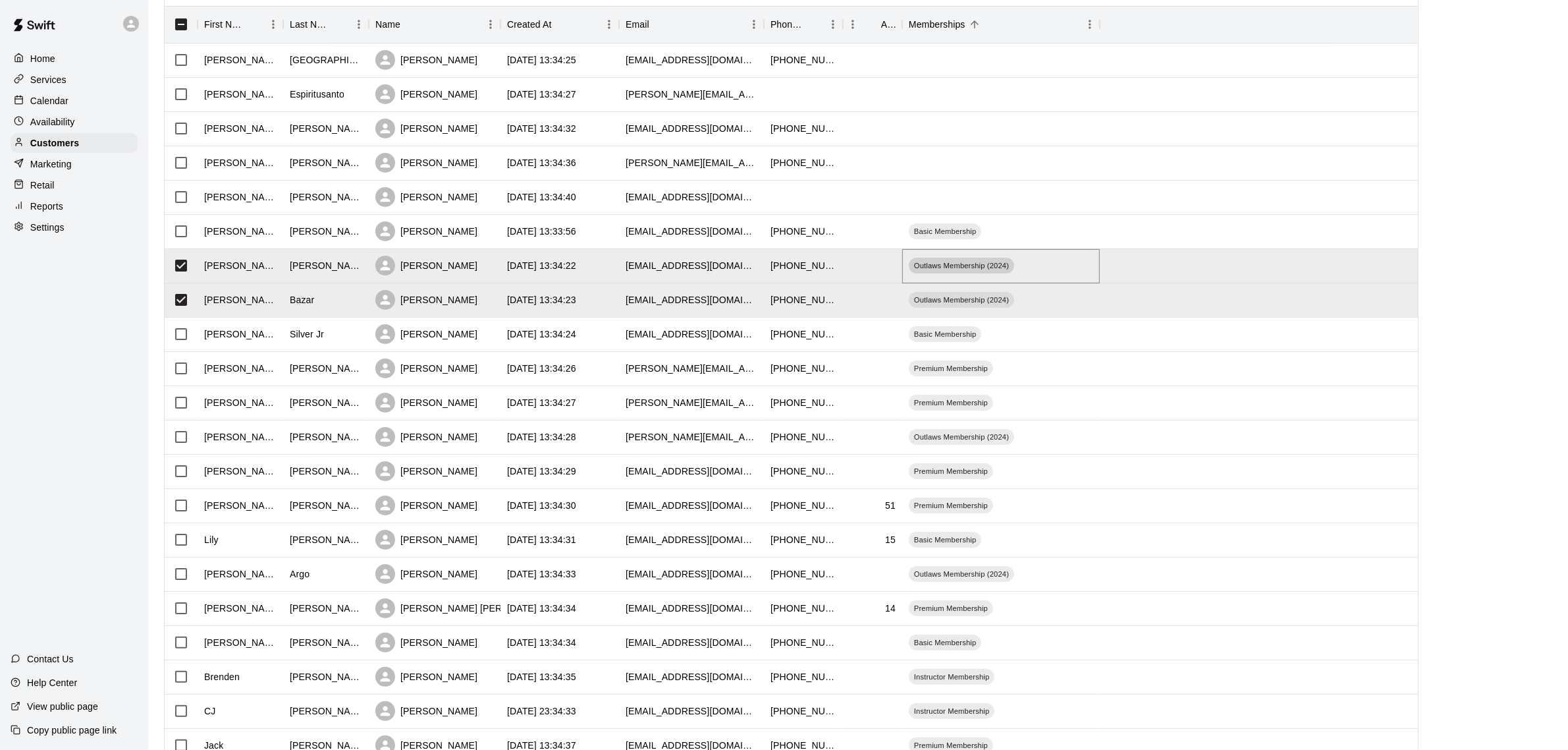
click at [964, 270] on span "Outlaws Membership (2024)" at bounding box center [961, 266] width 105 height 10
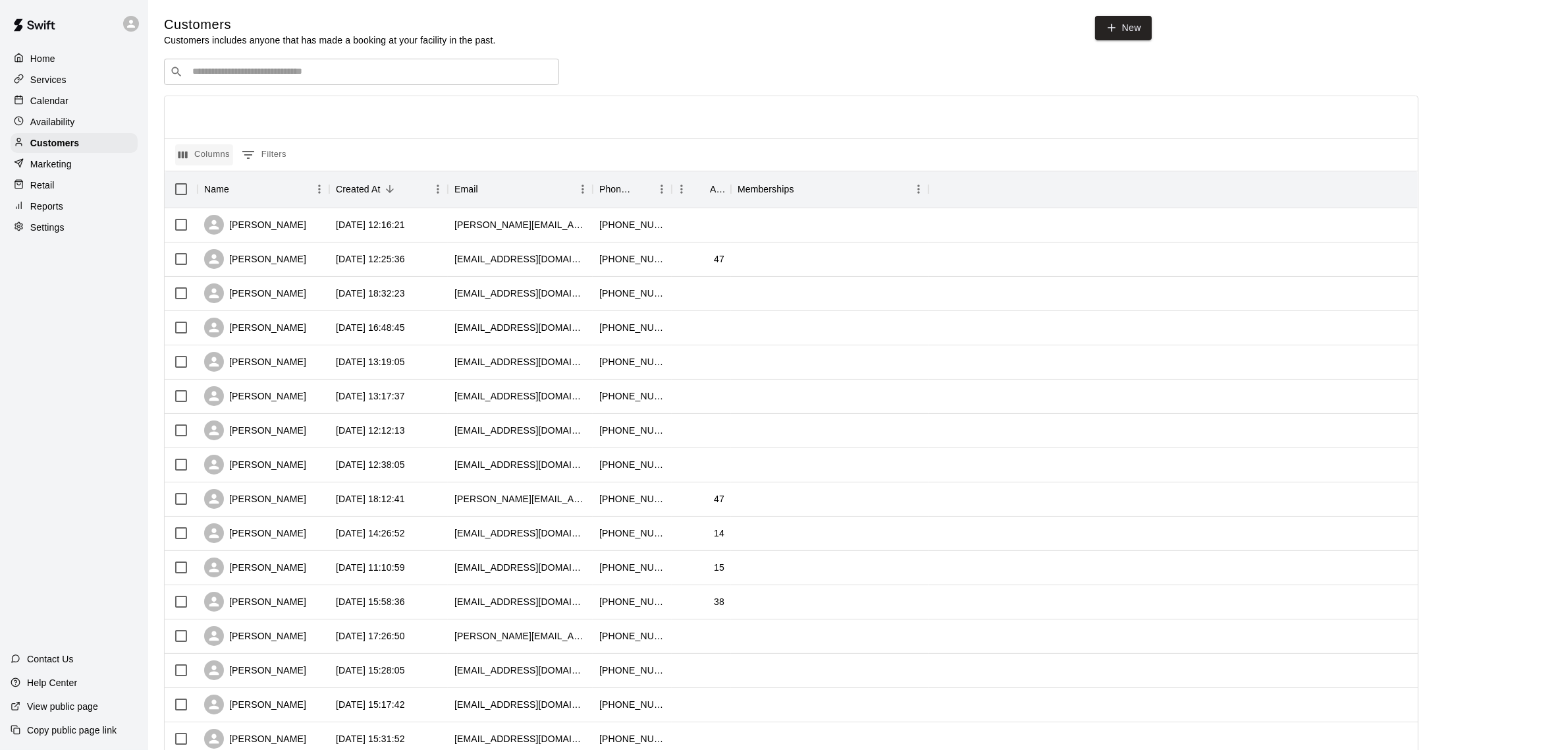
click at [212, 157] on button "Columns" at bounding box center [204, 155] width 58 height 21
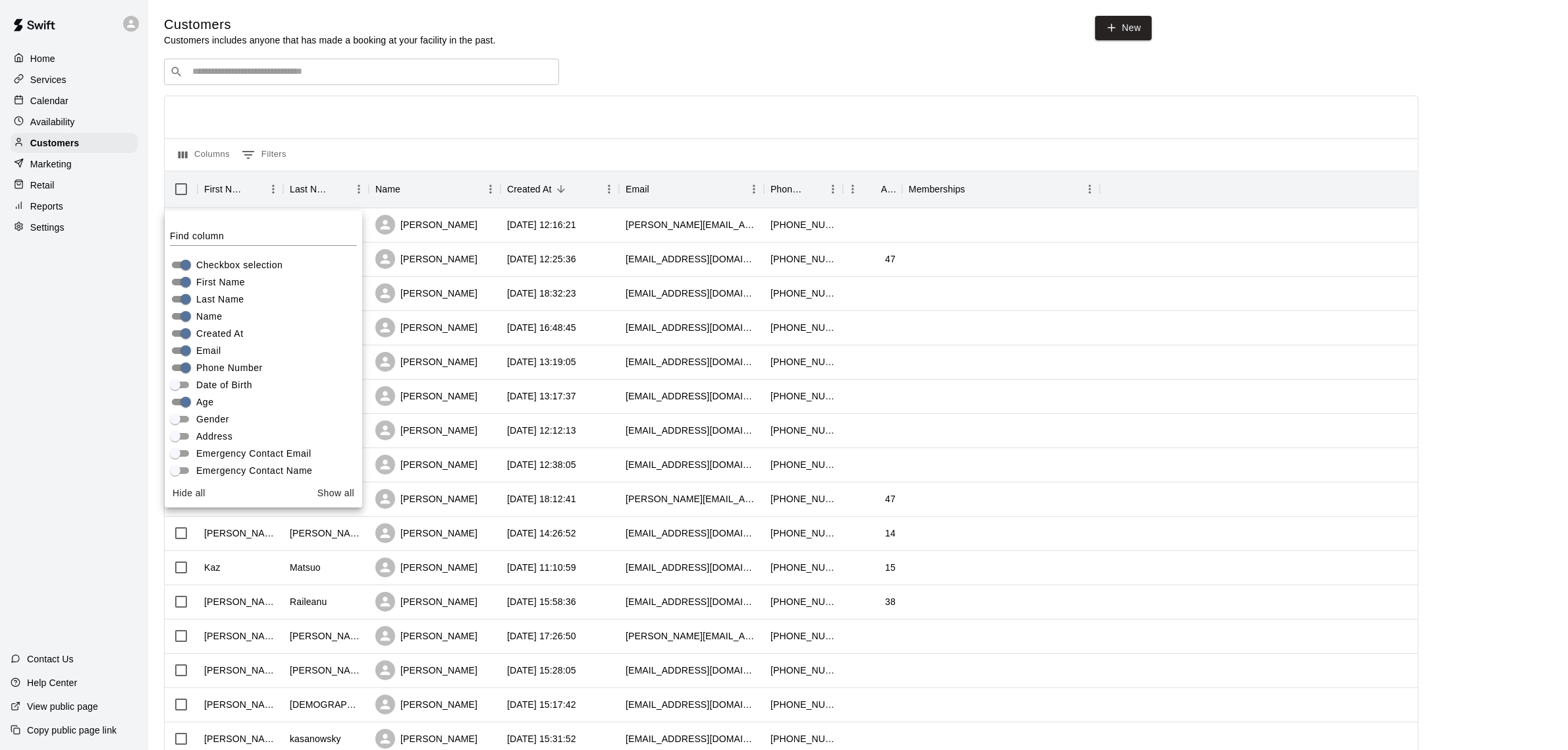
click at [585, 104] on div at bounding box center [791, 117] width 1253 height 42
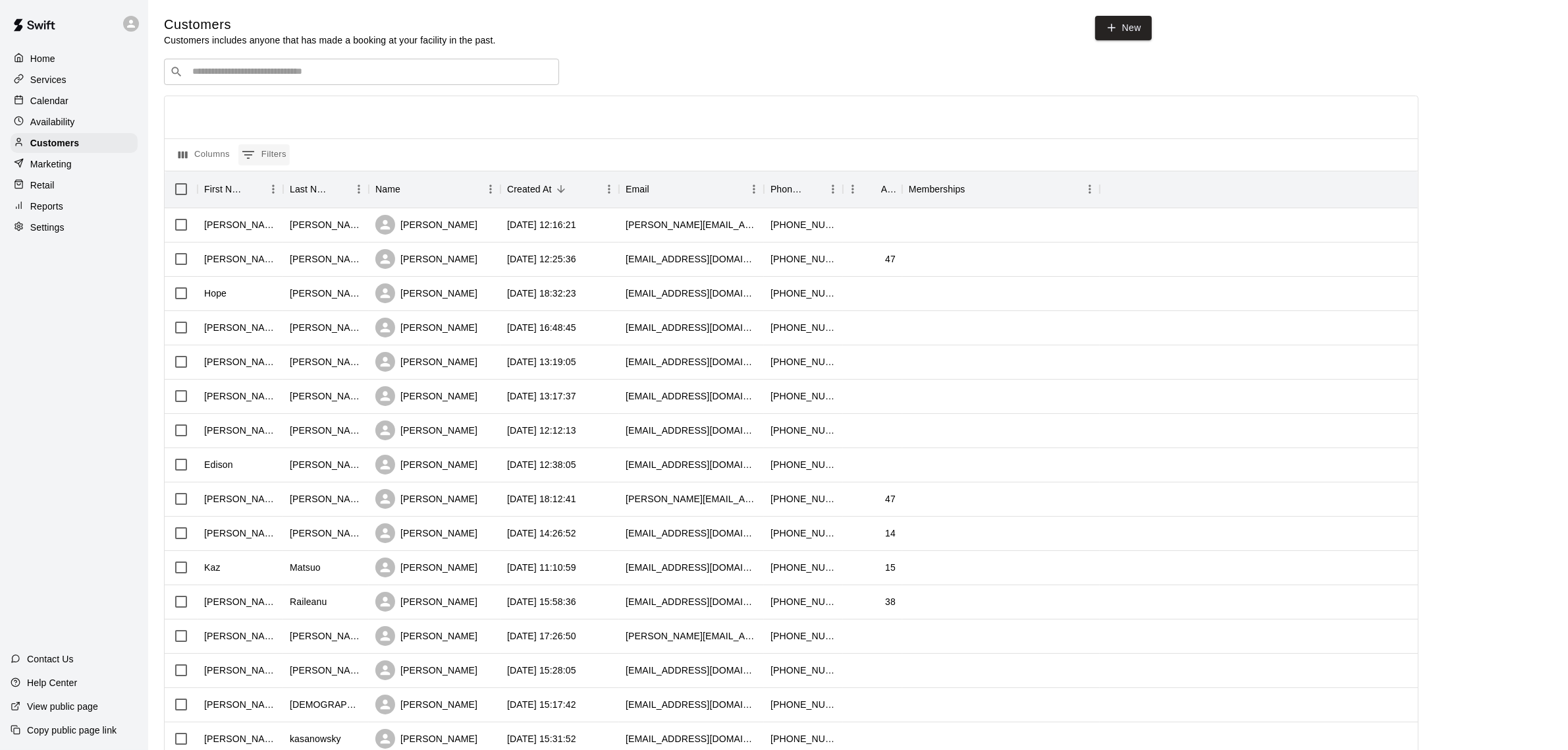
click at [275, 153] on button "0 Filters" at bounding box center [264, 155] width 51 height 21
click at [255, 237] on select "**********" at bounding box center [241, 236] width 98 height 19
select select "**********"
click at [193, 227] on select "**********" at bounding box center [241, 236] width 98 height 19
click at [386, 234] on input "Value" at bounding box center [433, 236] width 126 height 19
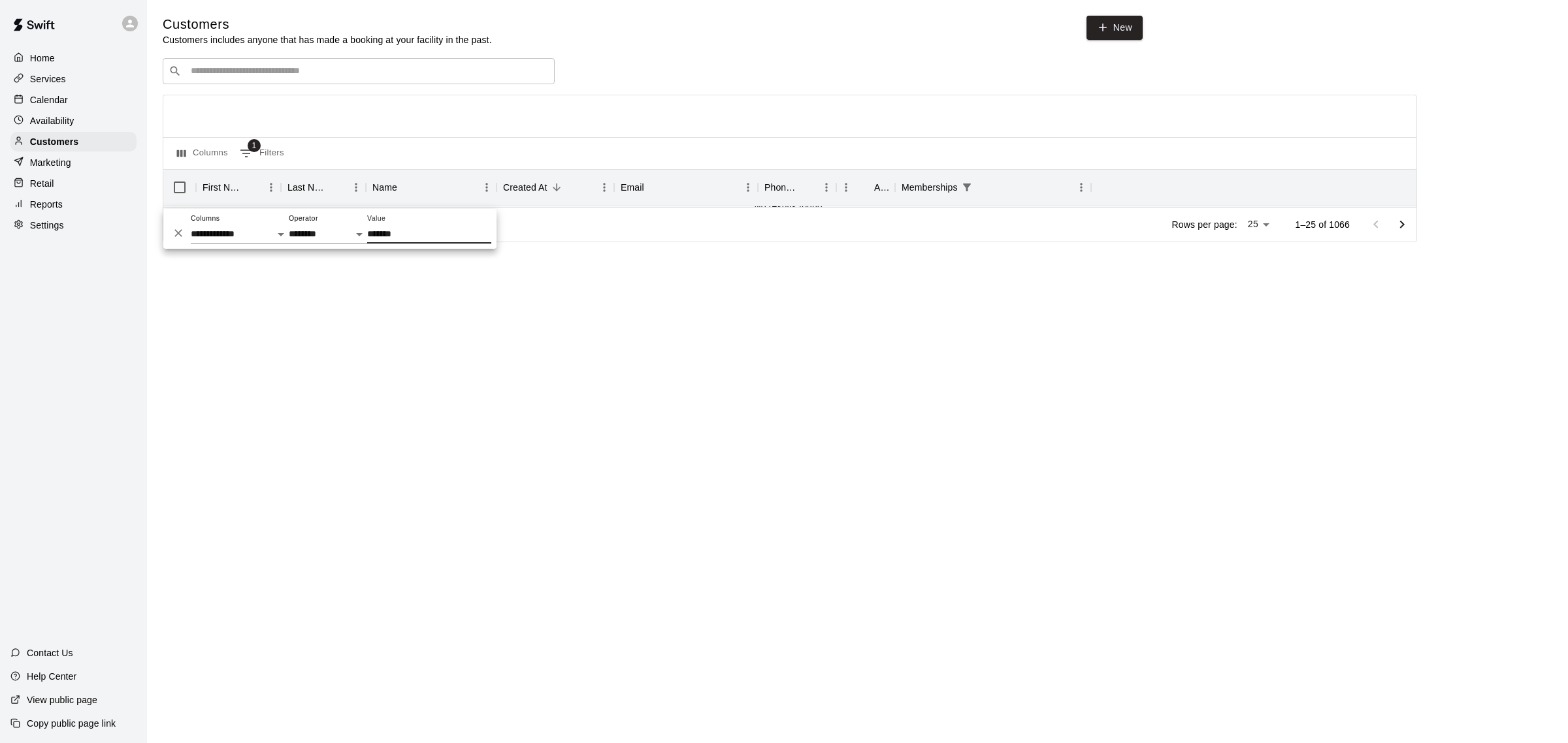
type input "*******"
click at [689, 131] on div at bounding box center [790, 116] width 1253 height 41
click at [253, 156] on icon "Show filters" at bounding box center [246, 154] width 16 height 16
select select "**********"
click at [303, 229] on select "**********" at bounding box center [328, 234] width 79 height 19
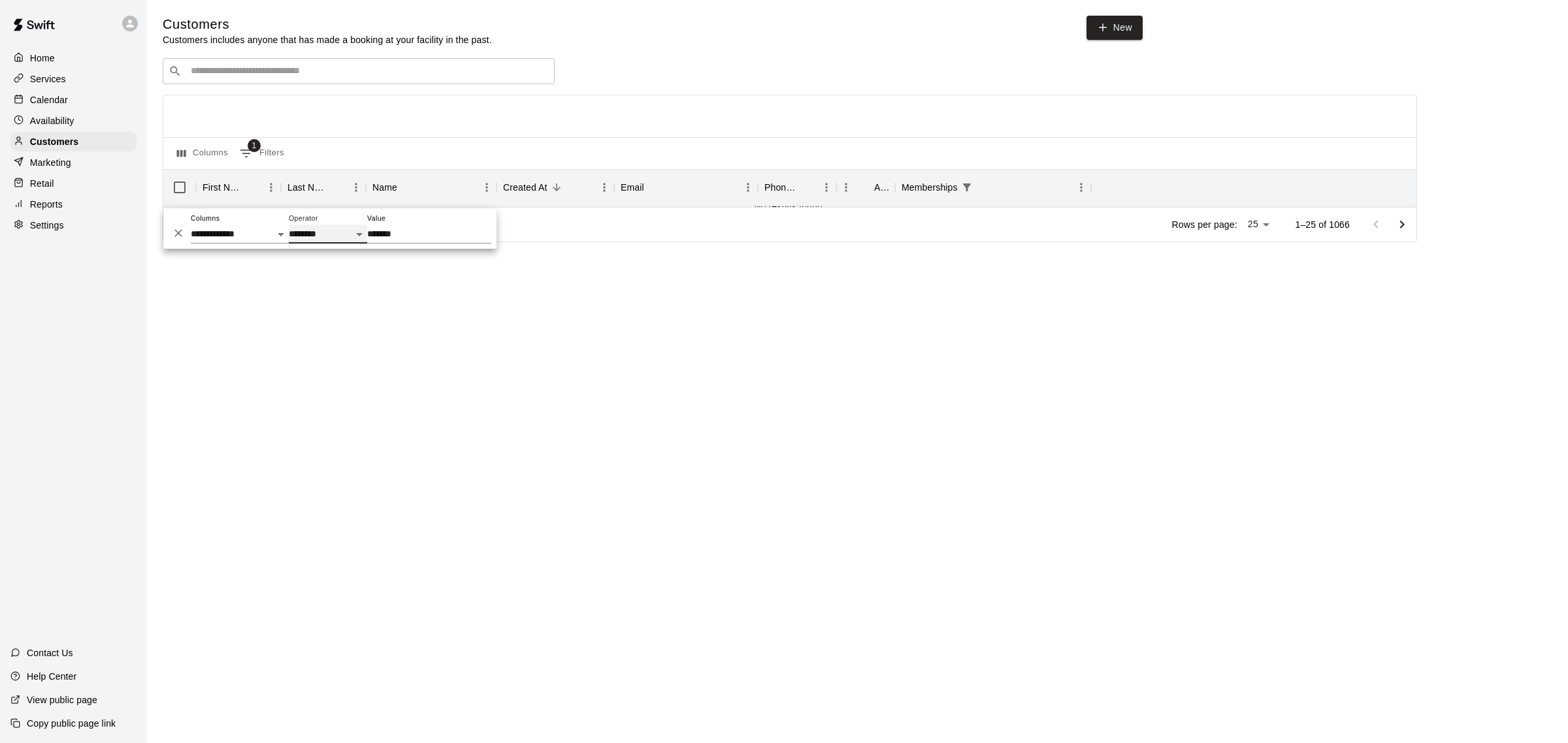
select select "*******"
click at [289, 225] on select "**********" at bounding box center [328, 234] width 79 height 19
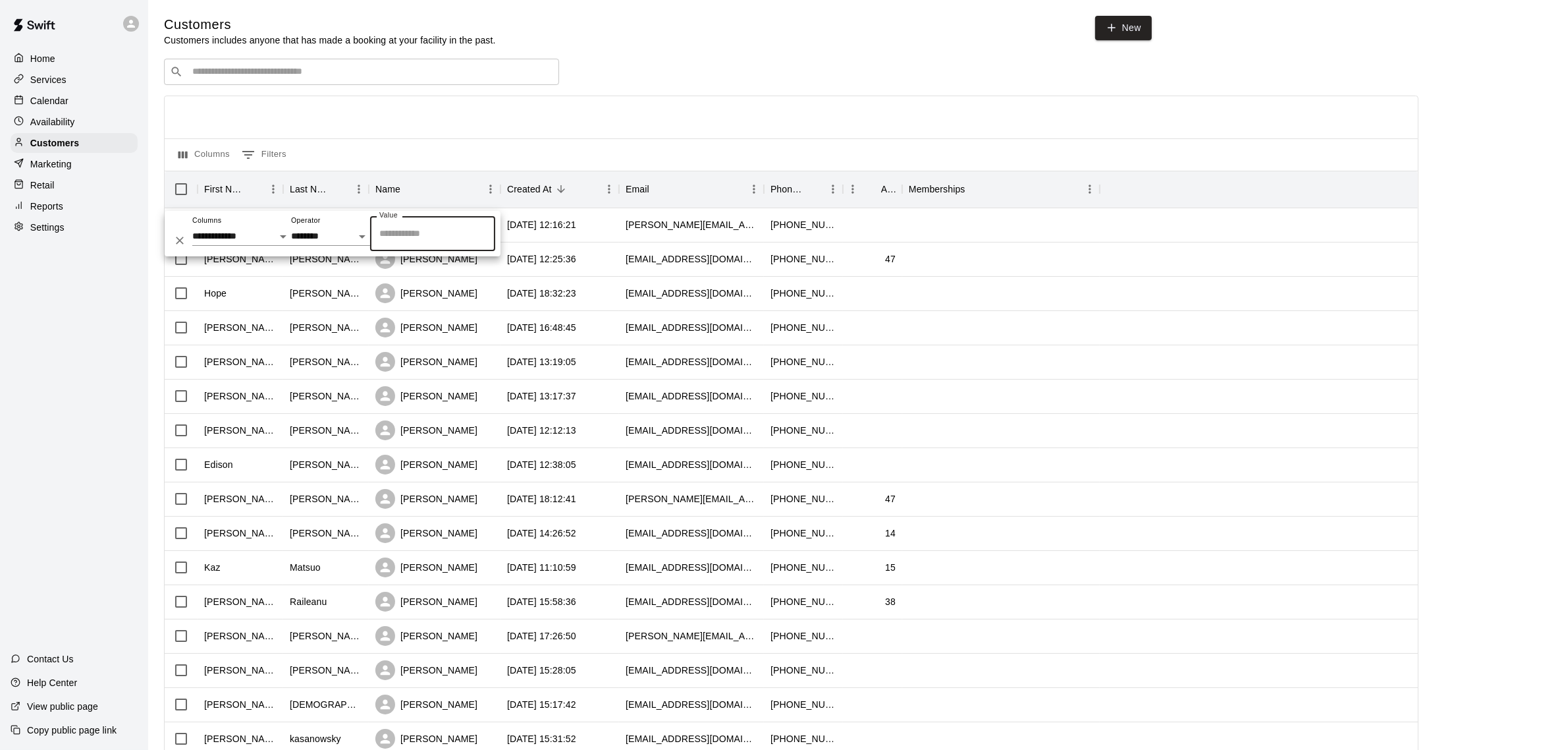
click at [418, 228] on input "Value" at bounding box center [433, 234] width 113 height 23
type input "*******"
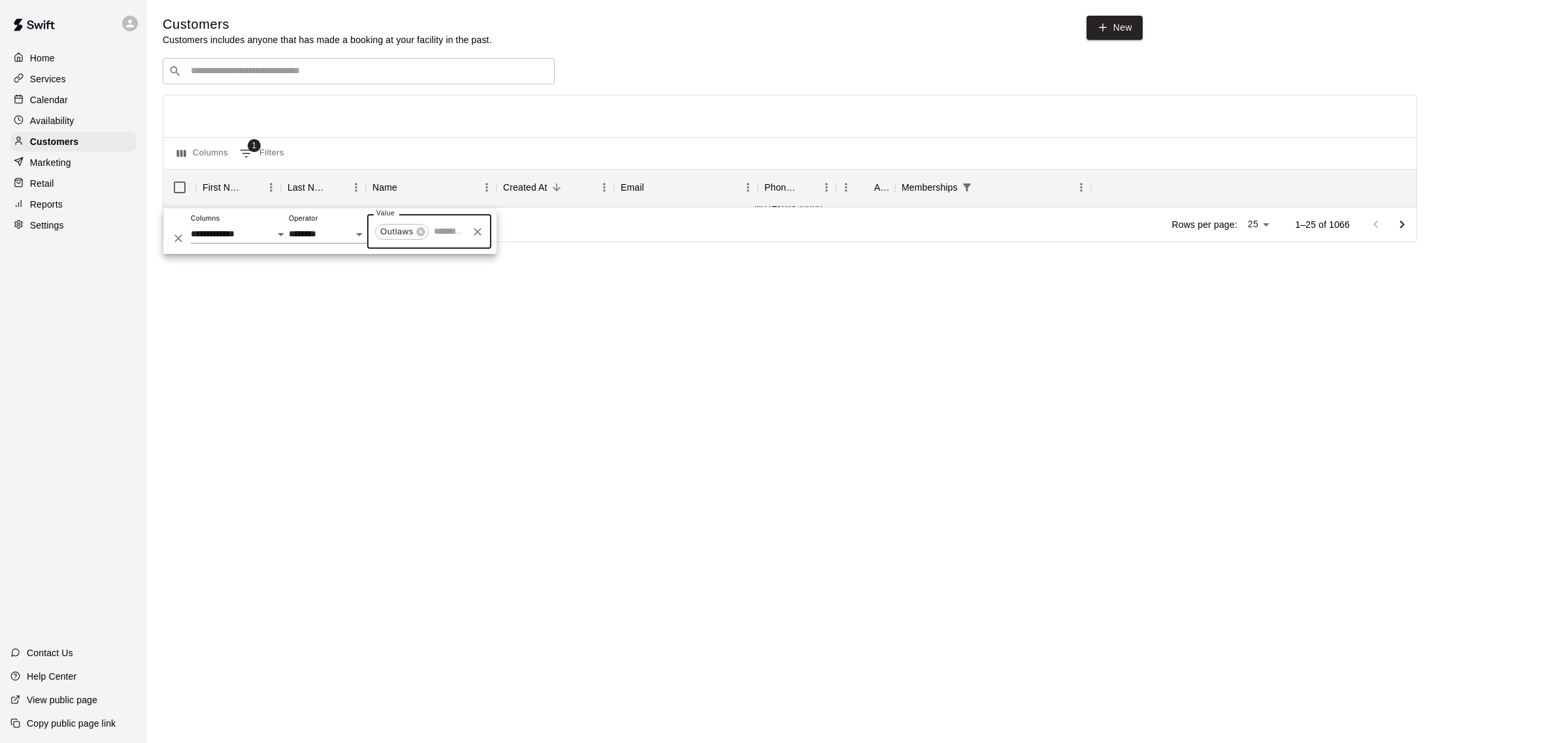
click at [677, 141] on div "Columns 1 Filters" at bounding box center [790, 153] width 1253 height 32
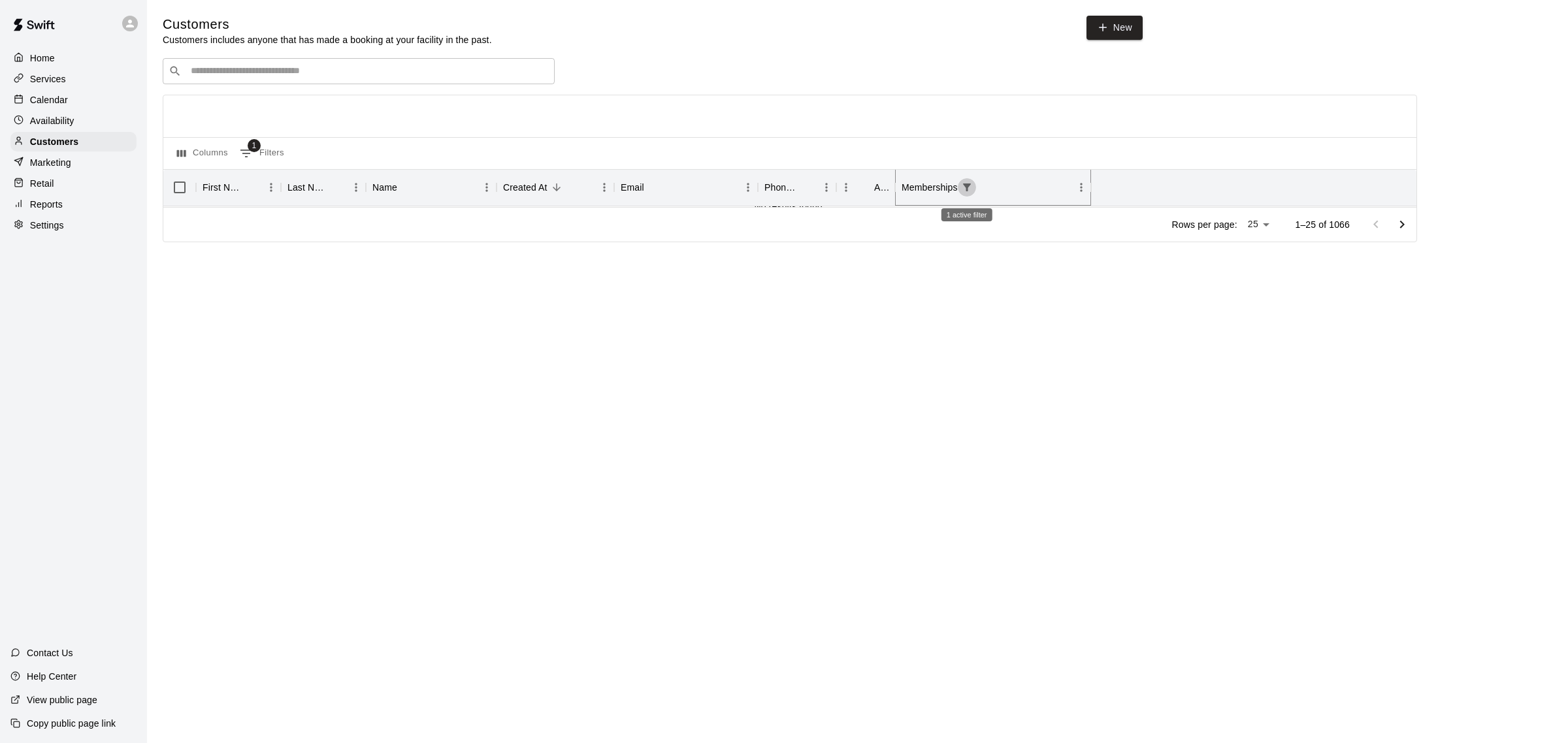
click at [965, 186] on icon "Show filters" at bounding box center [966, 187] width 8 height 8
select select "**********"
select select "*******"
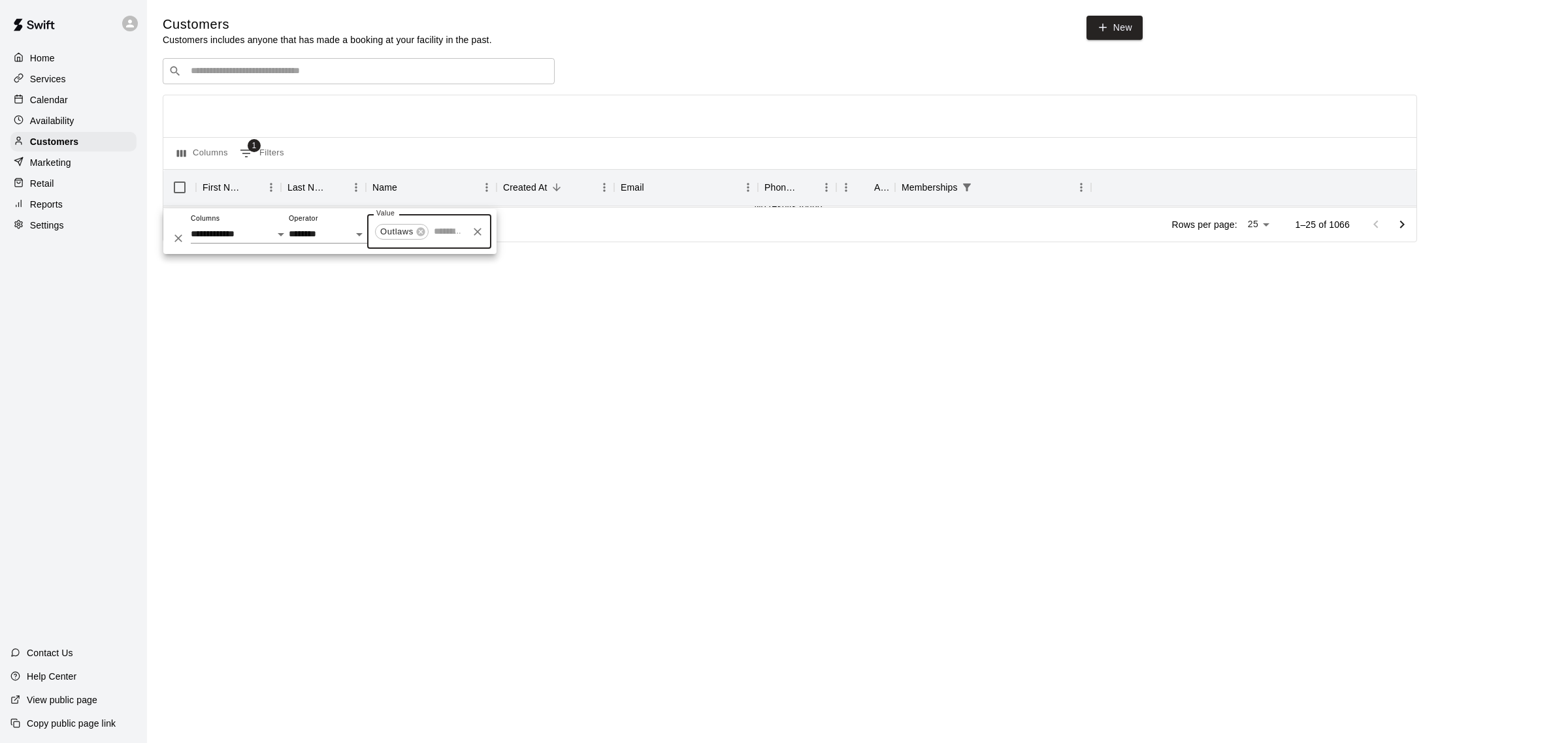
click at [439, 233] on input "Value" at bounding box center [448, 232] width 35 height 22
click at [419, 229] on icon at bounding box center [420, 232] width 9 height 9
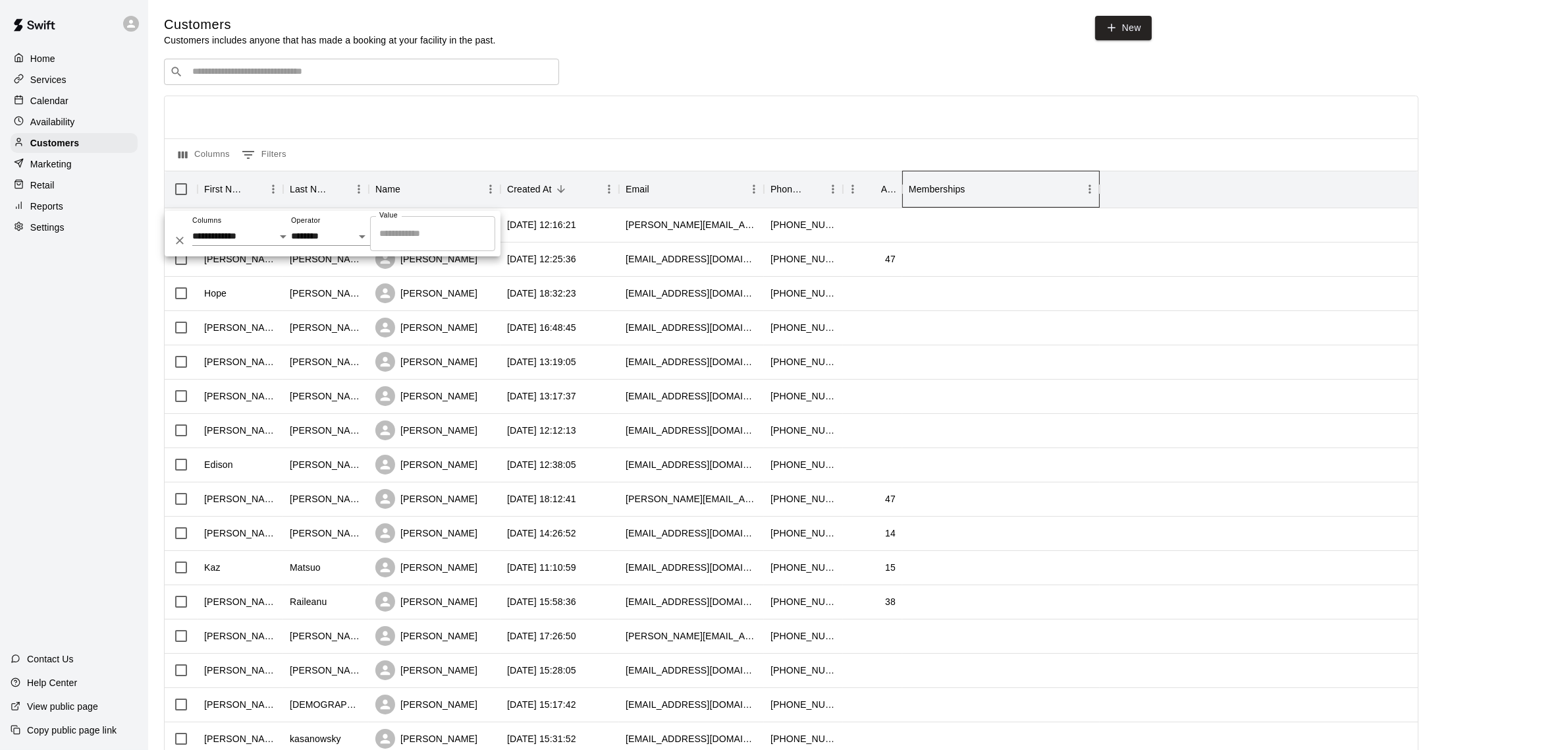
click at [956, 188] on div "Memberships" at bounding box center [937, 189] width 57 height 37
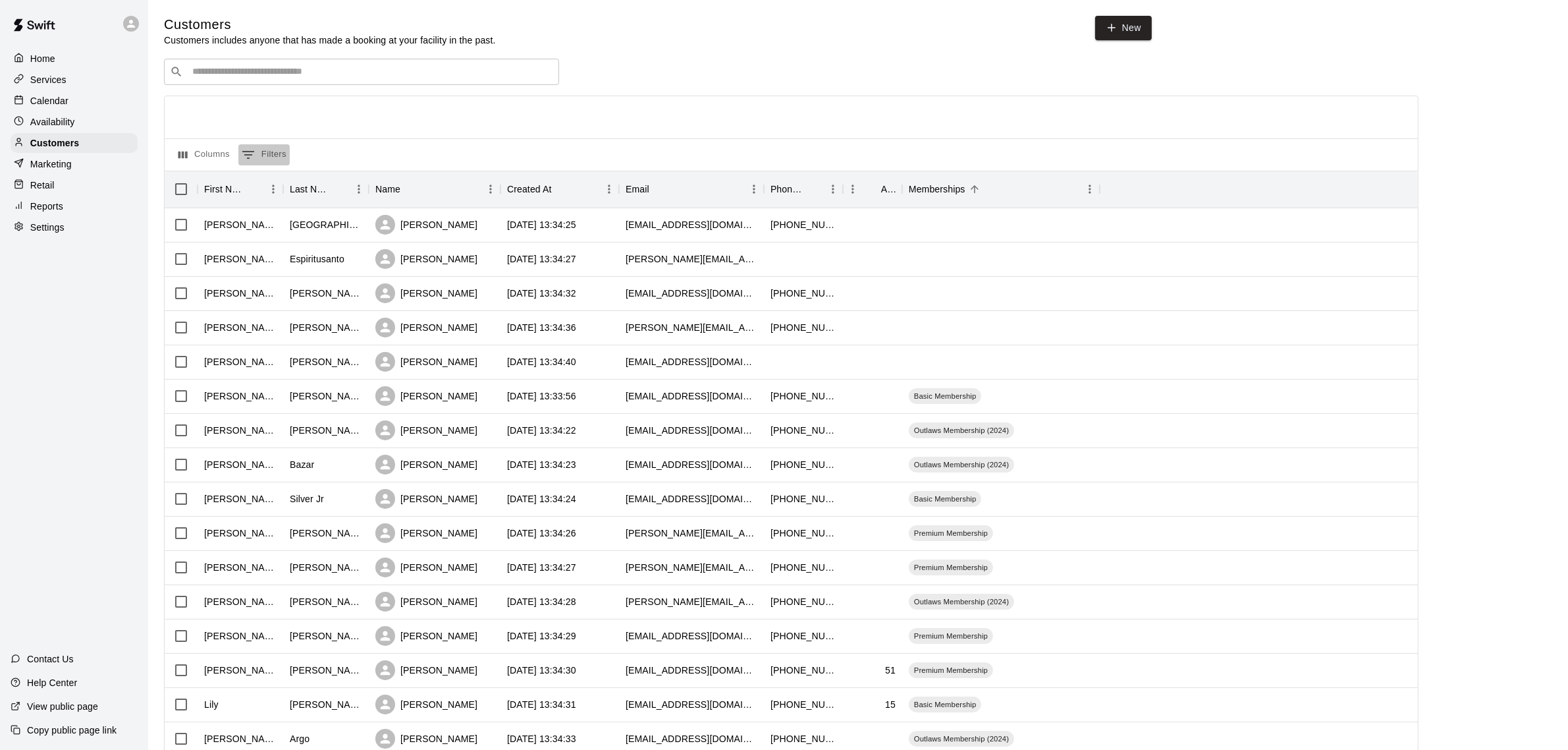
click at [272, 156] on button "0 Filters" at bounding box center [264, 155] width 51 height 21
select select "**********"
click at [354, 239] on select "**********" at bounding box center [330, 236] width 79 height 19
select select "********"
click at [291, 227] on select "**********" at bounding box center [330, 236] width 79 height 19
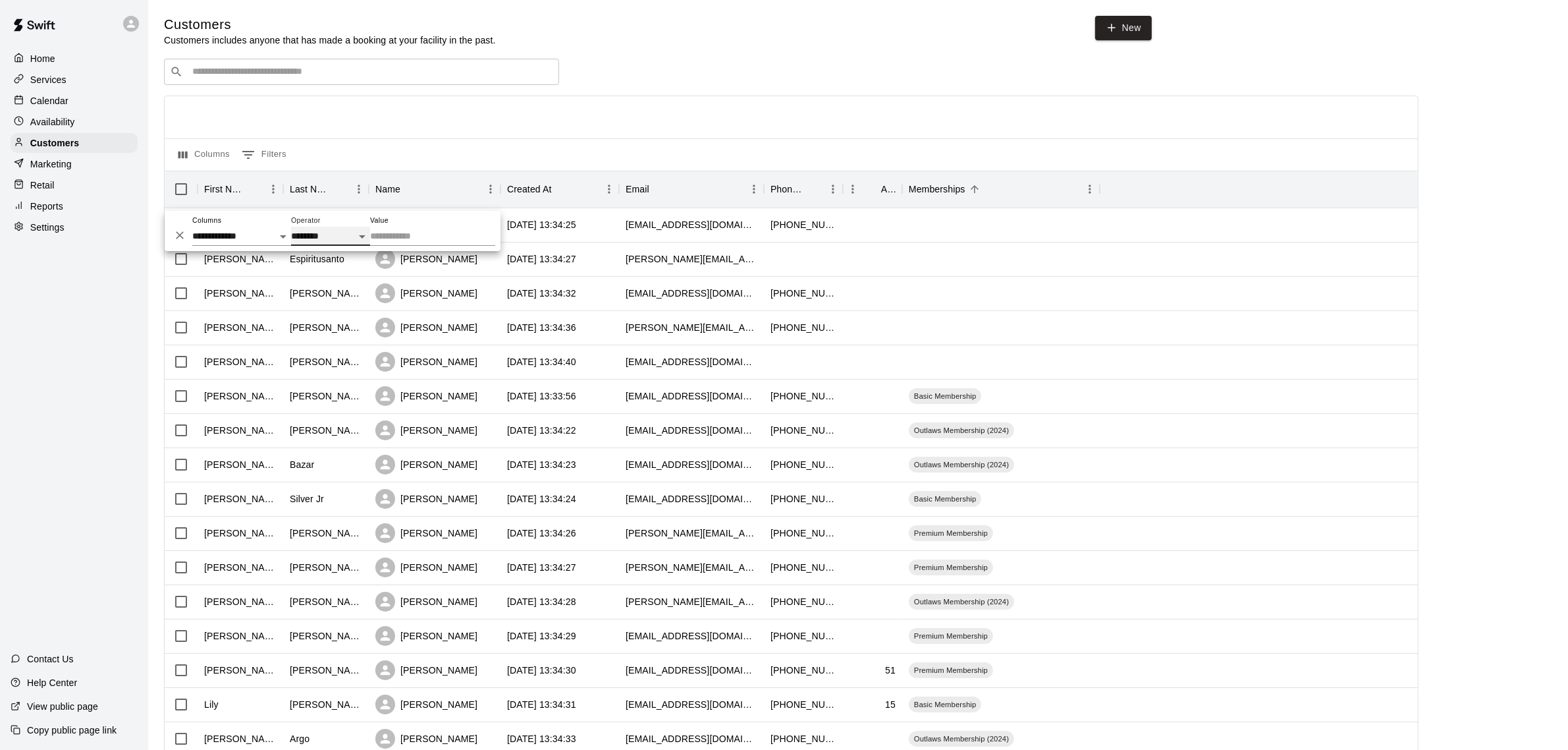
click at [347, 235] on select "**********" at bounding box center [330, 236] width 79 height 19
click at [422, 235] on input "Value" at bounding box center [433, 236] width 126 height 19
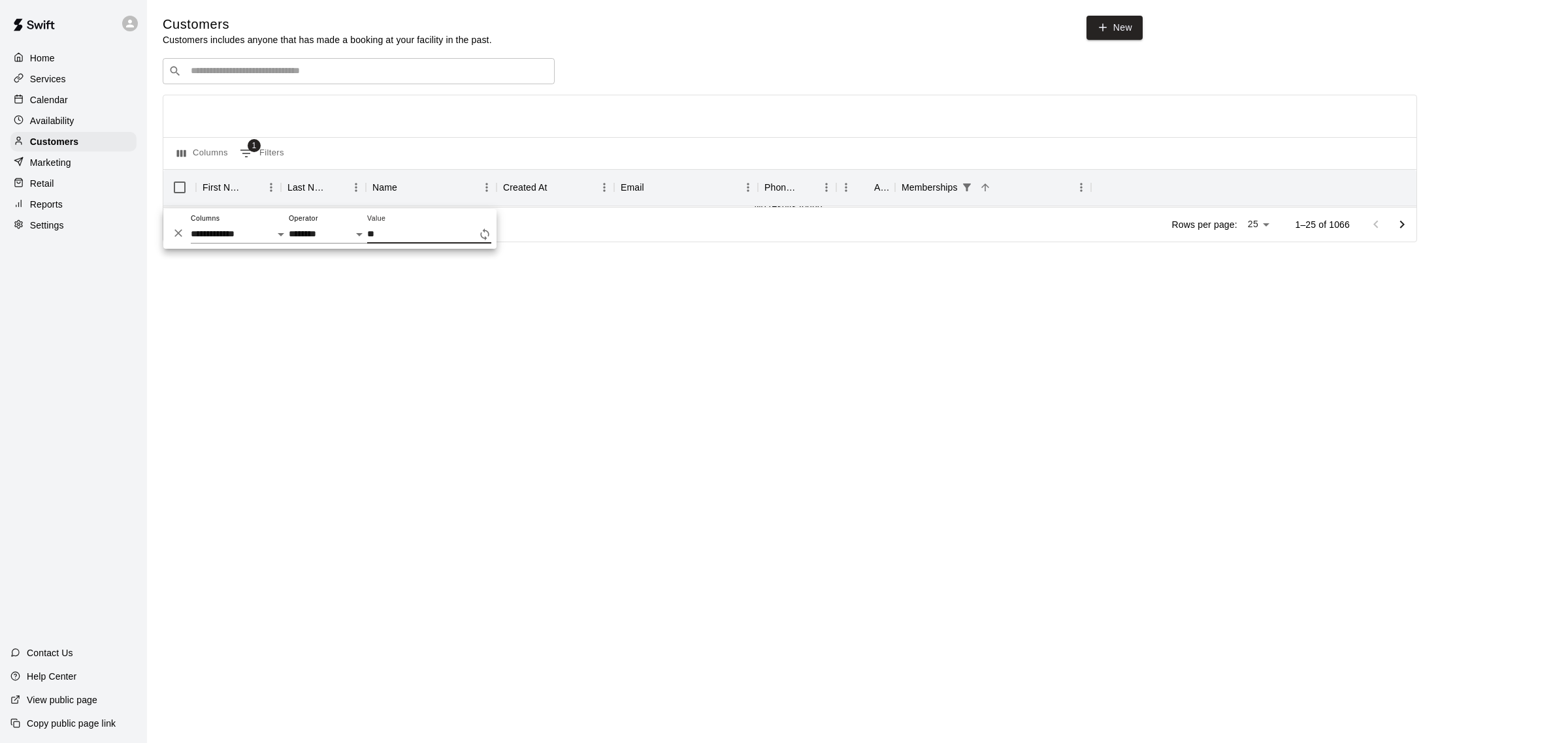
type input "*"
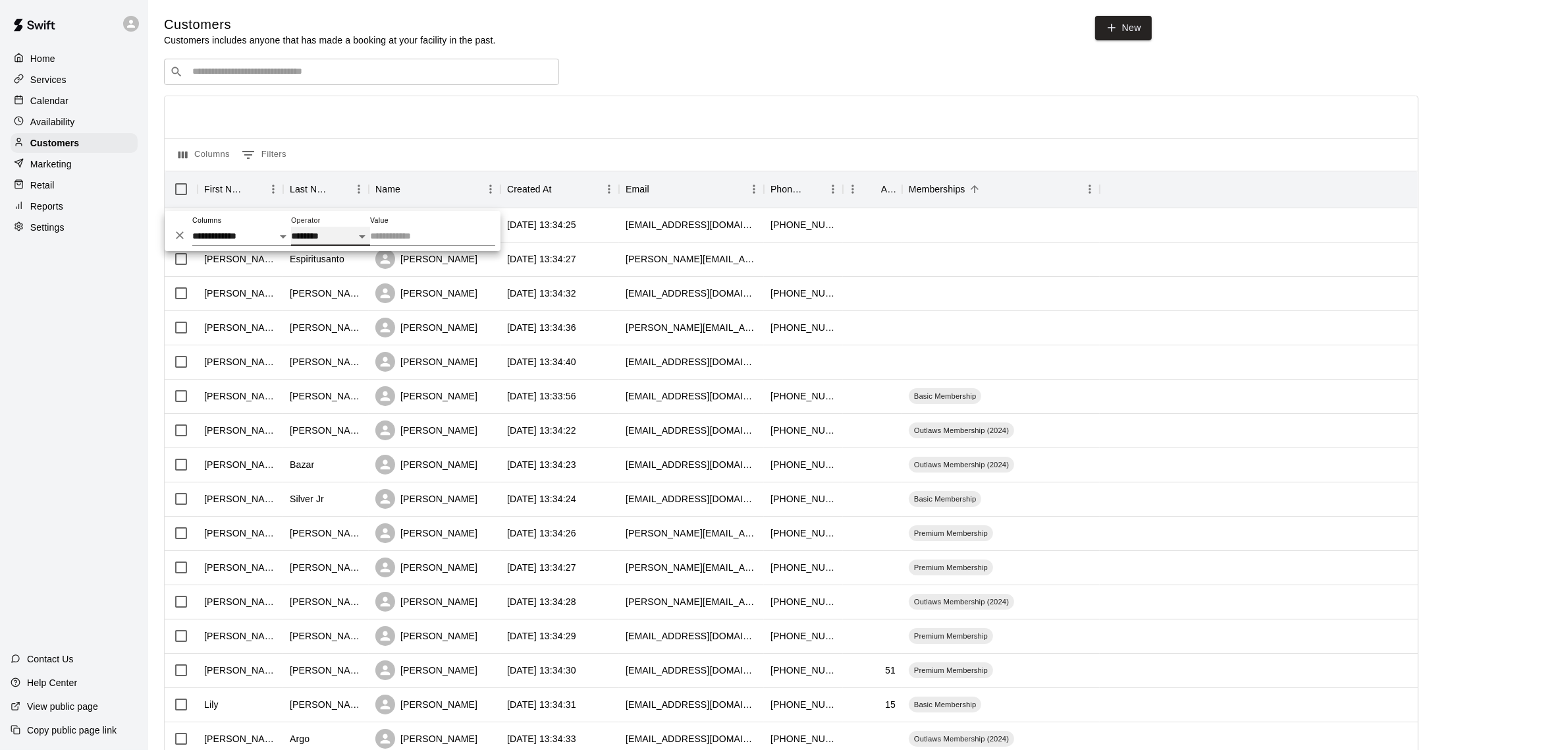
click at [356, 236] on select "**********" at bounding box center [330, 236] width 79 height 19
click at [291, 227] on select "**********" at bounding box center [330, 236] width 79 height 19
click at [359, 231] on select "**********" at bounding box center [330, 236] width 79 height 19
select select "********"
click at [291, 227] on select "**********" at bounding box center [330, 236] width 79 height 19
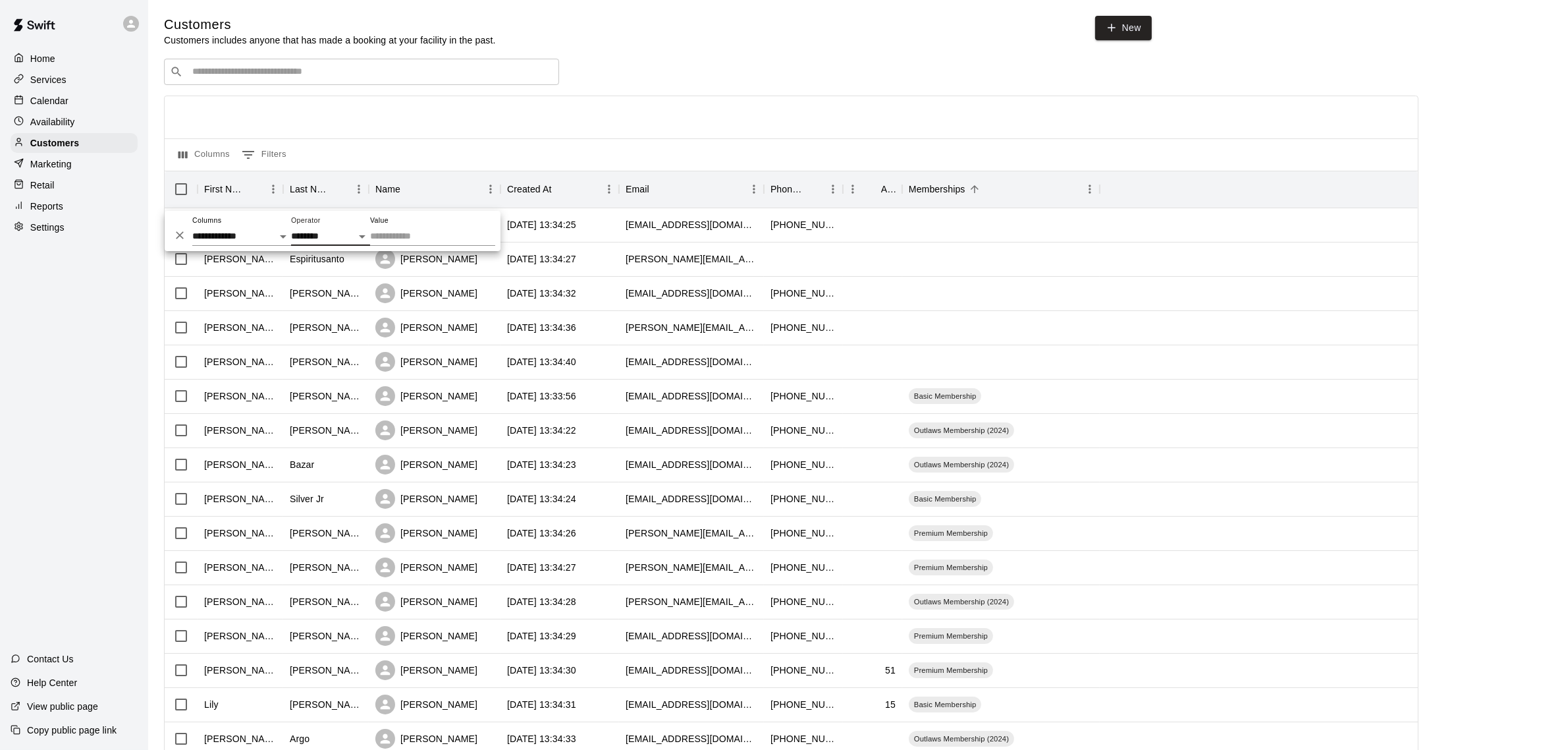
click at [409, 236] on input "Value" at bounding box center [433, 236] width 126 height 19
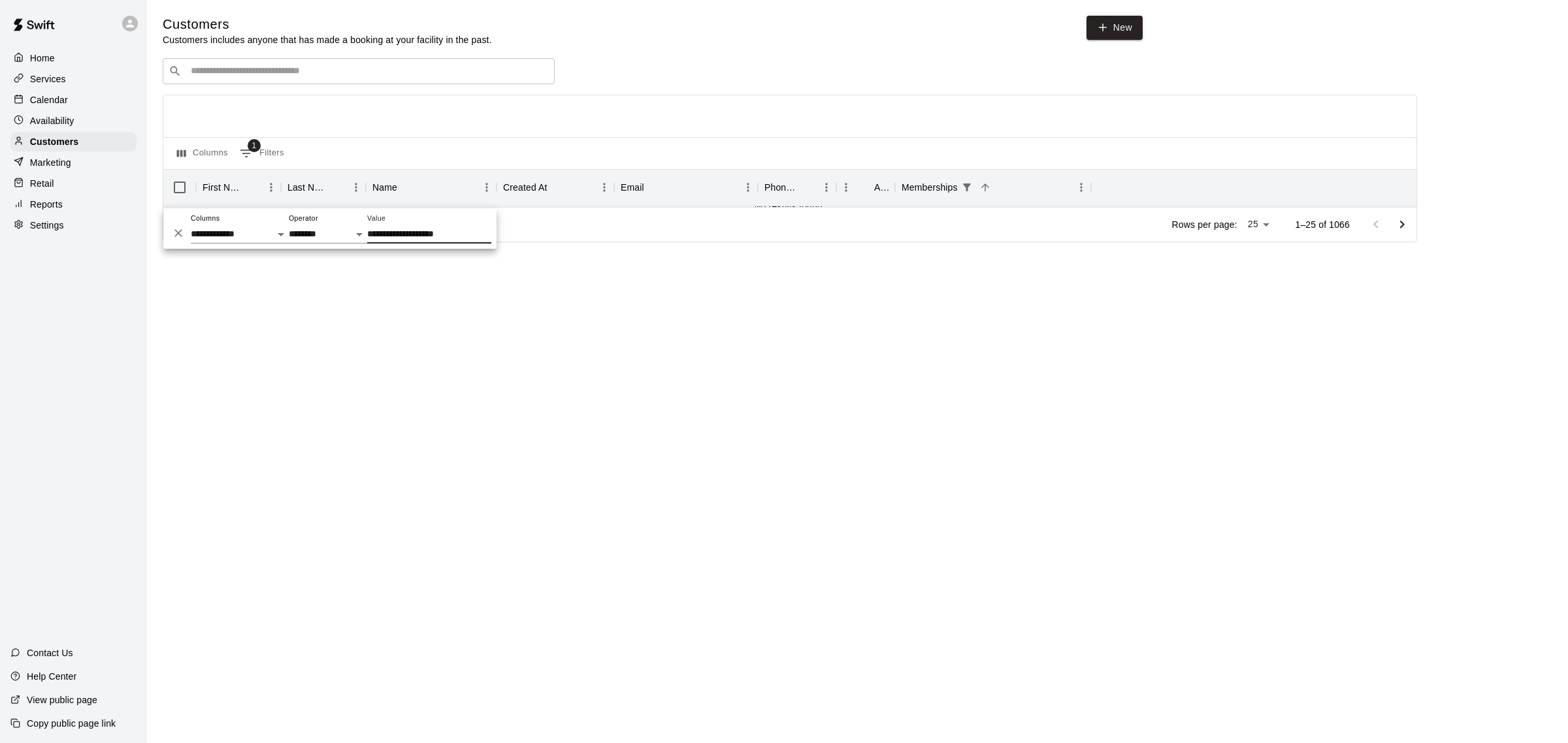
click at [482, 231] on input "**********" at bounding box center [430, 234] width 124 height 19
type input "**********"
click at [720, 79] on div "​ ​" at bounding box center [789, 71] width 1254 height 26
click at [259, 158] on button "1 Filters" at bounding box center [262, 154] width 51 height 21
select select "**********"
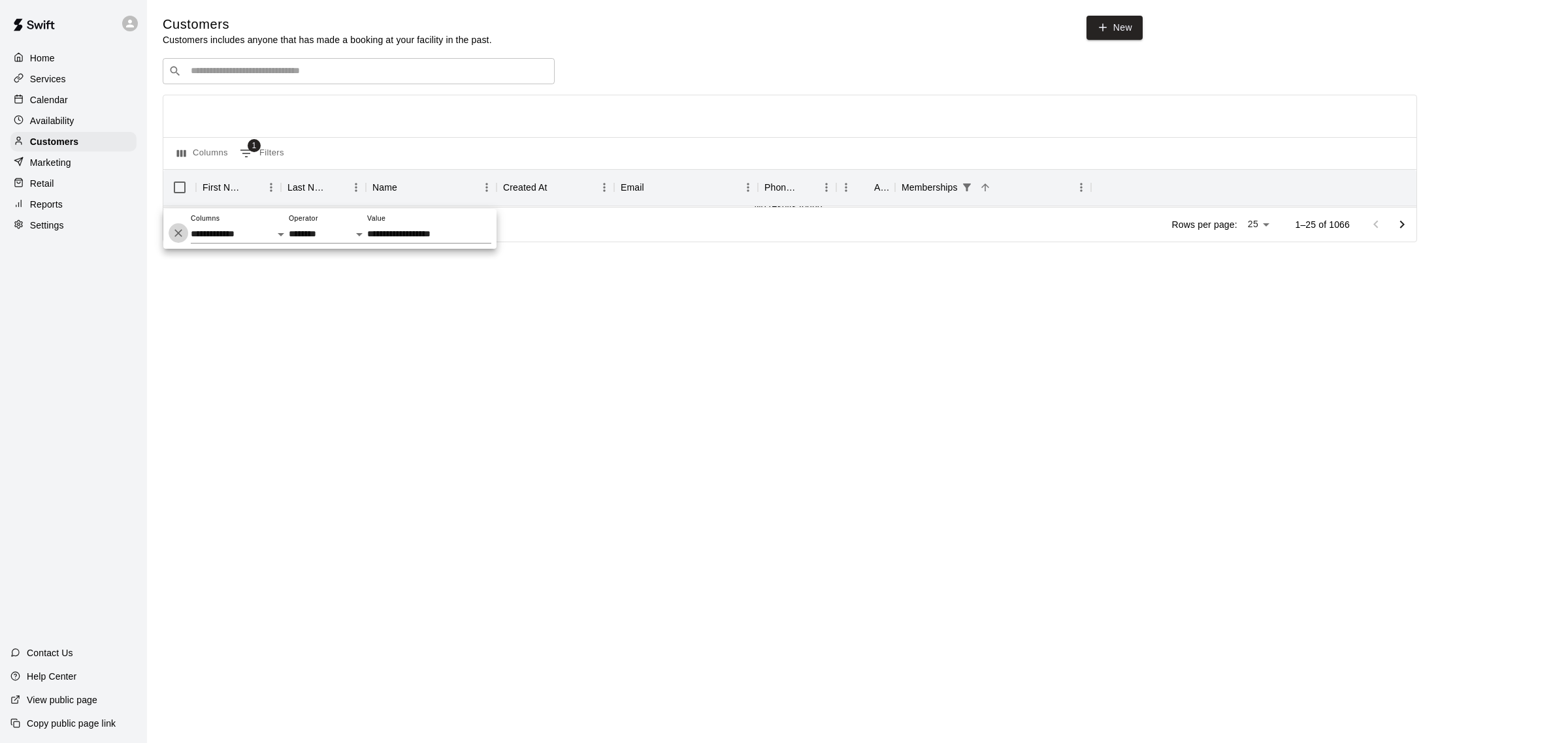
click at [176, 234] on icon "Delete" at bounding box center [178, 232] width 8 height 8
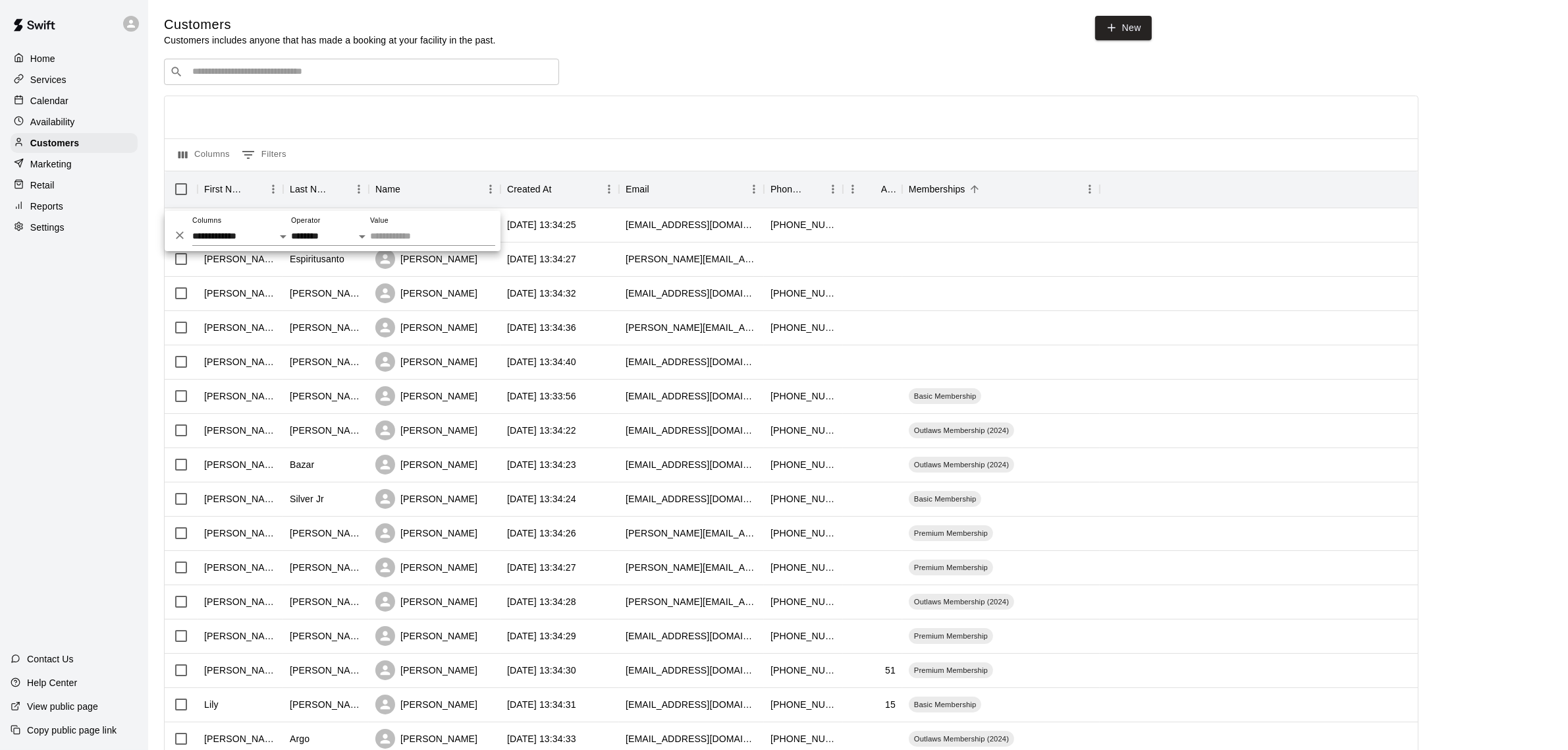
click at [57, 77] on p "Services" at bounding box center [49, 79] width 37 height 13
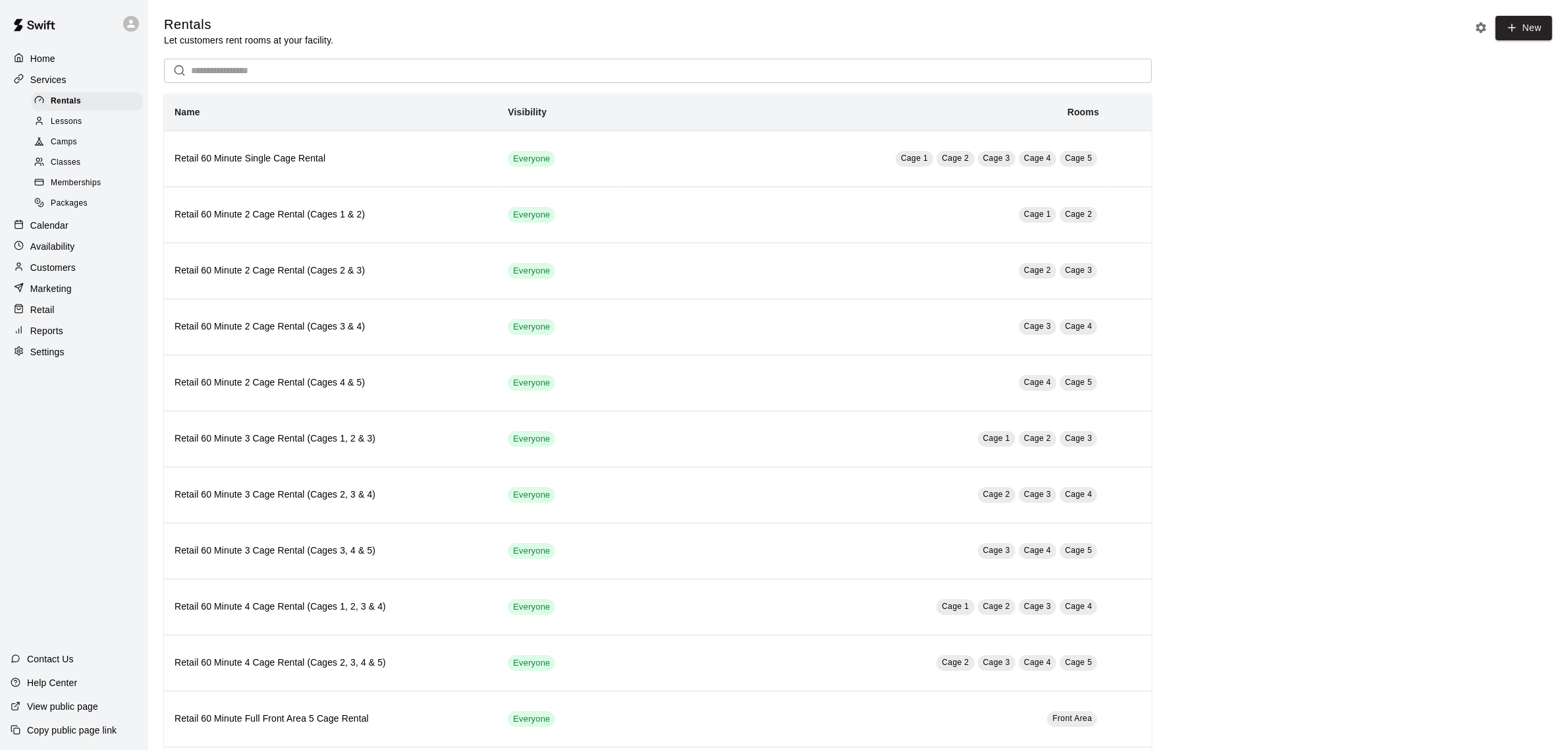
click at [64, 183] on span "Memberships" at bounding box center [75, 183] width 50 height 13
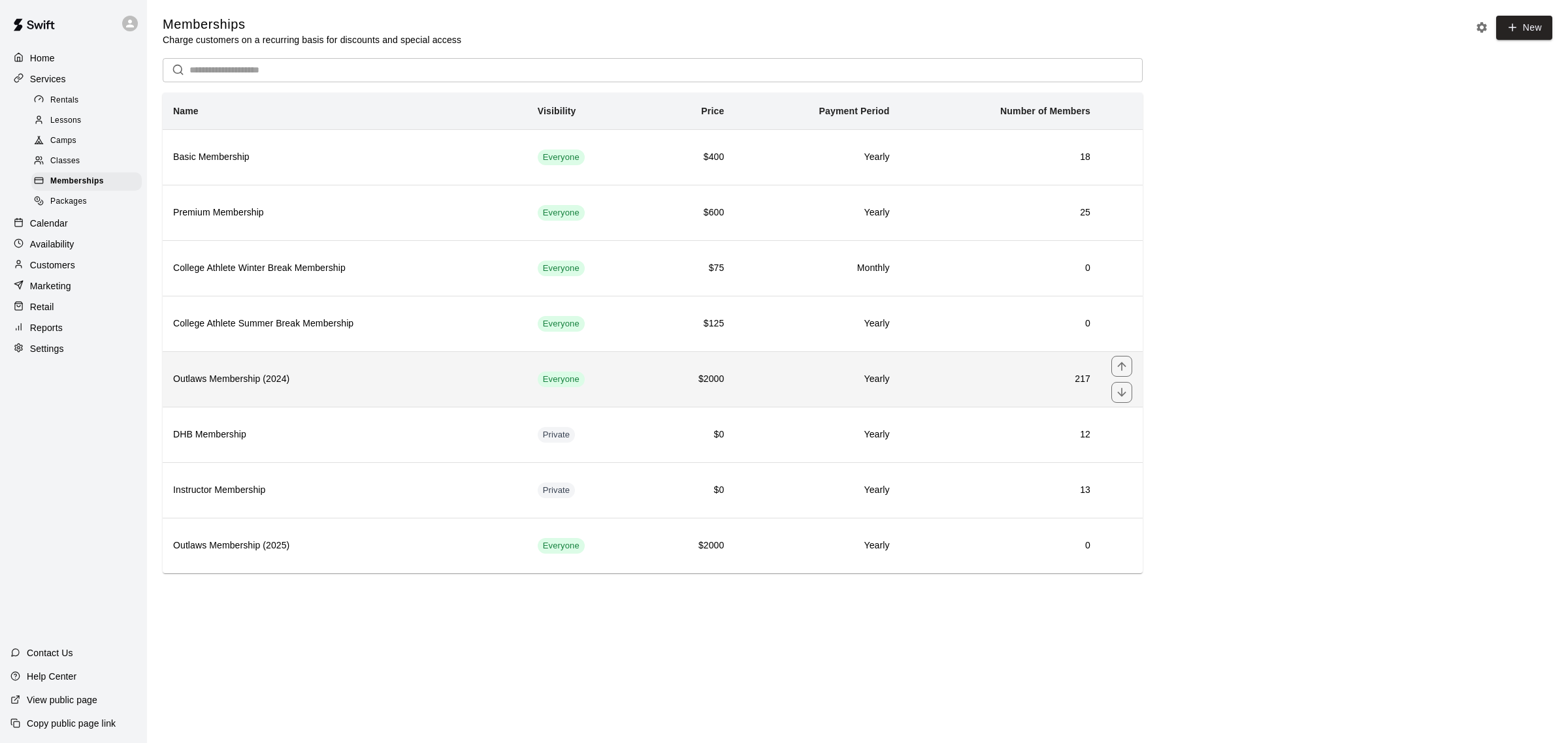
click at [209, 380] on h6 "Outlaws Membership (2024)" at bounding box center [345, 379] width 344 height 15
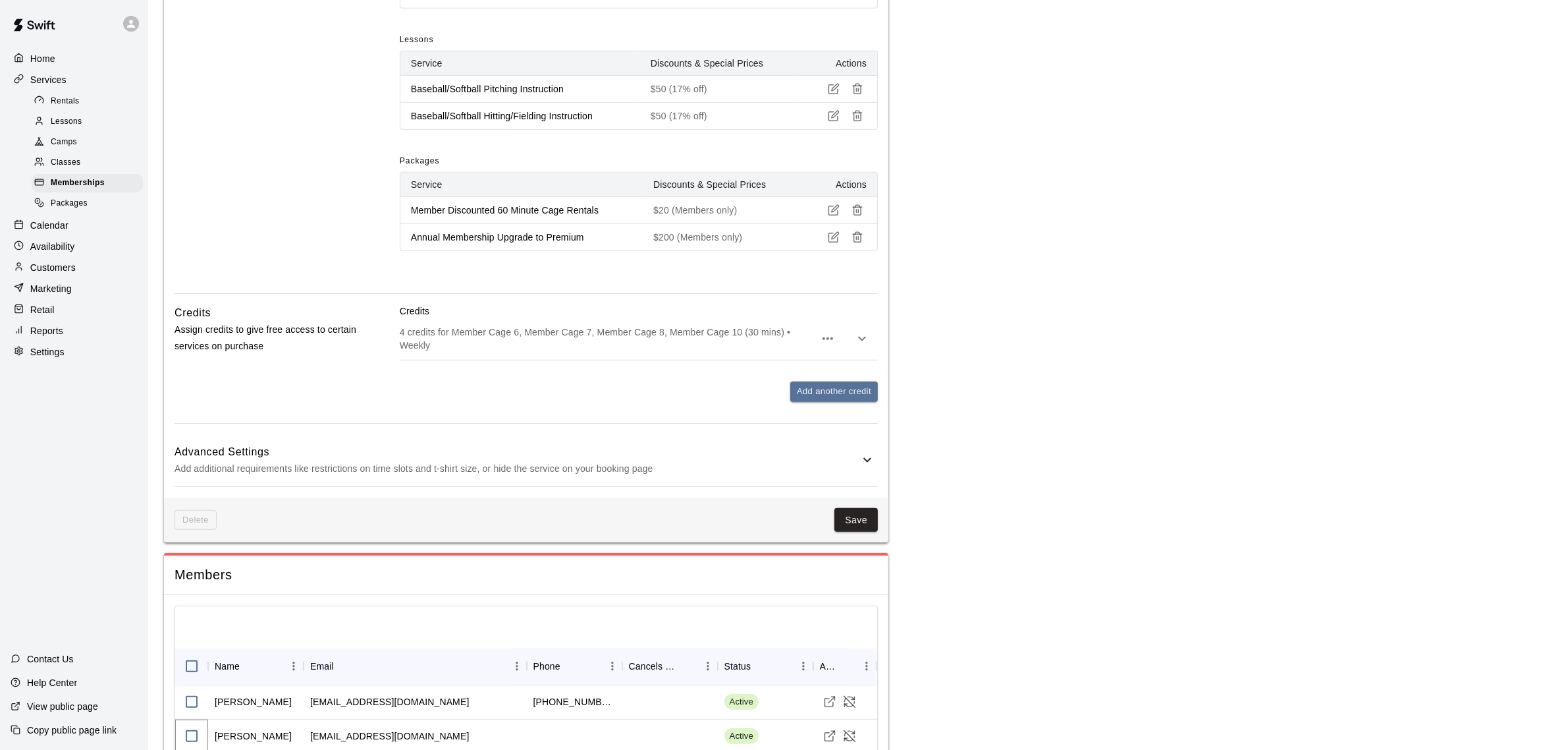
scroll to position [989, 0]
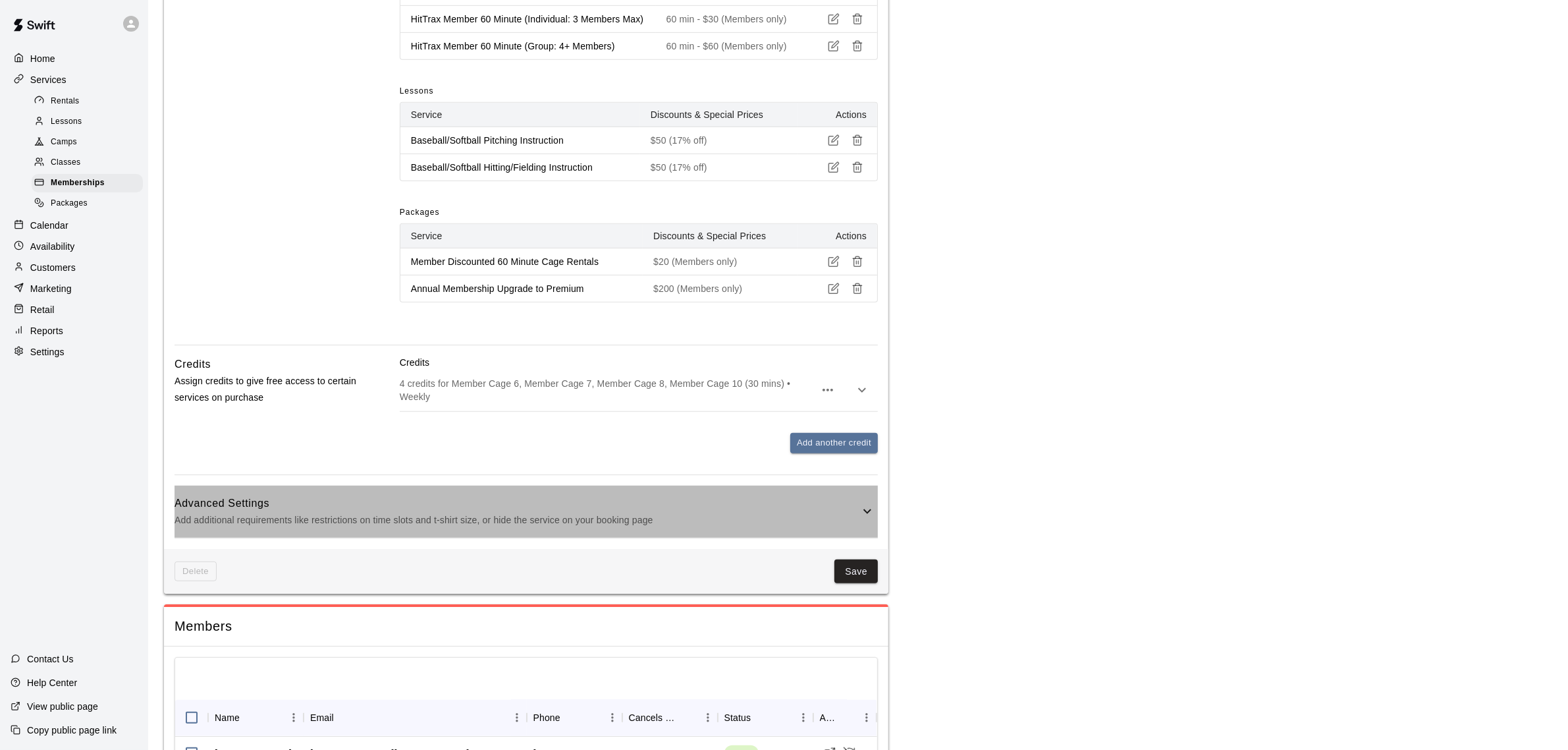
click at [870, 515] on icon at bounding box center [867, 511] width 8 height 4
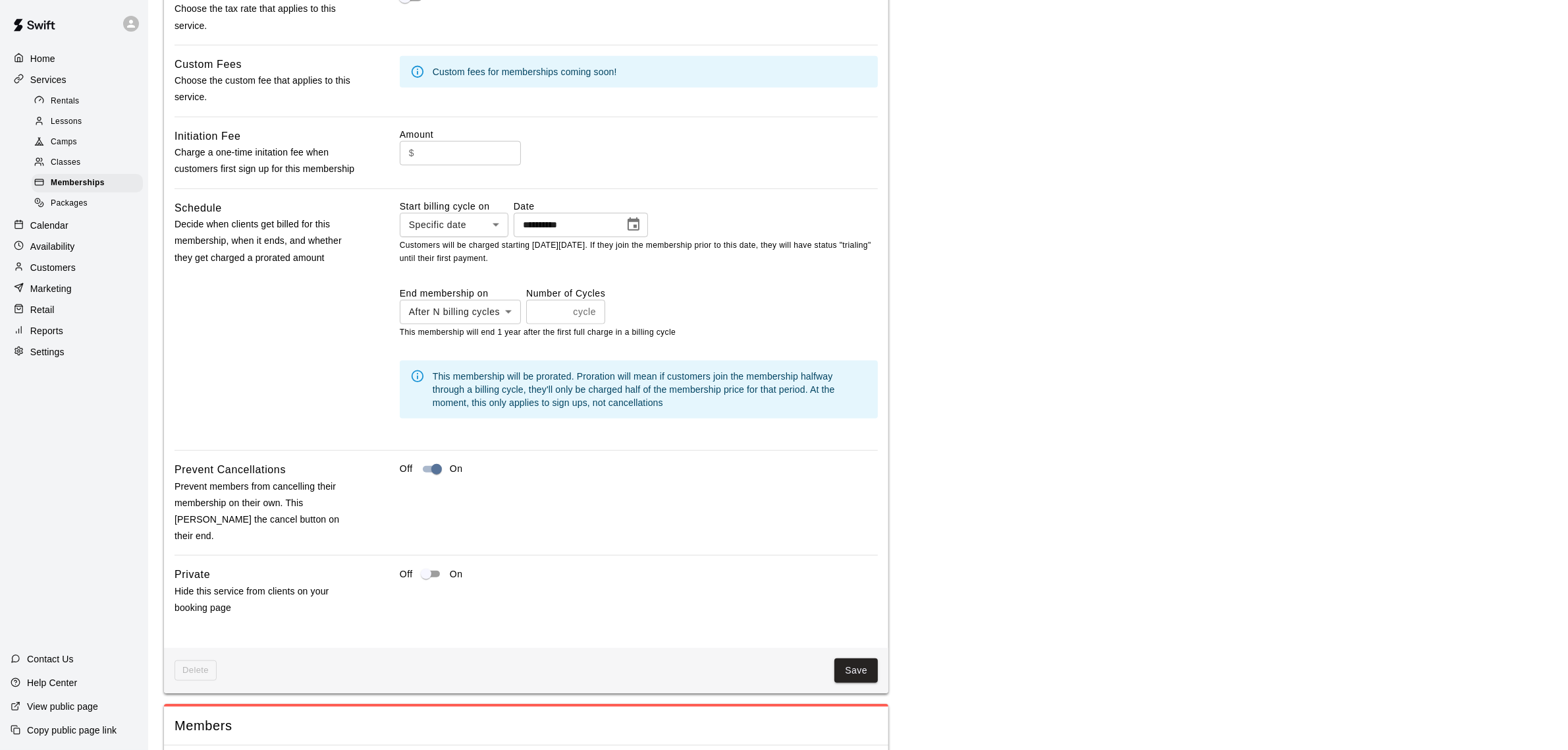
scroll to position [1565, 0]
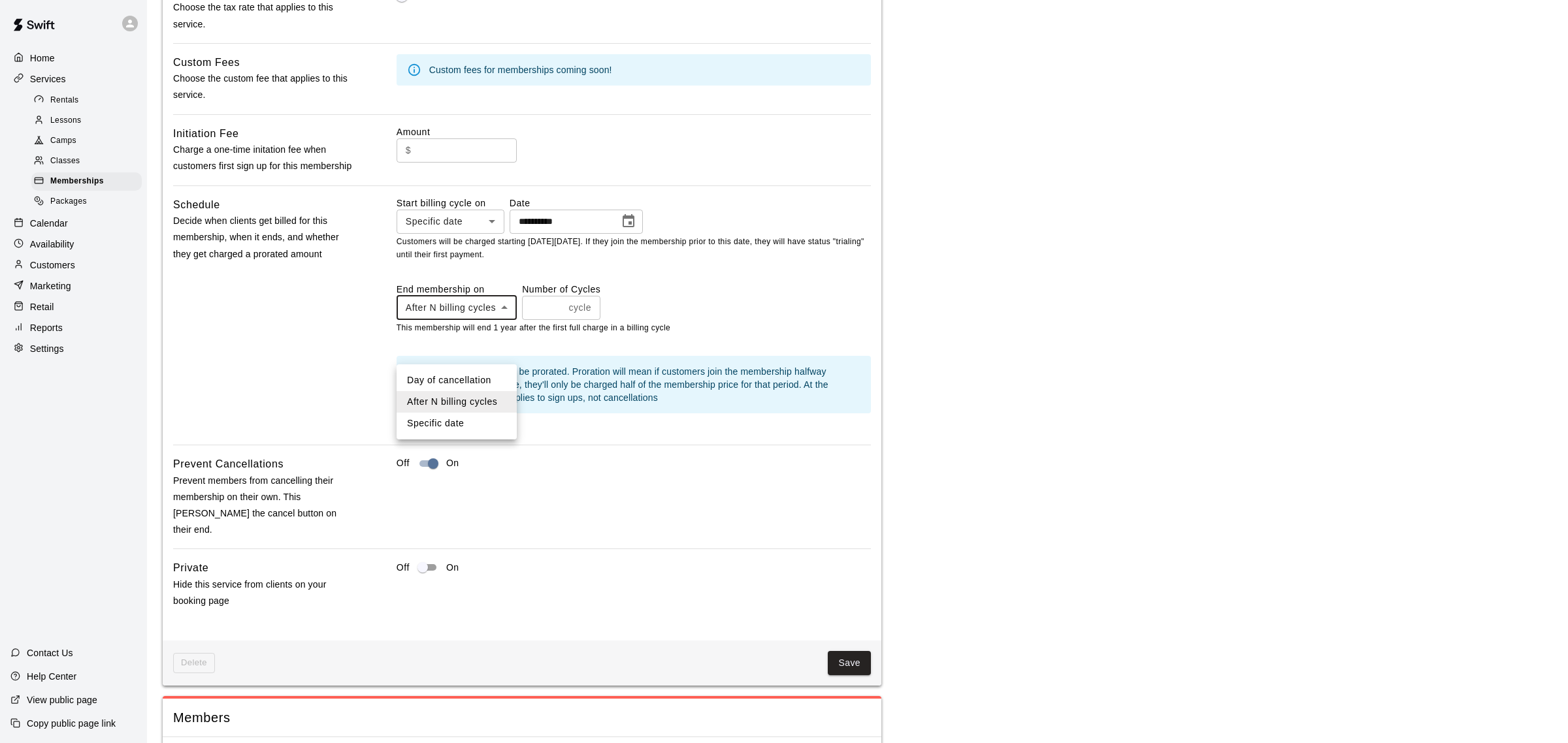
click at [487, 425] on li "Specific date" at bounding box center [456, 423] width 120 height 22
type input "*******"
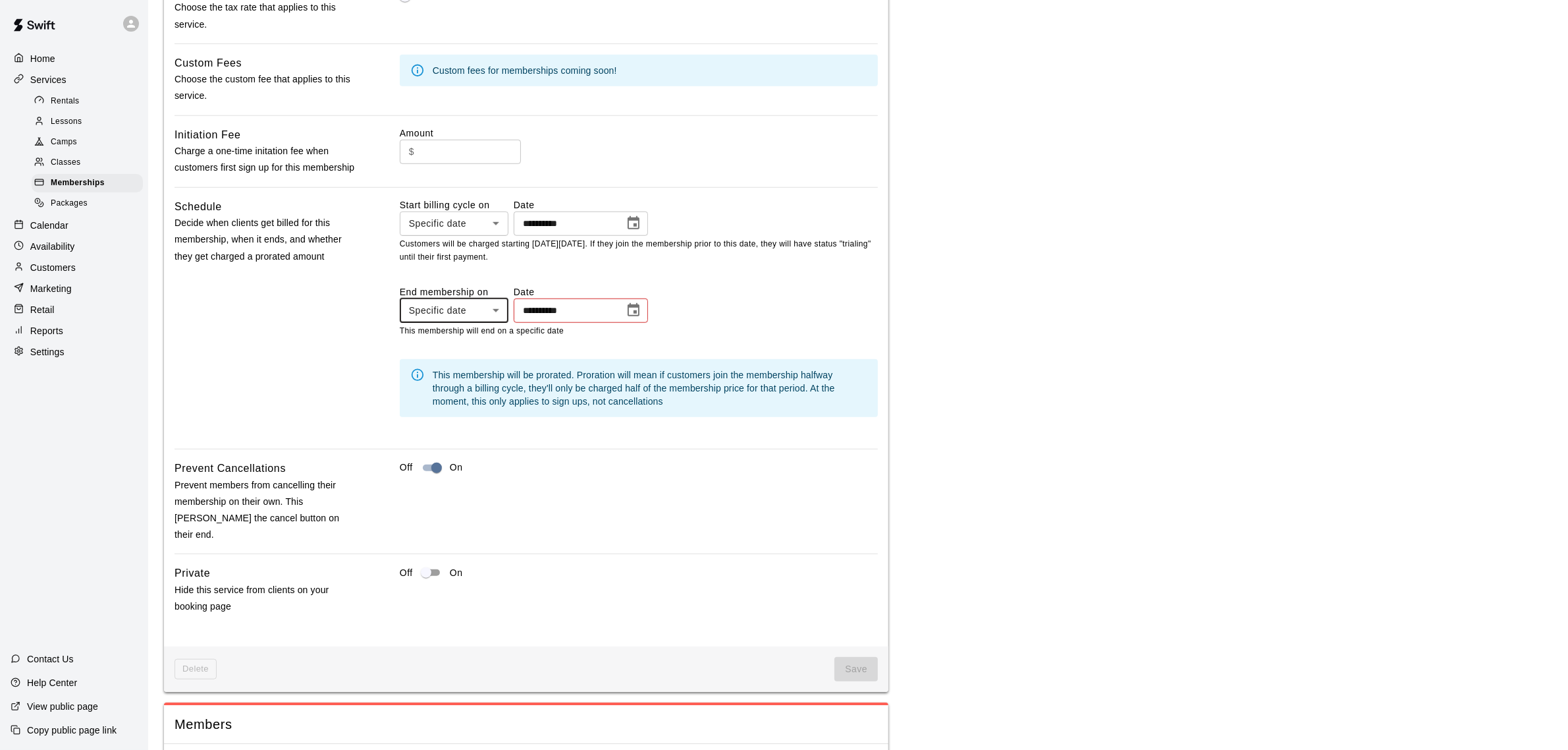
click at [641, 318] on icon "Choose date" at bounding box center [634, 310] width 16 height 16
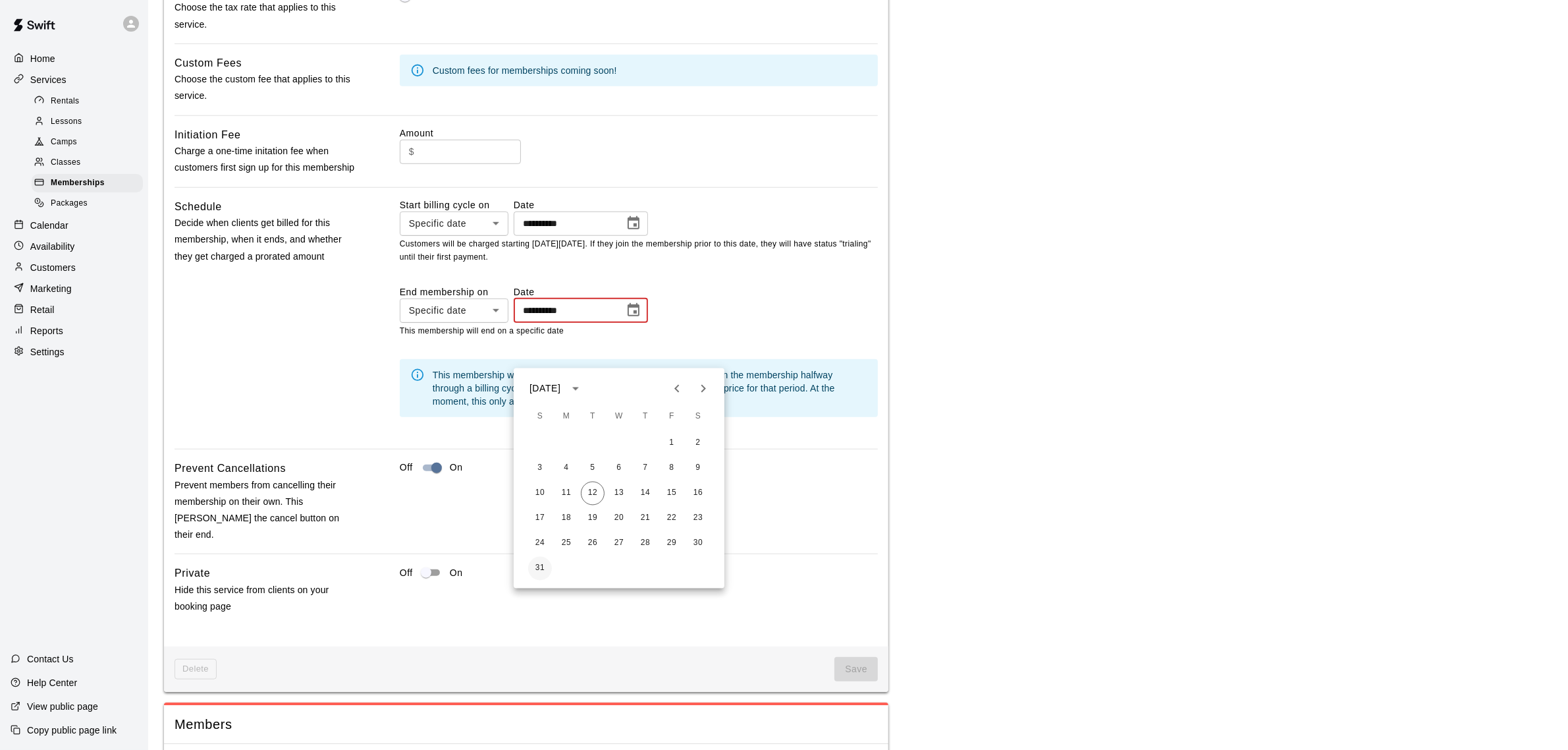
click at [544, 564] on button "31" at bounding box center [540, 569] width 24 height 24
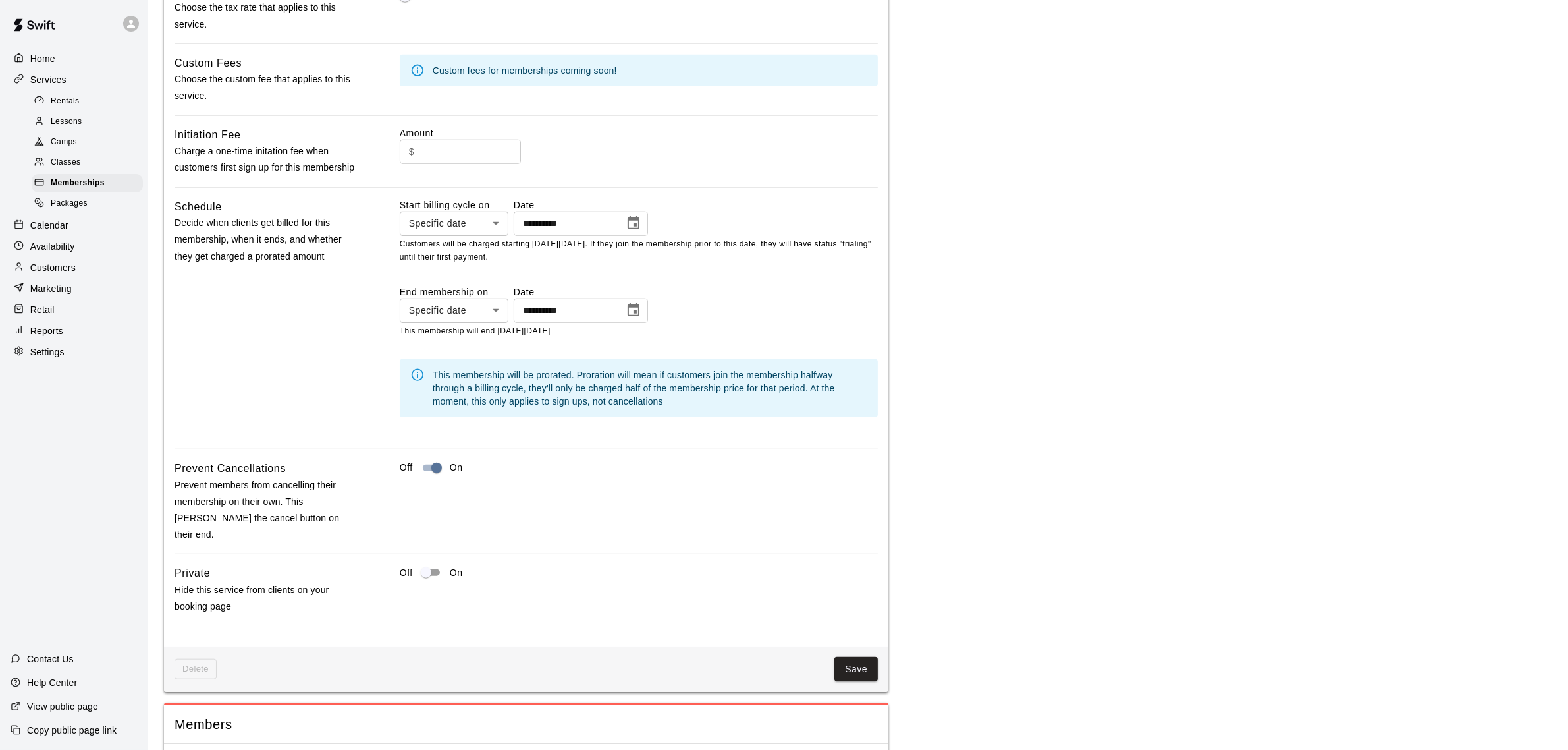
type input "**********"
click at [855, 681] on button "Save" at bounding box center [857, 670] width 44 height 24
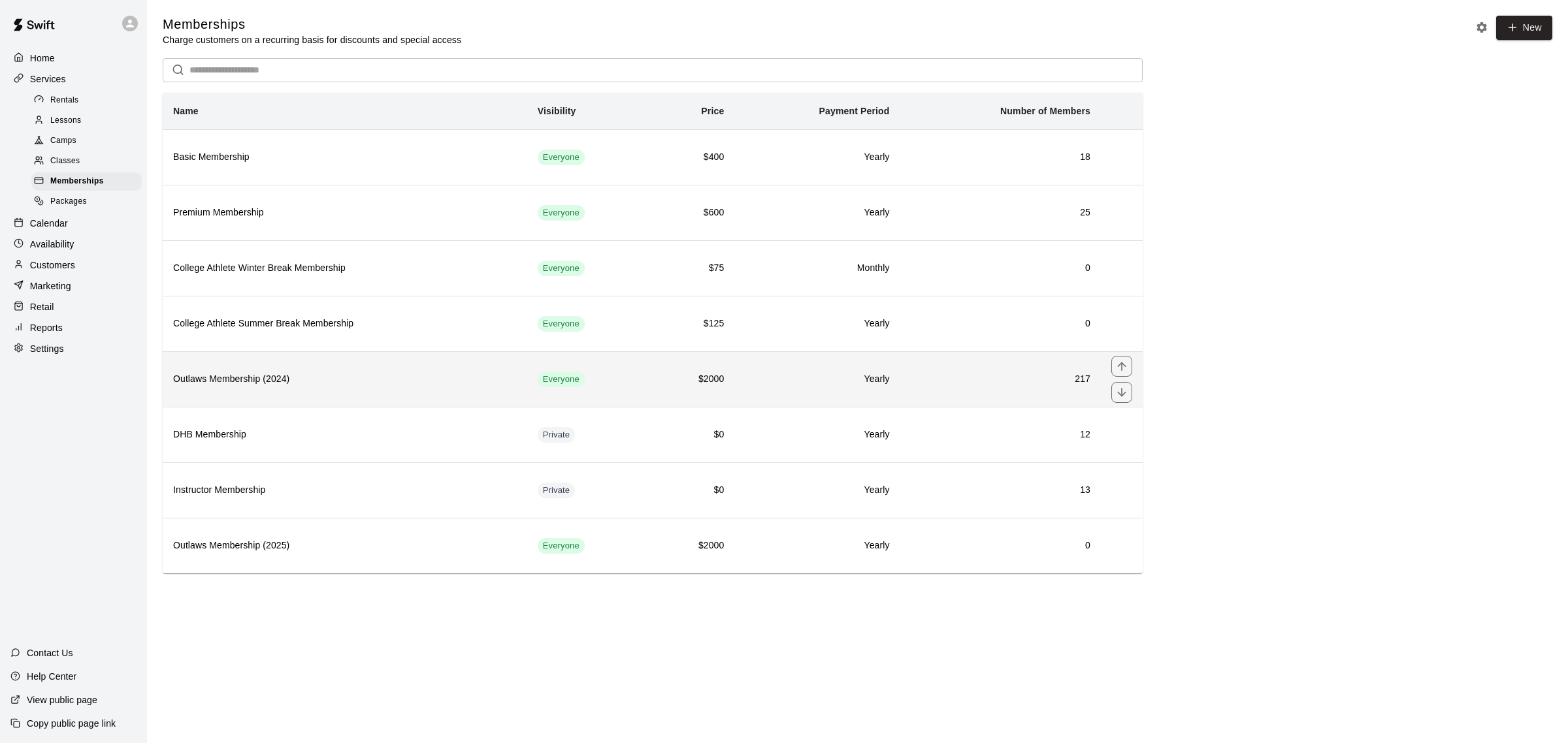
click at [263, 385] on h6 "Outlaws Membership (2024)" at bounding box center [345, 379] width 344 height 15
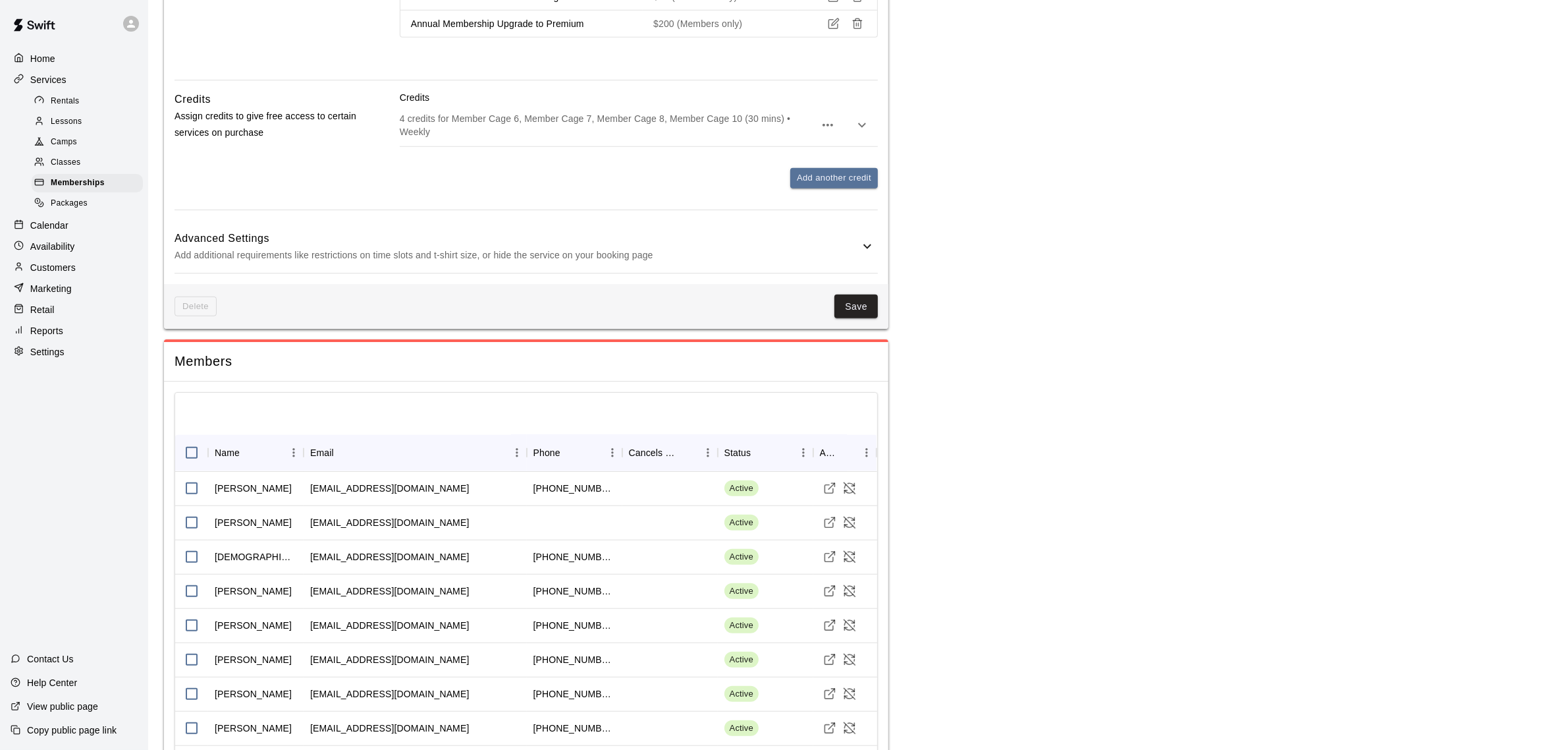
scroll to position [1236, 0]
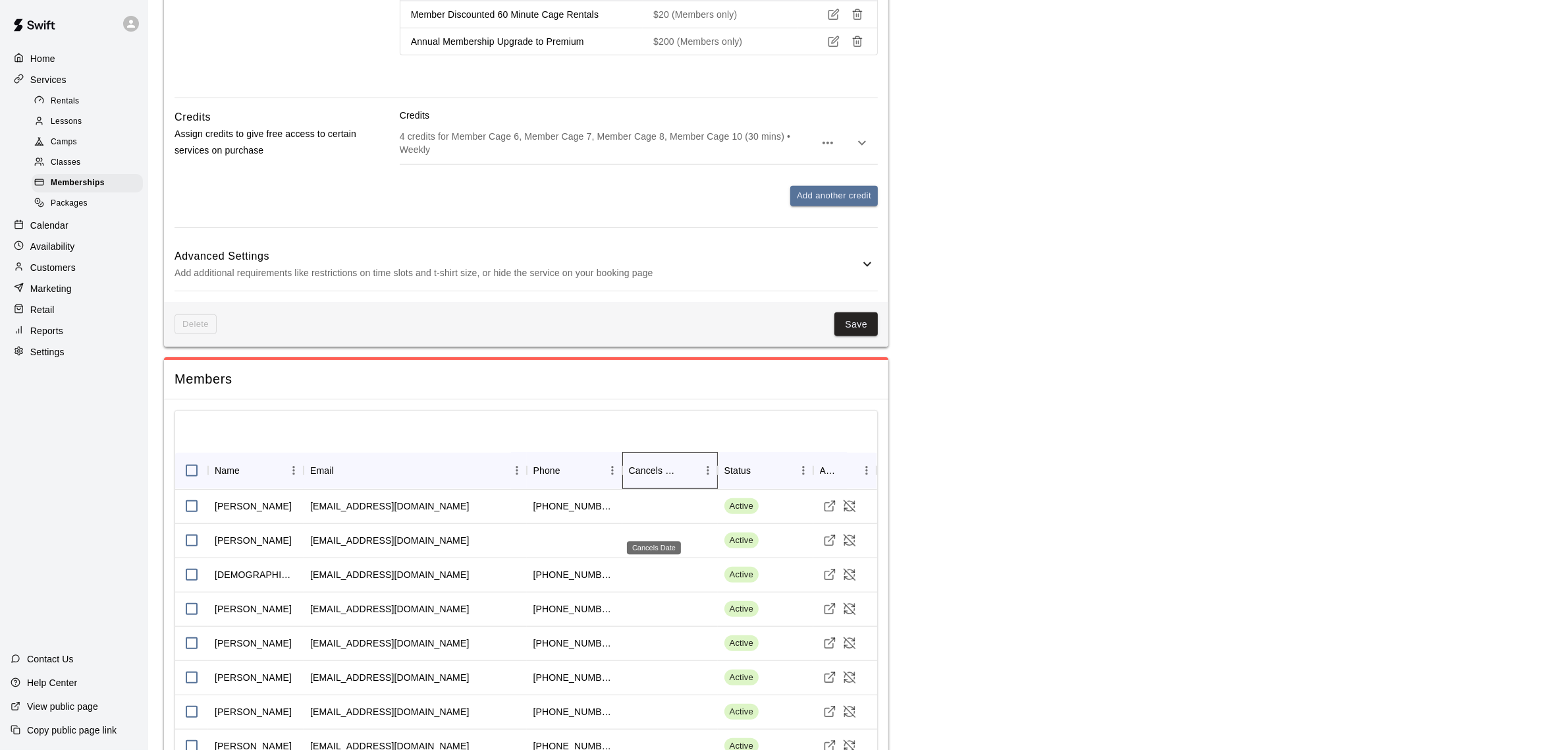
click at [669, 489] on div "Cancels Date" at bounding box center [655, 470] width 51 height 37
click at [73, 188] on span "Memberships" at bounding box center [78, 183] width 54 height 13
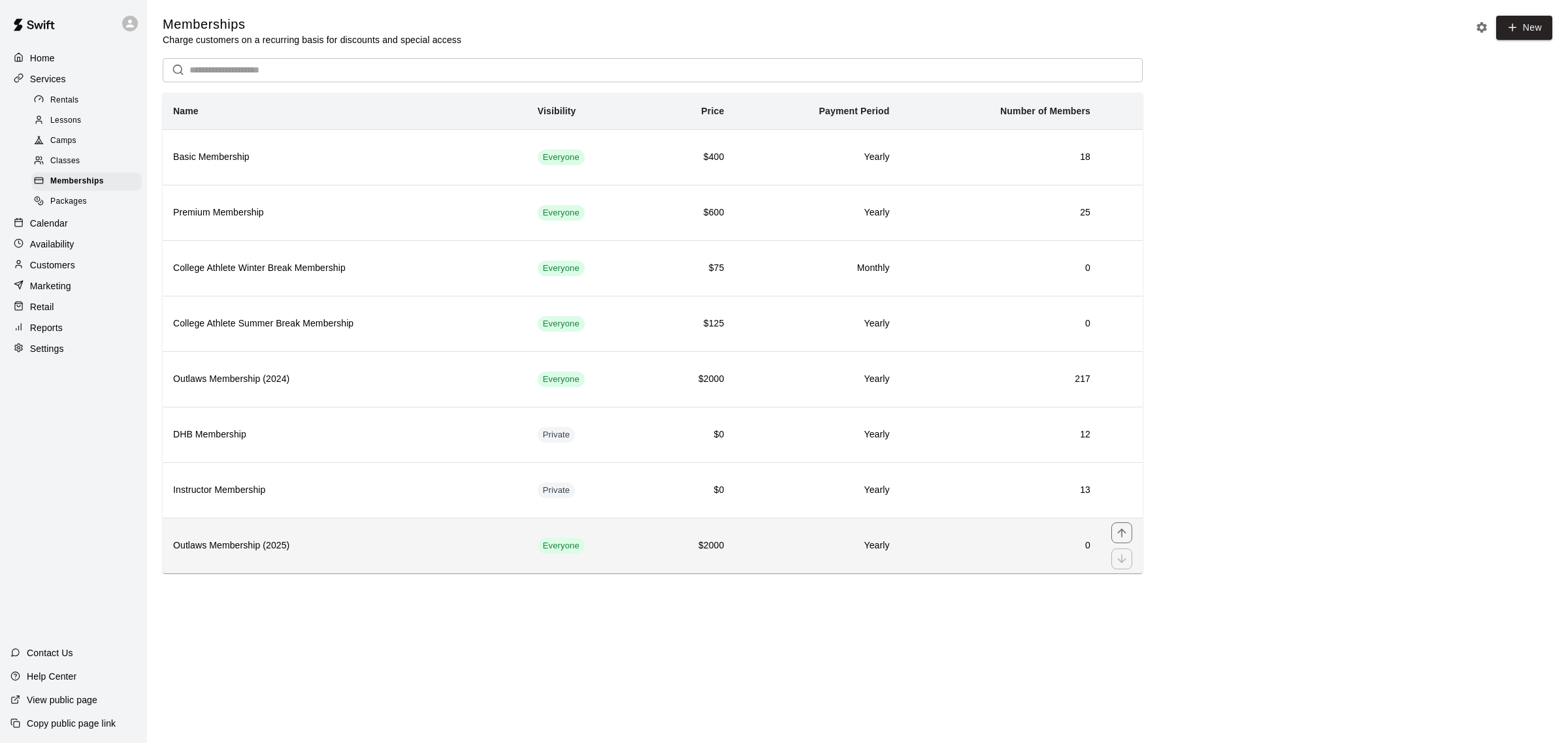
click at [248, 552] on h6 "Outlaws Membership (2025)" at bounding box center [345, 546] width 344 height 15
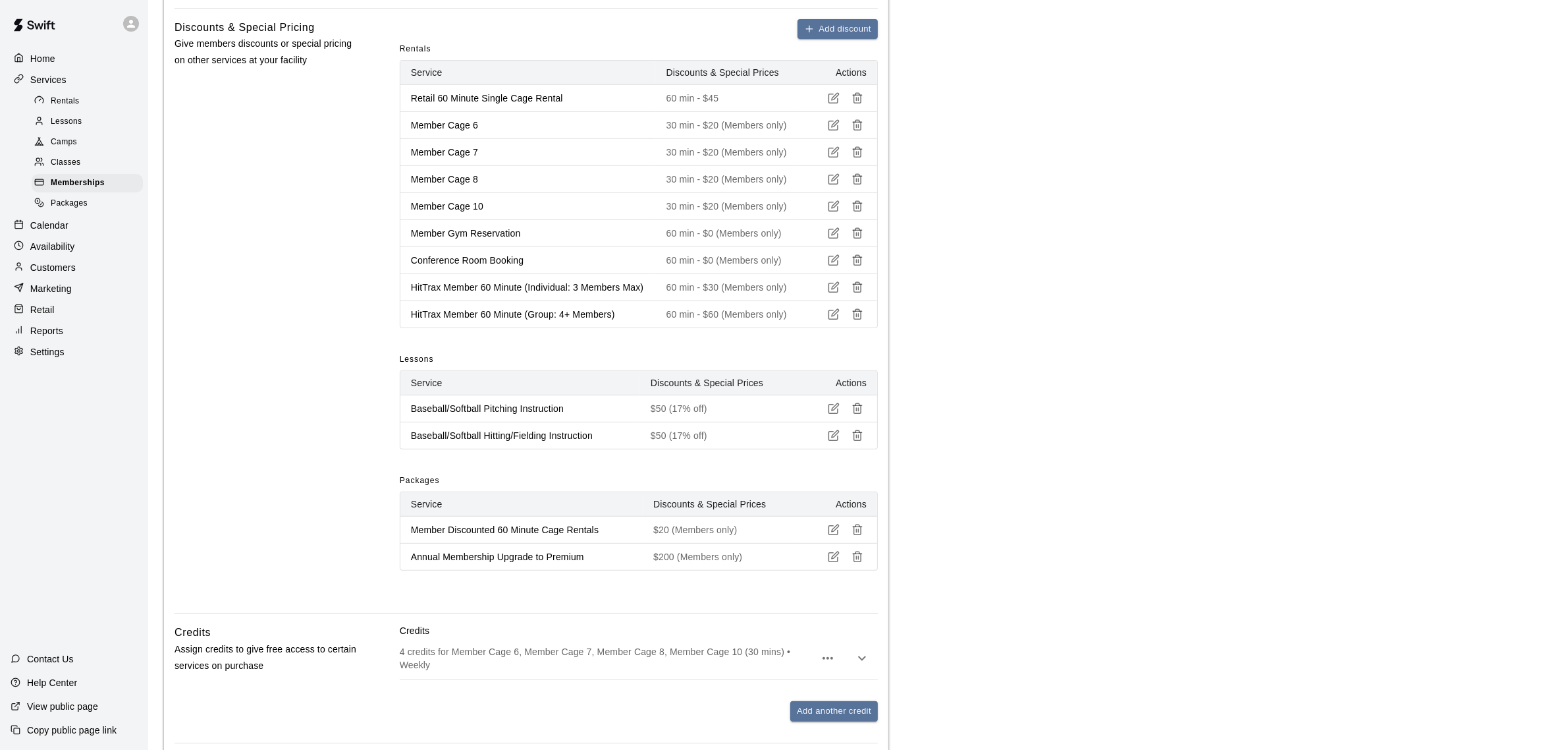
scroll to position [970, 0]
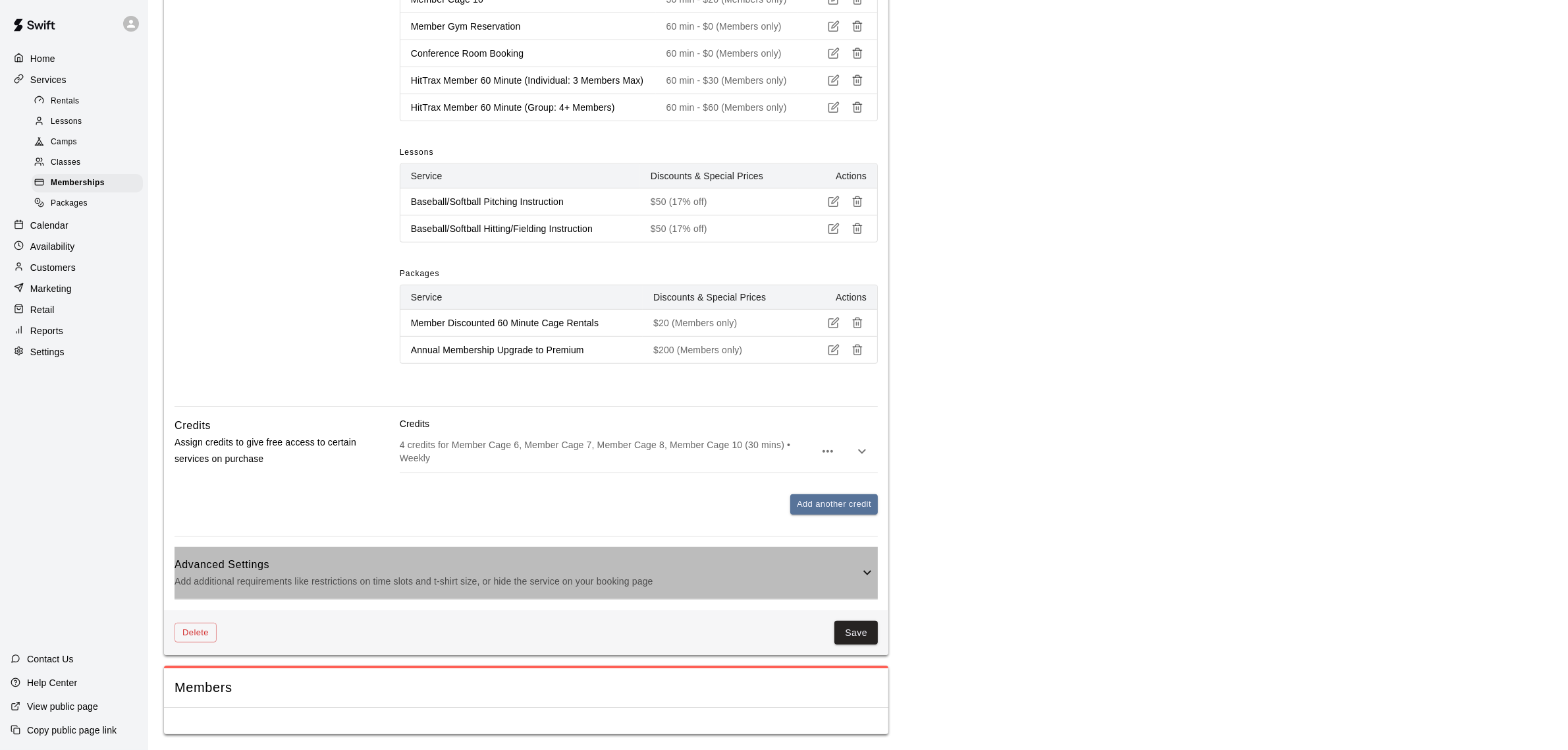
click at [865, 575] on icon at bounding box center [867, 573] width 16 height 16
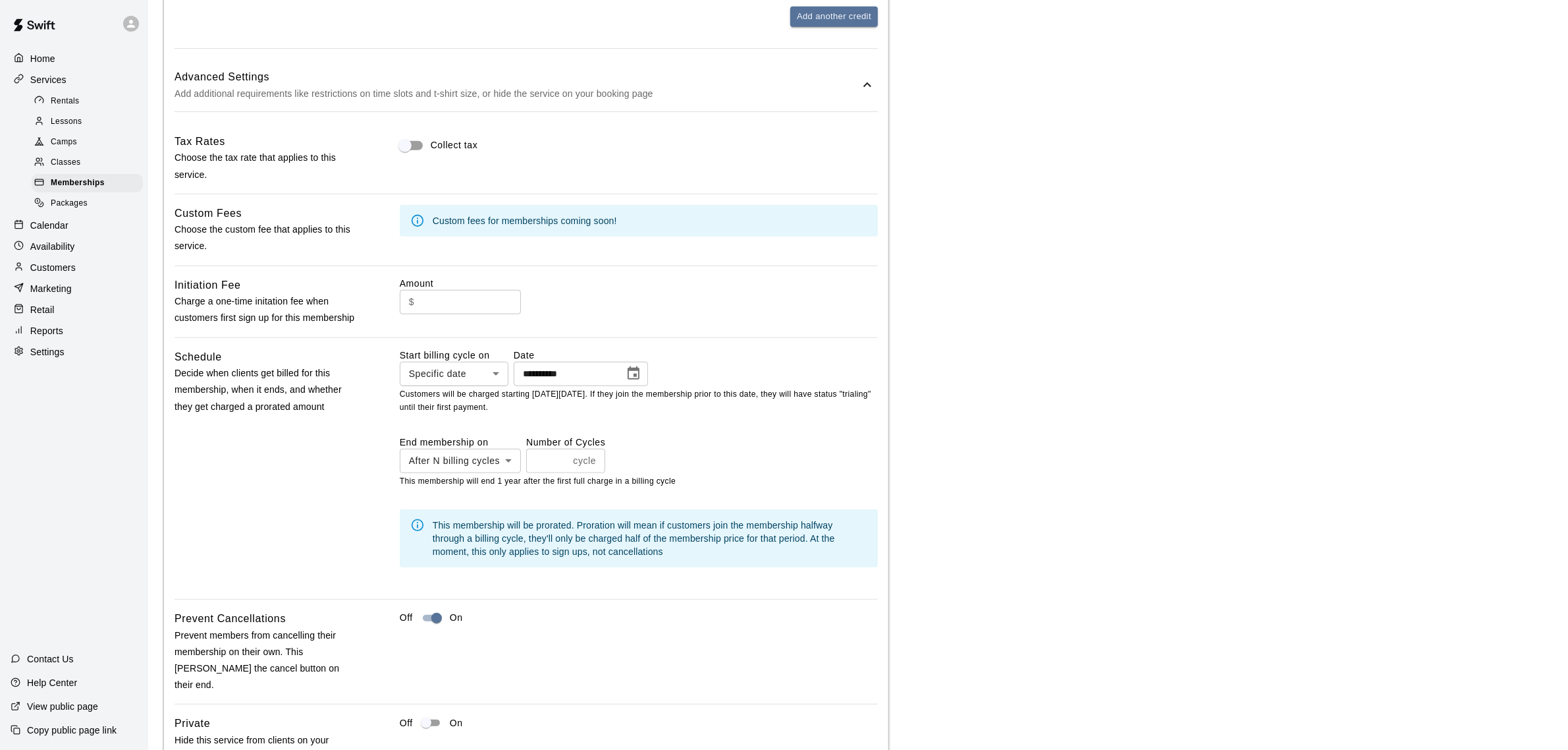
scroll to position [1464, 0]
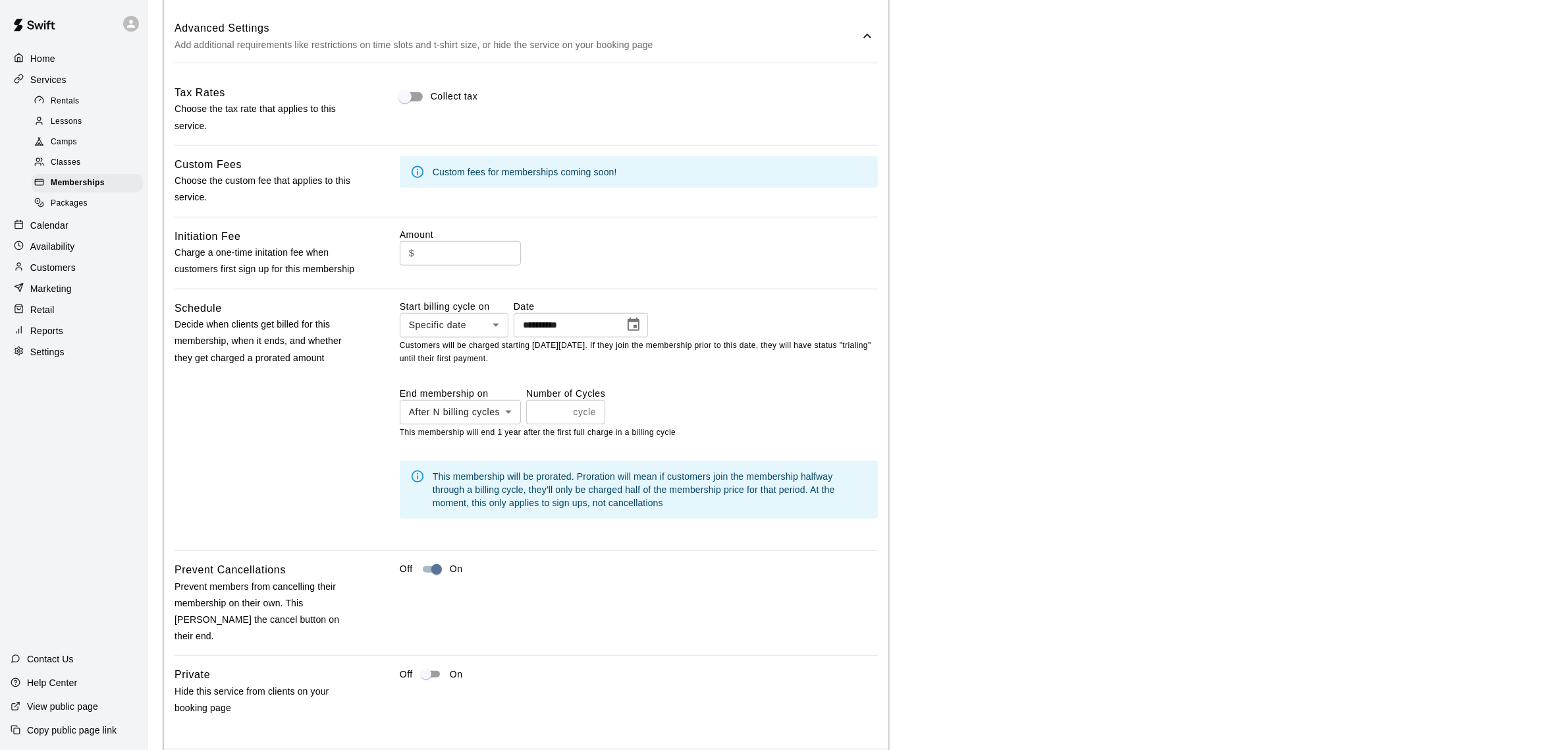
click at [495, 534] on li "Specific date" at bounding box center [460, 528] width 121 height 22
type input "*******"
click at [640, 418] on icon "Choose date" at bounding box center [634, 411] width 12 height 13
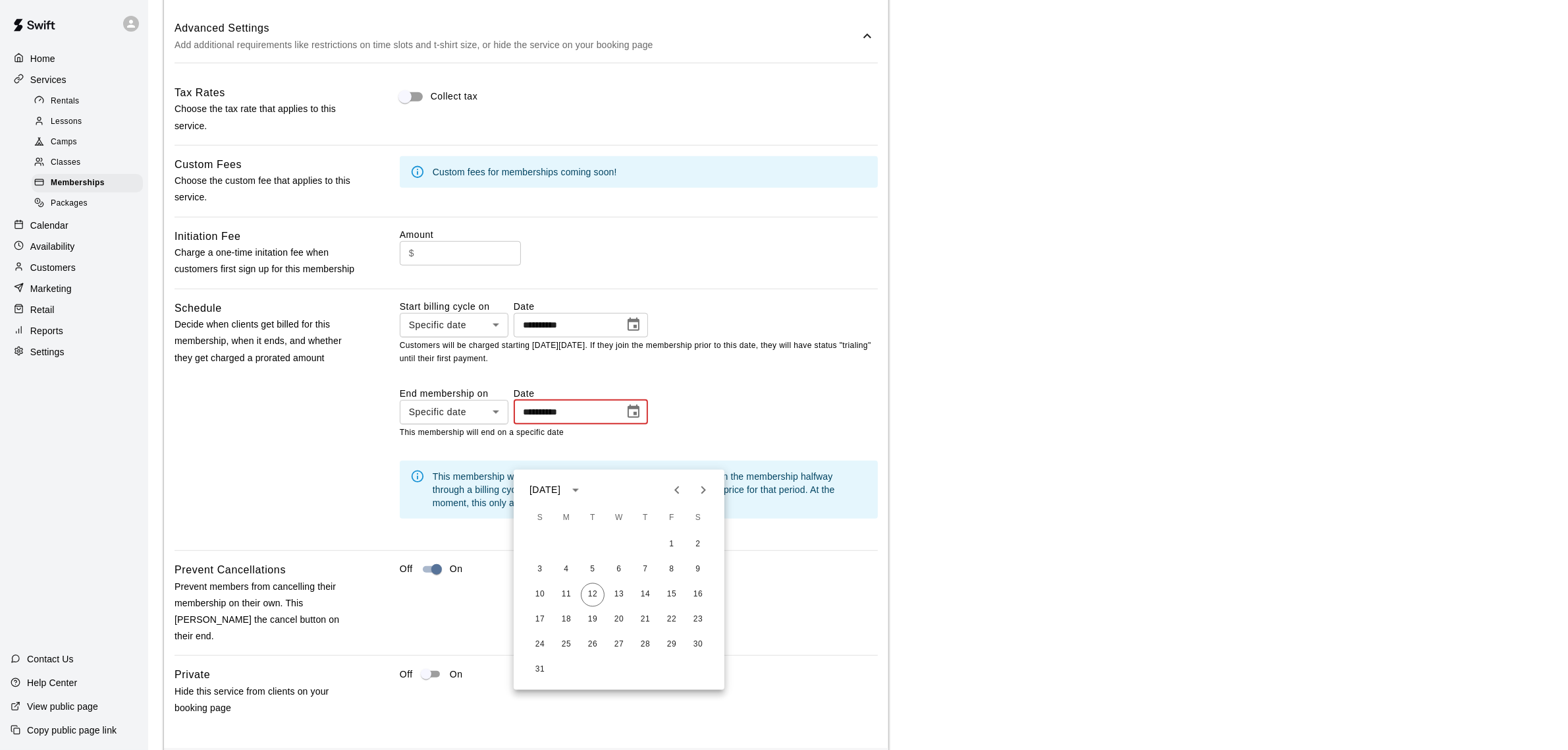
click at [579, 489] on icon "calendar view is open, switch to year view" at bounding box center [576, 491] width 7 height 3
click at [633, 595] on button "2026" at bounding box center [645, 597] width 47 height 24
click at [563, 669] on button "31" at bounding box center [566, 670] width 24 height 24
type input "**********"
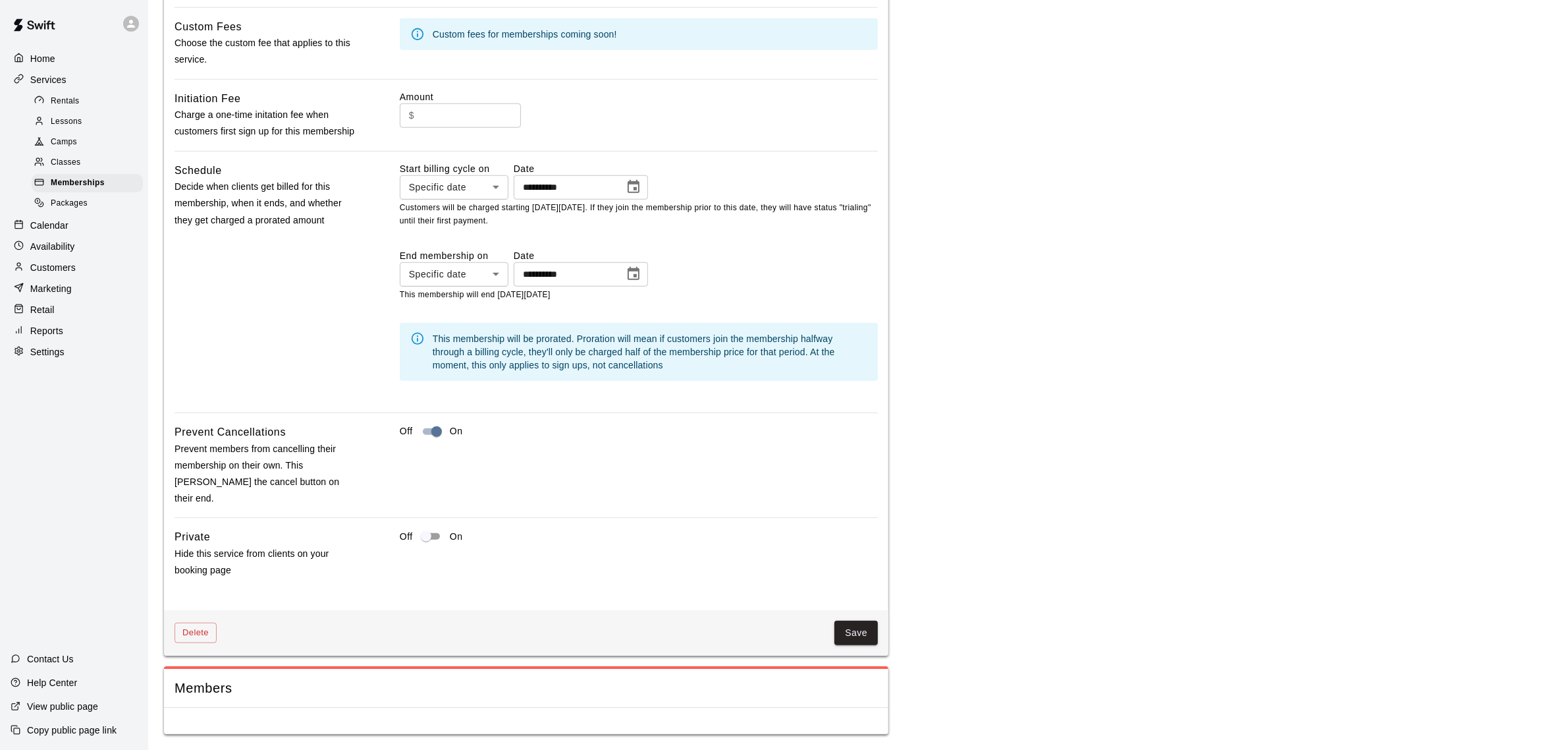
scroll to position [1630, 0]
click at [841, 637] on button "Save" at bounding box center [857, 633] width 44 height 24
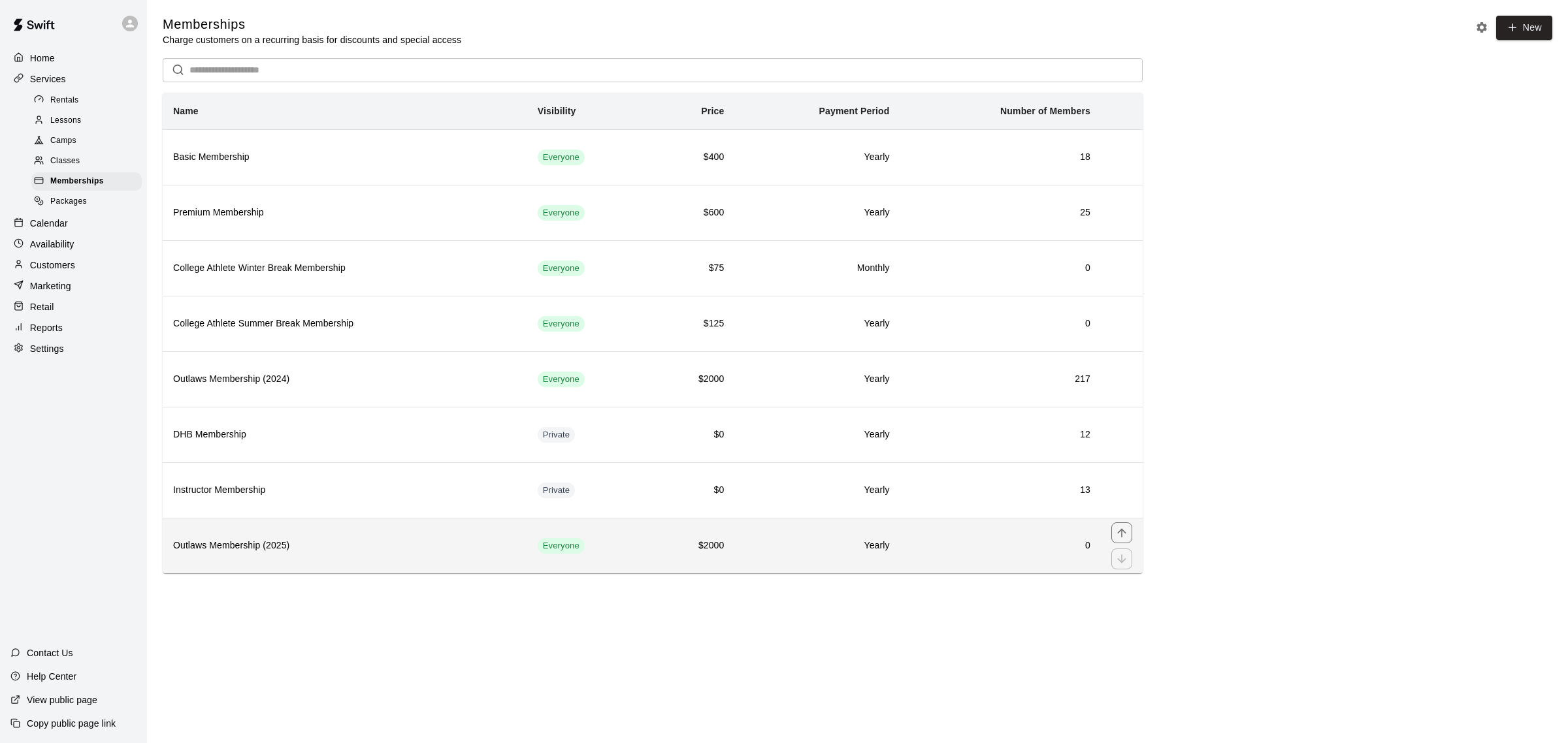
click at [279, 552] on h6 "Outlaws Membership (2025)" at bounding box center [345, 546] width 344 height 15
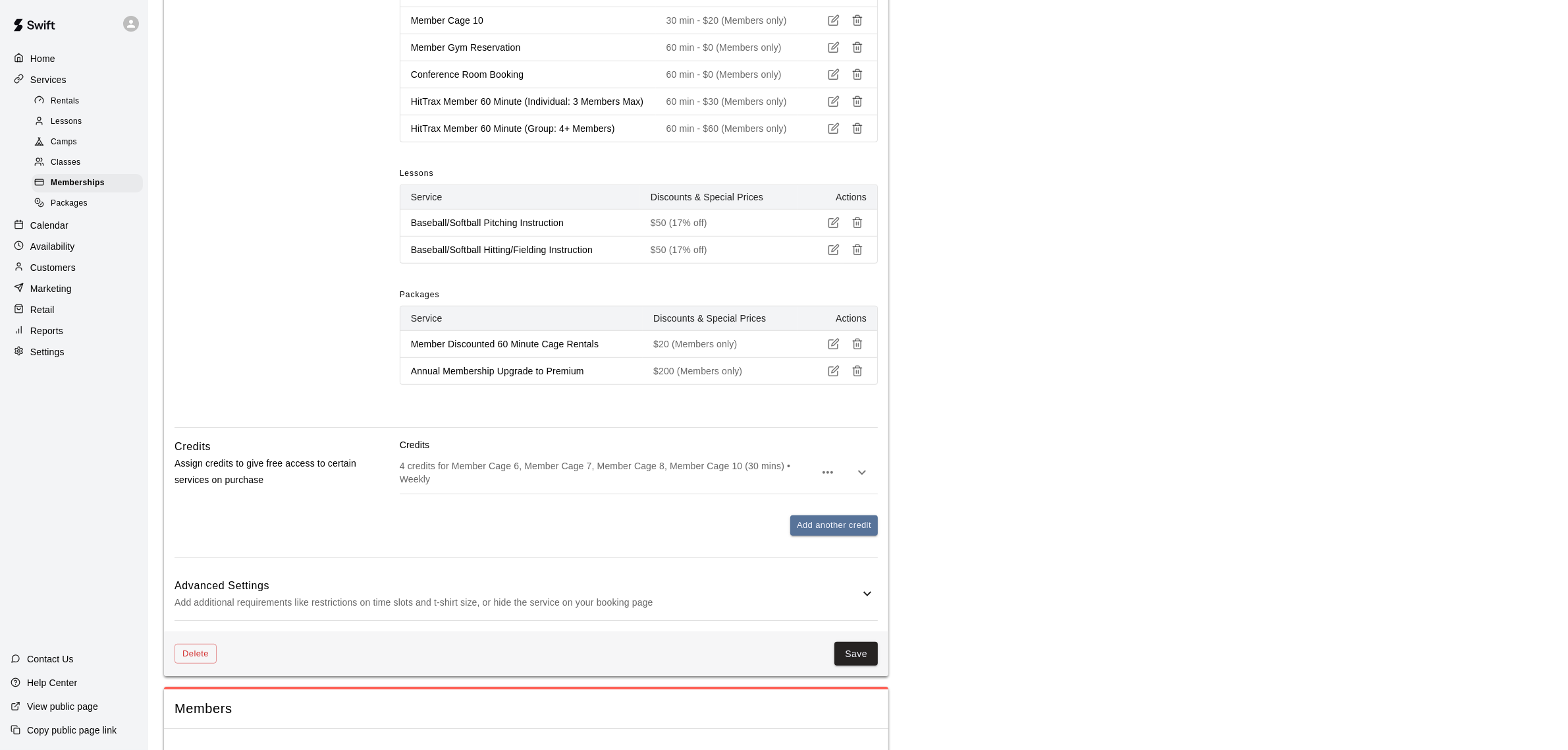
scroll to position [970, 0]
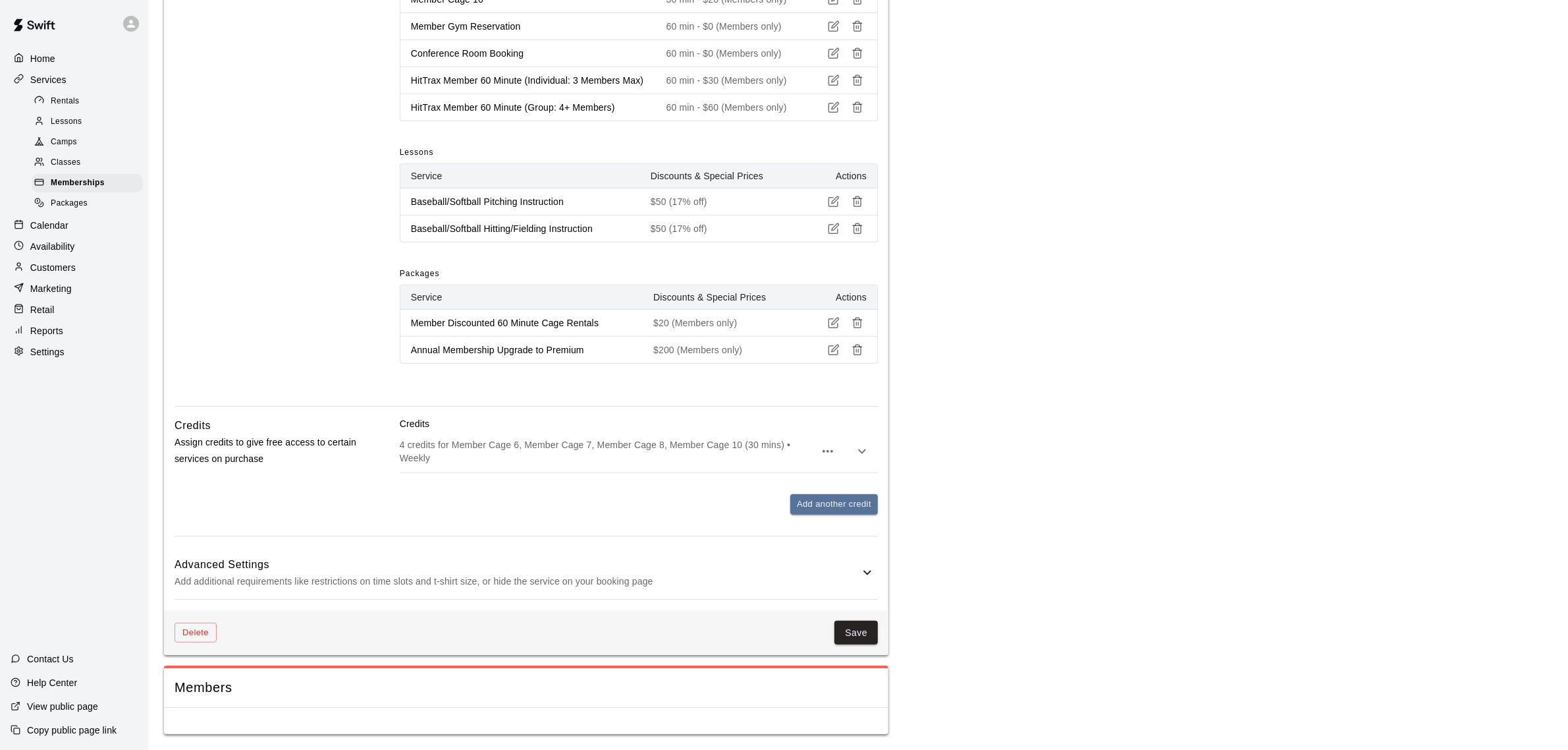
click at [870, 569] on icon at bounding box center [867, 573] width 16 height 16
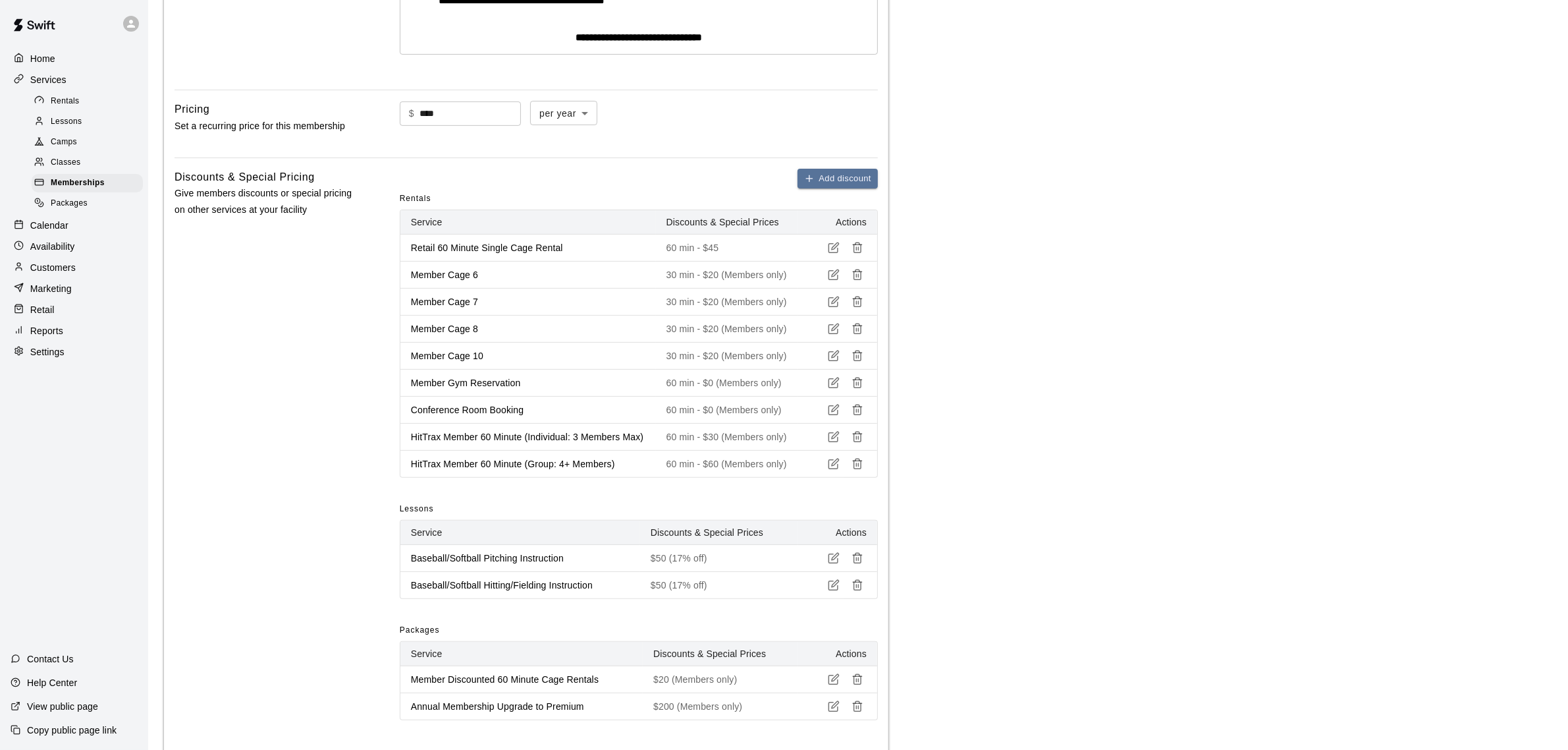
scroll to position [392, 0]
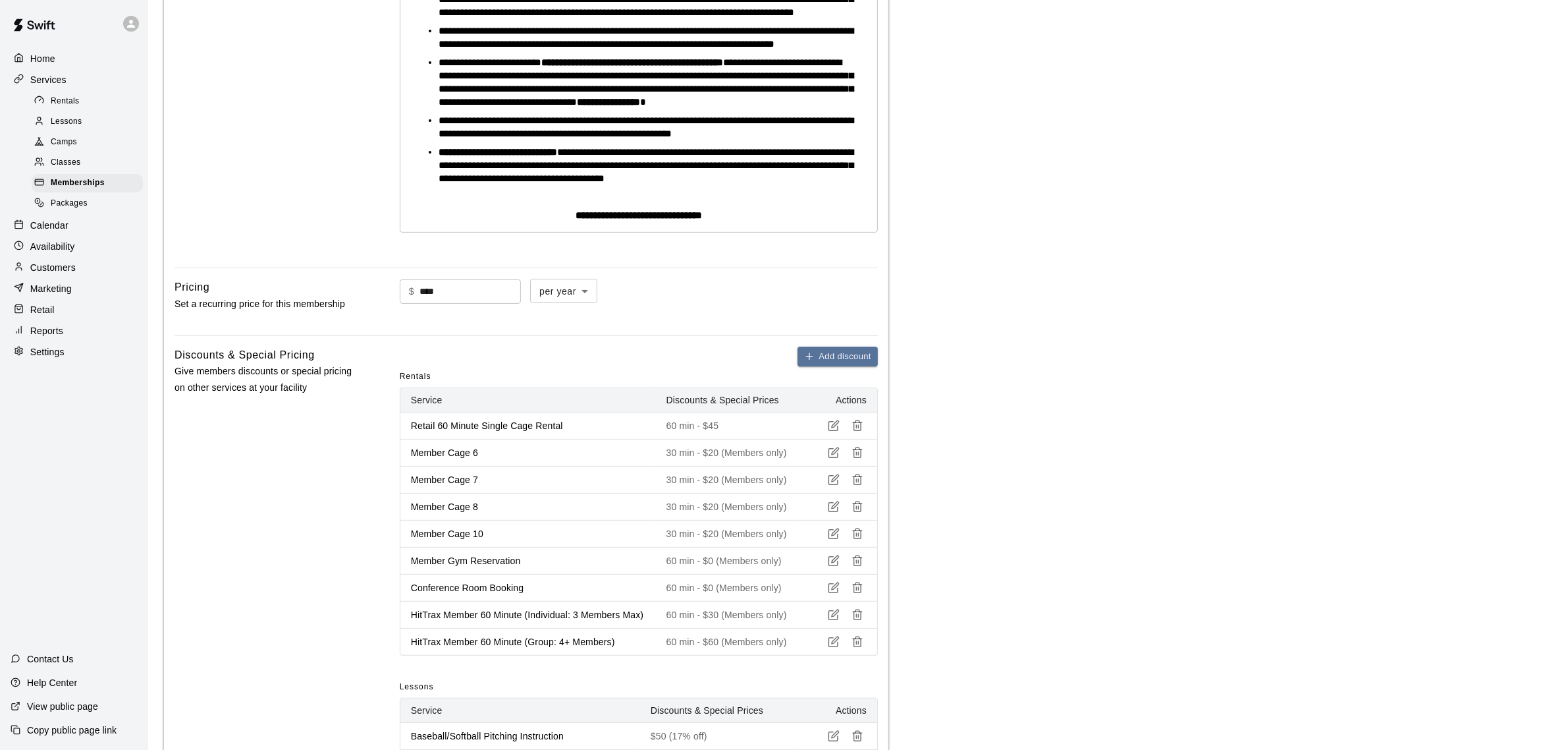
click at [425, 303] on input "****" at bounding box center [470, 291] width 101 height 24
type input "*"
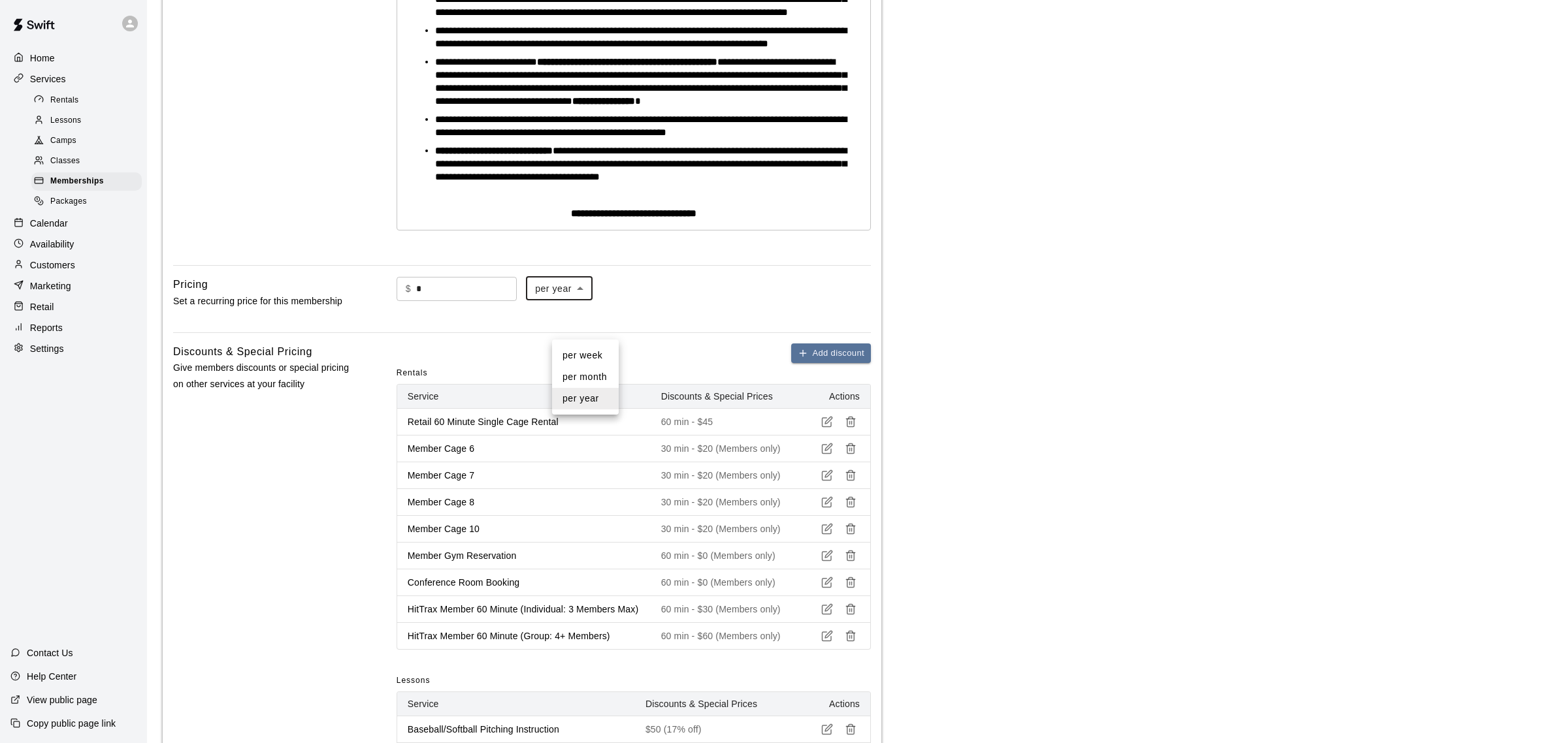
click at [606, 332] on div at bounding box center [784, 372] width 1568 height 743
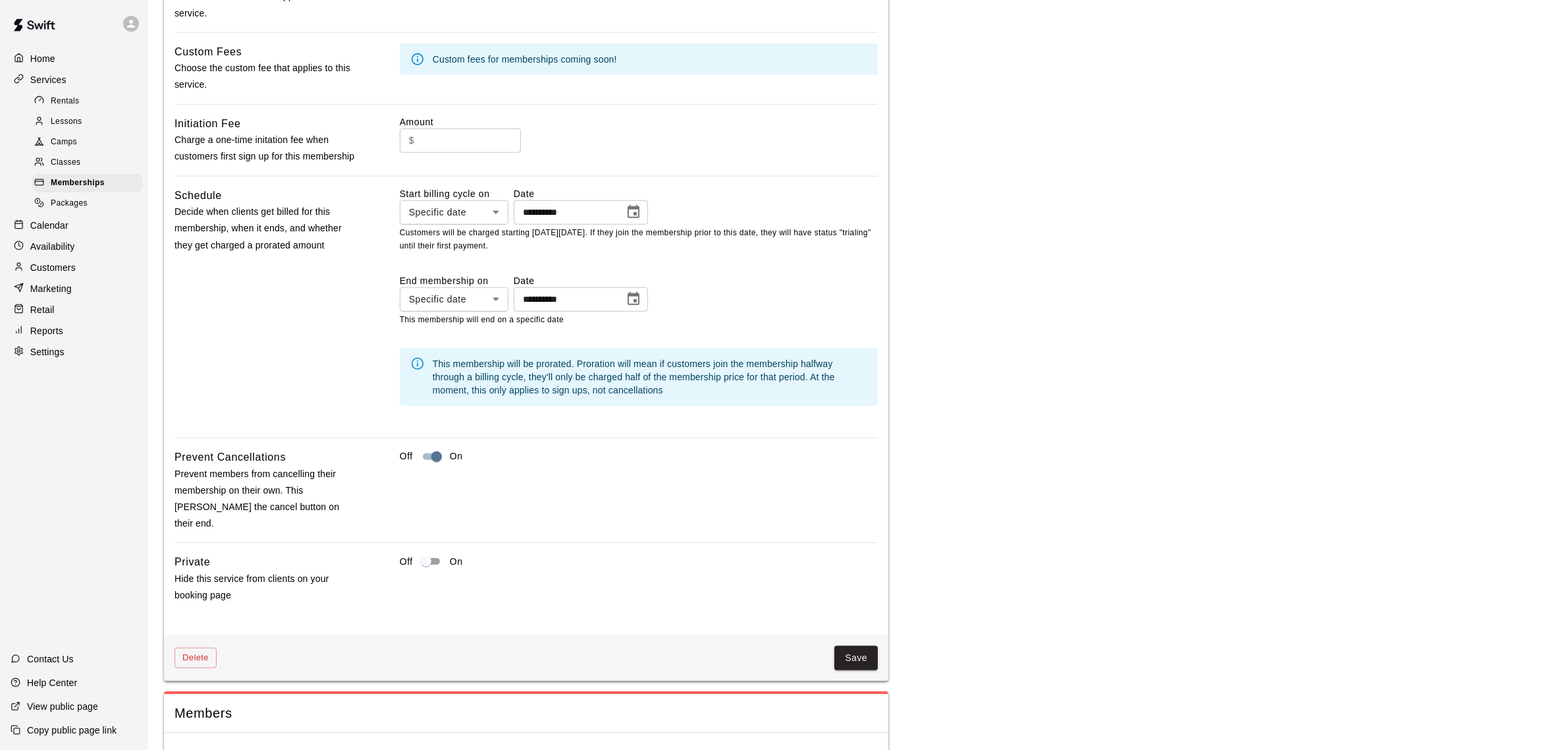
scroll to position [1630, 0]
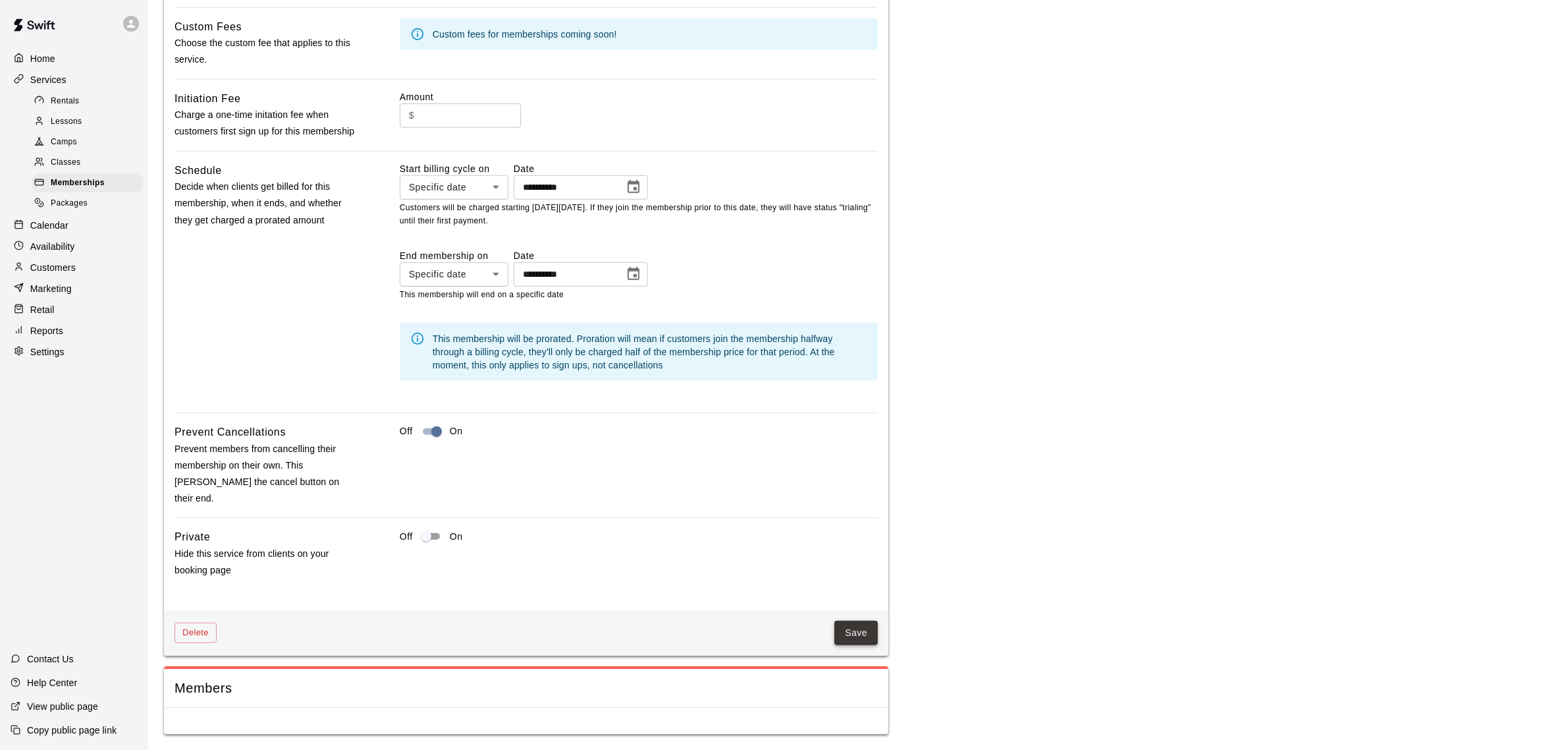
click at [852, 630] on button "Save" at bounding box center [857, 633] width 44 height 24
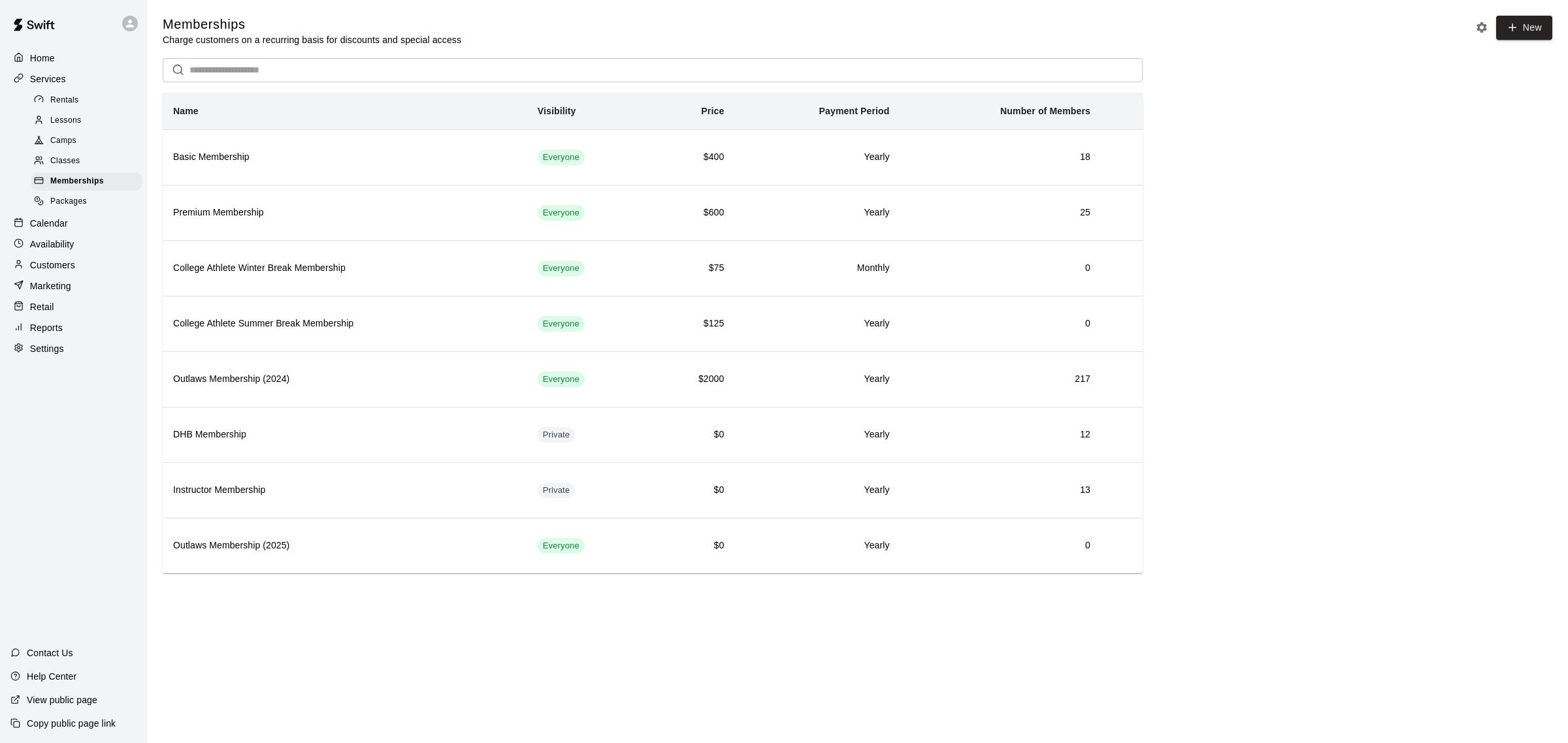
click at [76, 697] on p "View public page" at bounding box center [62, 700] width 71 height 13
click at [55, 355] on p "Settings" at bounding box center [47, 348] width 34 height 13
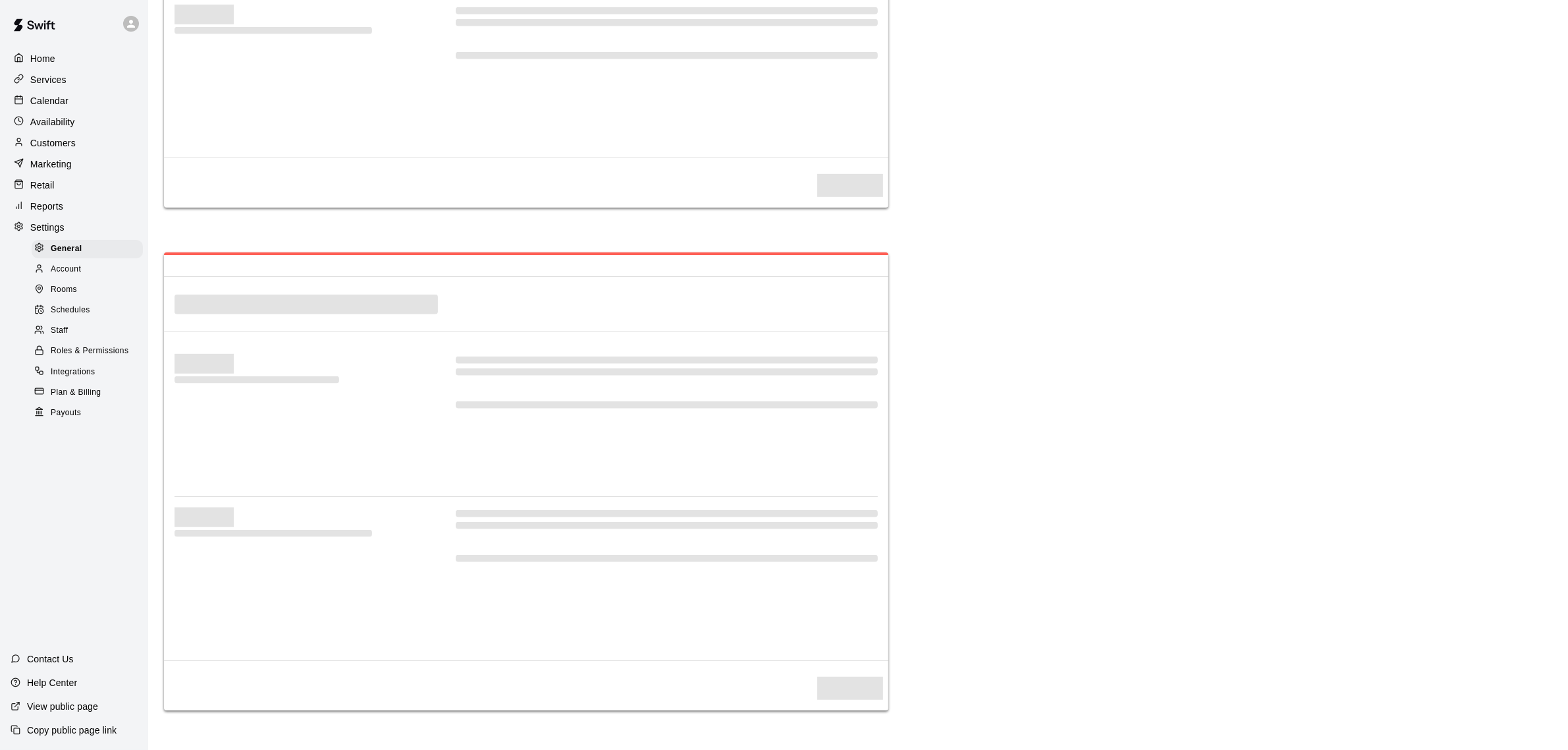
select select "**"
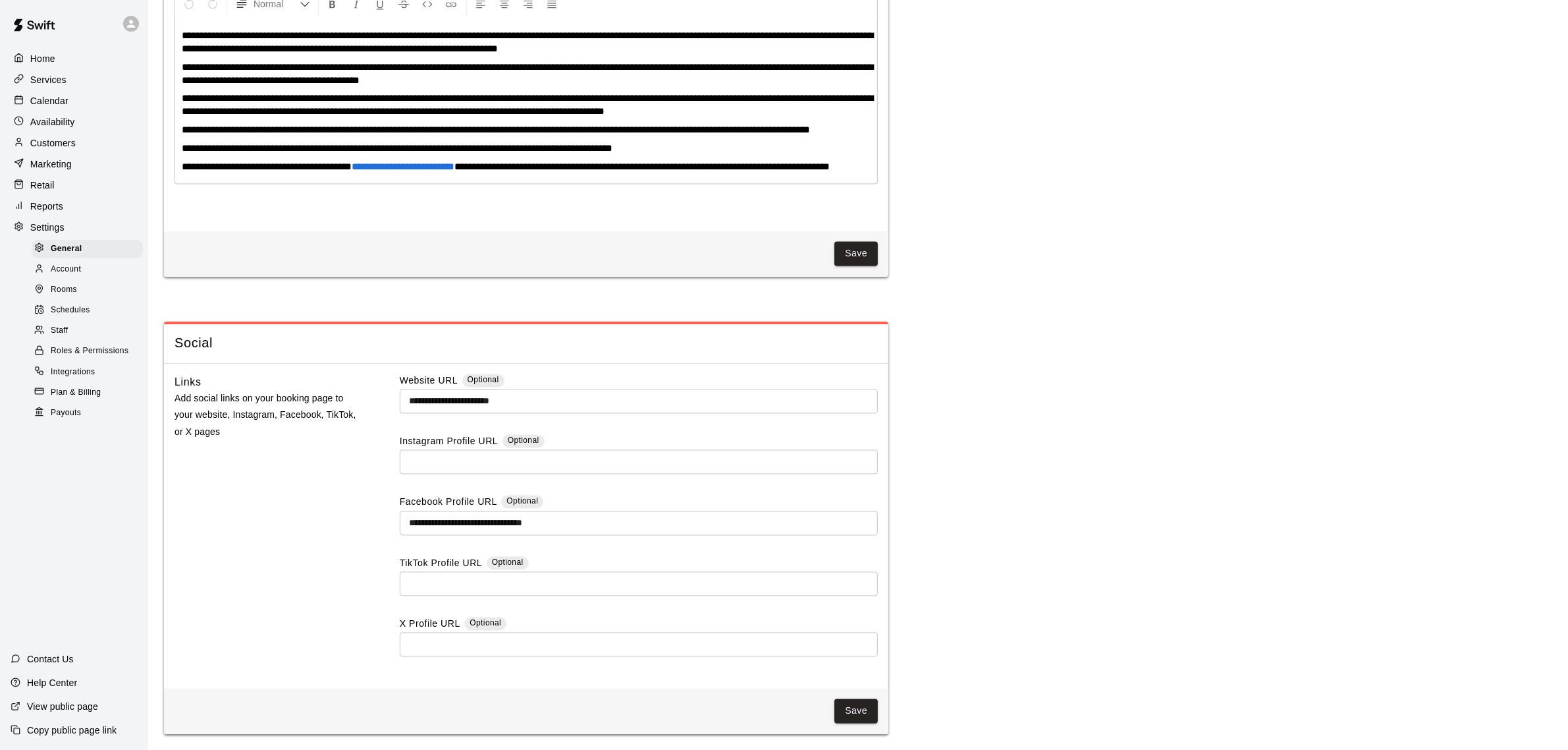
scroll to position [3103, 0]
click at [67, 274] on span "Account" at bounding box center [65, 269] width 31 height 13
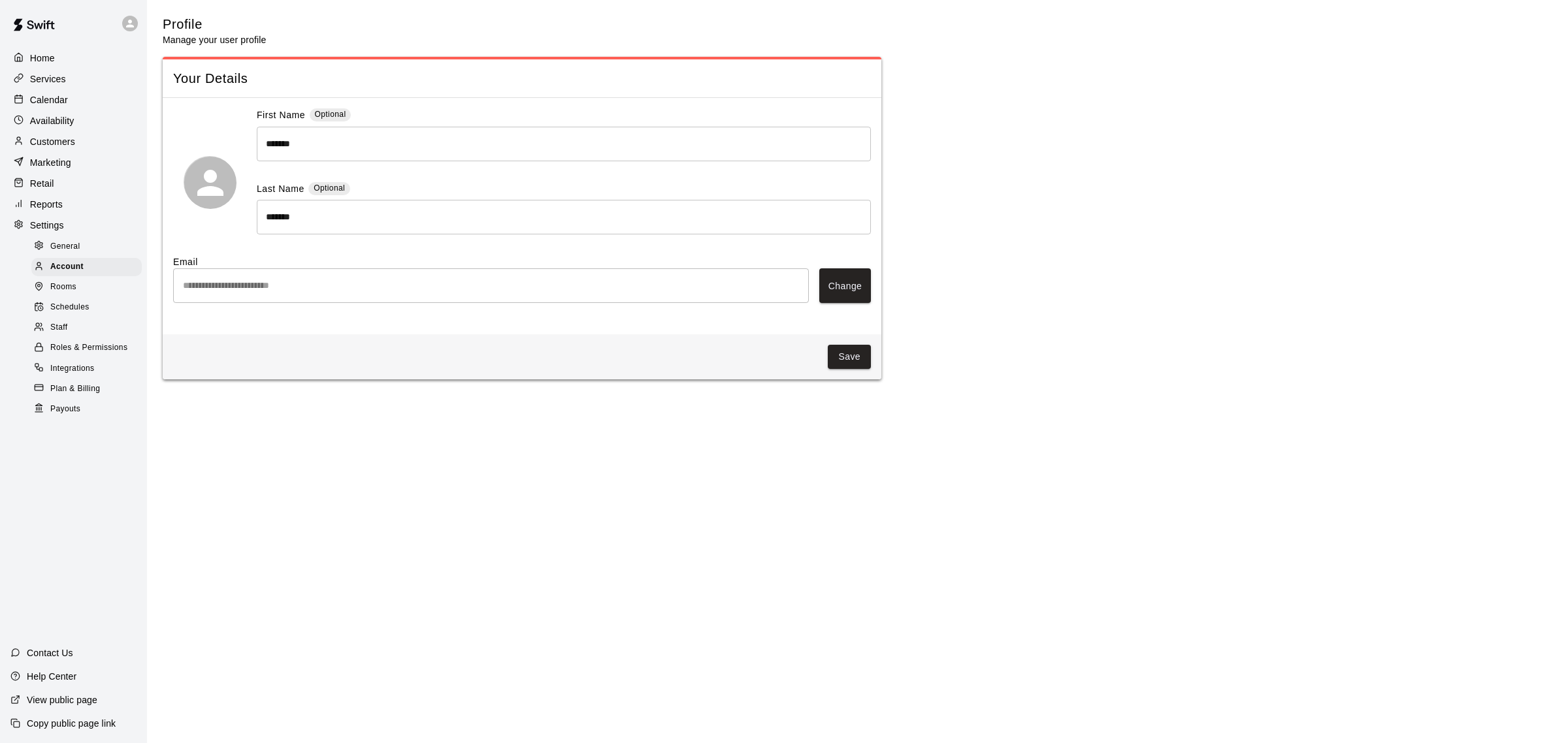
click at [68, 294] on span "Rooms" at bounding box center [63, 287] width 26 height 13
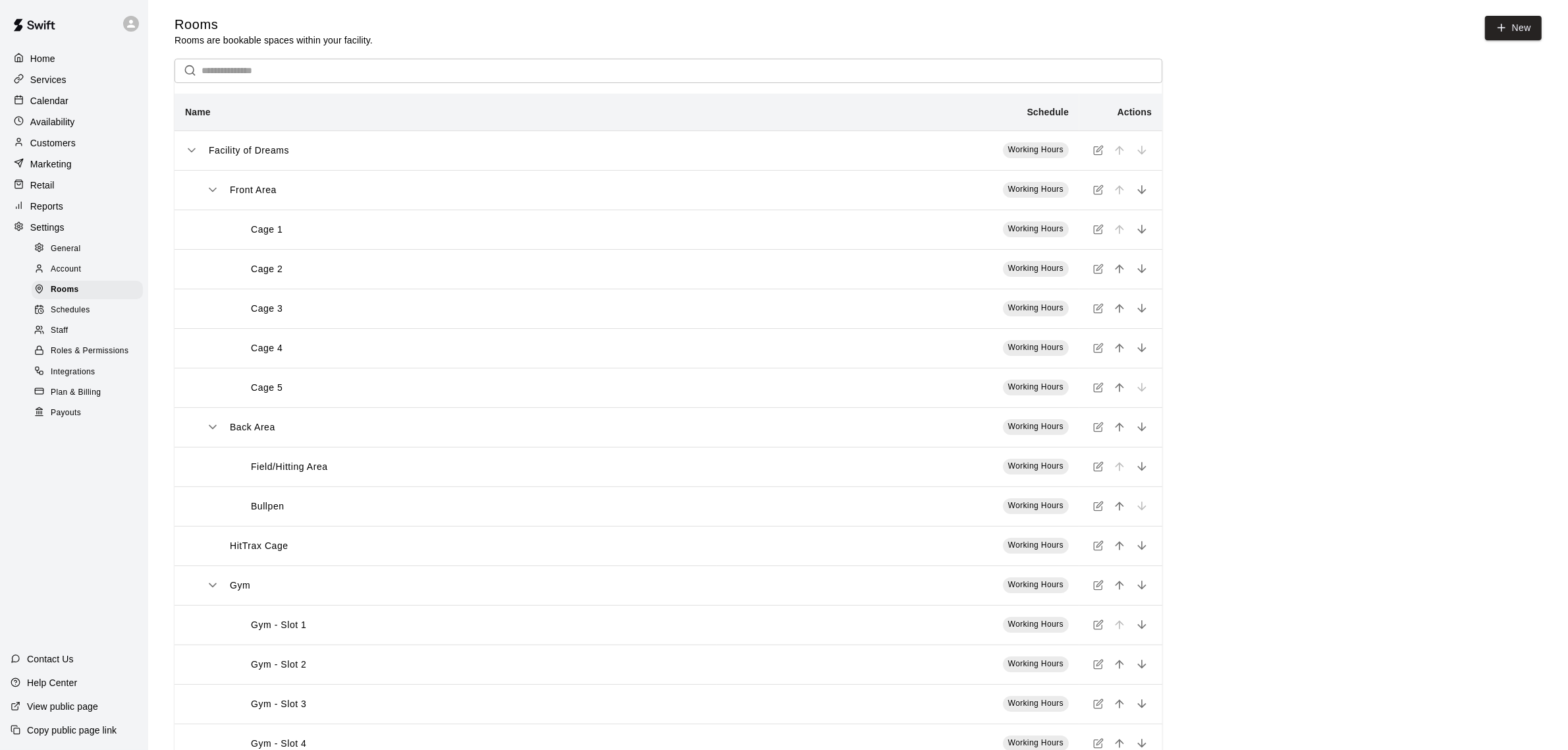
click at [74, 317] on span "Schedules" at bounding box center [70, 310] width 39 height 13
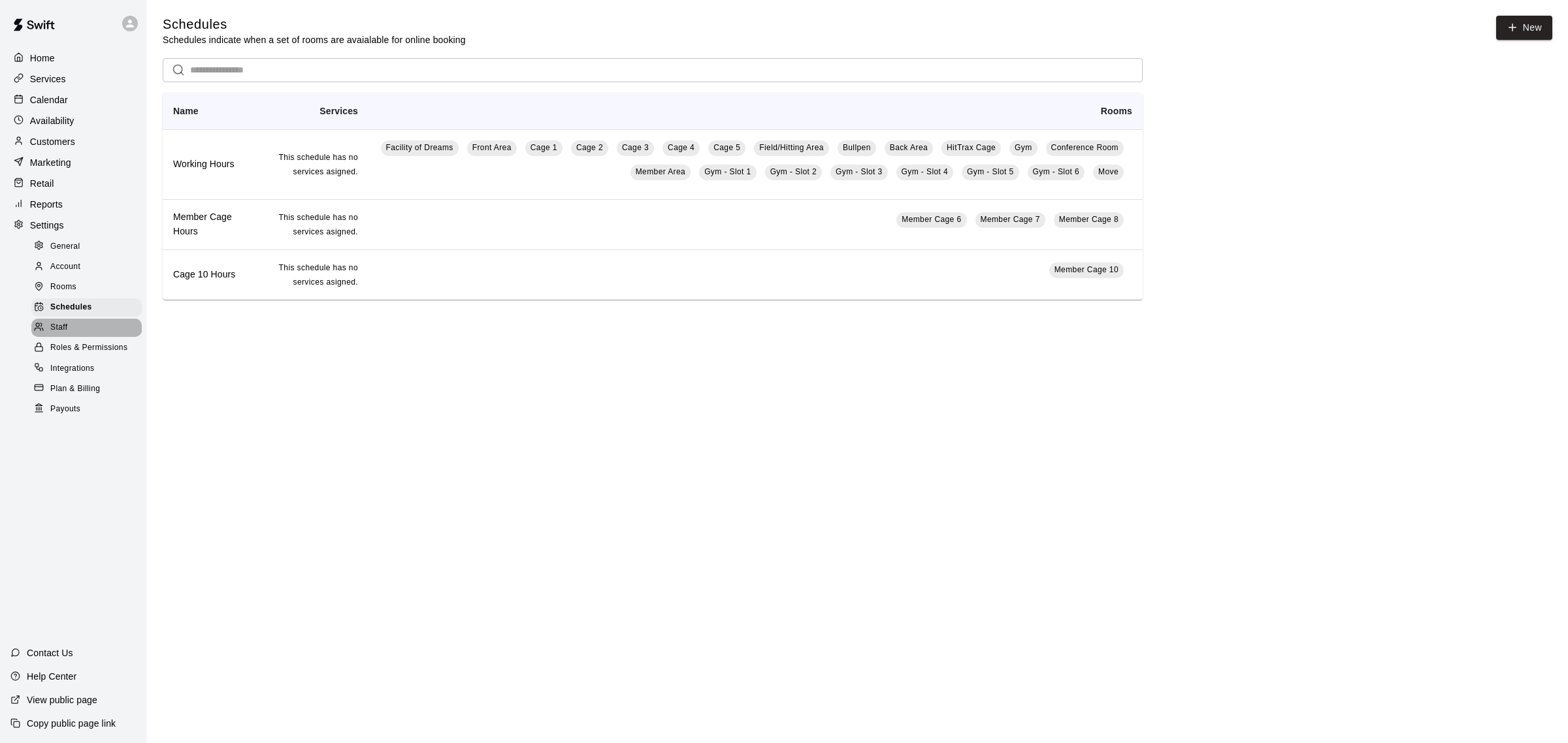
click at [69, 335] on div "Staff" at bounding box center [86, 327] width 111 height 18
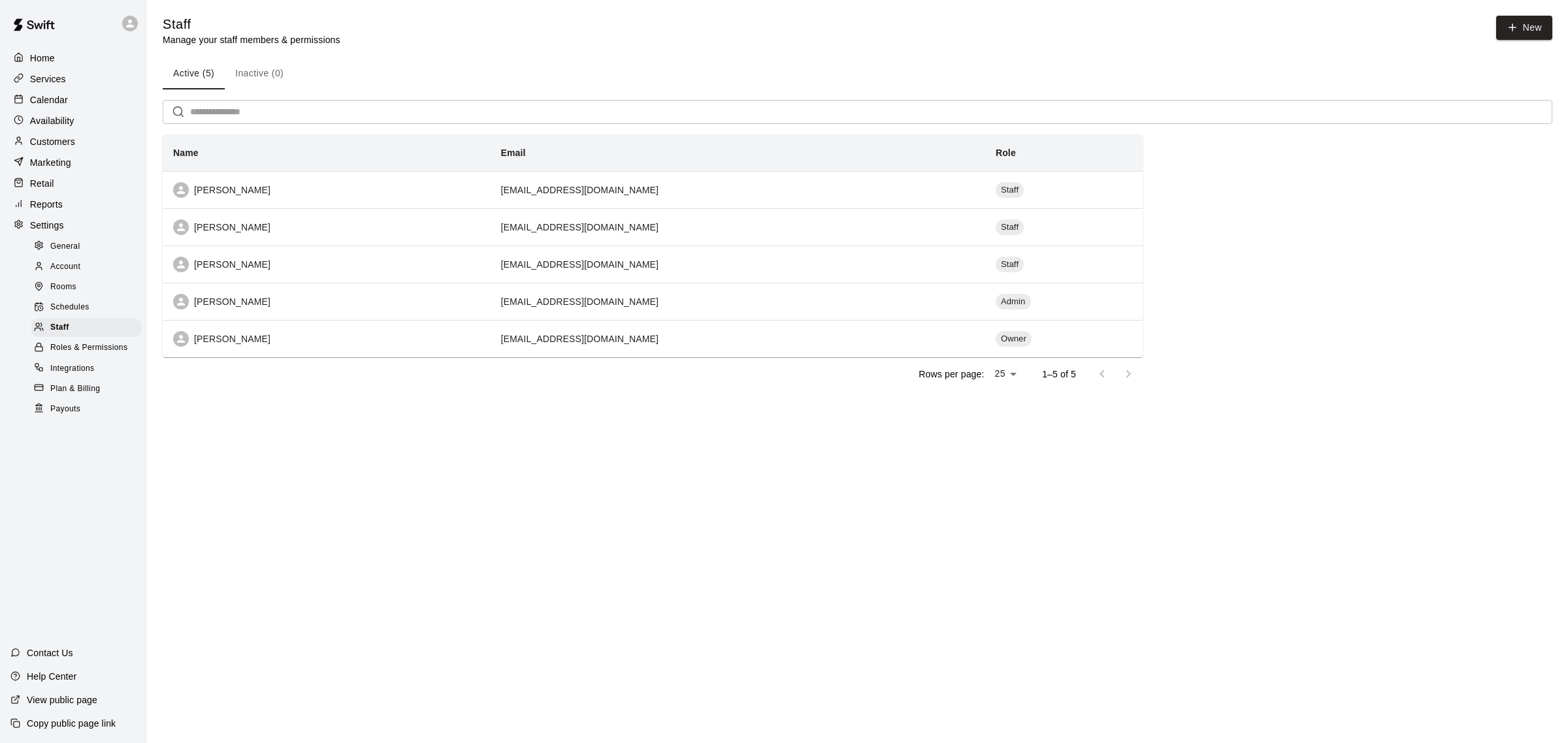
click at [69, 354] on span "Roles & Permissions" at bounding box center [88, 347] width 77 height 13
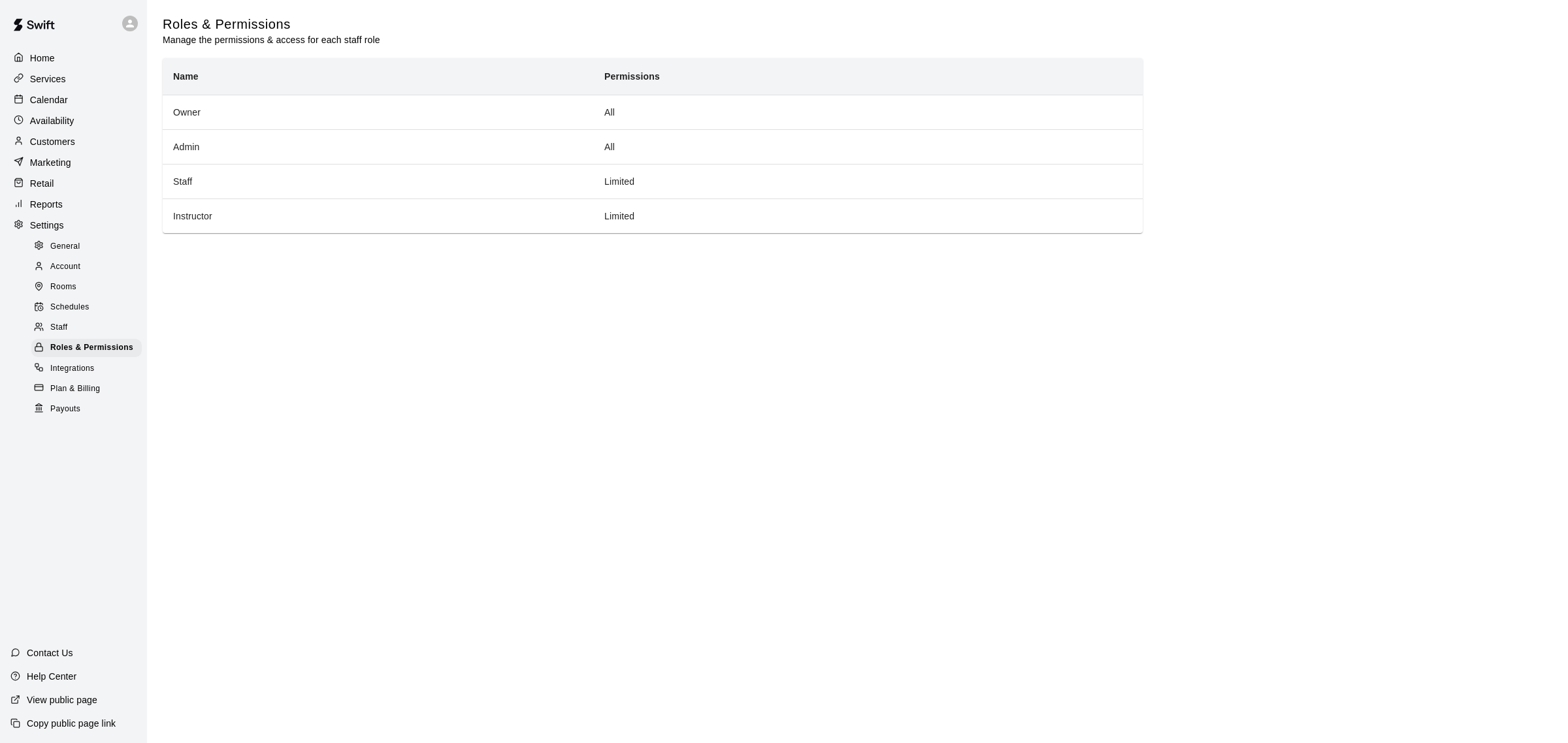
click at [39, 60] on p "Home" at bounding box center [42, 58] width 25 height 13
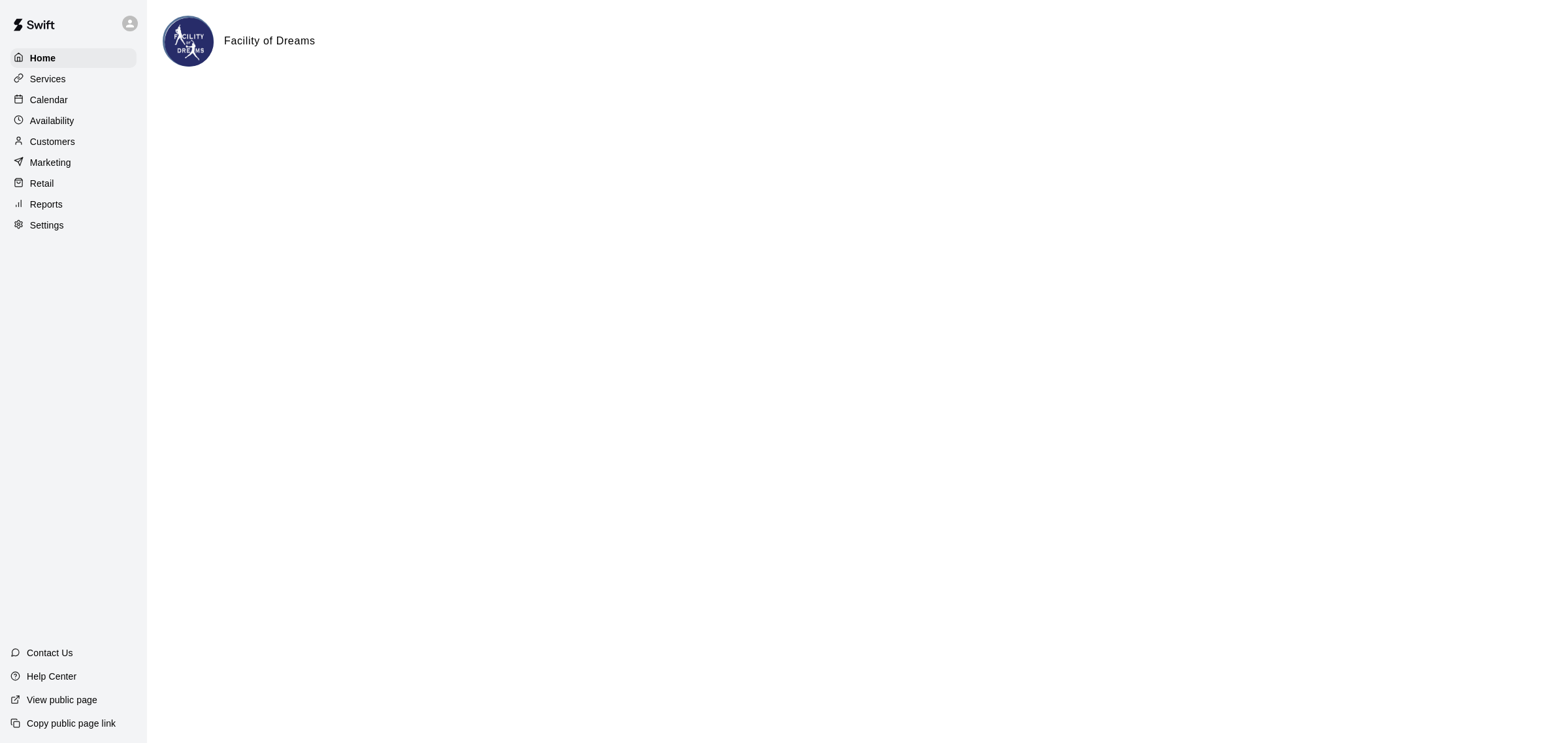
click at [54, 76] on p "Services" at bounding box center [48, 79] width 36 height 13
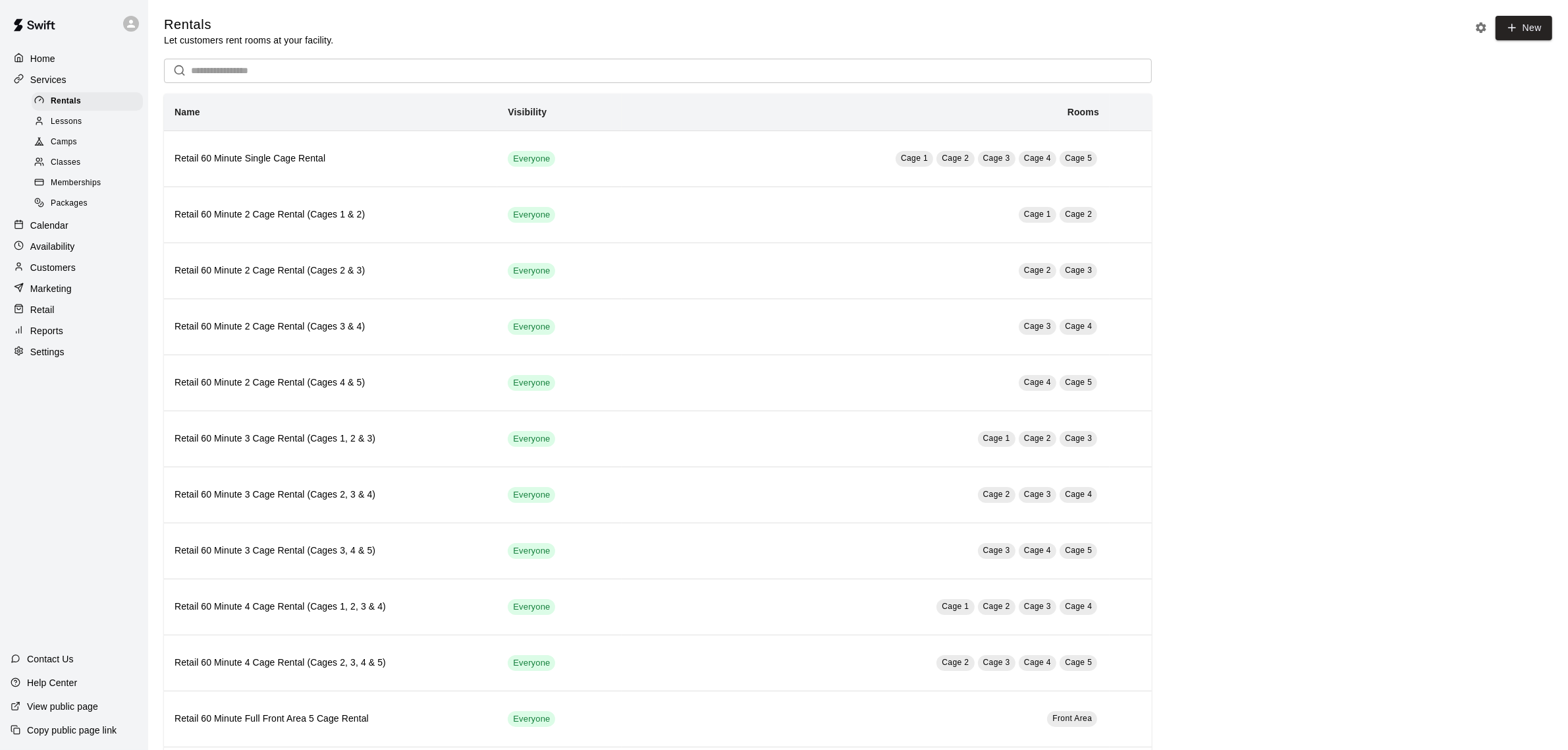
click at [77, 186] on span "Memberships" at bounding box center [75, 183] width 50 height 13
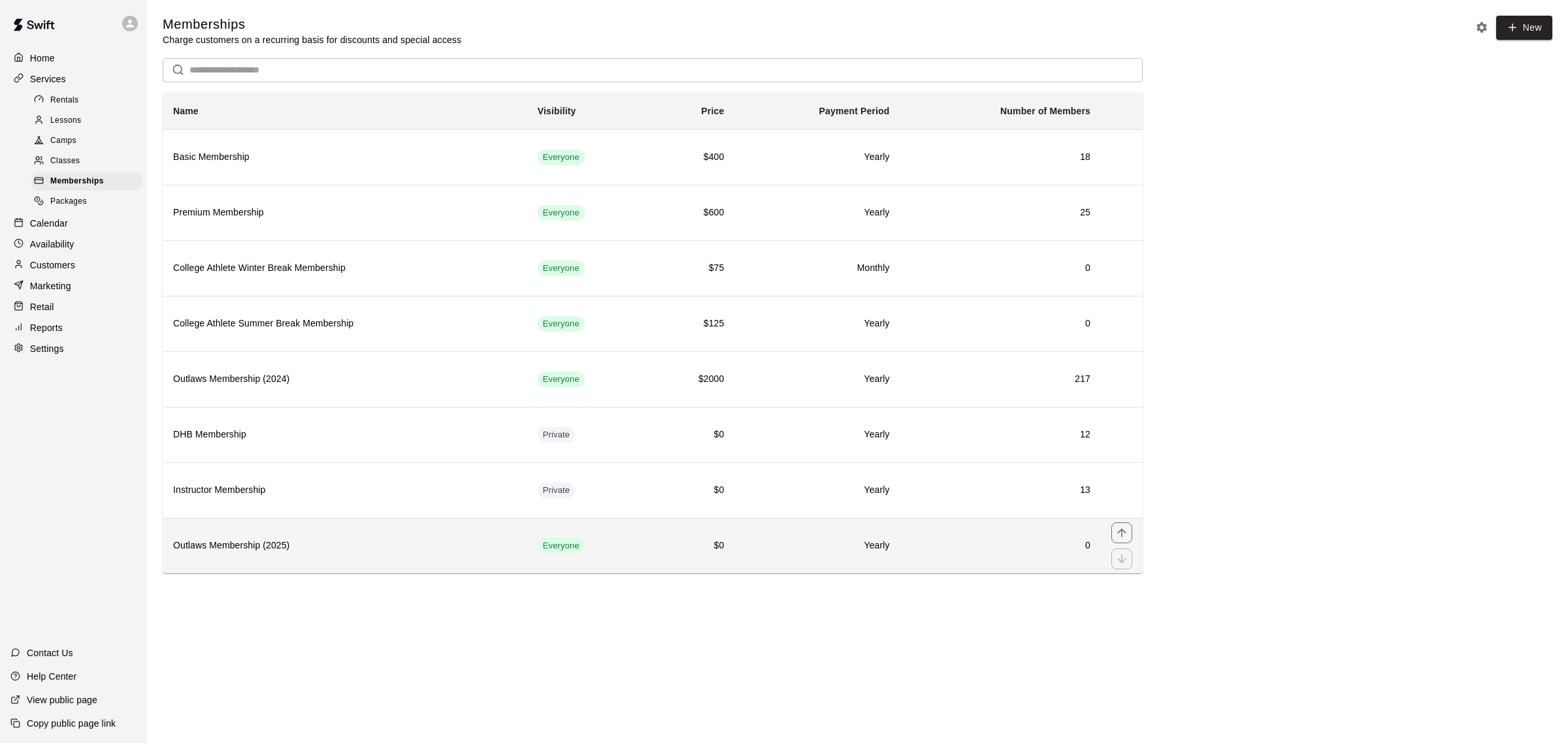
click at [232, 553] on h6 "Outlaws Membership (2025)" at bounding box center [345, 546] width 344 height 15
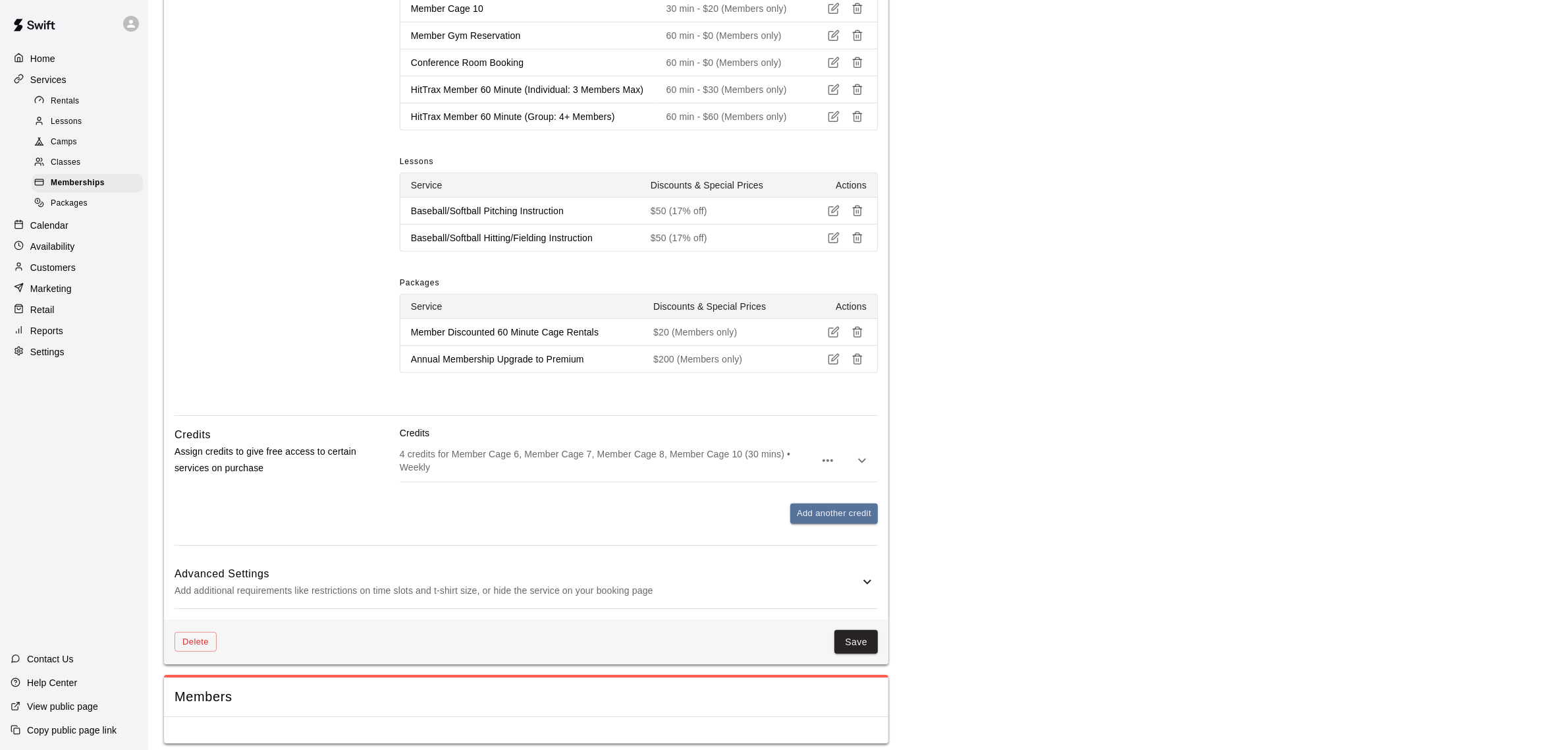
scroll to position [970, 0]
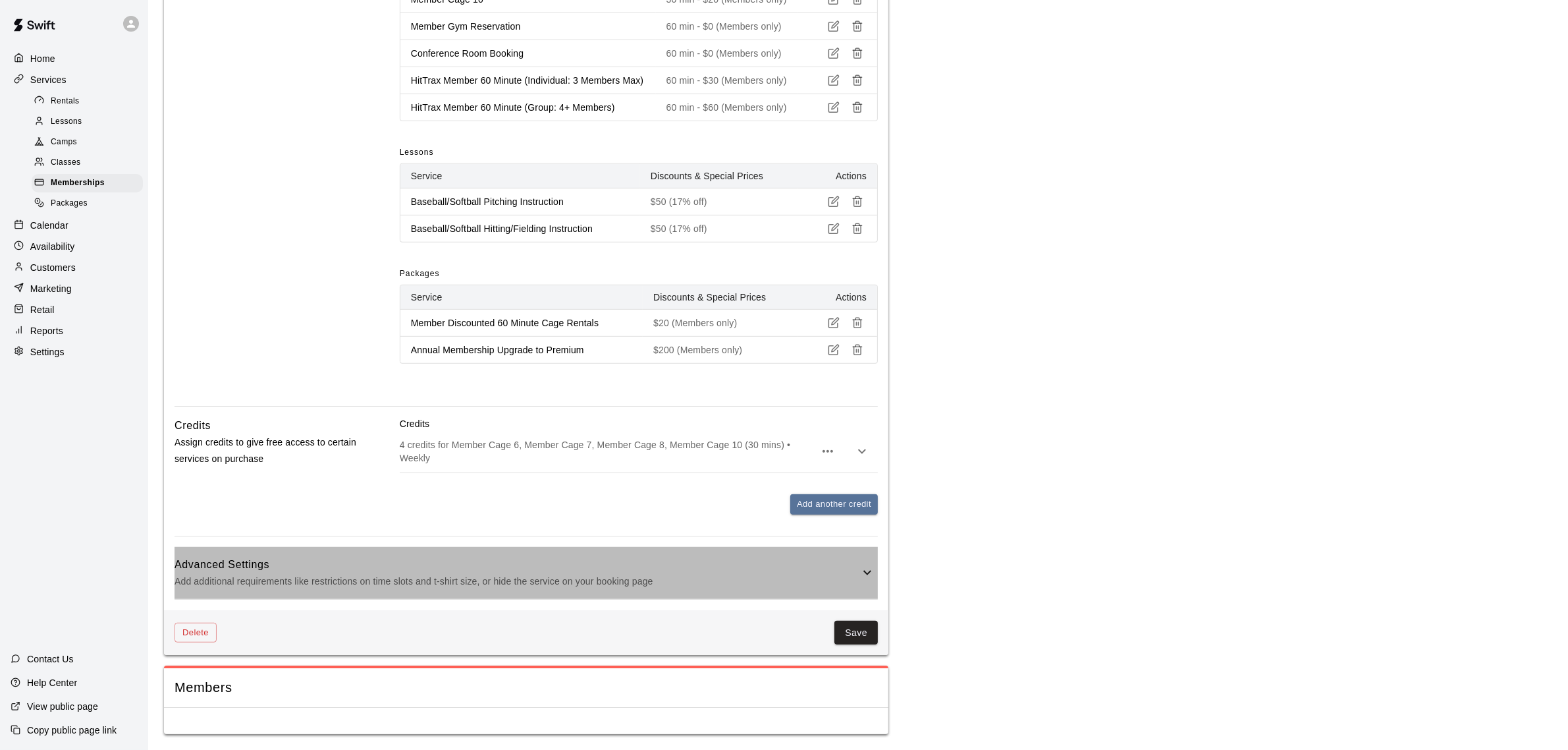
click at [863, 575] on icon at bounding box center [867, 573] width 16 height 16
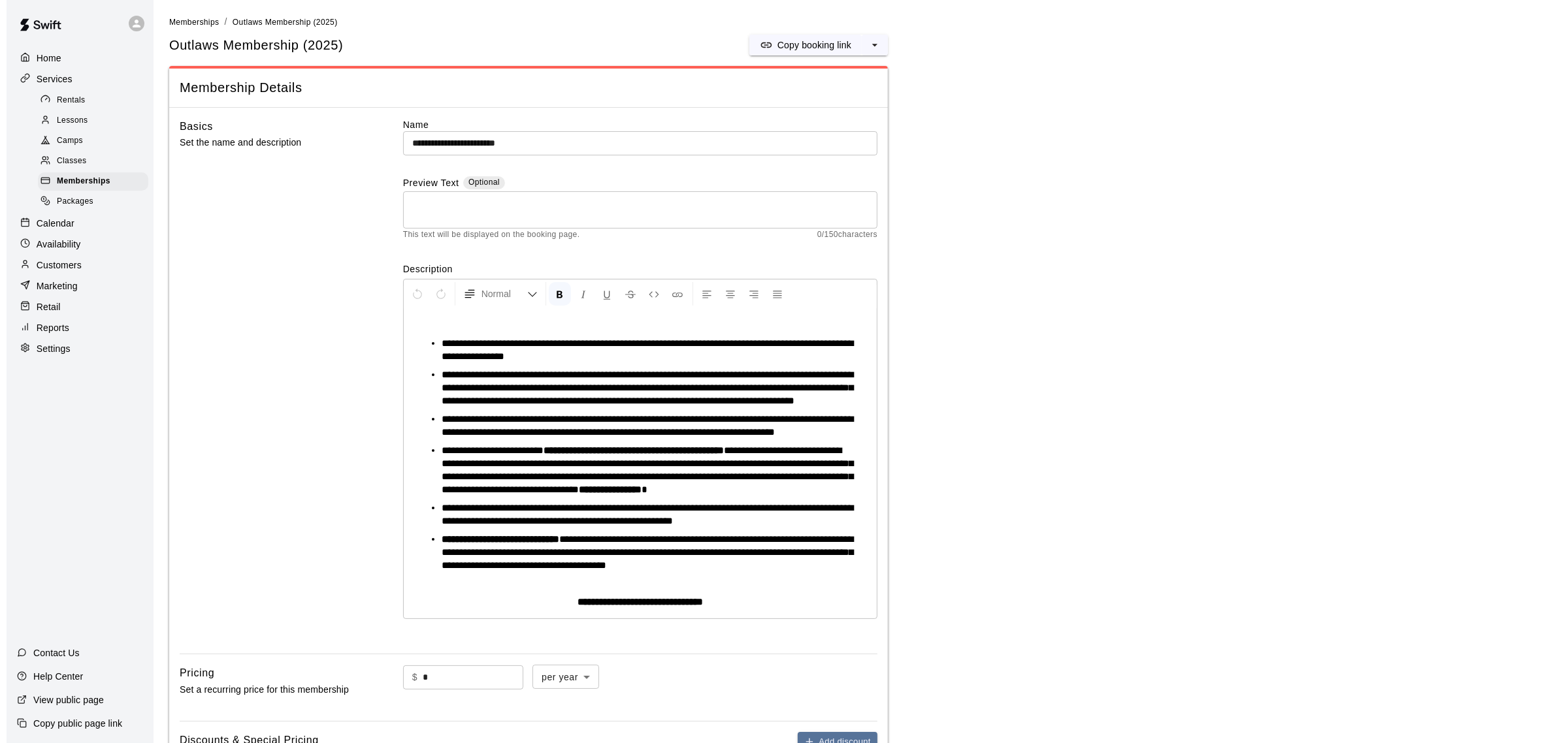
scroll to position [0, 0]
click at [870, 44] on icon "select merge strategy" at bounding box center [868, 45] width 13 height 13
click at [49, 289] on p "Marketing" at bounding box center [51, 285] width 41 height 13
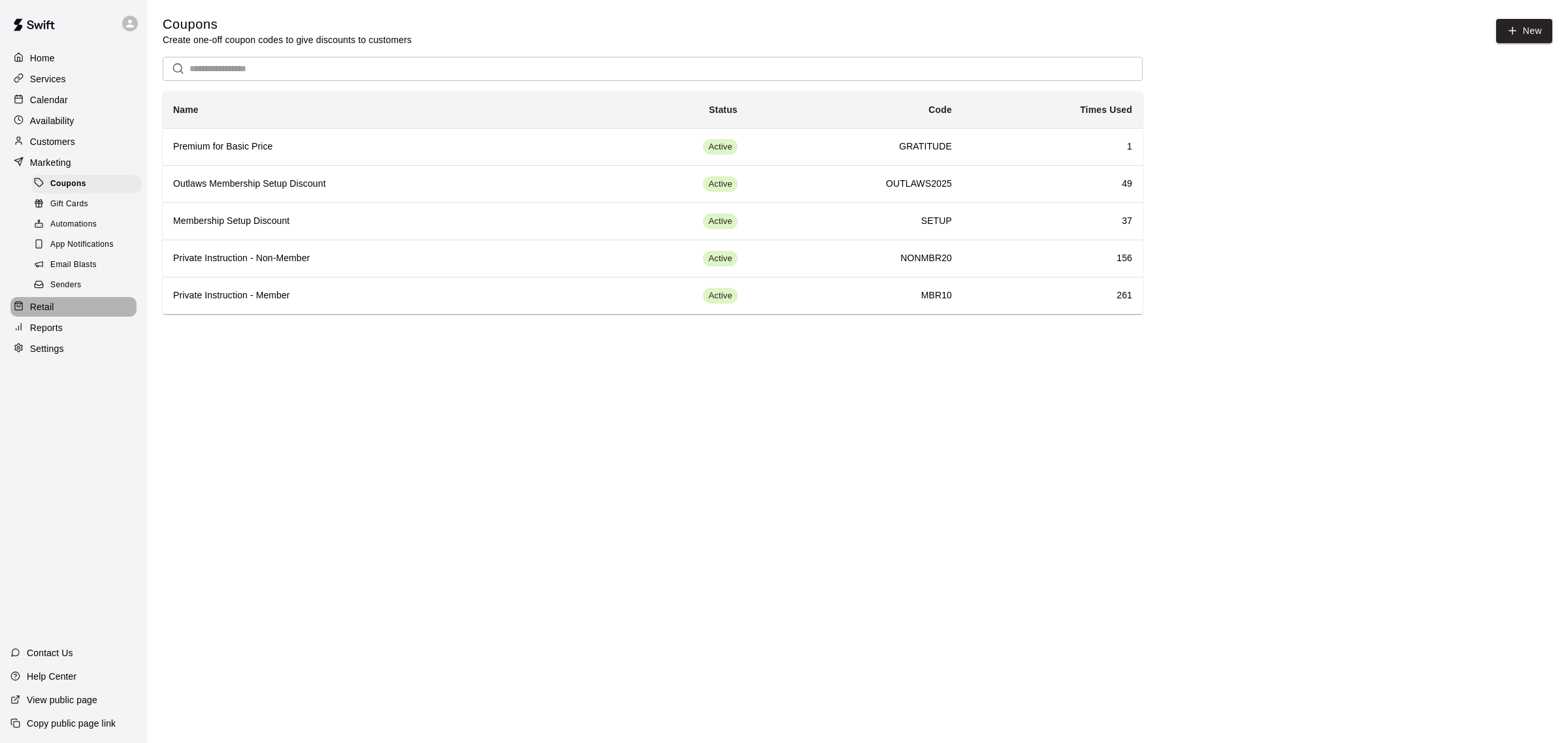
click at [47, 314] on p "Retail" at bounding box center [42, 307] width 24 height 13
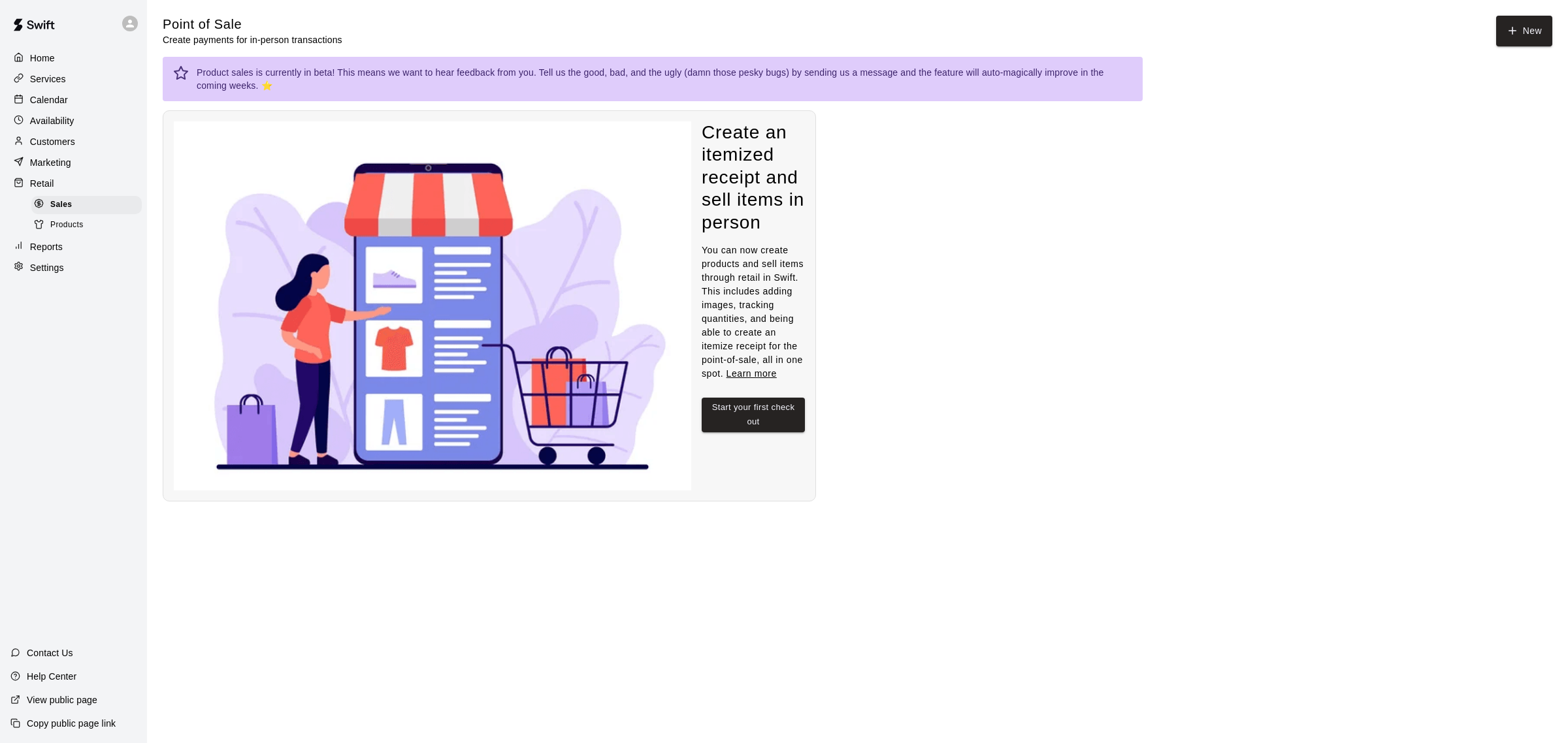
click at [49, 274] on p "Settings" at bounding box center [47, 267] width 34 height 13
select select "**"
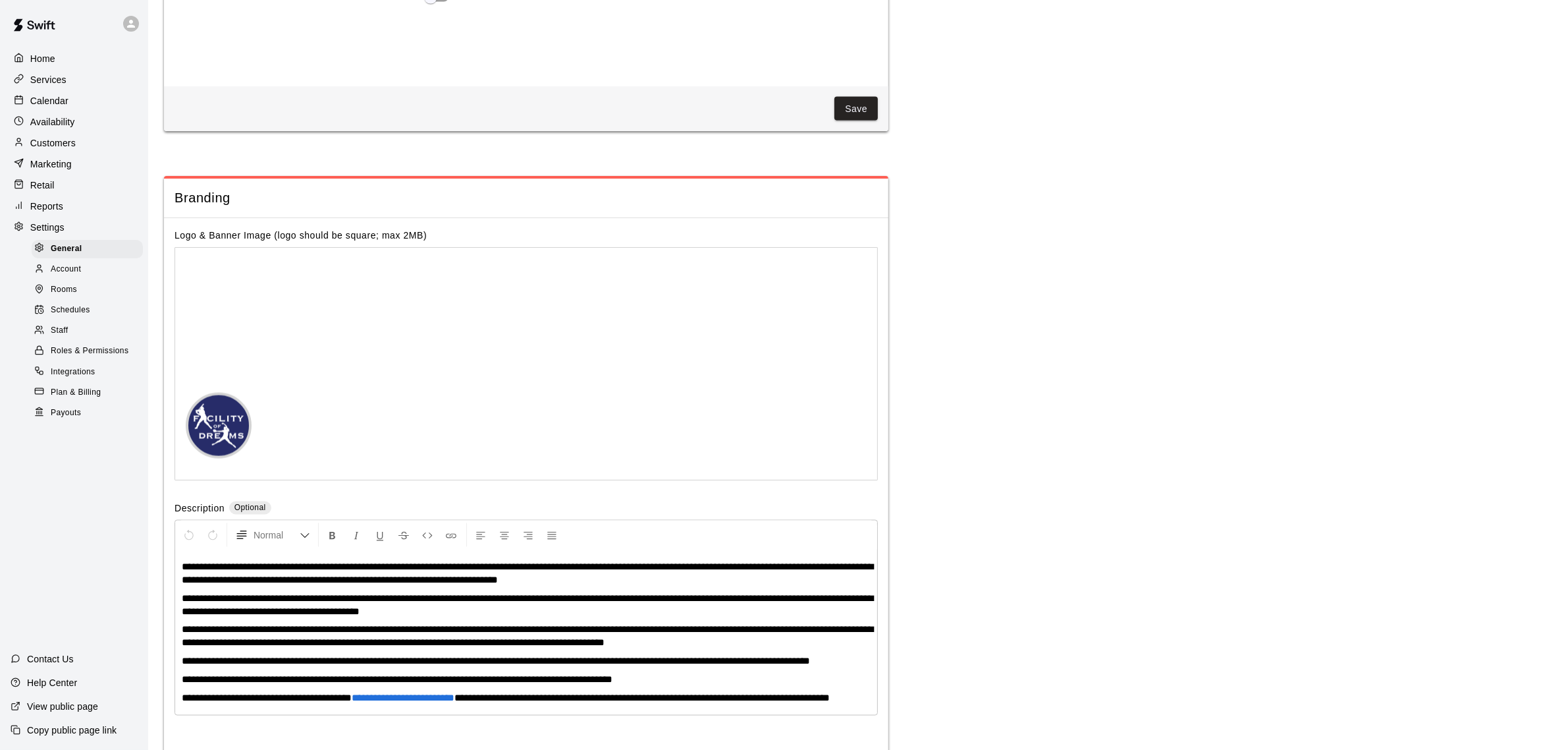
scroll to position [2522, 0]
click at [43, 127] on p "Availability" at bounding box center [52, 121] width 44 height 13
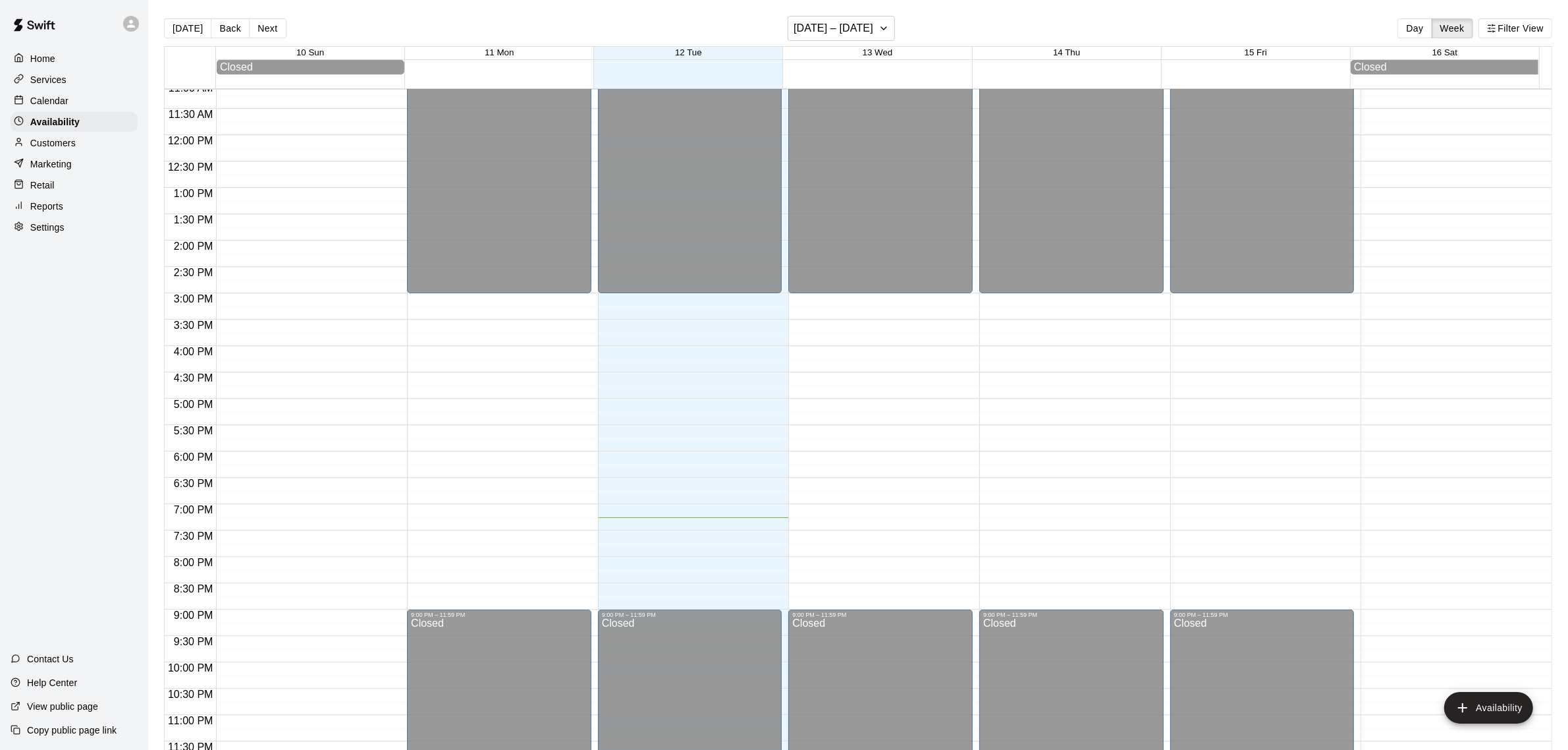
click at [41, 182] on p "Retail" at bounding box center [43, 185] width 24 height 13
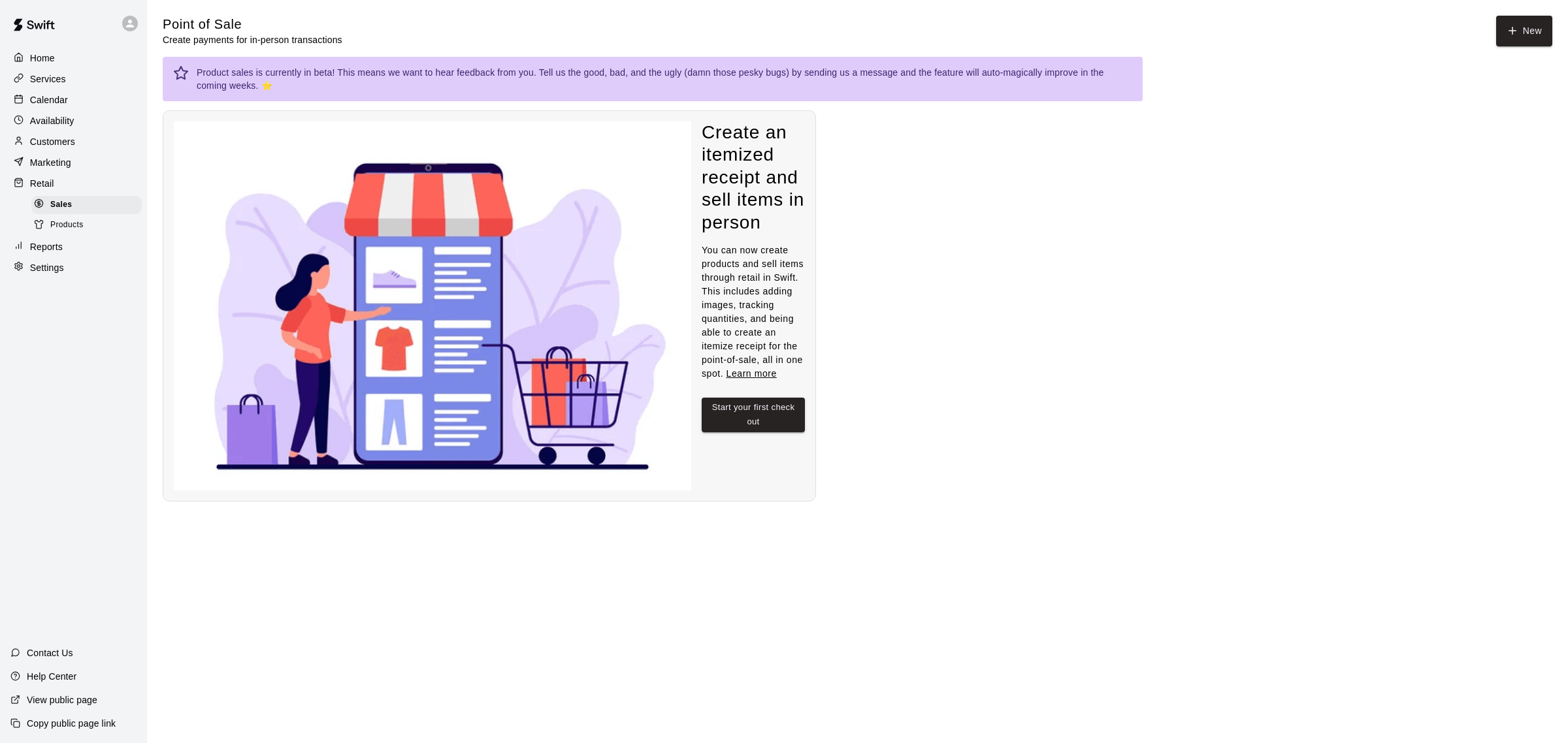
click at [52, 274] on p "Settings" at bounding box center [47, 267] width 34 height 13
select select "**"
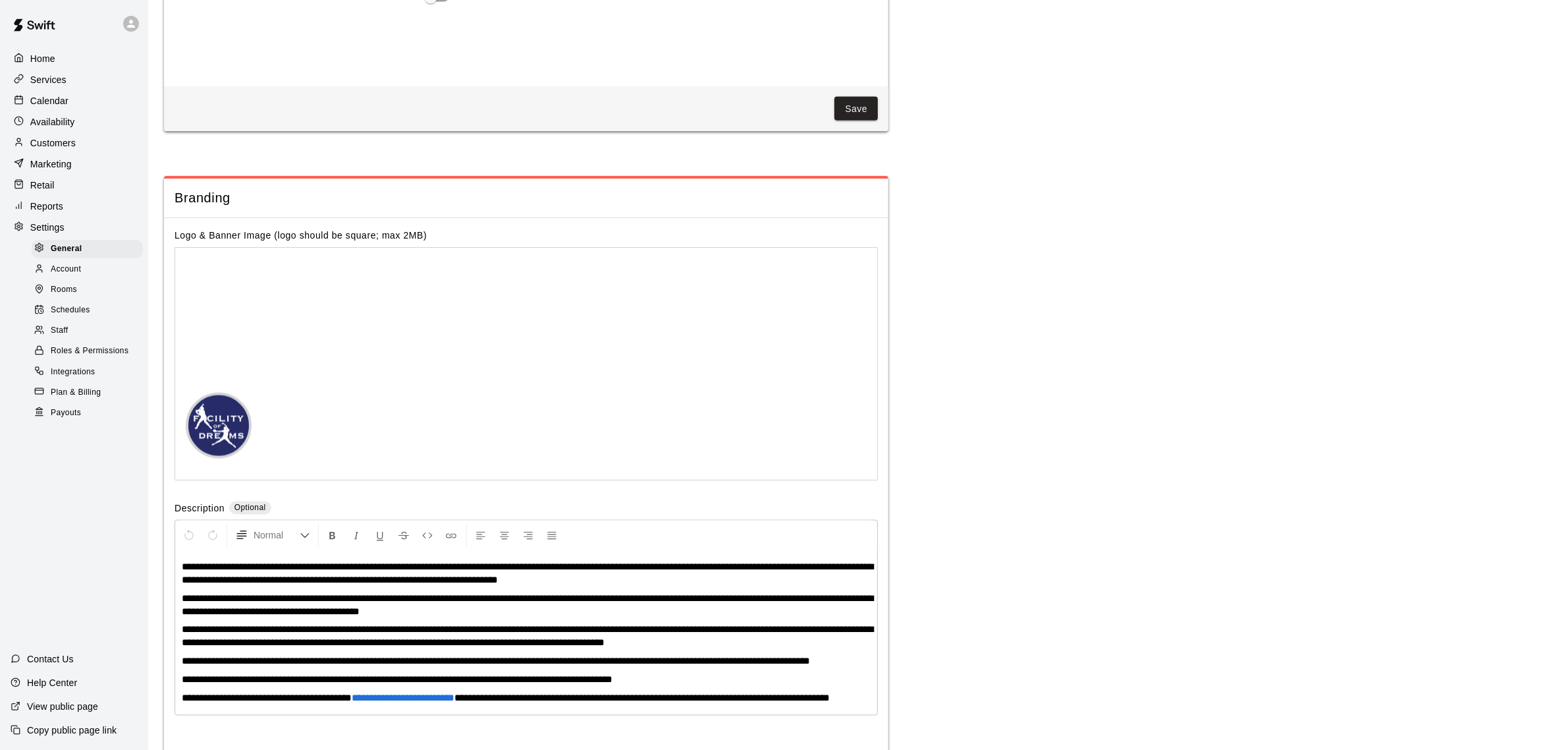
scroll to position [2522, 0]
click at [66, 317] on span "Schedules" at bounding box center [70, 310] width 39 height 13
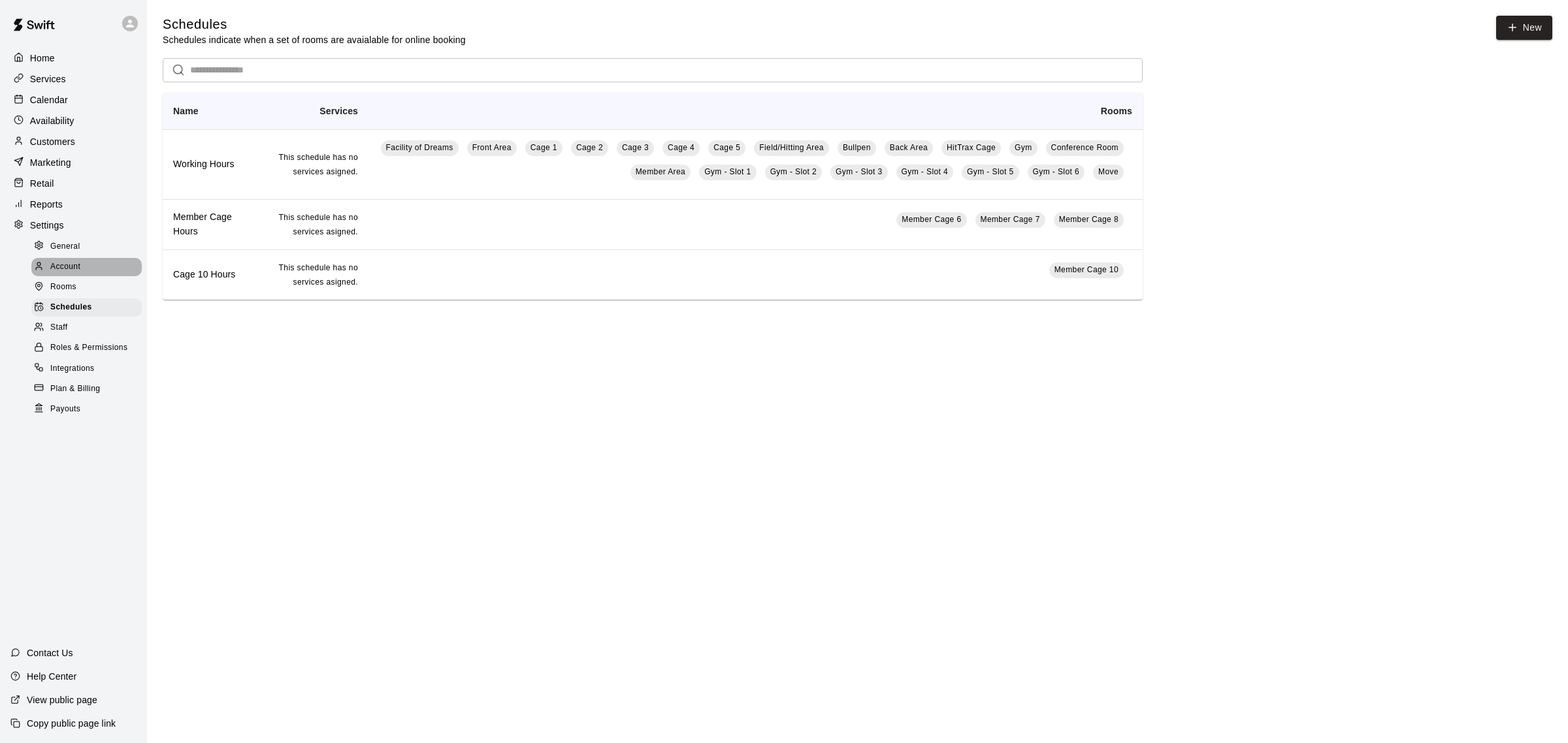
click at [66, 274] on span "Account" at bounding box center [65, 267] width 30 height 13
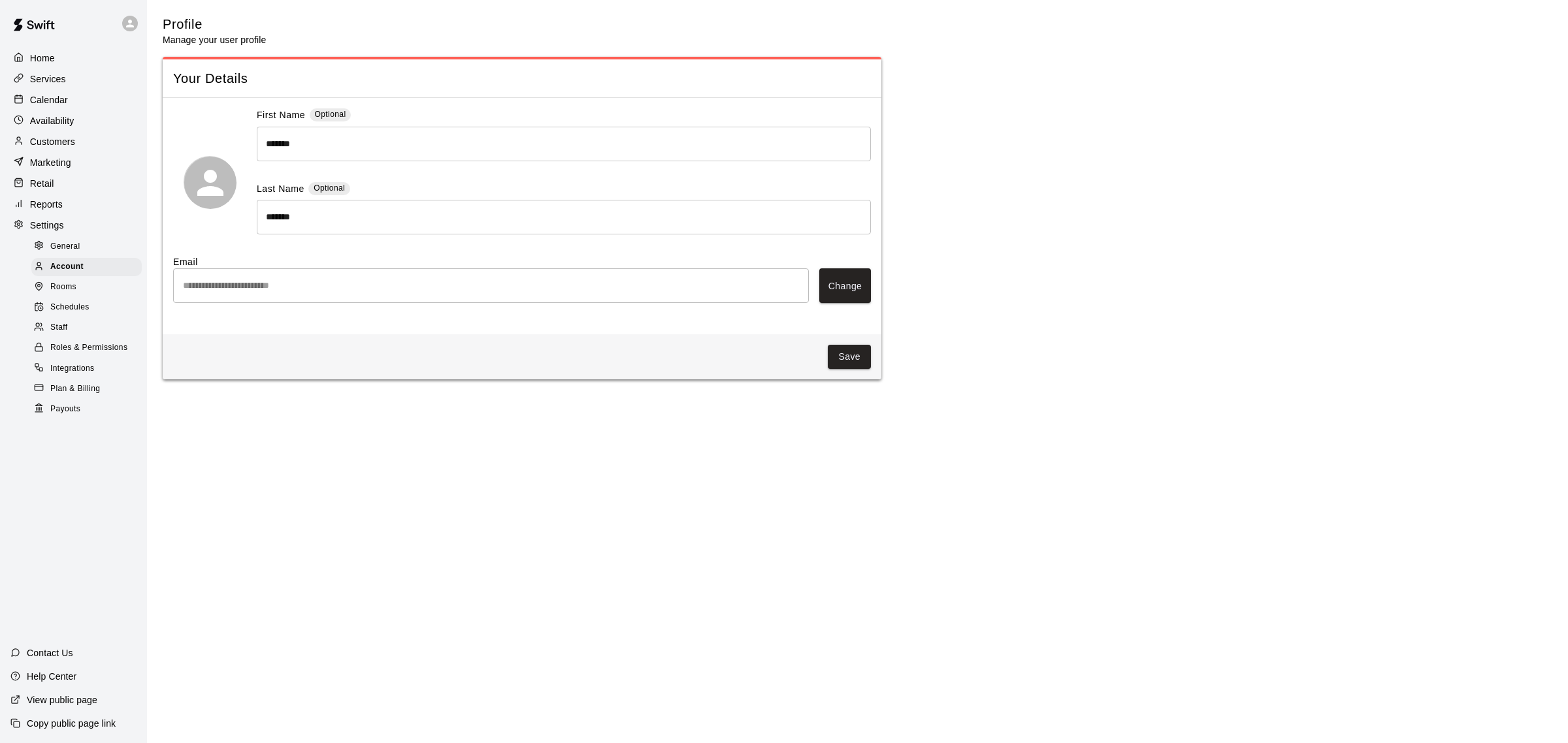
click at [41, 75] on p "Services" at bounding box center [48, 79] width 36 height 13
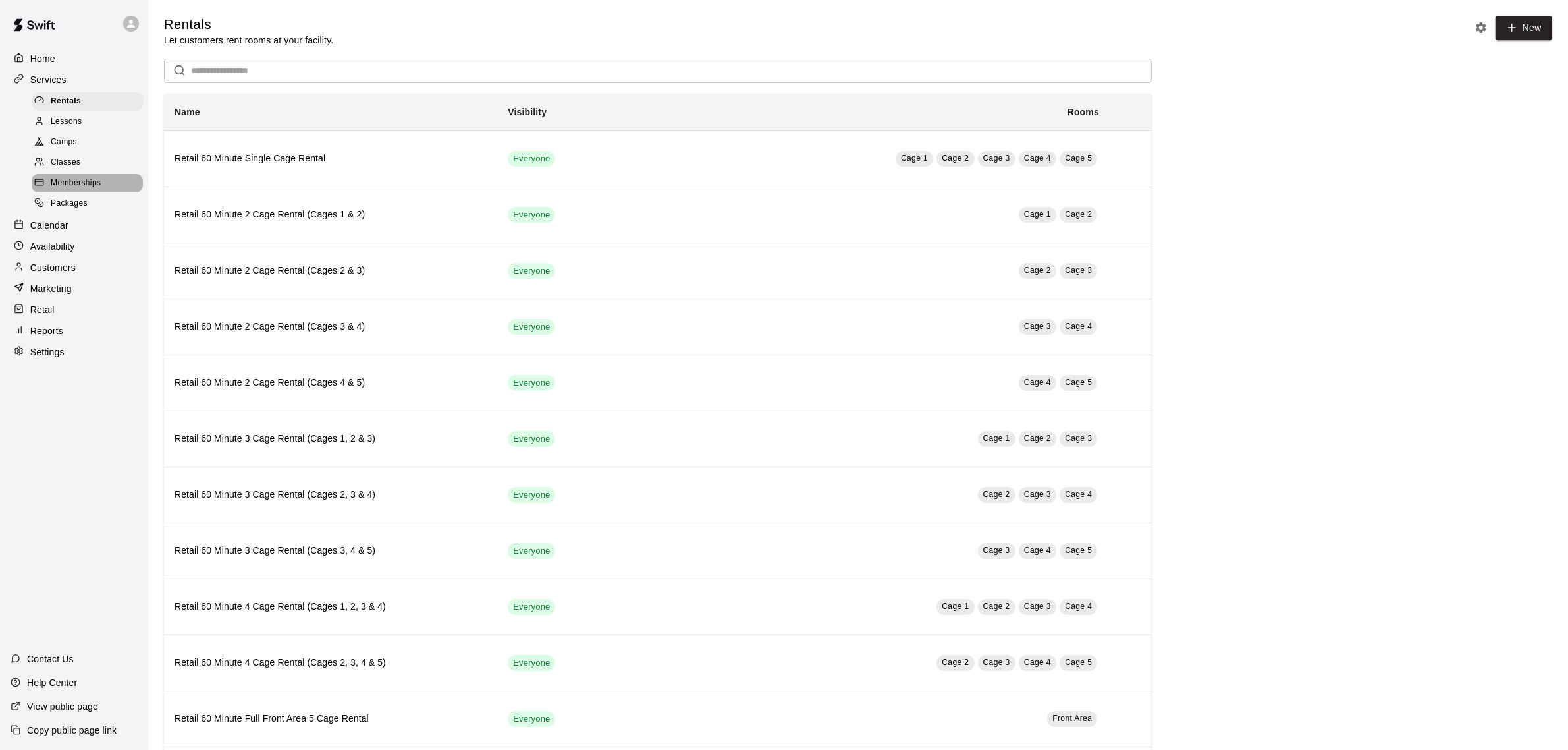
click at [69, 187] on span "Memberships" at bounding box center [75, 183] width 50 height 13
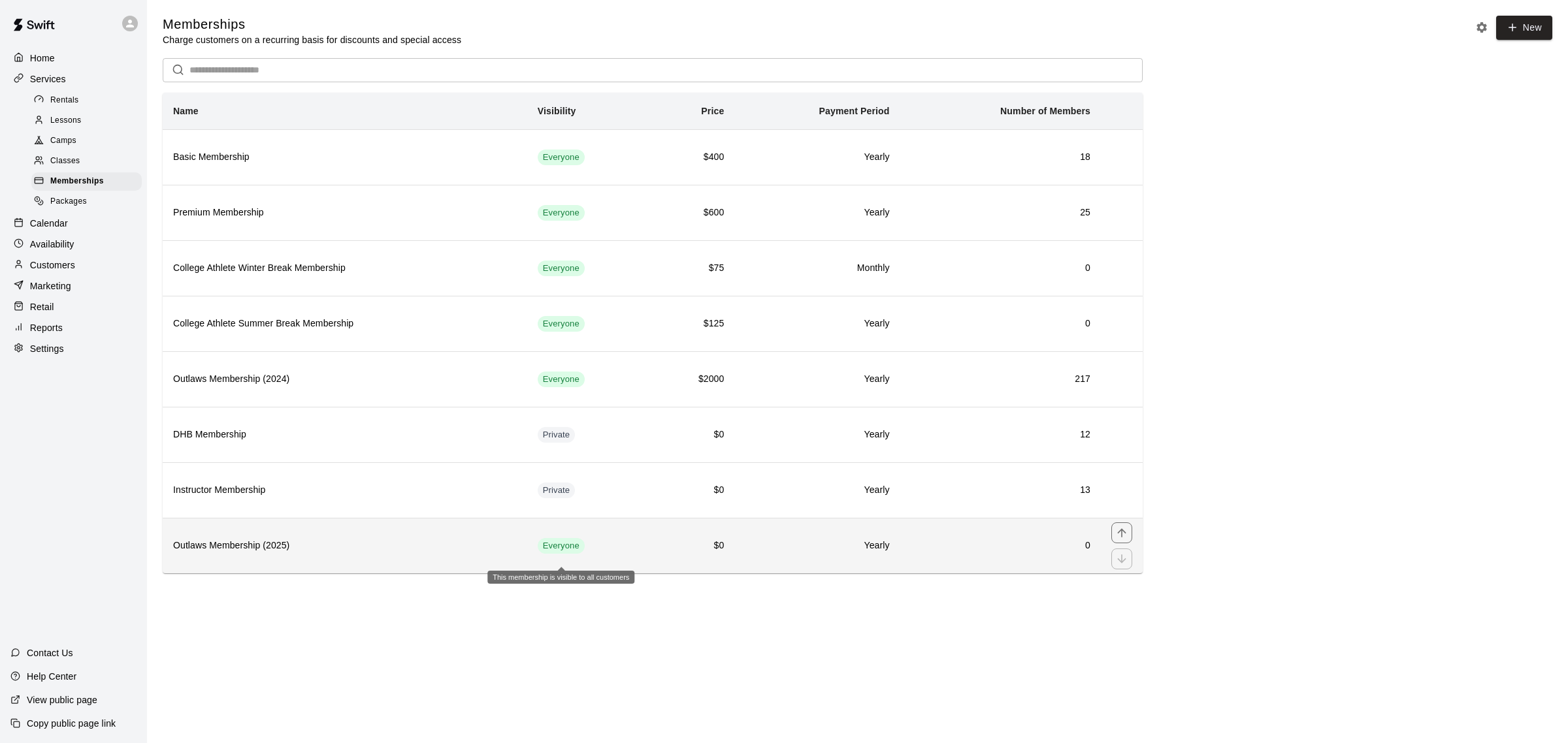
click at [557, 552] on span "Everyone" at bounding box center [561, 546] width 47 height 12
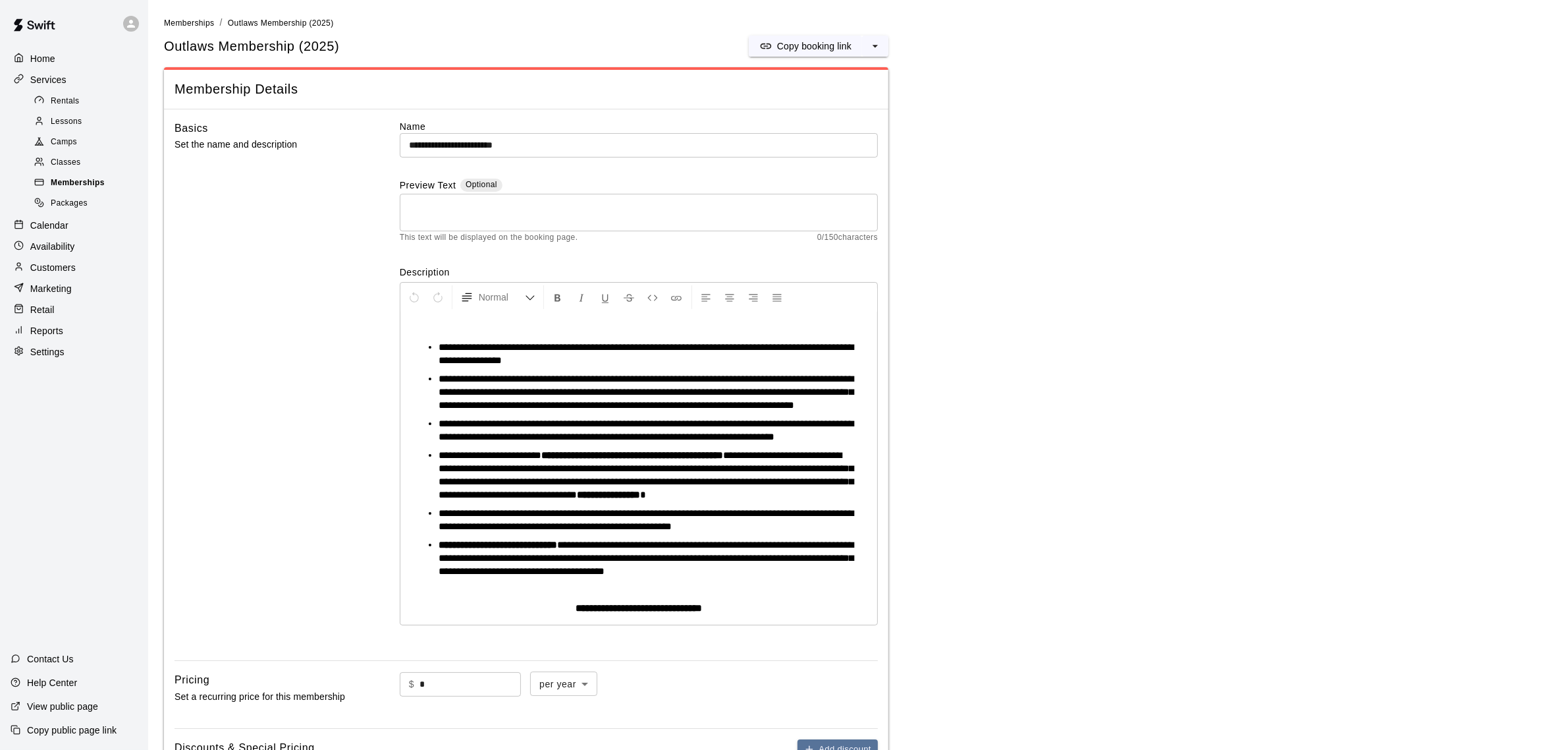
click at [63, 187] on span "Memberships" at bounding box center [78, 183] width 54 height 13
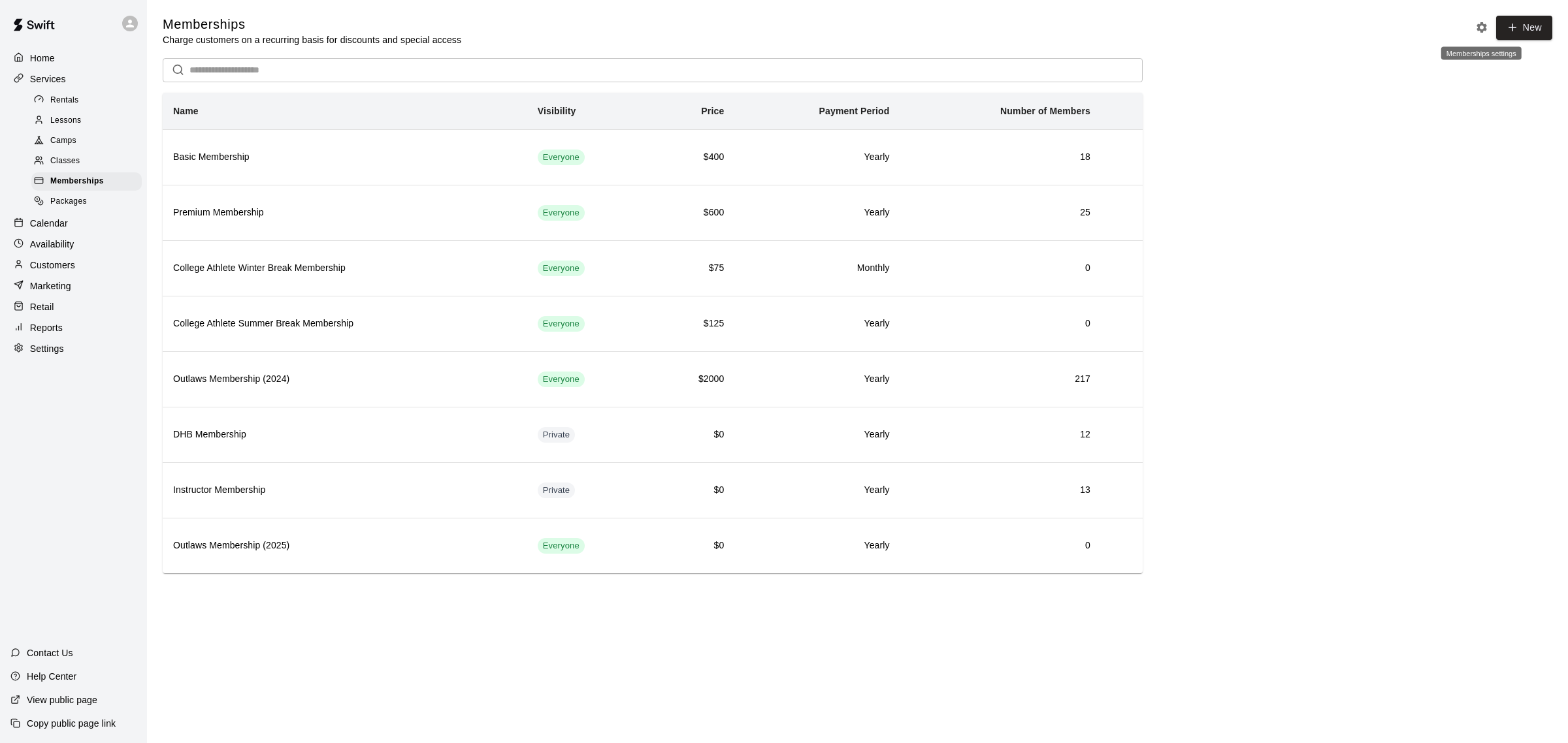
click at [1481, 28] on icon "Memberships settings" at bounding box center [1482, 27] width 13 height 13
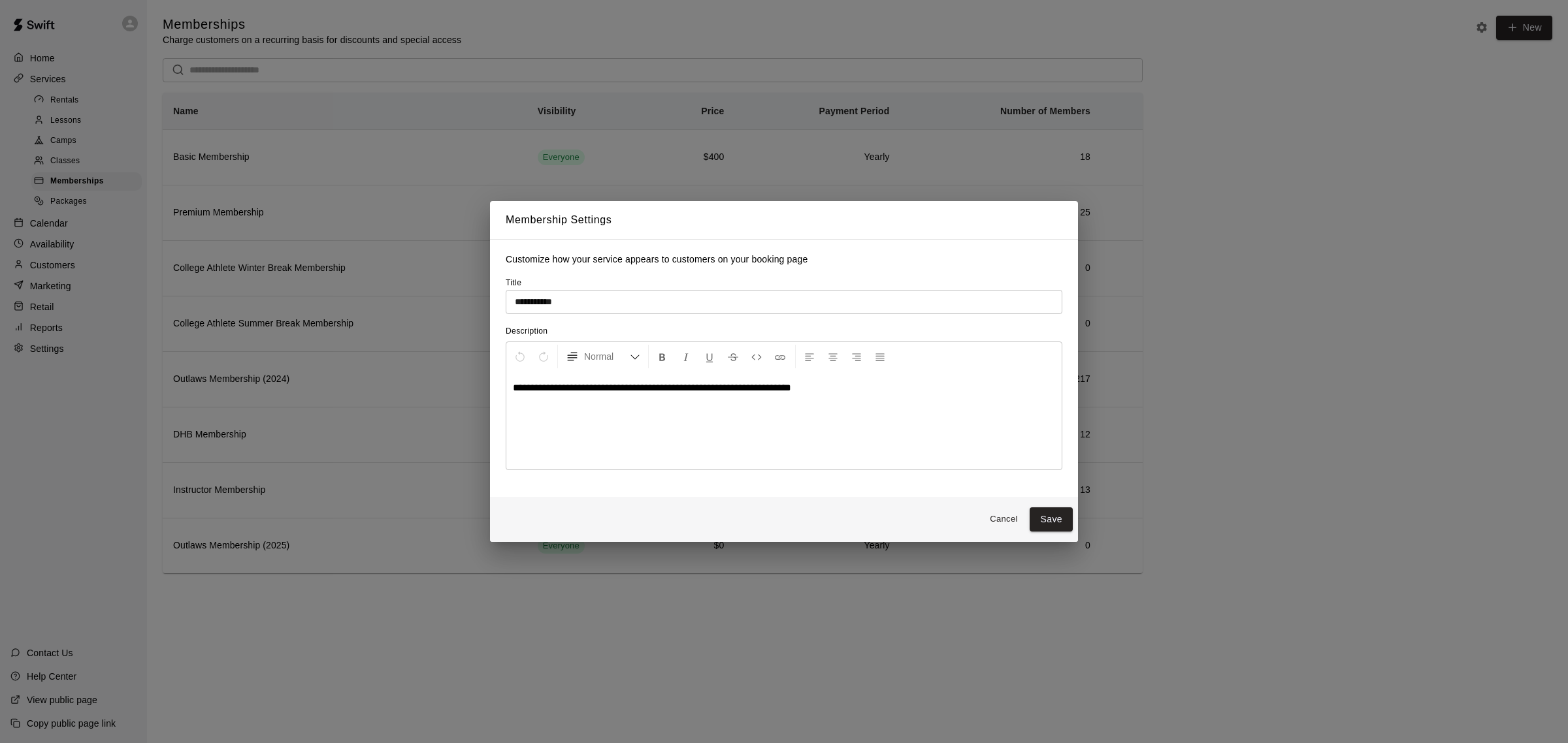
click at [1004, 518] on button "Cancel" at bounding box center [1004, 519] width 41 height 20
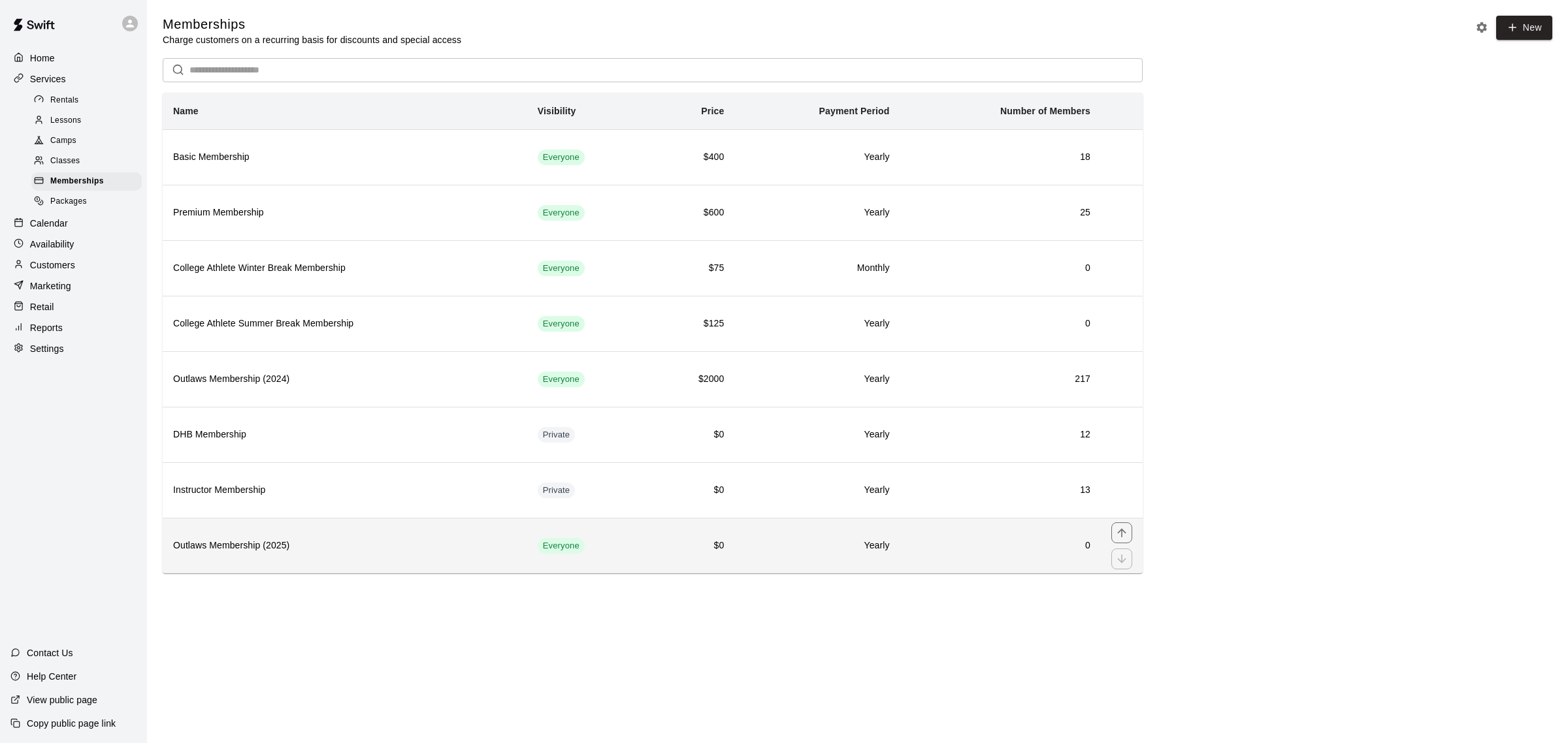
click at [252, 553] on h6 "Outlaws Membership (2025)" at bounding box center [345, 546] width 344 height 15
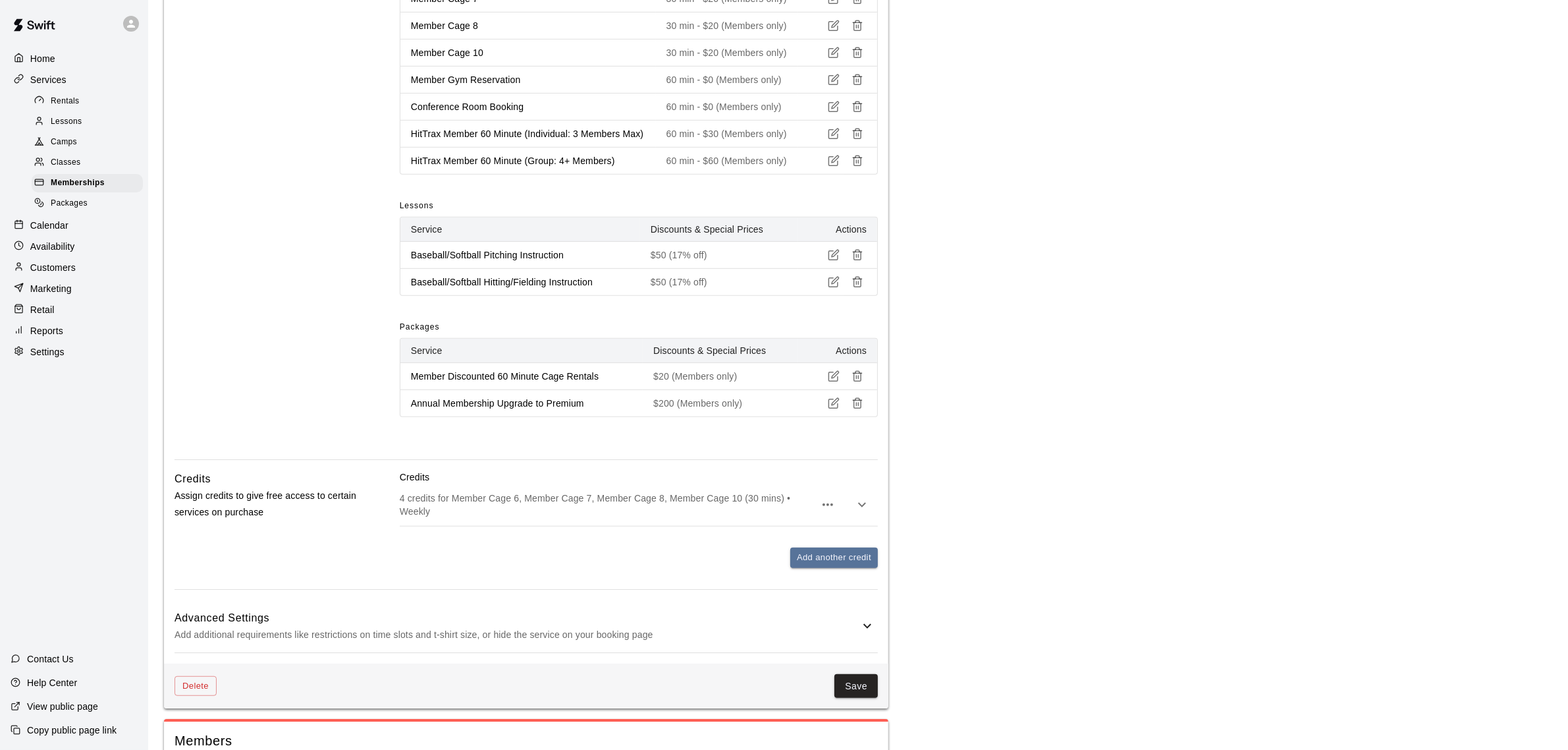
scroll to position [970, 0]
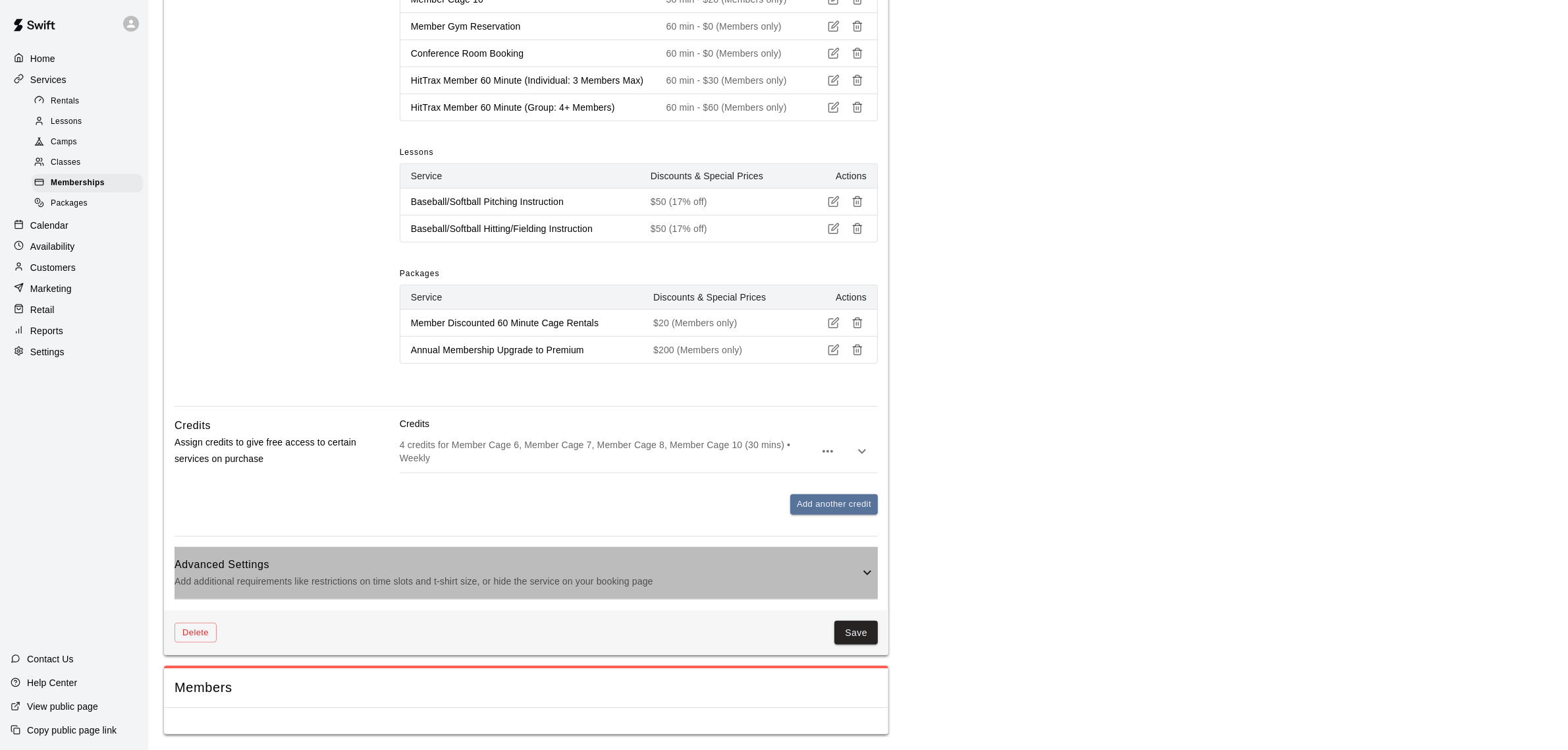
click at [868, 565] on icon at bounding box center [867, 573] width 16 height 16
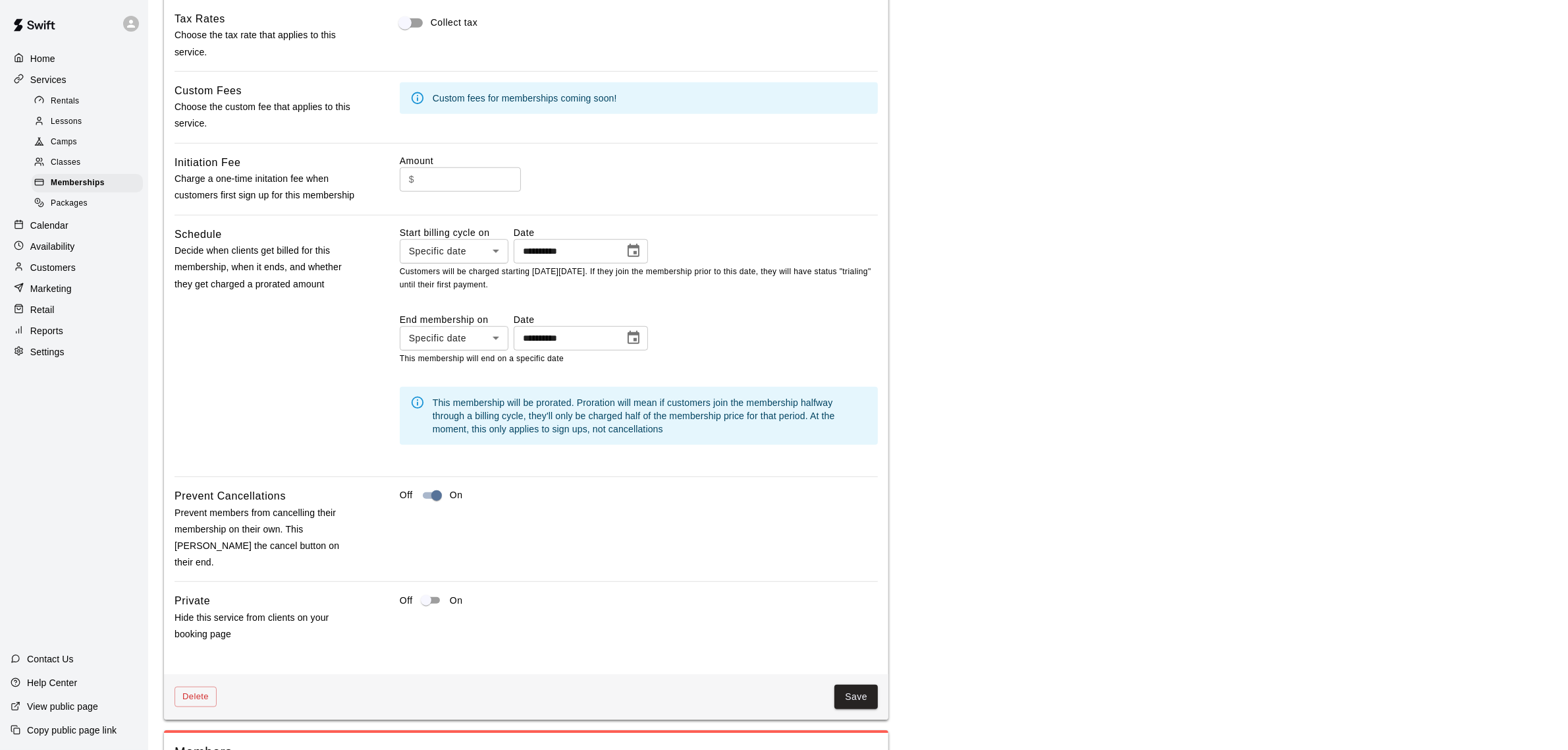
scroll to position [1546, 0]
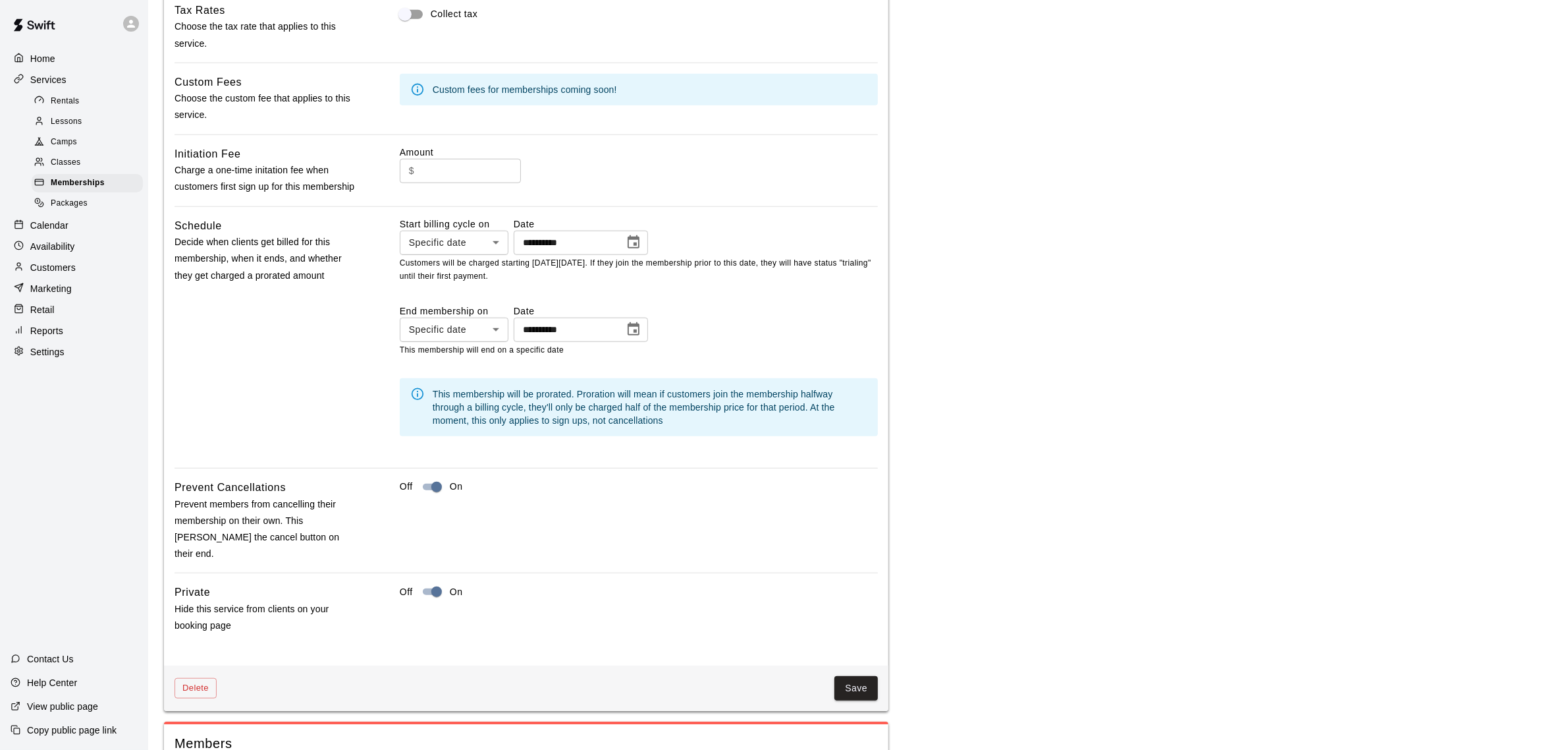
click at [845, 700] on button "Save" at bounding box center [857, 688] width 44 height 24
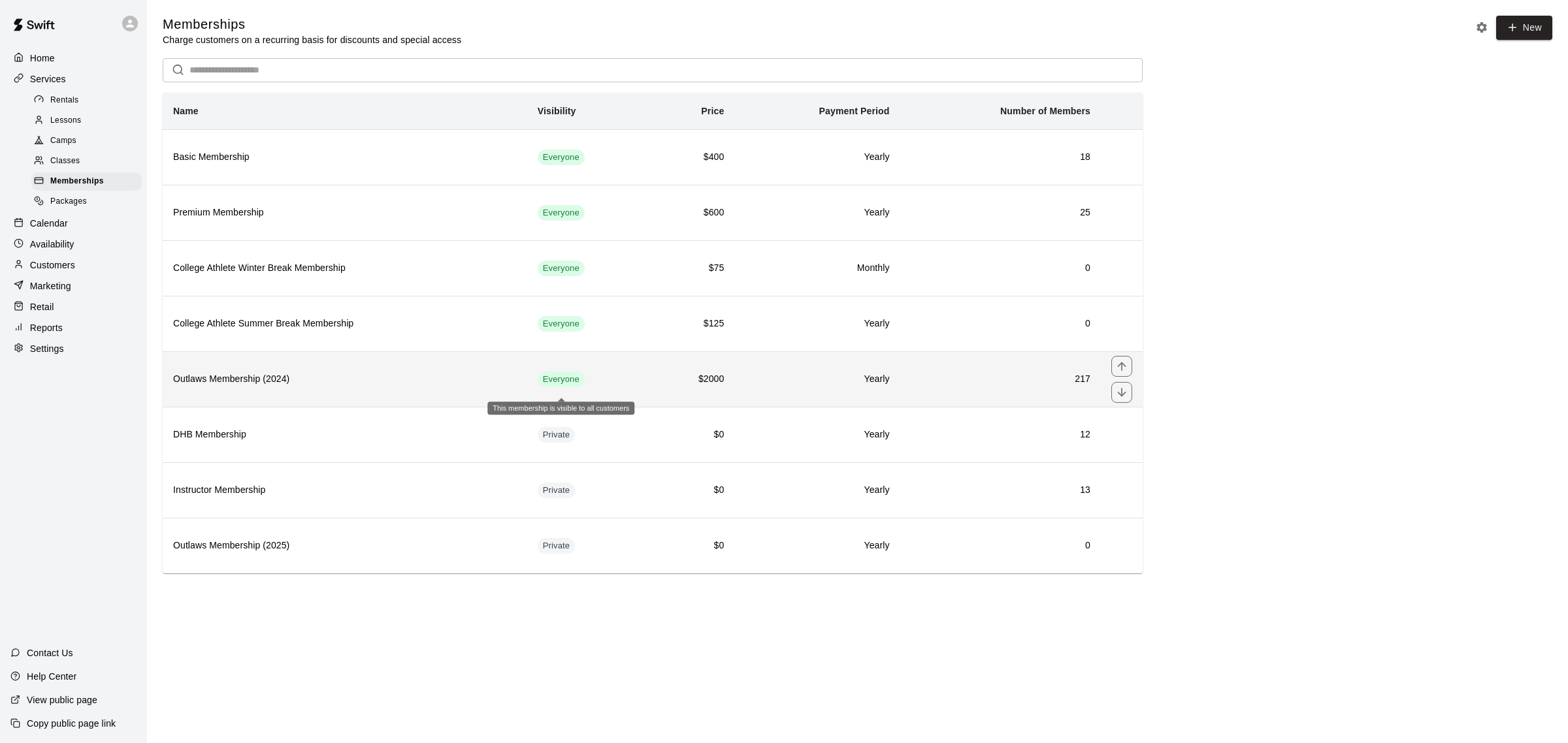
click at [567, 386] on span "Everyone" at bounding box center [561, 379] width 47 height 12
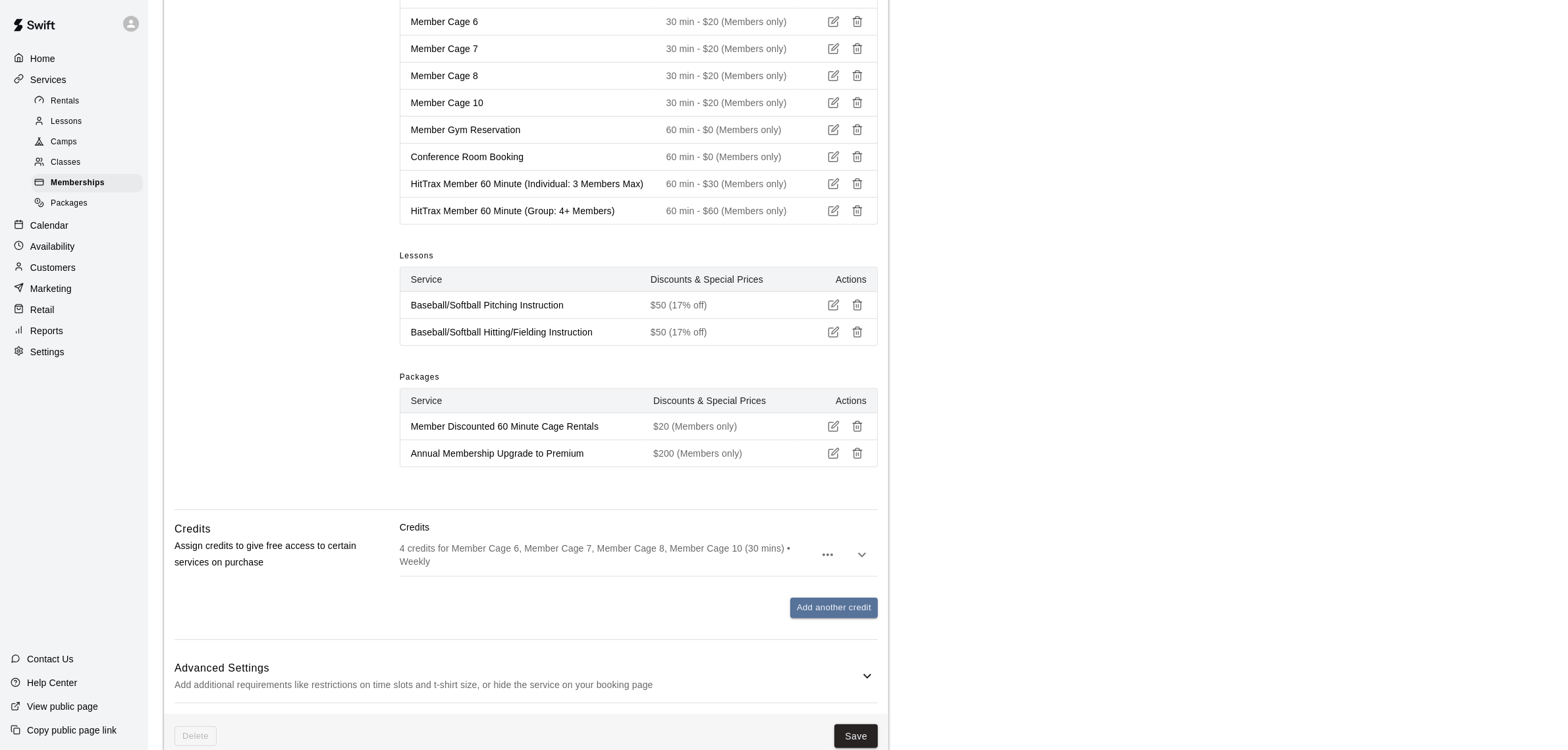
scroll to position [1236, 0]
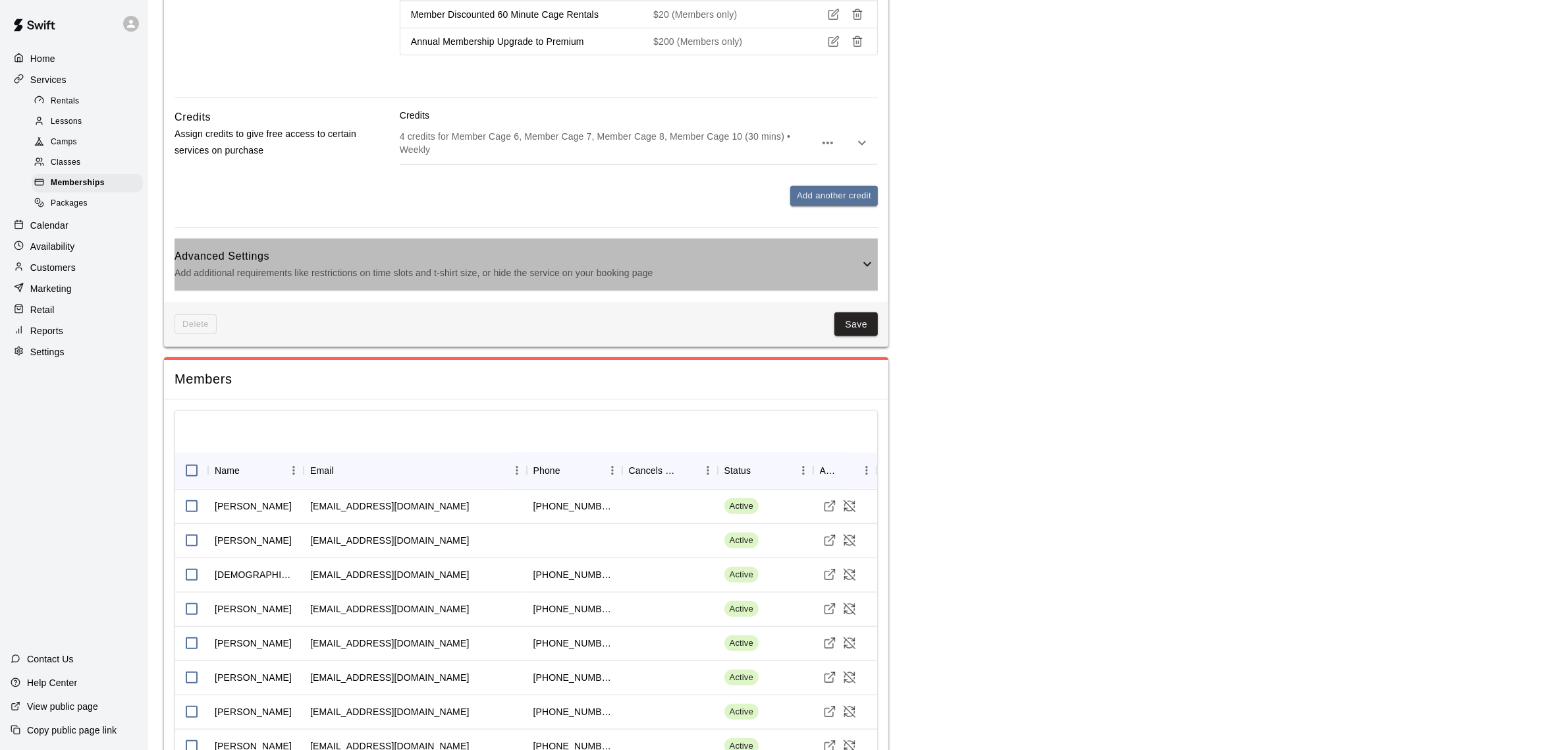
click at [865, 272] on icon at bounding box center [867, 264] width 16 height 16
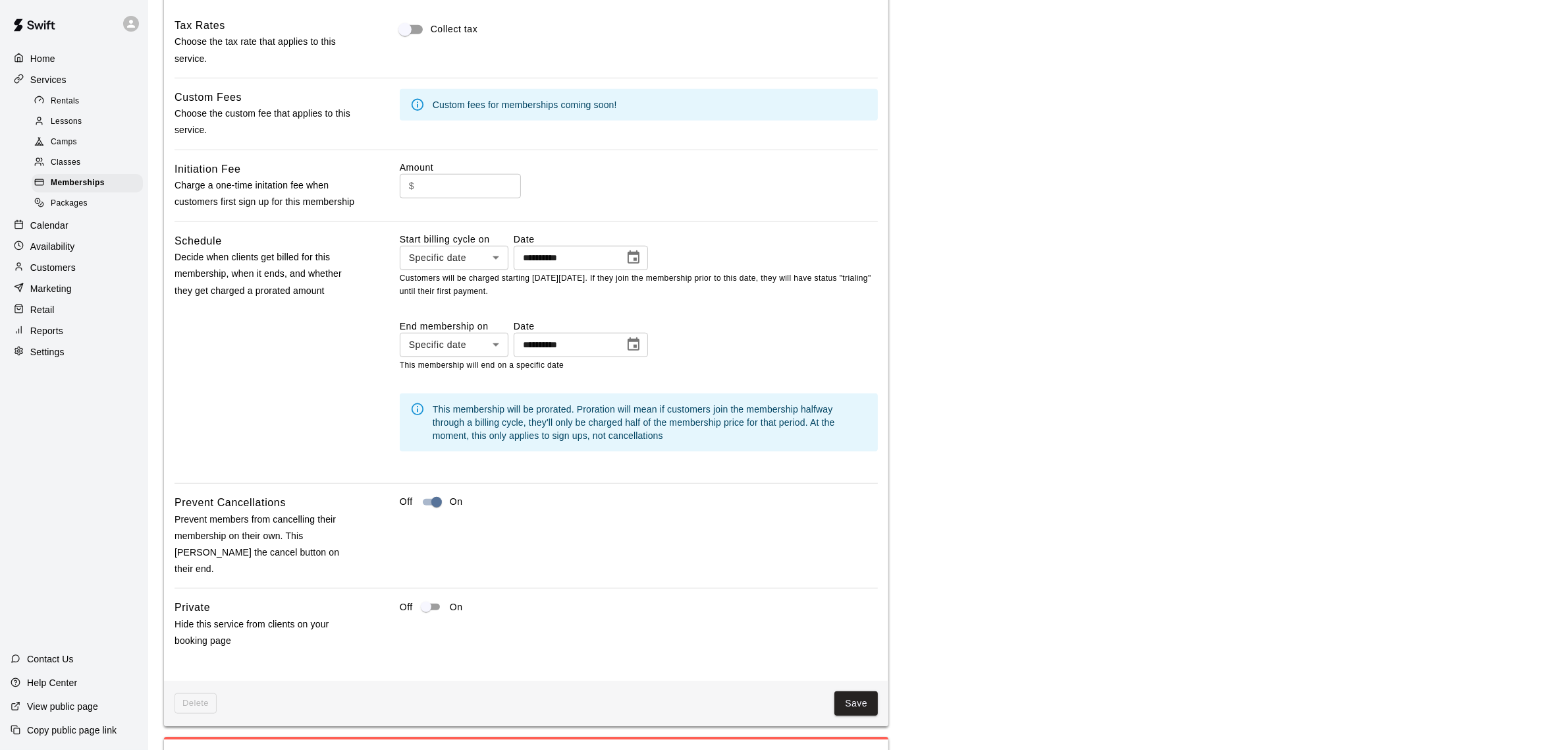
scroll to position [1565, 0]
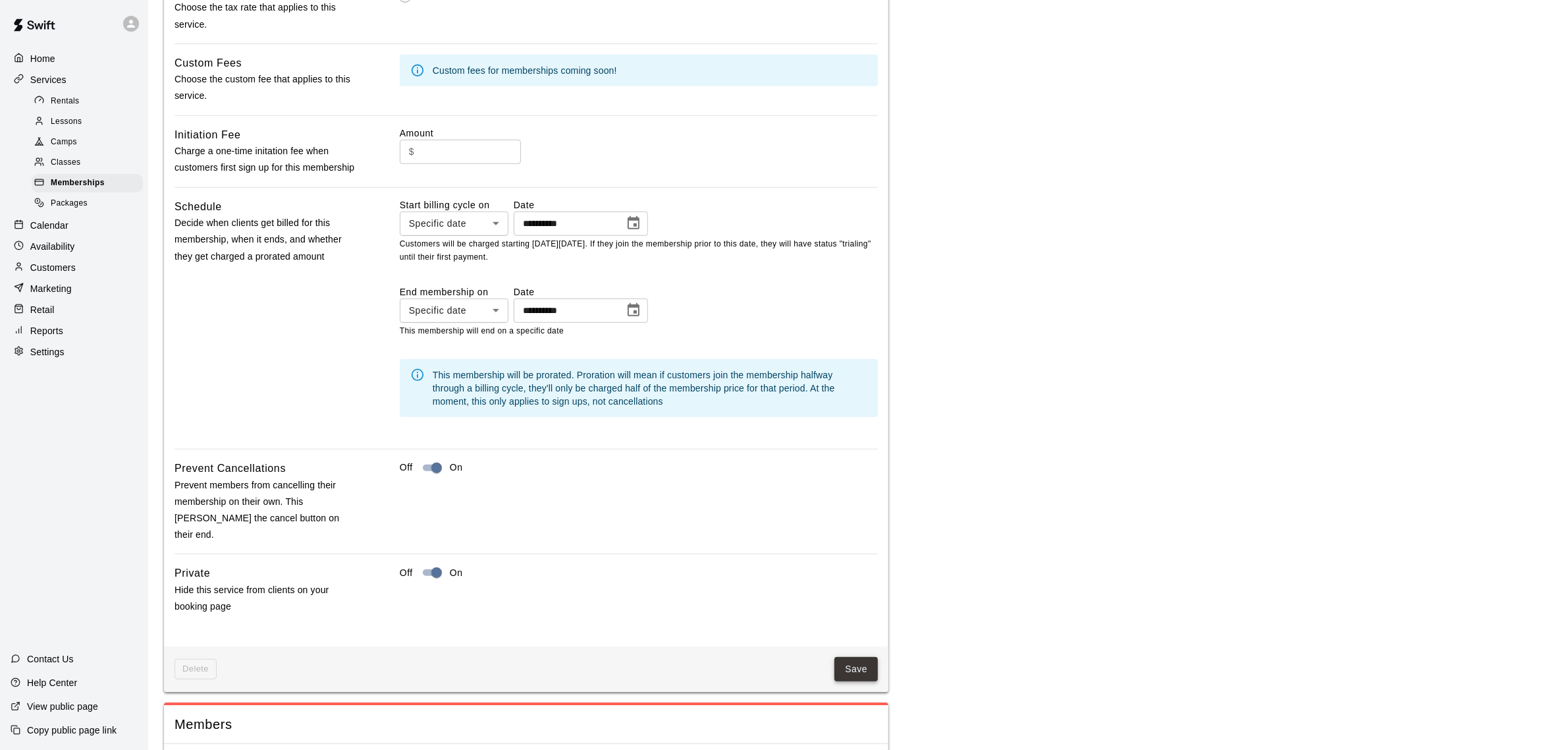
click at [850, 681] on button "Save" at bounding box center [857, 670] width 44 height 24
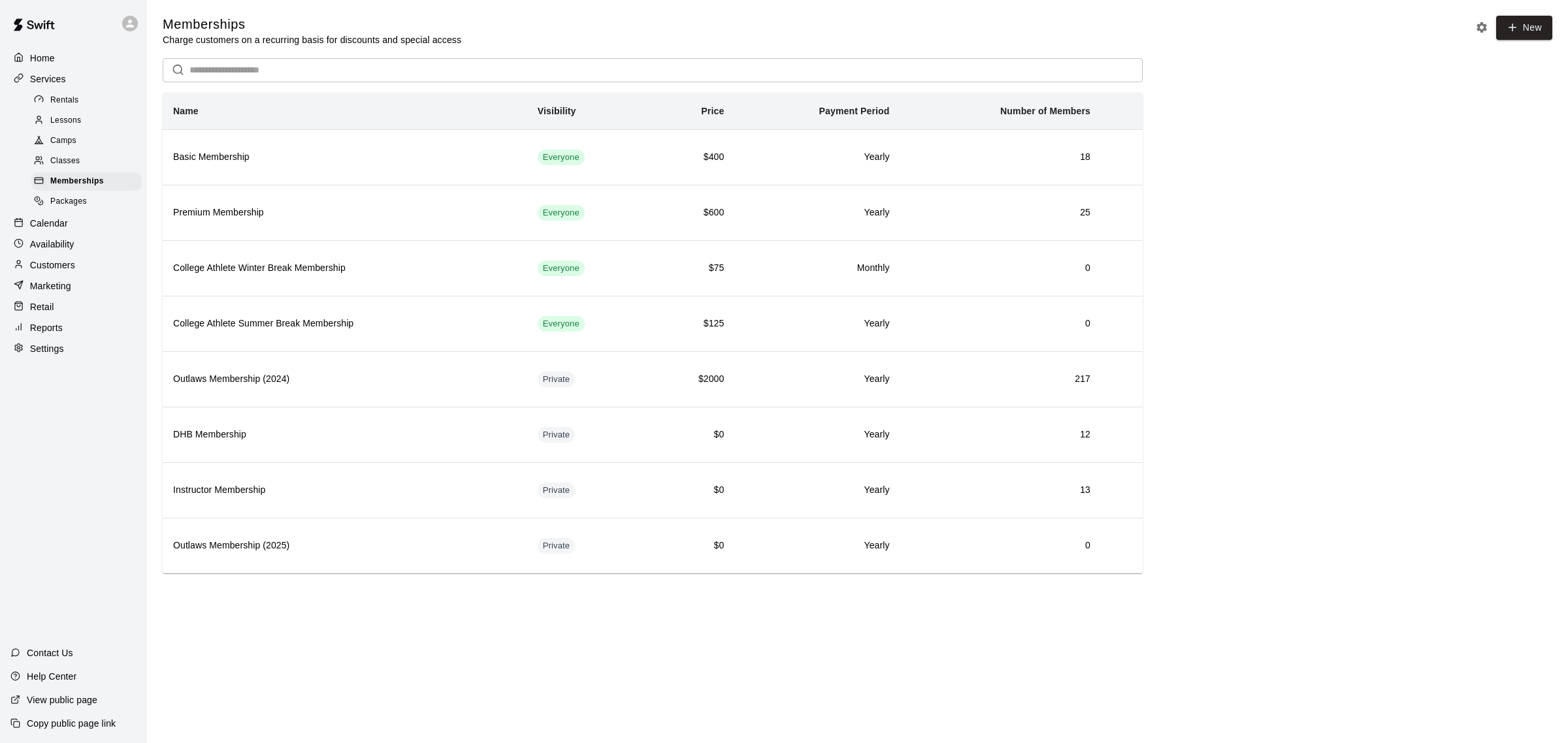
click at [51, 230] on p "Calendar" at bounding box center [49, 223] width 38 height 13
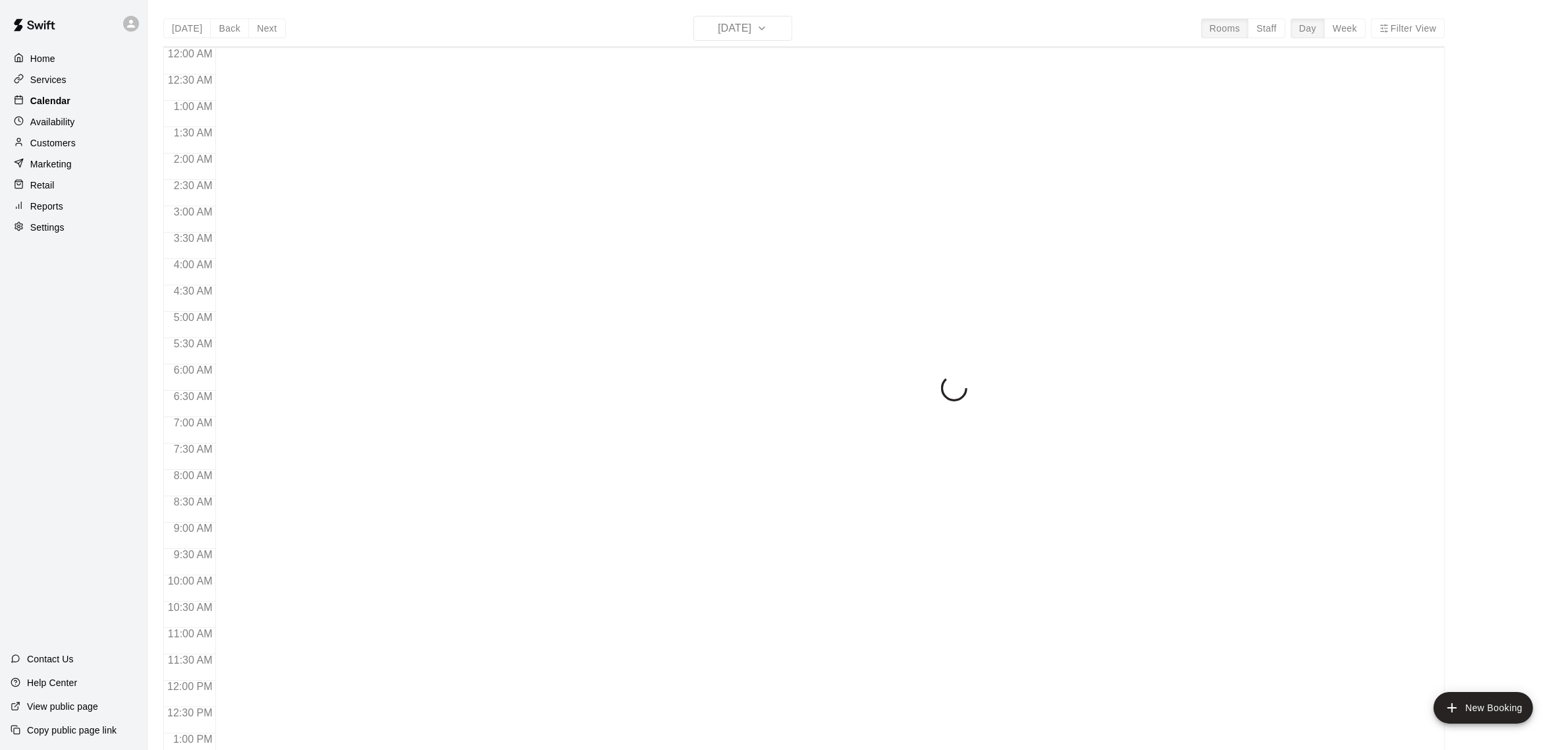
scroll to position [548, 0]
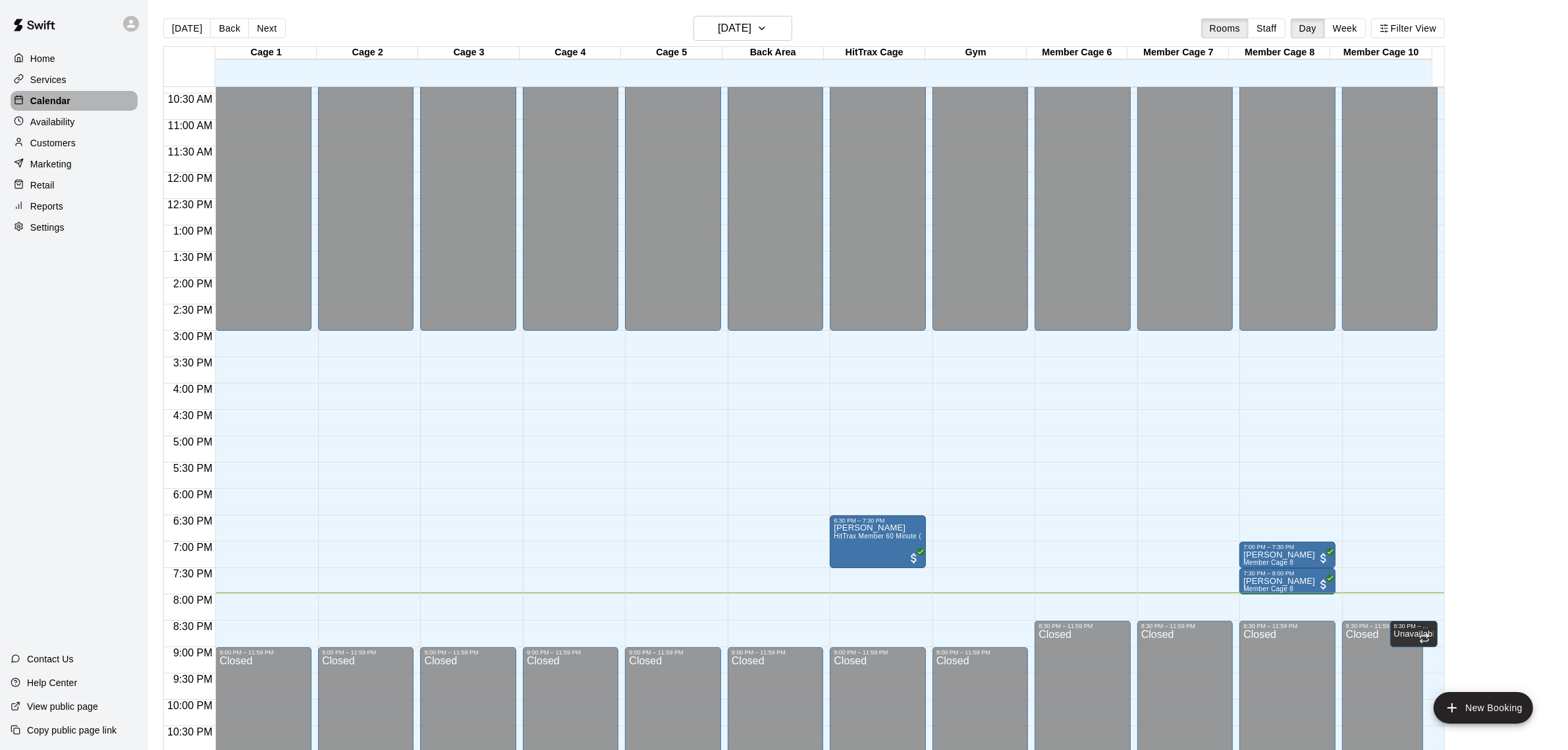
click at [35, 100] on p "Calendar" at bounding box center [51, 100] width 40 height 13
click at [254, 26] on button "Next" at bounding box center [267, 28] width 37 height 20
